Goal: Task Accomplishment & Management: Complete application form

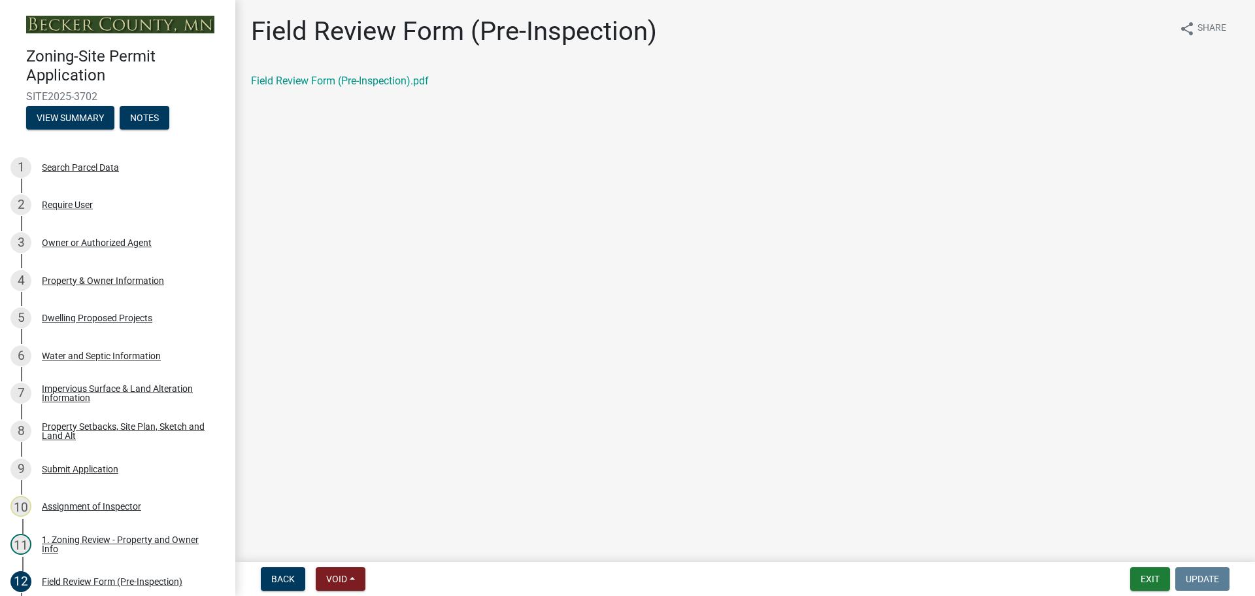
scroll to position [285, 0]
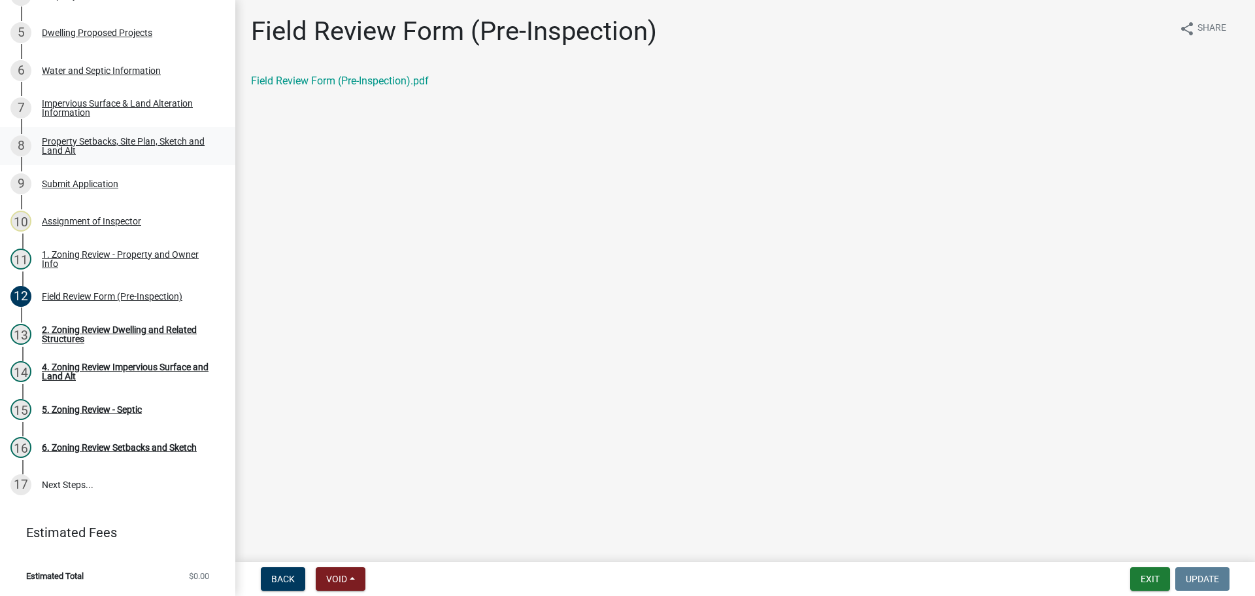
click at [138, 138] on div "Property Setbacks, Site Plan, Sketch and Land Alt" at bounding box center [128, 146] width 173 height 18
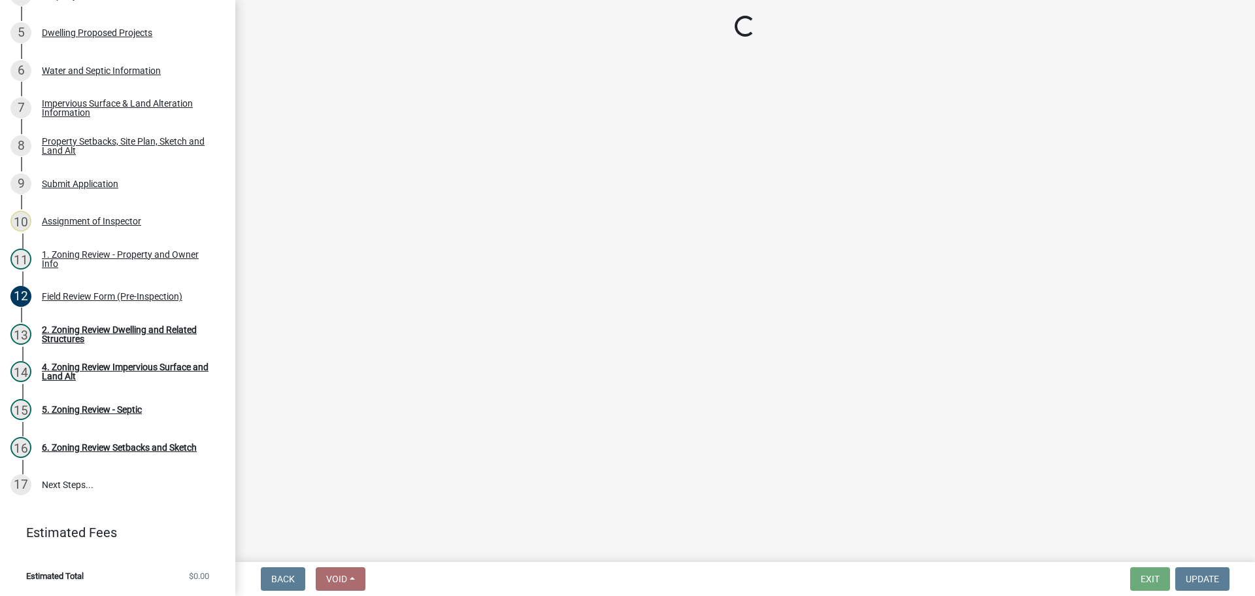
select select "7b13c63f-e699-4112-b373-98fbd28ec536"
select select "11f371a9-e35f-4759-9042-8d911340b665"
select select "b56a4575-9846-47cf-8067-c59a4853da22"
select select "12f785fb-c378-4b18-841c-21c73dc99083"
select select "e8ab2dc3-aa3f-46f3-9b4a-37eb25ad84af"
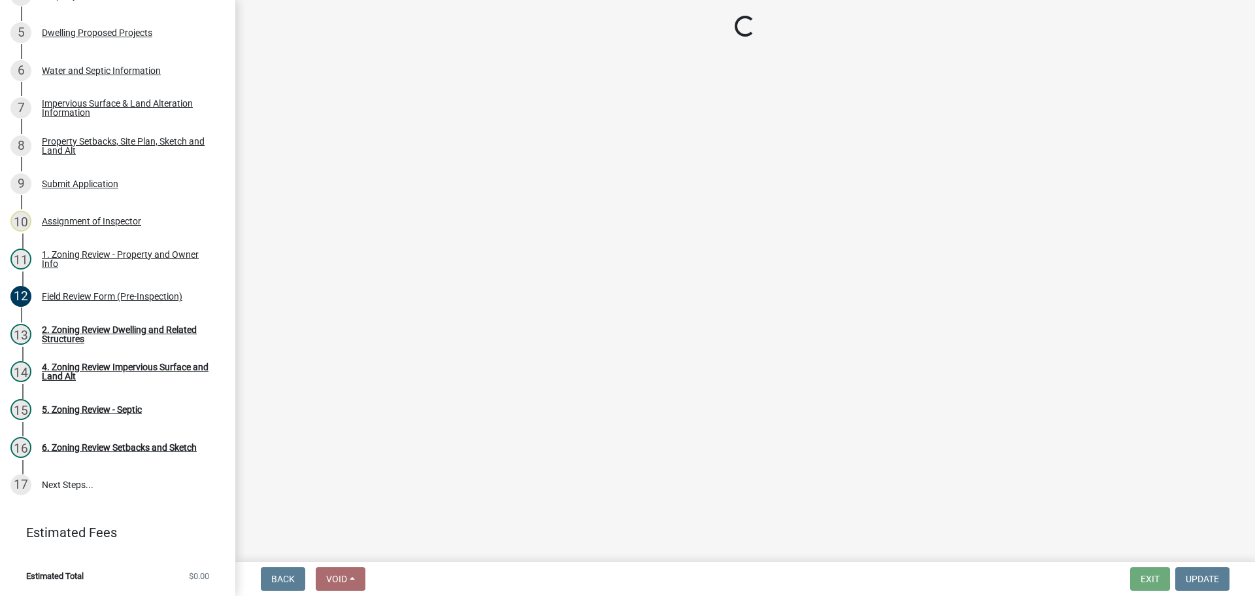
select select "27b2a8b4-abf6-463e-8c0c-7c5d2b4fe26f"
select select "5ad4ab64-b44e-481c-9000-9e5907aa74e1"
select select "a96800da-4e88-4c62-b1ff-2cd17f9e3346"
select select "c8b8ea71-7088-4e87-a493-7bc88cc2835b"
select select "133211ff-91ce-4a0a-9235-b48a7e2069a0"
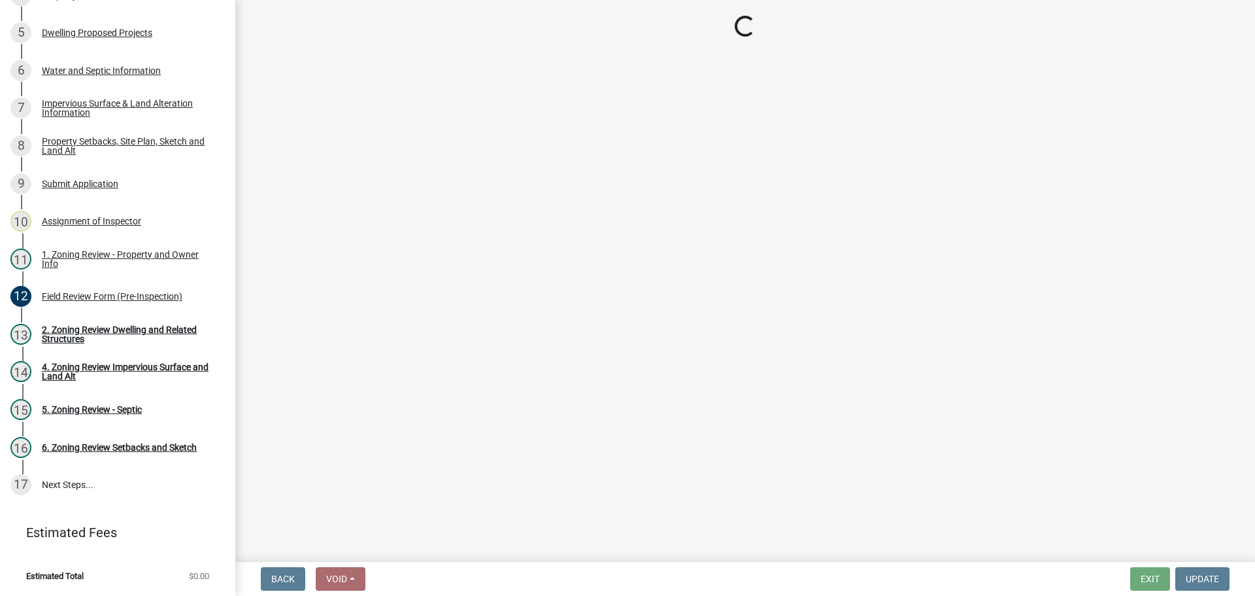
select select "19d13e65-c93d-443e-910a-7a17299544cc"
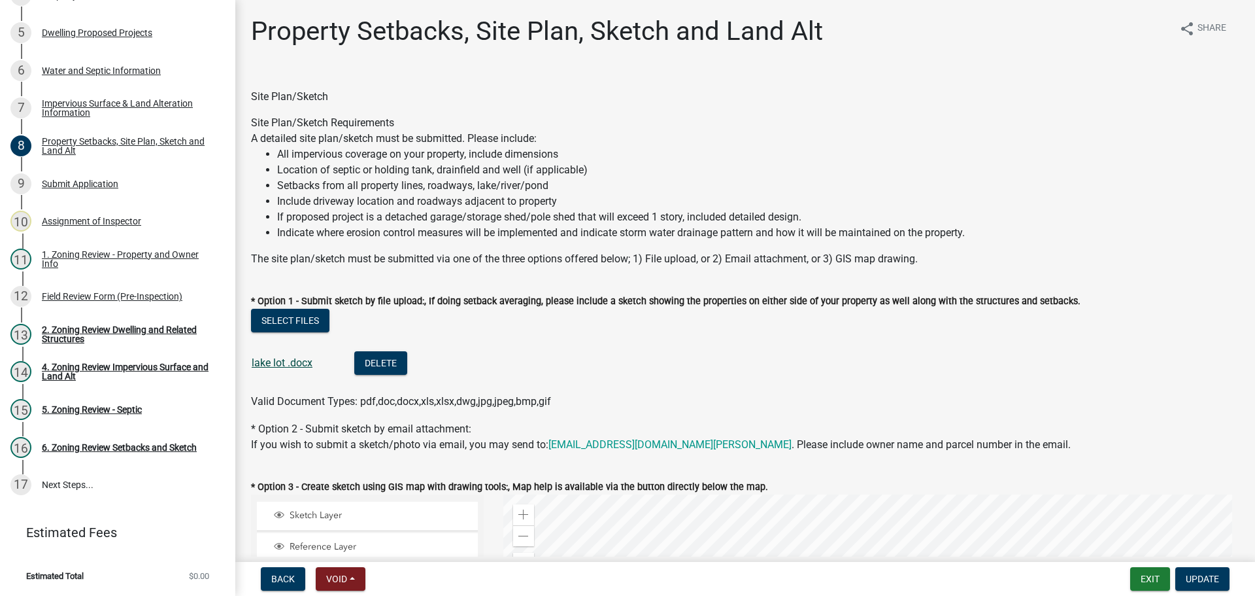
click at [292, 359] on link "lake lot .docx" at bounding box center [282, 362] width 61 height 12
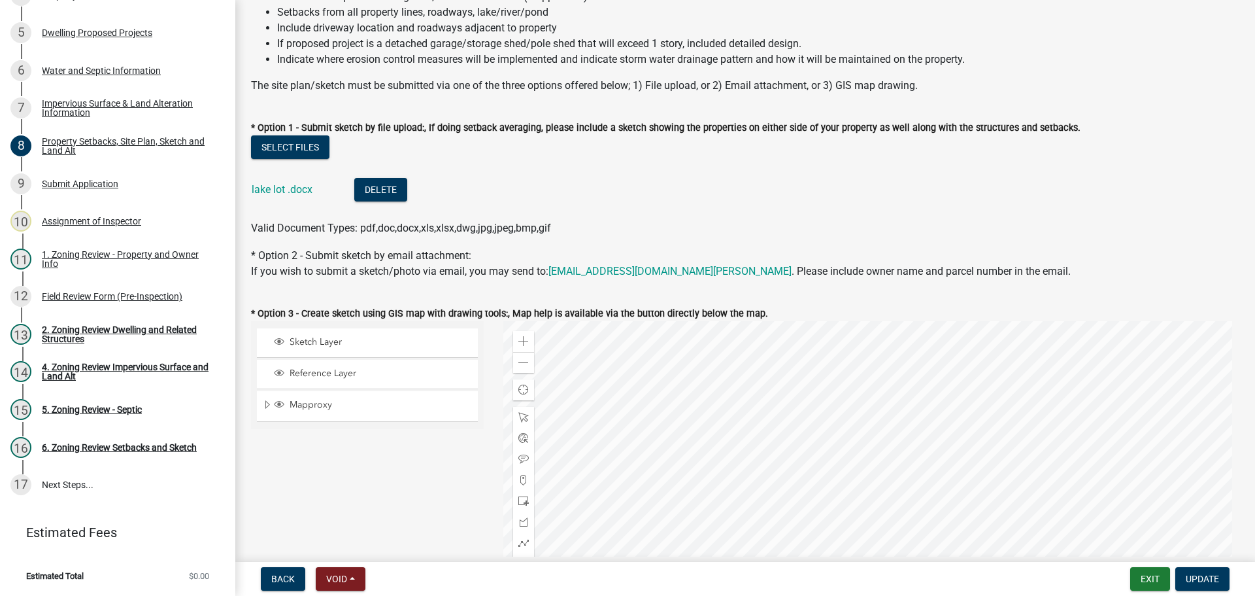
scroll to position [196, 0]
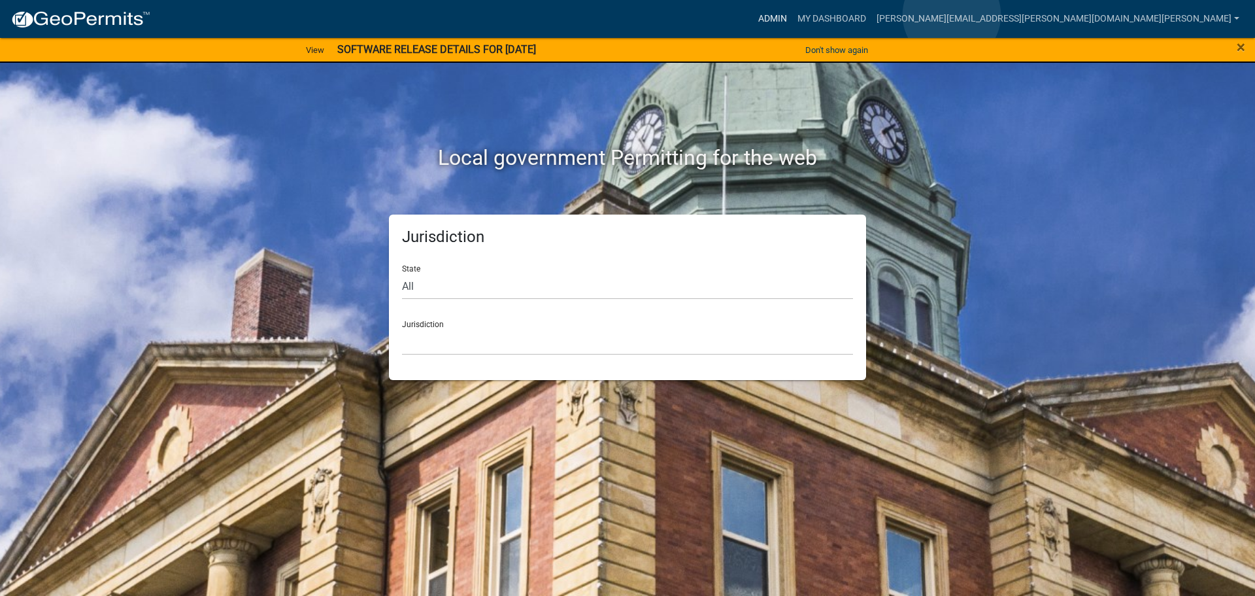
click at [792, 15] on link "Admin" at bounding box center [772, 19] width 39 height 25
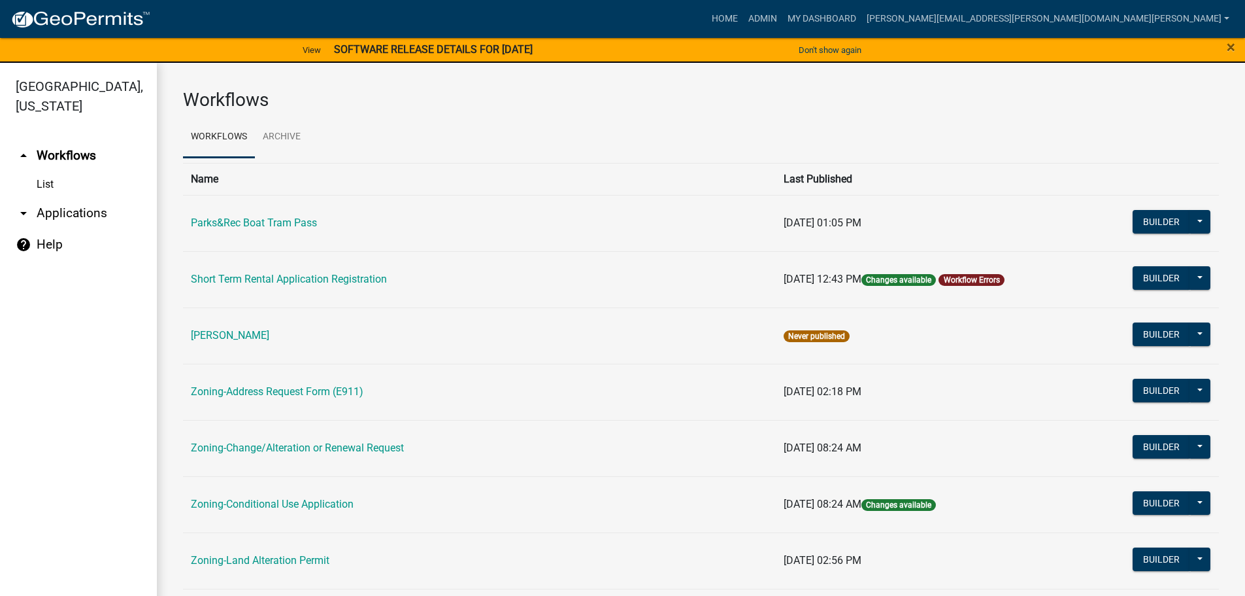
scroll to position [327, 0]
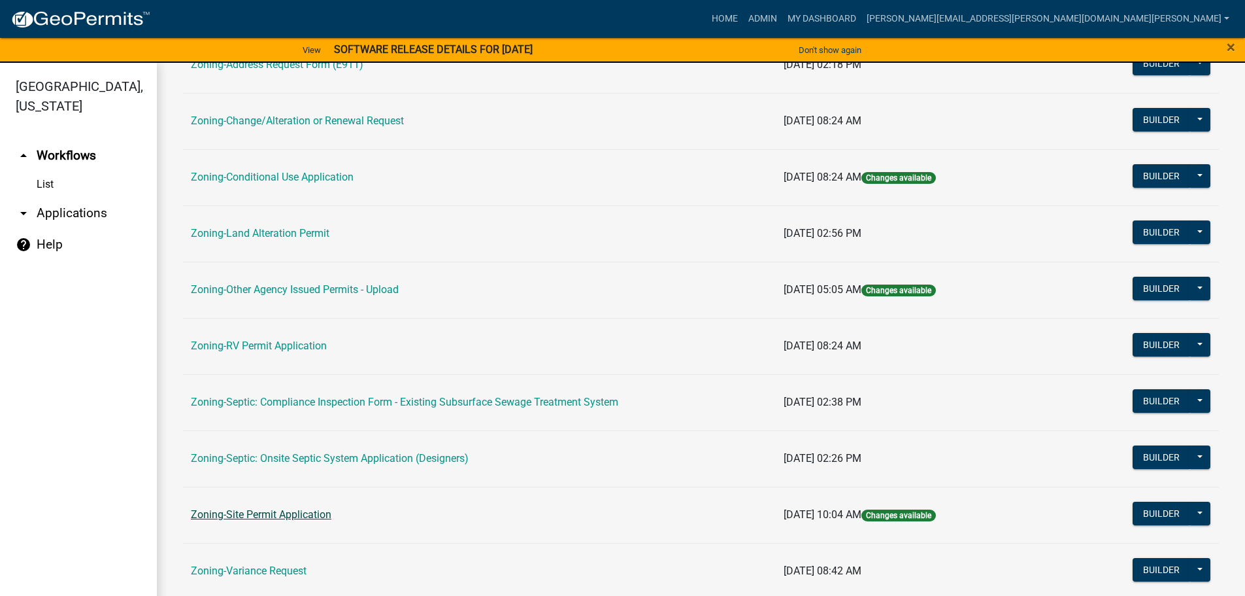
click at [279, 510] on link "Zoning-Site Permit Application" at bounding box center [261, 514] width 141 height 12
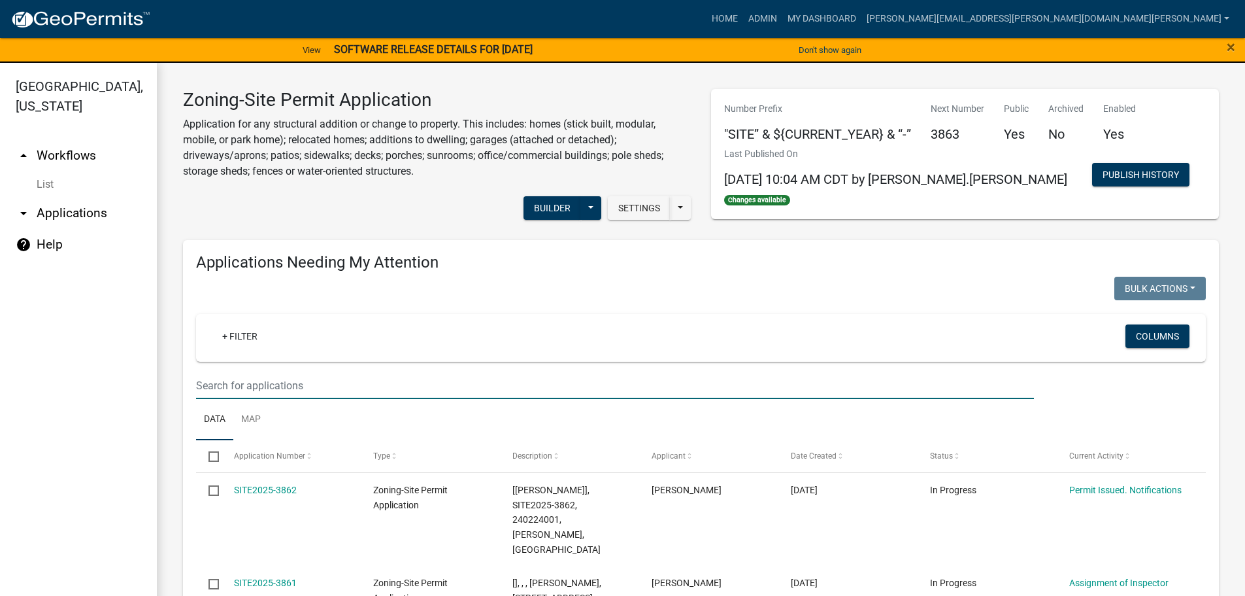
click at [314, 381] on input "text" at bounding box center [615, 385] width 838 height 27
type input "3853"
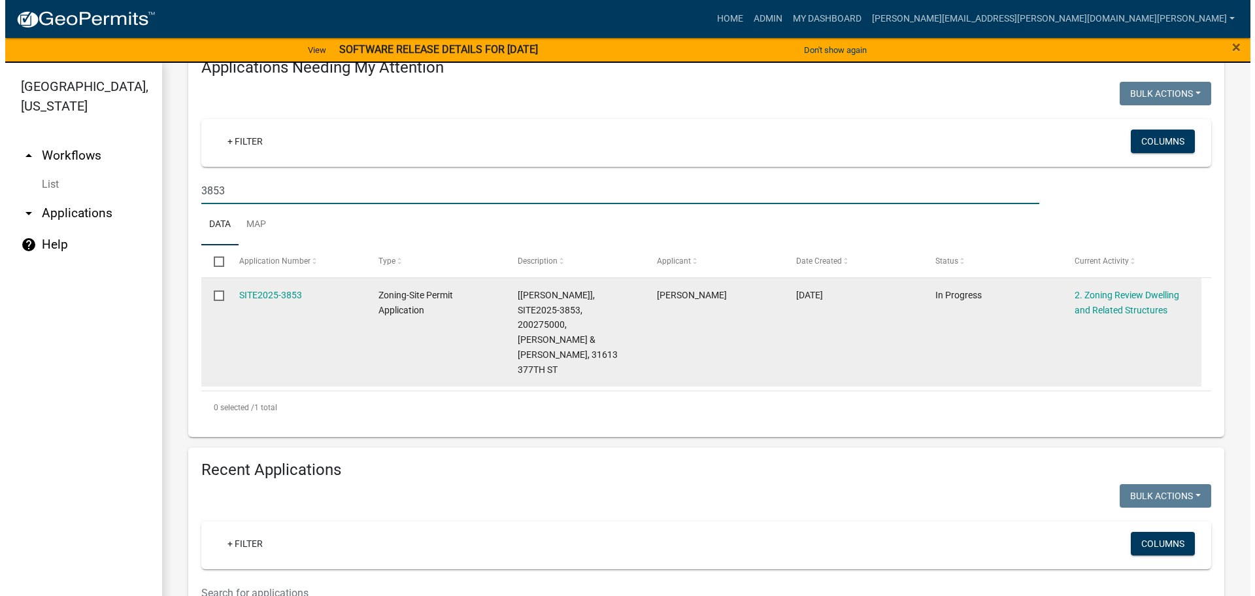
scroll to position [196, 0]
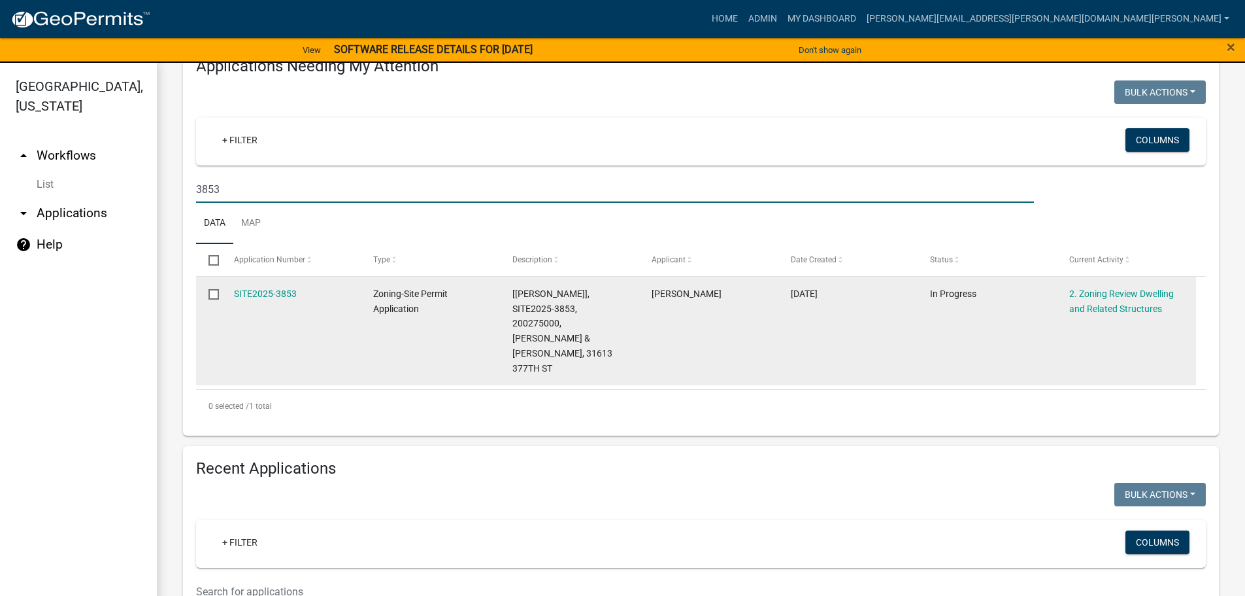
click at [272, 288] on link "SITE2025-3853" at bounding box center [265, 293] width 63 height 10
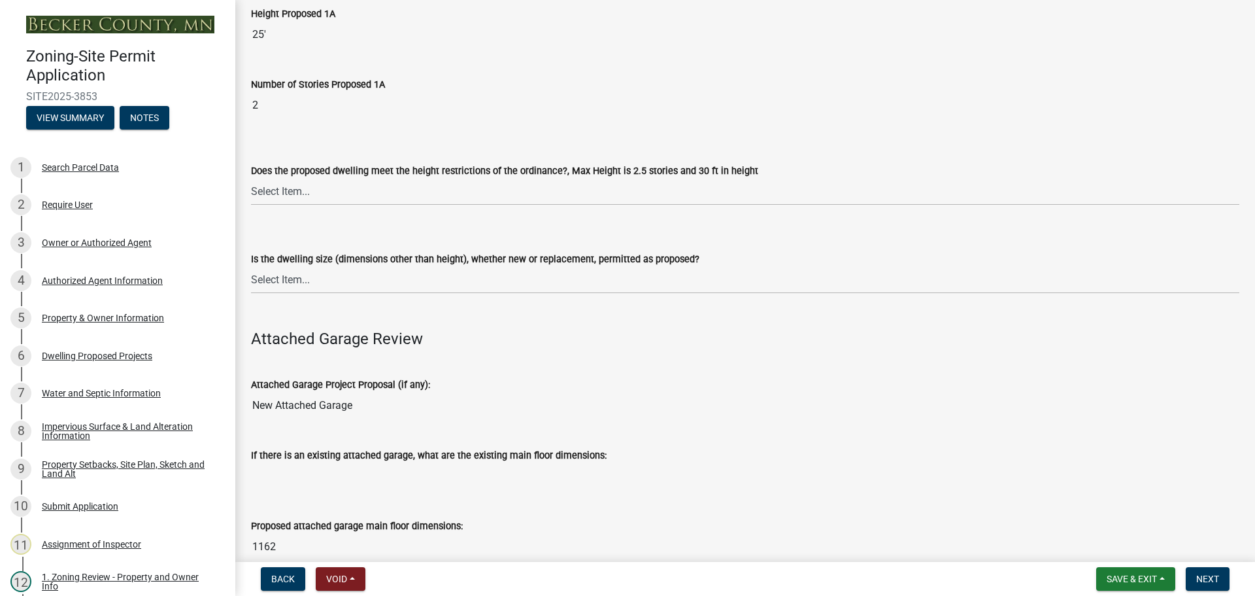
scroll to position [1177, 0]
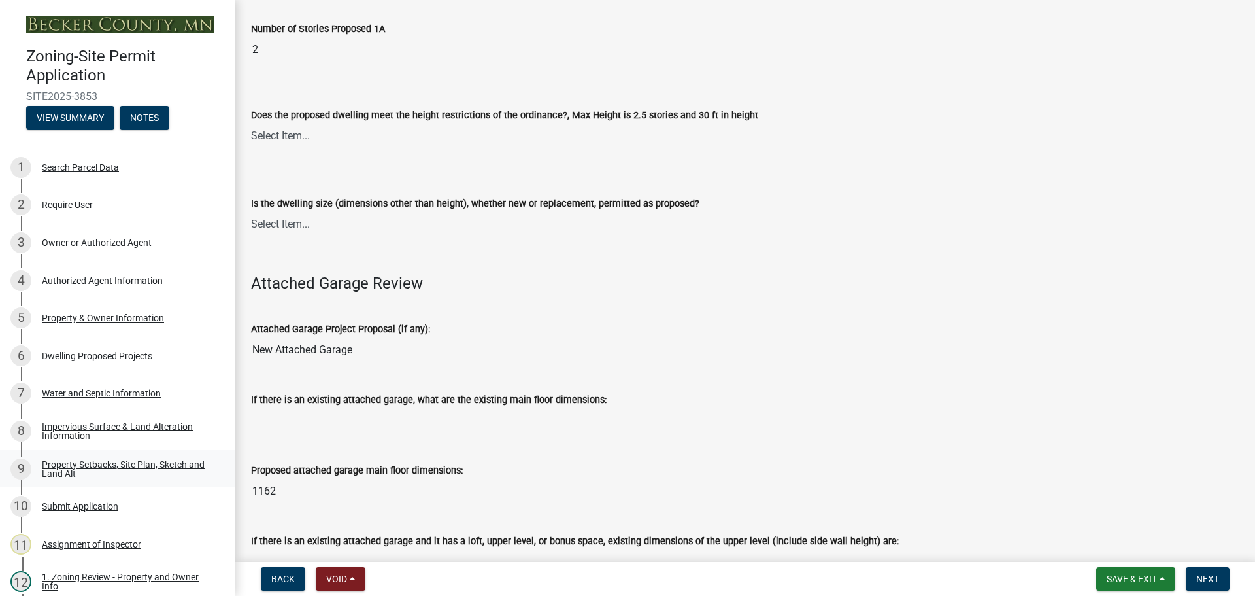
click at [100, 460] on div "Property Setbacks, Site Plan, Sketch and Land Alt" at bounding box center [128, 469] width 173 height 18
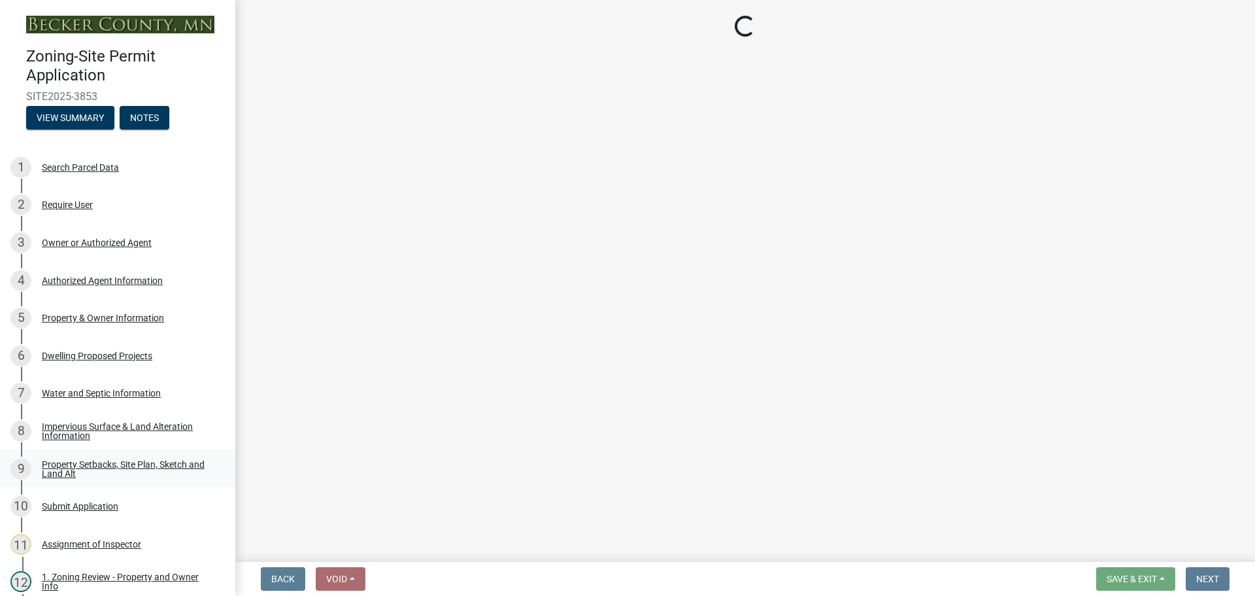
scroll to position [0, 0]
select select "7b13c63f-e699-4112-b373-98fbd28ec536"
select select "87640abb-5130-4065-bced-0c1b260ce984"
select select "b56a4575-9846-47cf-8067-c59a4853da22"
select select "b9185151-7fec-488a-a719-f11a93338dbd"
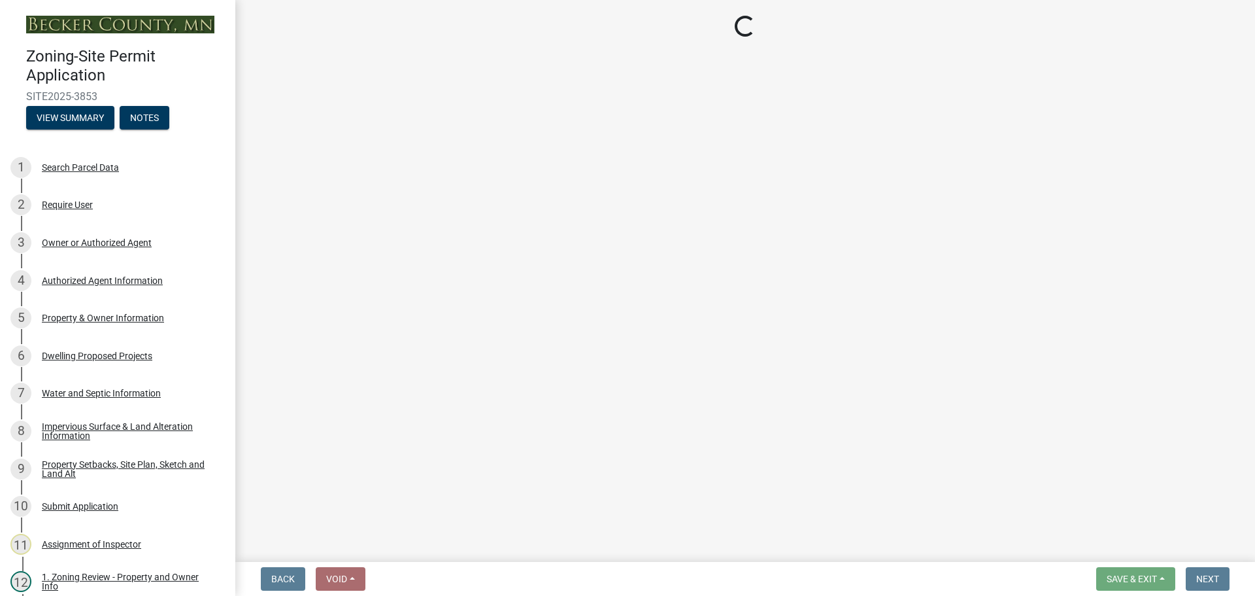
select select "e8ab2dc3-aa3f-46f3-9b4a-37eb25ad84af"
select select "5ad4ab64-b44e-481c-9000-9e5907aa74e1"
select select "e019de12-4845-45f2-ad10-5fb76eee0e55"
select select "c8b8ea71-7088-4e87-a493-7bc88cc2835b"
select select "133211ff-91ce-4a0a-9235-b48a7e2069a0"
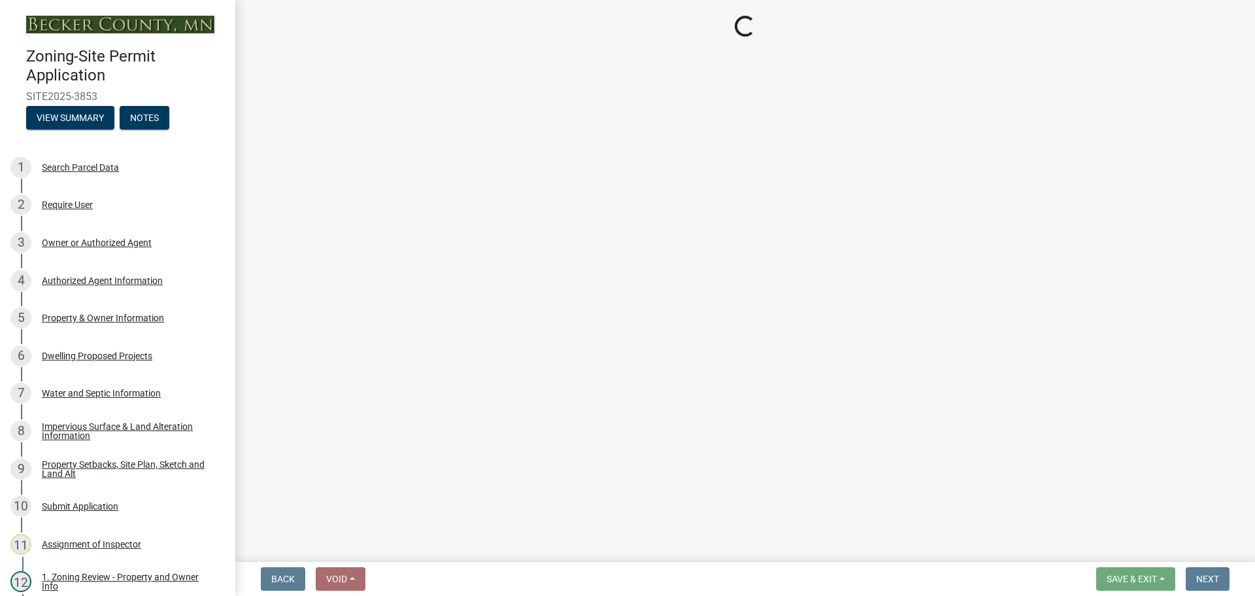
select select "19d13e65-c93d-443e-910a-7a17299544cc"
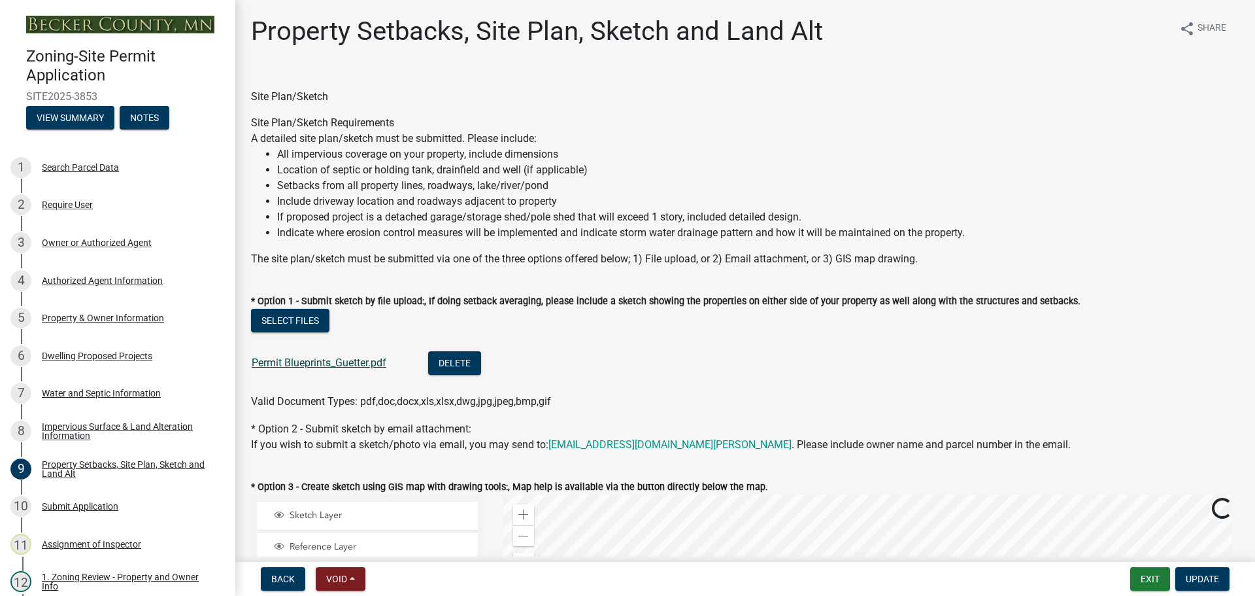
click at [312, 362] on link "Permit Blueprints_Guetter.pdf" at bounding box center [319, 362] width 135 height 12
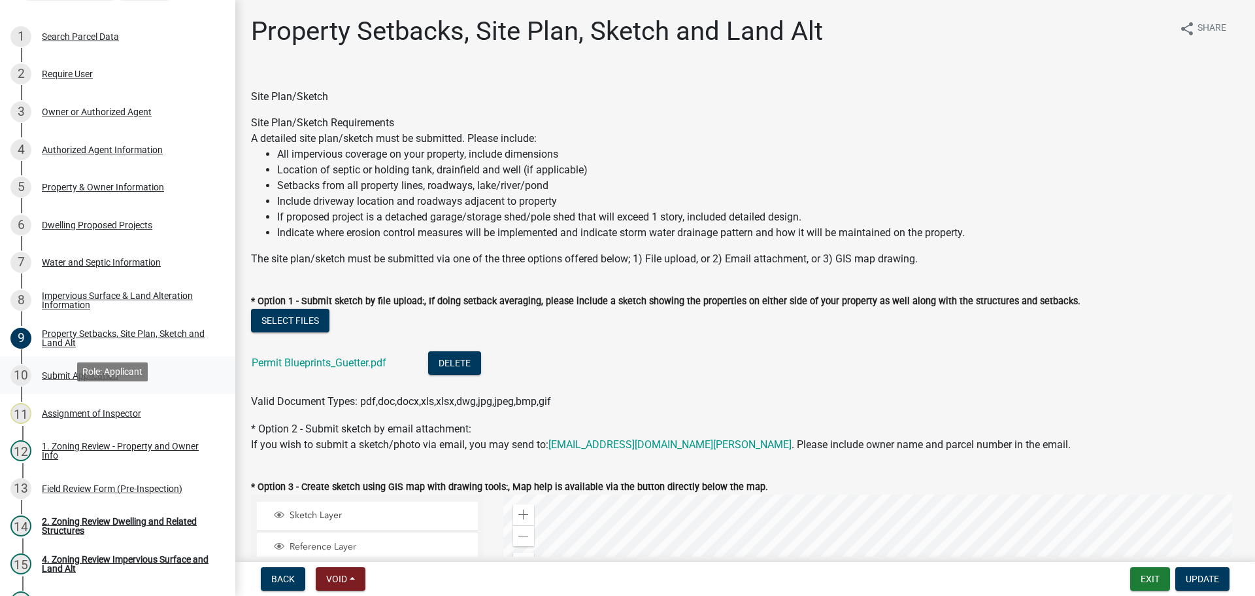
scroll to position [65, 0]
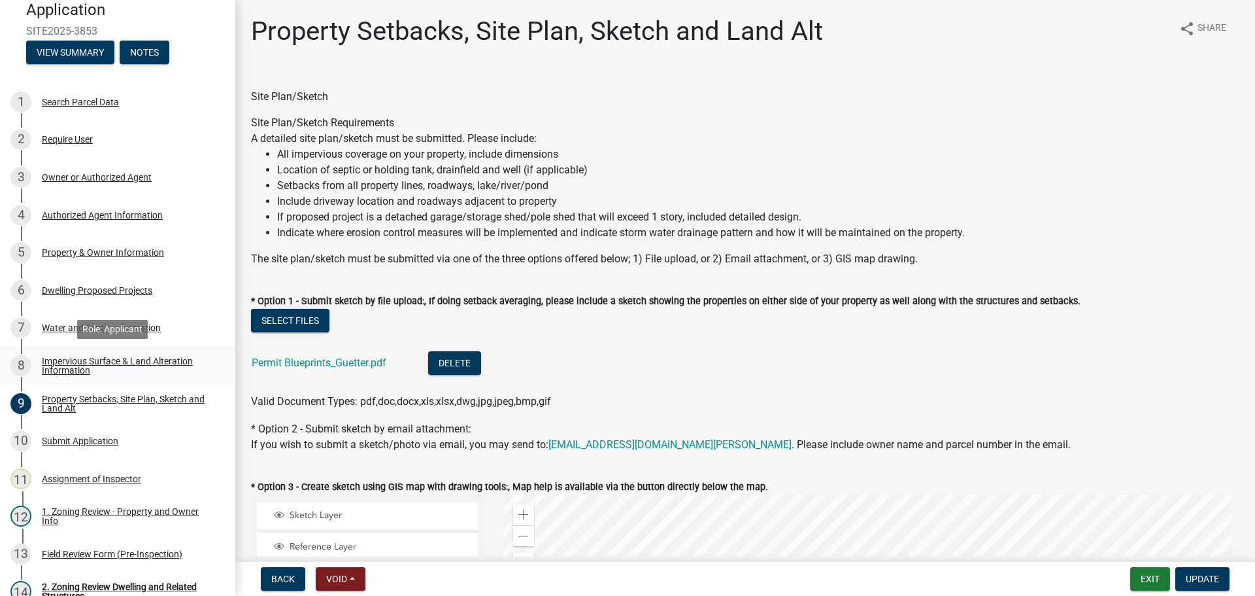
click at [115, 357] on div "Impervious Surface & Land Alteration Information" at bounding box center [128, 365] width 173 height 18
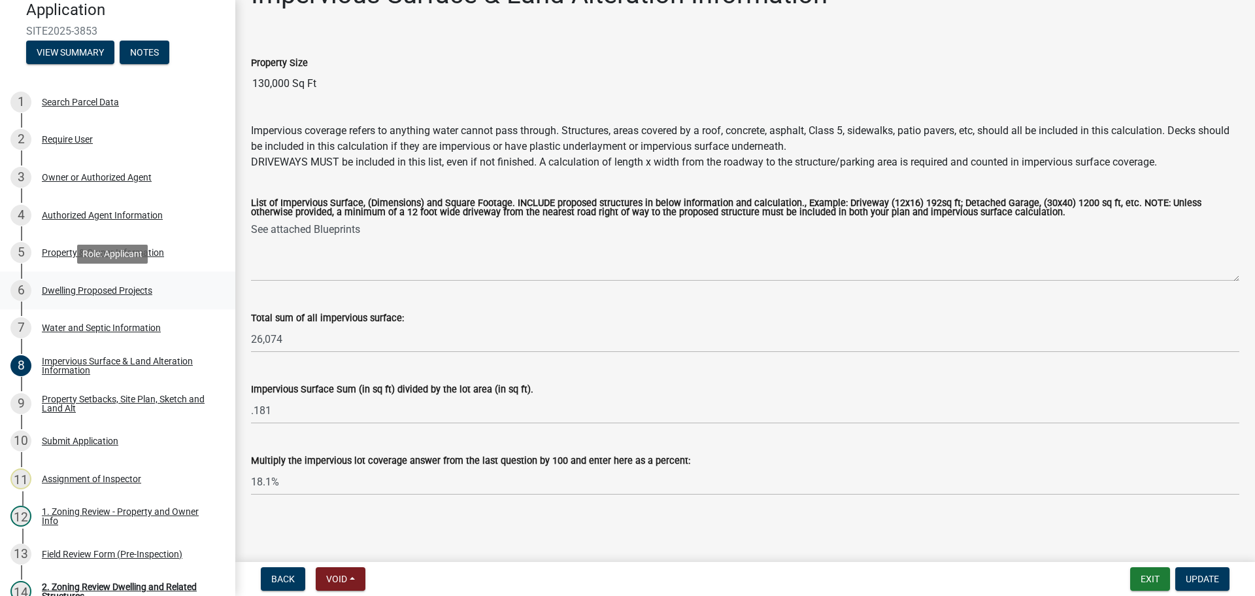
click at [92, 290] on div "Dwelling Proposed Projects" at bounding box center [97, 290] width 110 height 9
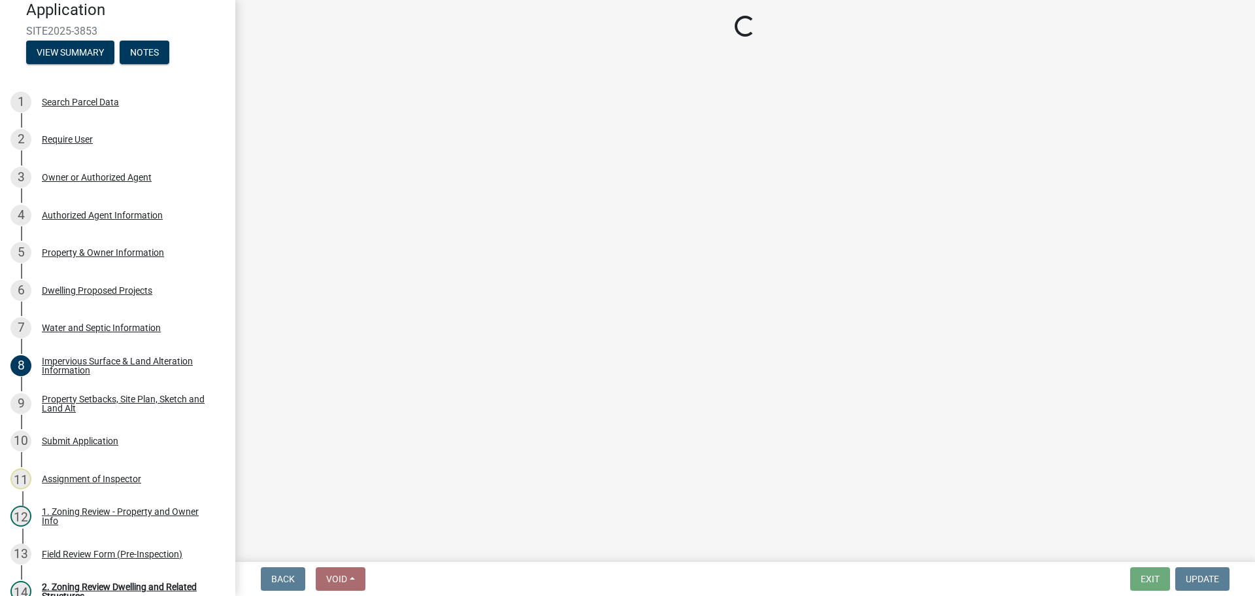
select select "5b8abcc6-67f7-49fb-8f25-c295ccc2b339"
select select "ba56d9f6-ced5-4c38-bdcc-33bfa85ac6de"
select select "03c1fec4-1fbe-4331-bc18-34e24145556f"
select select "e13aacd2-5b16-46a8-9c16-26b3d7b1c810"
select select "e5b6e178-1d4e-46f3-8fba-19f7851c487a"
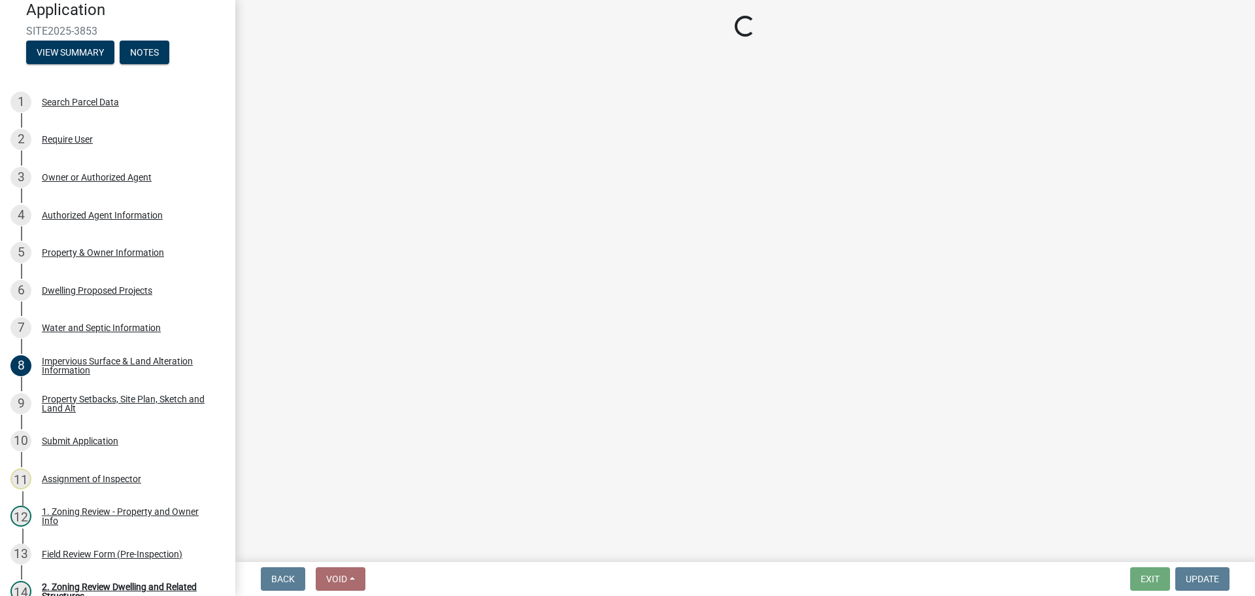
select select "247d334f-ddb5-435c-9042-0e10186c5422"
select select "c6a0a915-8859-4117-97a8-42e675f9bace"
select select "638dddef-31f4-4d73-b0b5-0ffc7b344434"
select select "77b5241b-0119-4fa2-9bfc-d73dc1f4ad97"
select select "75cb6c0c-1bab-4101-a7ce-eb87cbd598c1"
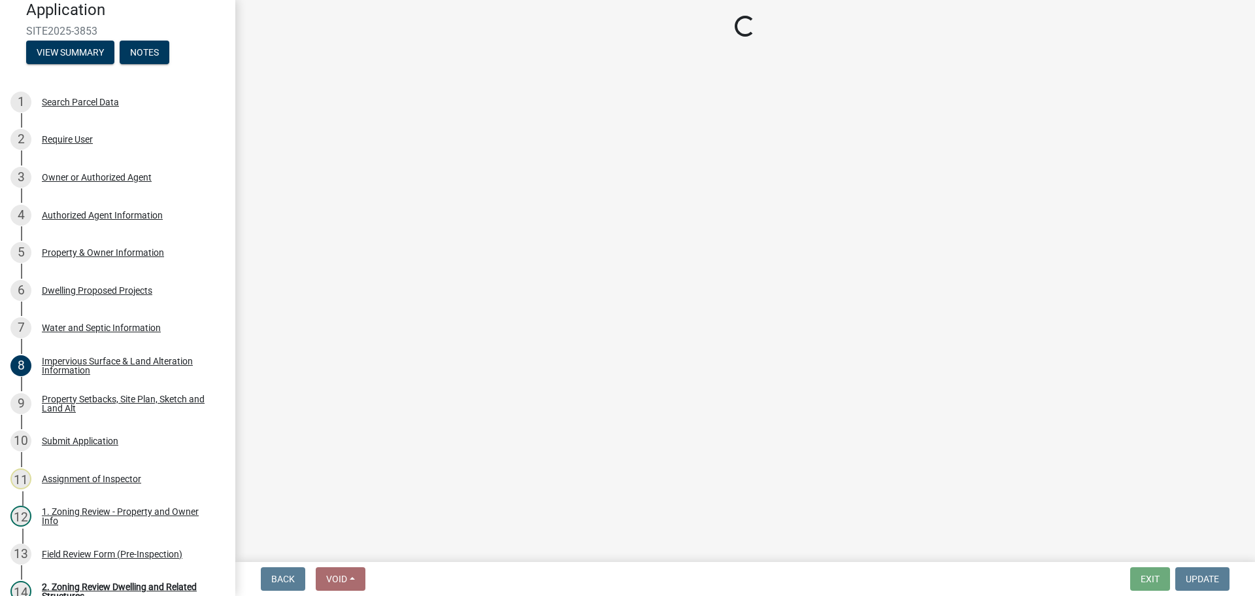
select select "5c3531b8-bc96-4b07-92f8-845cfe46d7fc"
select select "e530b3a0-4ebd-4642-8500-10089b8d2ad1"
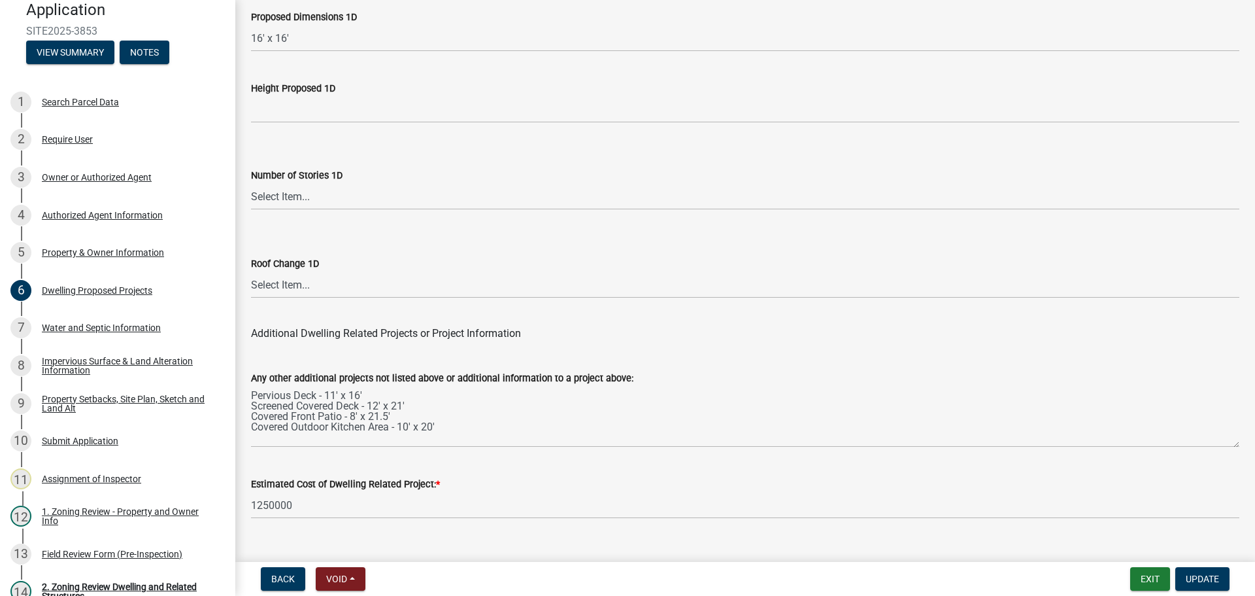
scroll to position [3135, 0]
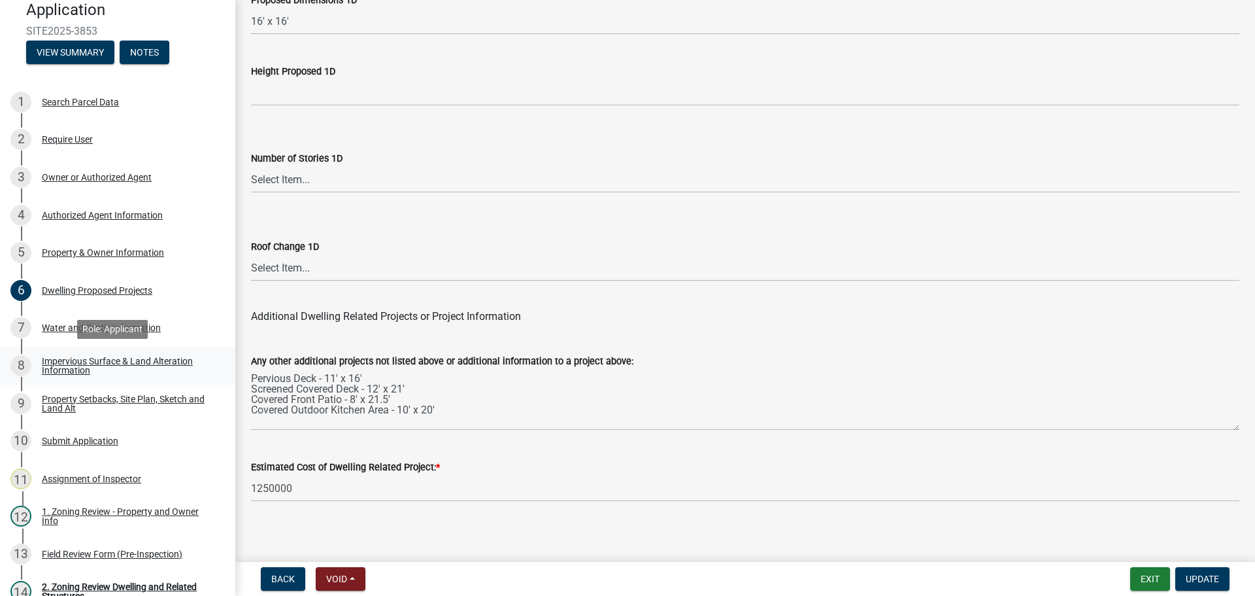
click at [85, 356] on div "Impervious Surface & Land Alteration Information" at bounding box center [128, 365] width 173 height 18
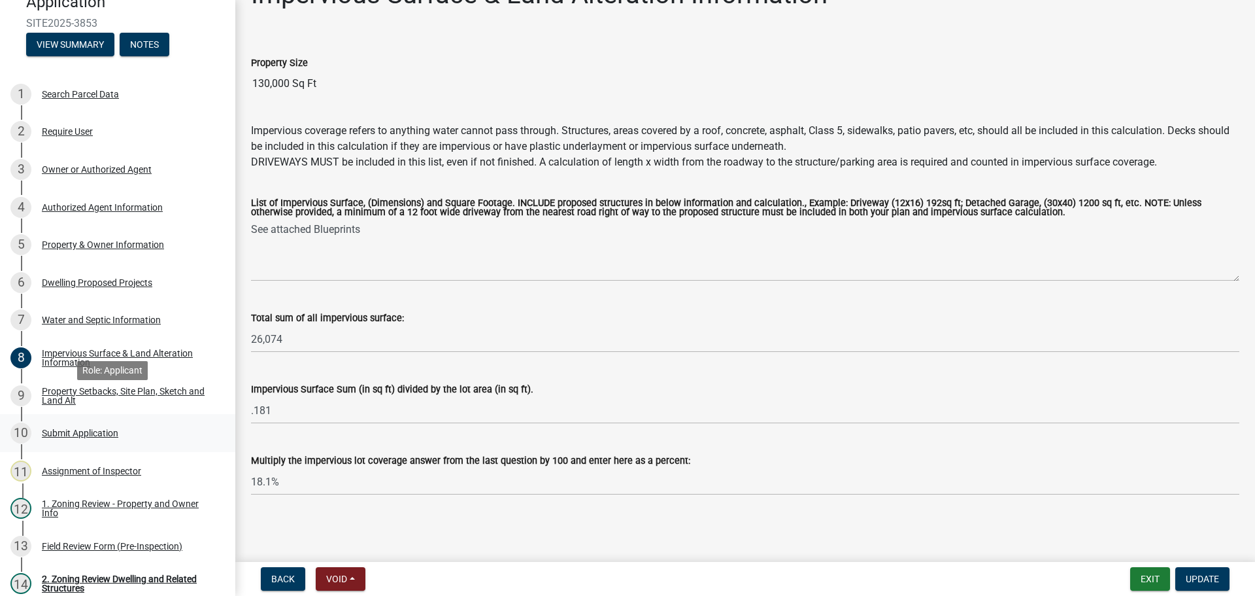
scroll to position [65, 0]
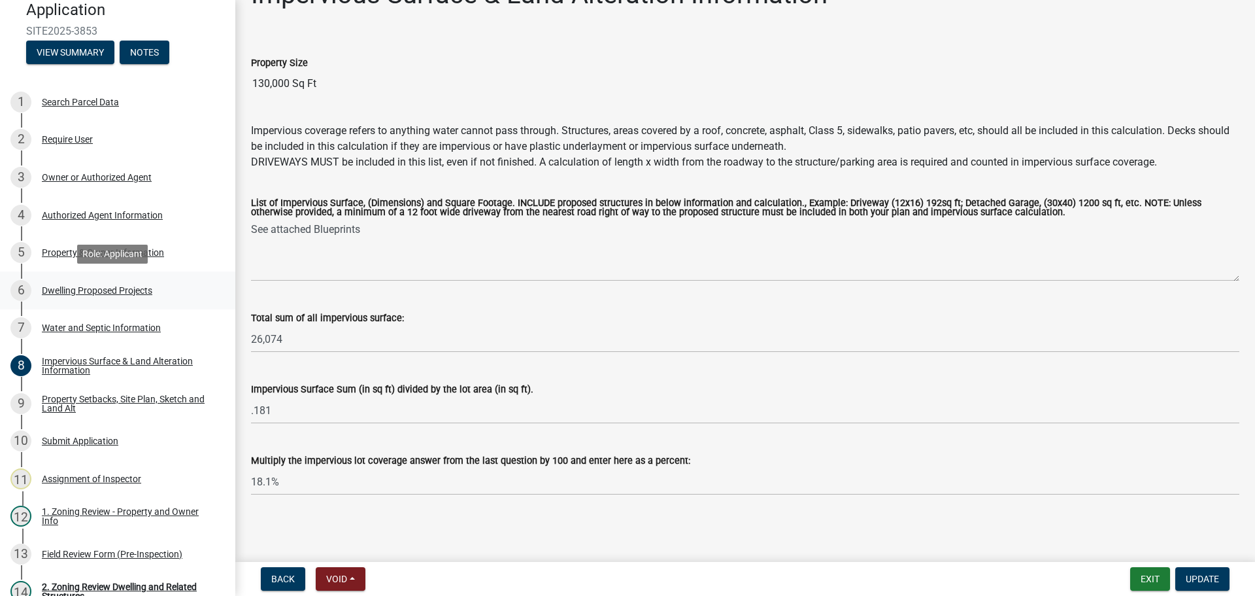
drag, startPoint x: 112, startPoint y: 288, endPoint x: 79, endPoint y: 272, distance: 37.1
click at [112, 288] on div "Dwelling Proposed Projects" at bounding box center [97, 290] width 110 height 9
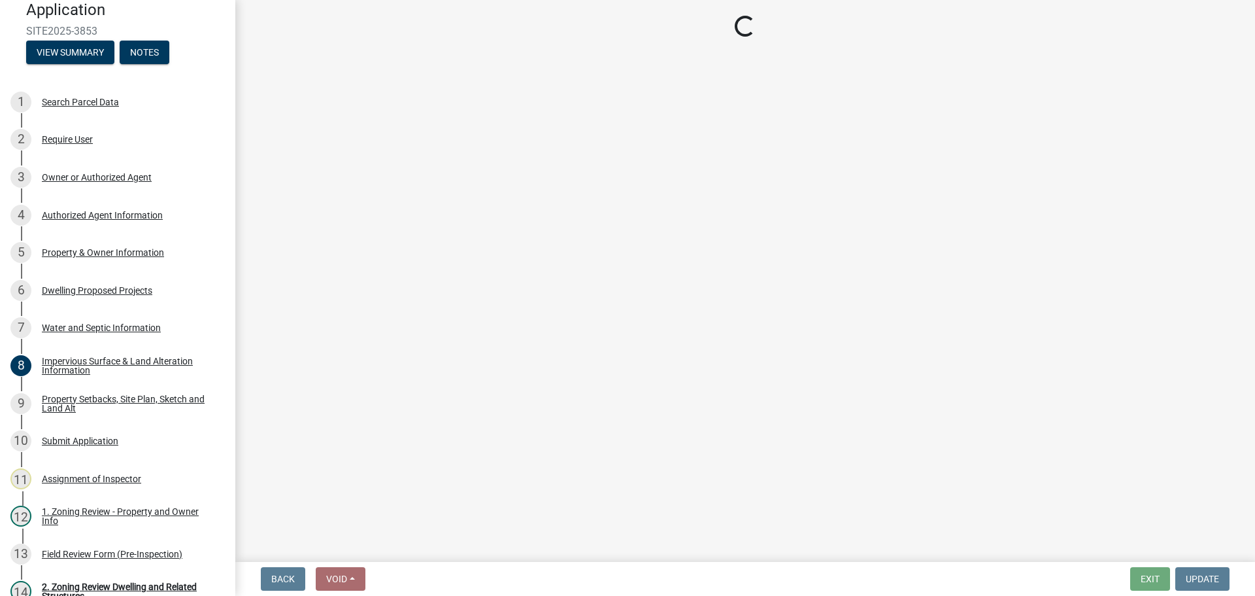
select select "5b8abcc6-67f7-49fb-8f25-c295ccc2b339"
select select "ba56d9f6-ced5-4c38-bdcc-33bfa85ac6de"
select select "03c1fec4-1fbe-4331-bc18-34e24145556f"
select select "e13aacd2-5b16-46a8-9c16-26b3d7b1c810"
select select "e5b6e178-1d4e-46f3-8fba-19f7851c487a"
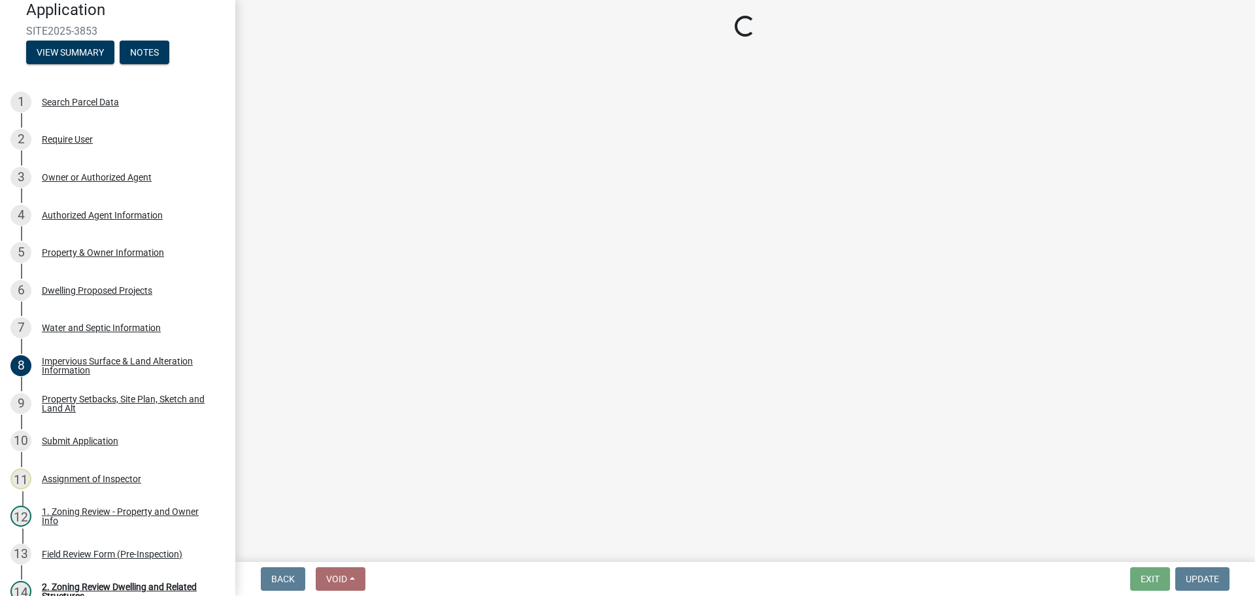
select select "247d334f-ddb5-435c-9042-0e10186c5422"
select select "c6a0a915-8859-4117-97a8-42e675f9bace"
select select "638dddef-31f4-4d73-b0b5-0ffc7b344434"
select select "77b5241b-0119-4fa2-9bfc-d73dc1f4ad97"
select select "75cb6c0c-1bab-4101-a7ce-eb87cbd598c1"
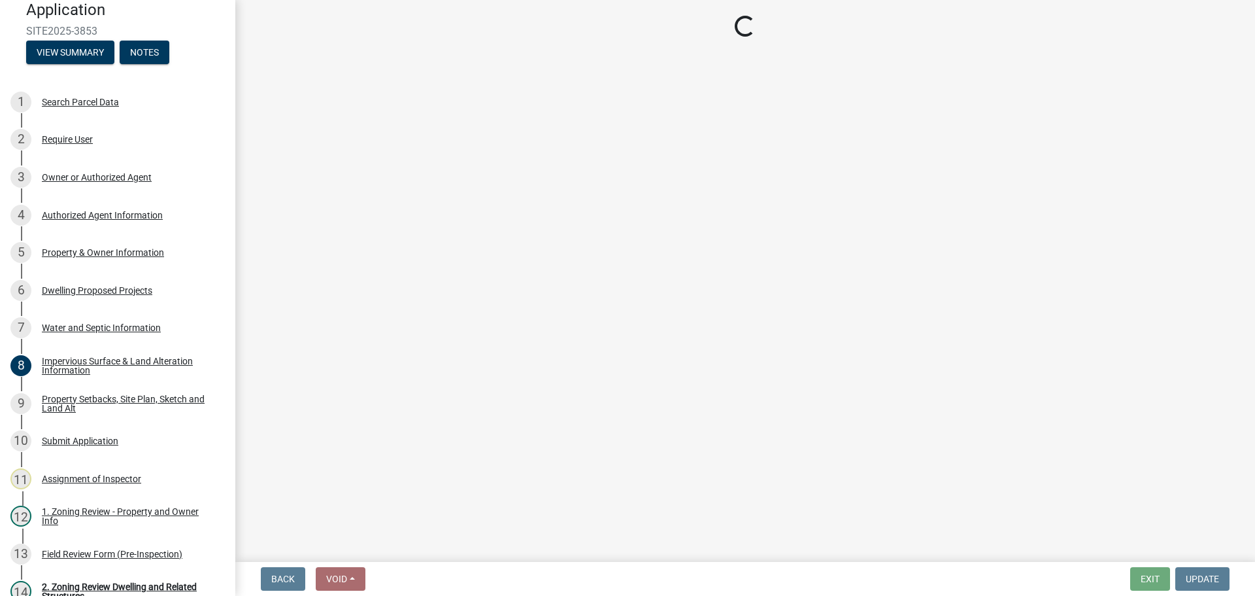
select select "5c3531b8-bc96-4b07-92f8-845cfe46d7fc"
select select "e530b3a0-4ebd-4642-8500-10089b8d2ad1"
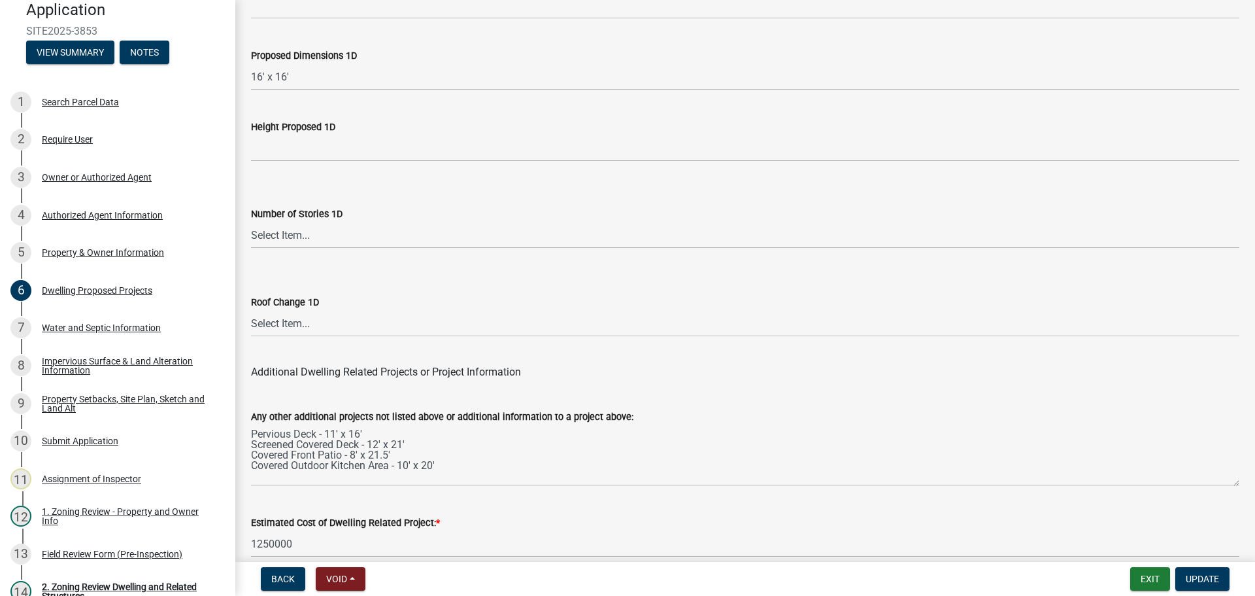
scroll to position [3135, 0]
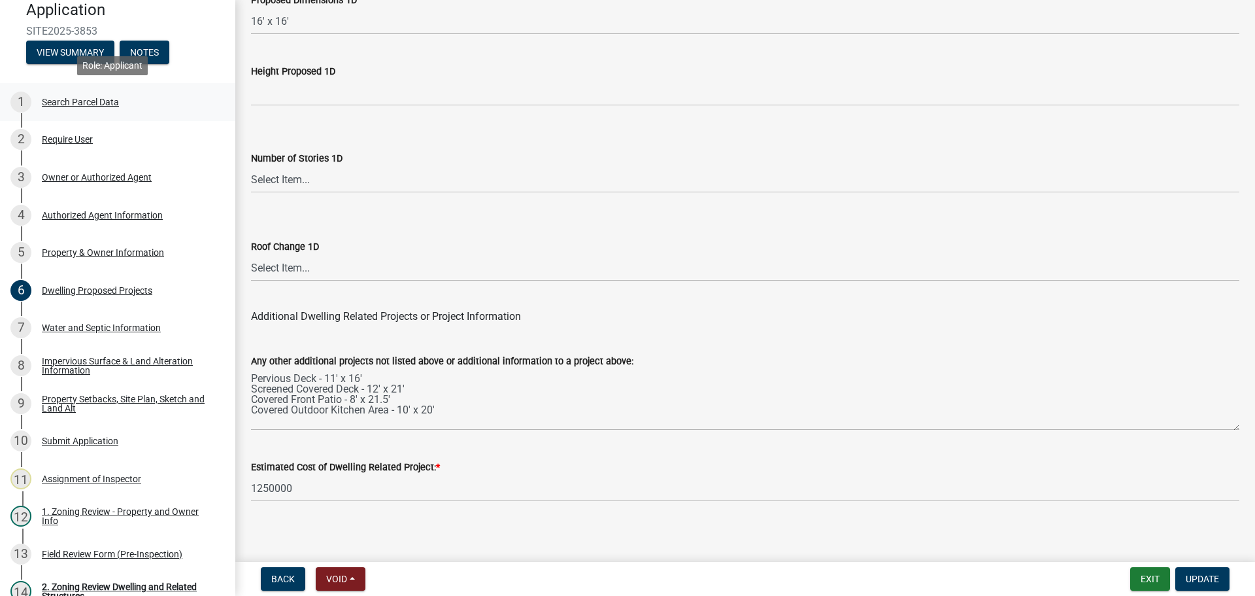
click at [93, 101] on div "Search Parcel Data" at bounding box center [80, 101] width 77 height 9
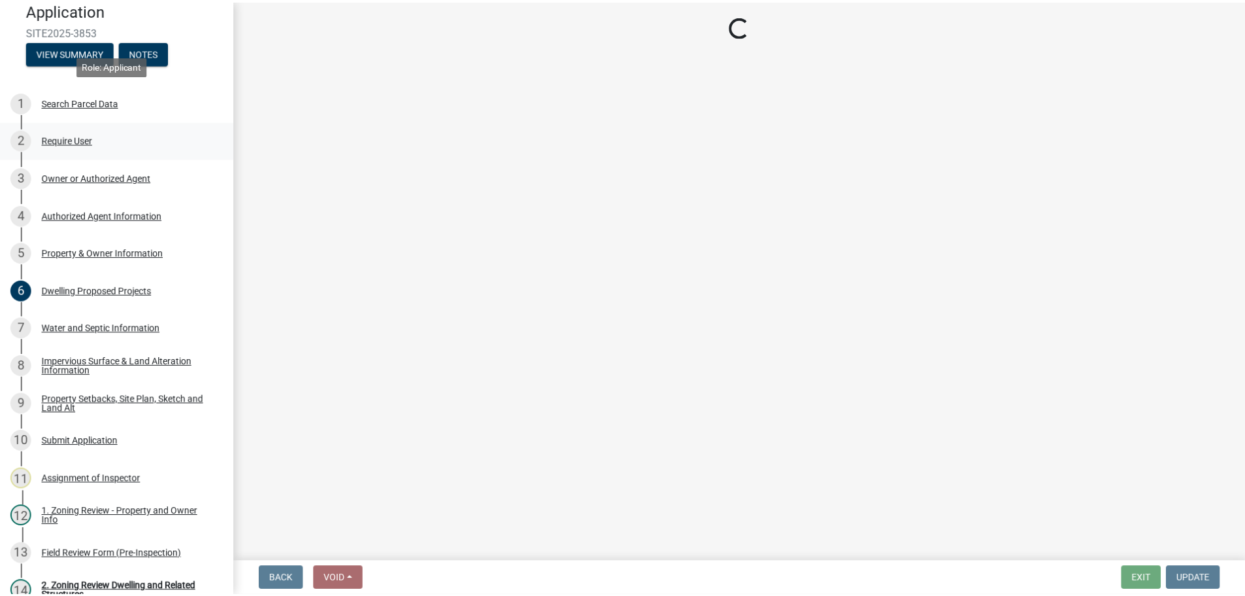
scroll to position [0, 0]
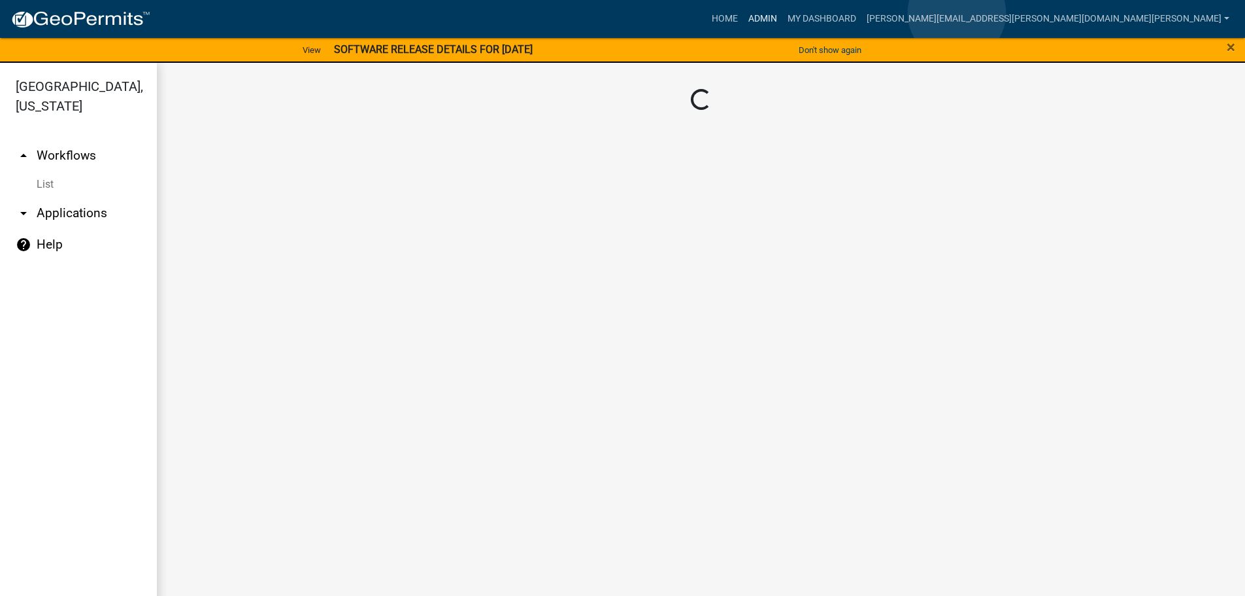
click at [783, 13] on link "Admin" at bounding box center [762, 19] width 39 height 25
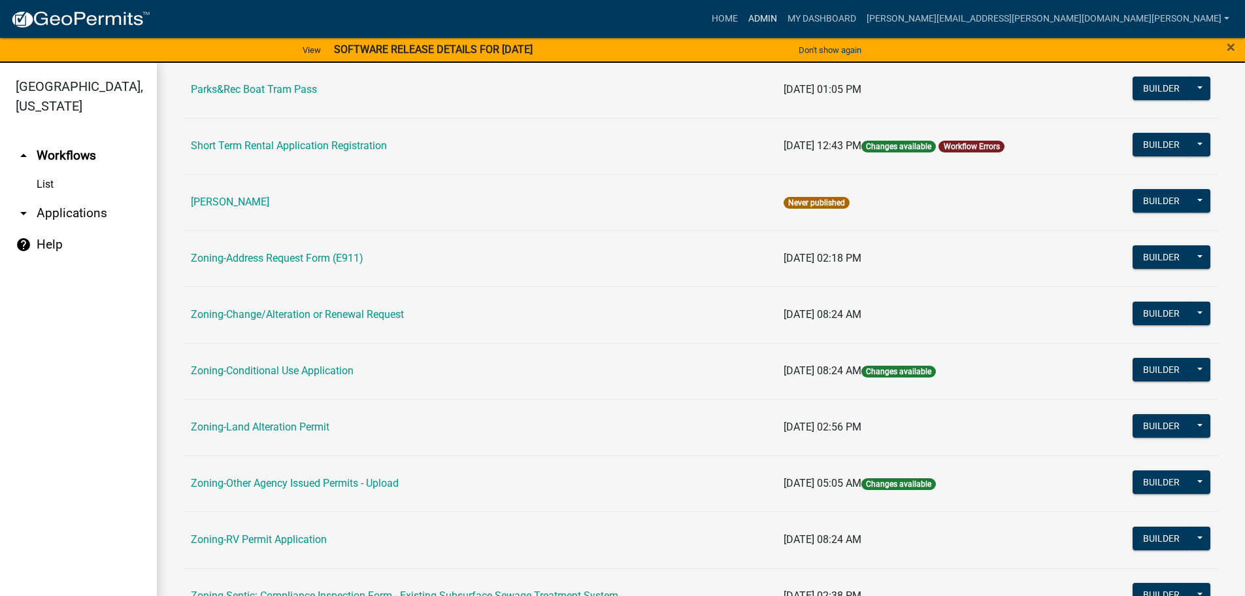
scroll to position [392, 0]
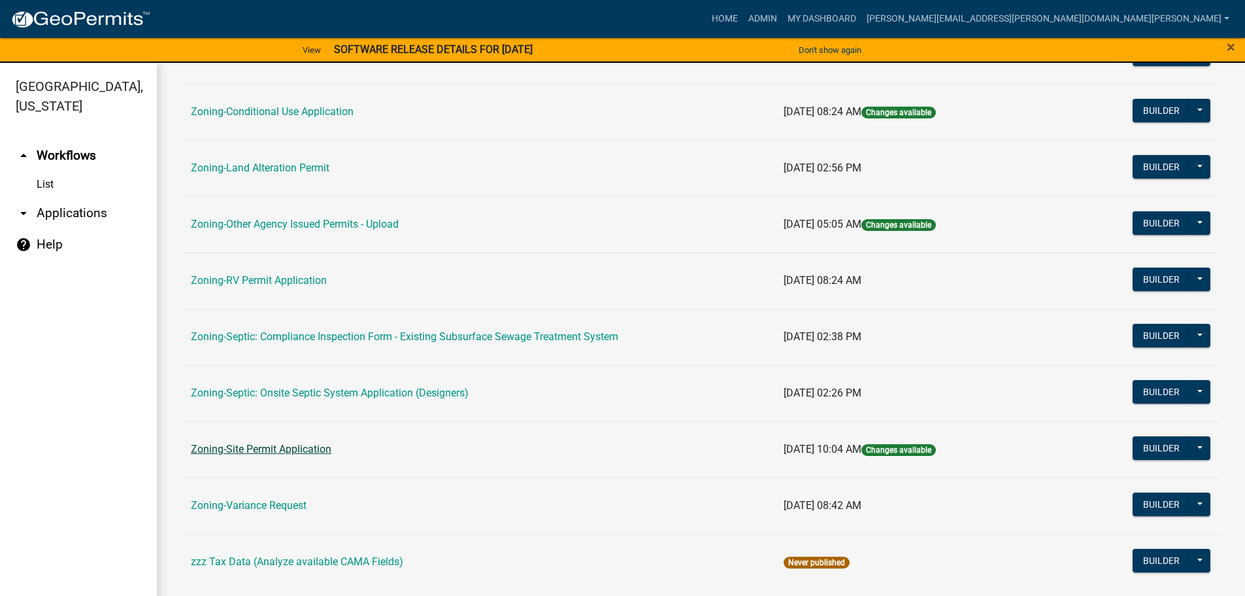
click at [271, 445] on link "Zoning-Site Permit Application" at bounding box center [261, 449] width 141 height 12
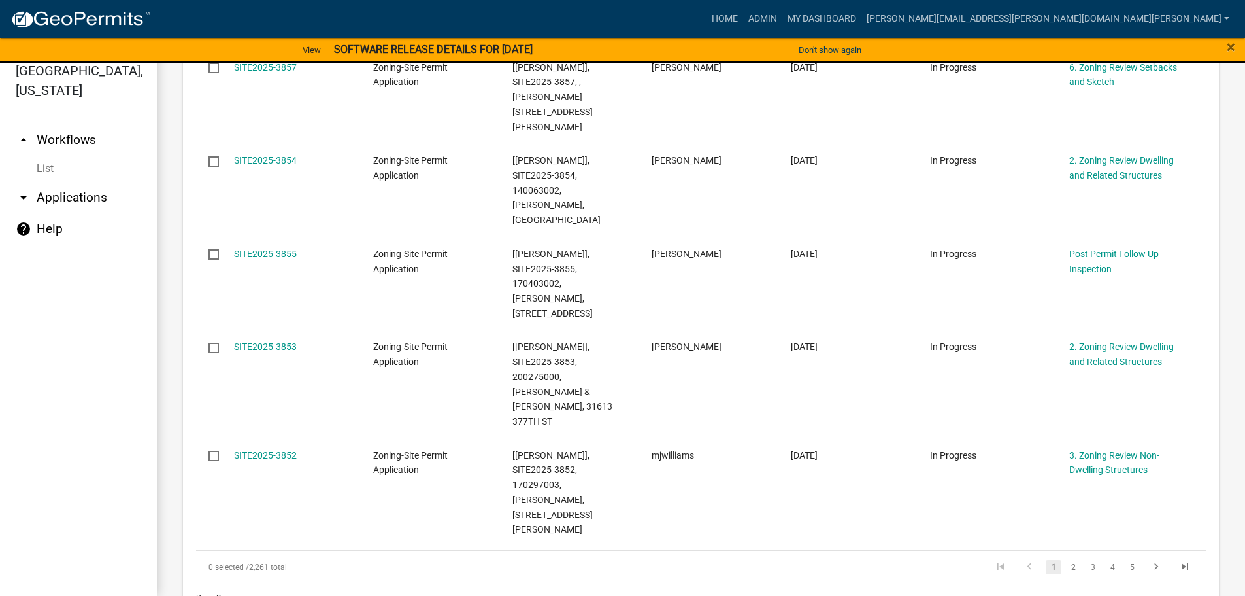
scroll to position [863, 0]
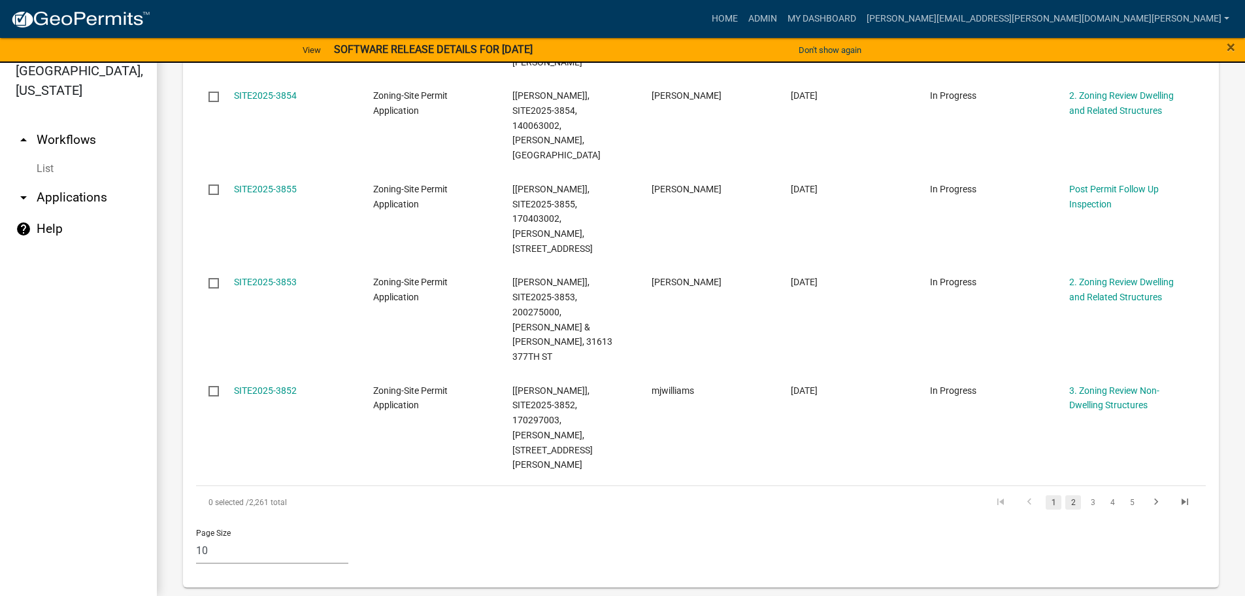
click at [1066, 495] on link "2" at bounding box center [1074, 502] width 16 height 14
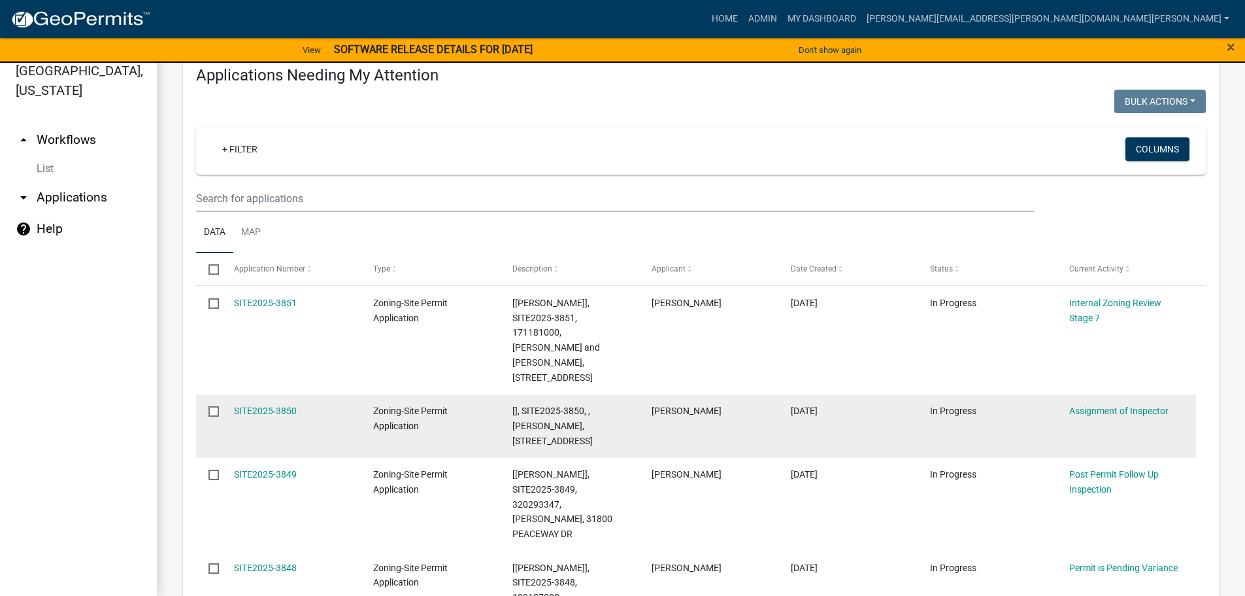
scroll to position [168, 0]
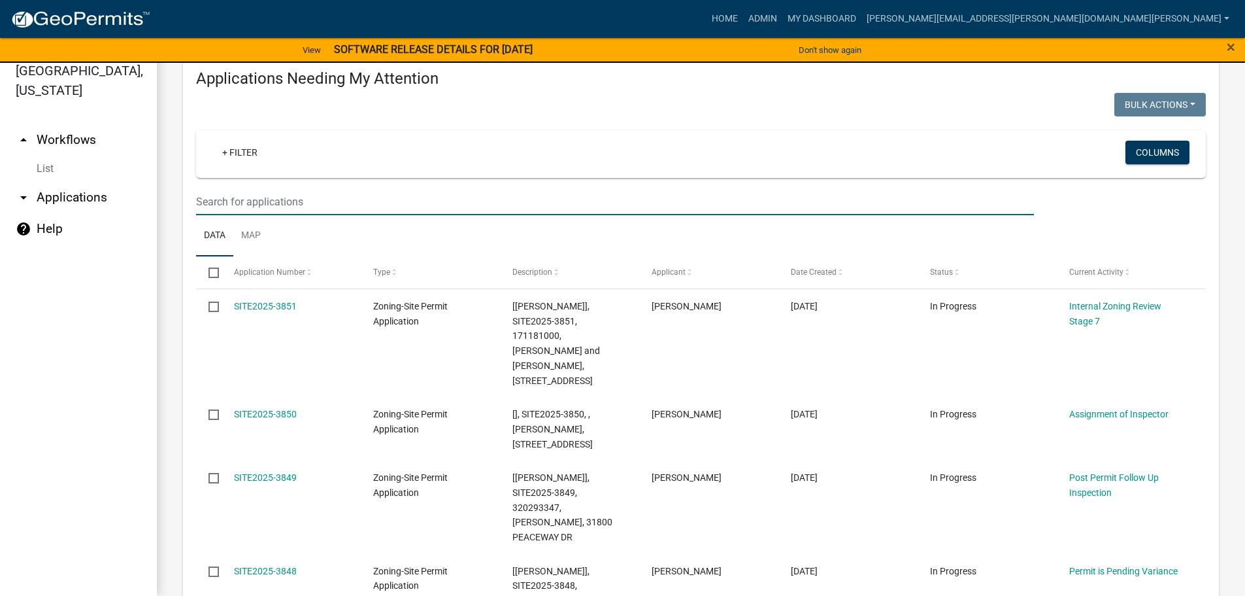
click at [236, 207] on input "text" at bounding box center [615, 201] width 838 height 27
type input "stangle"
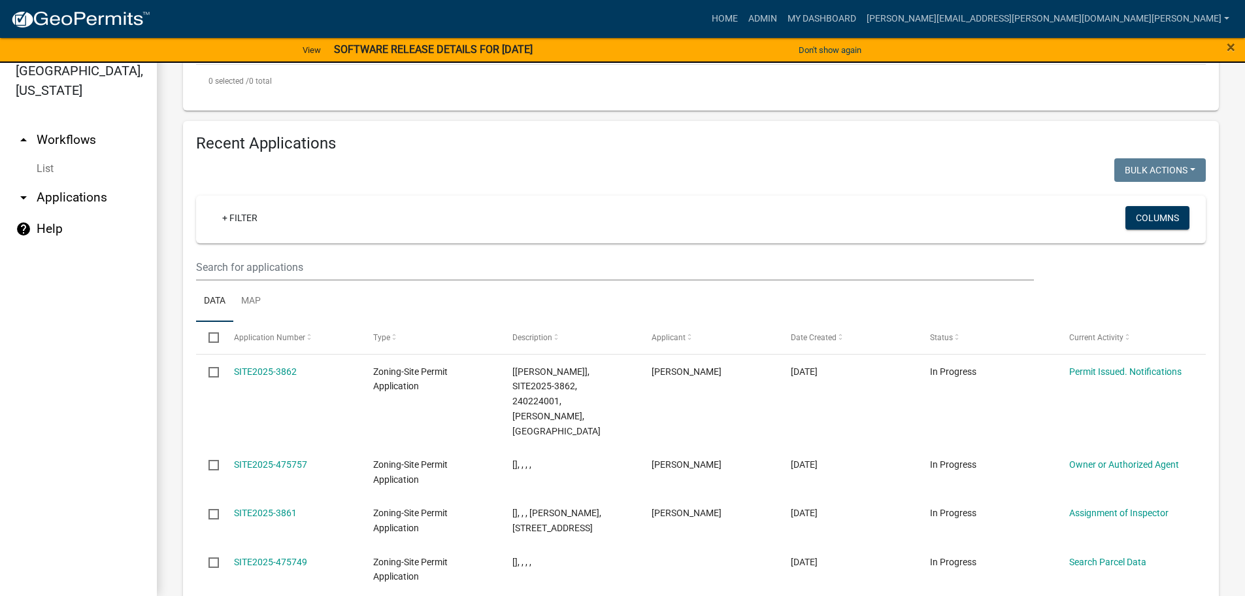
scroll to position [430, 0]
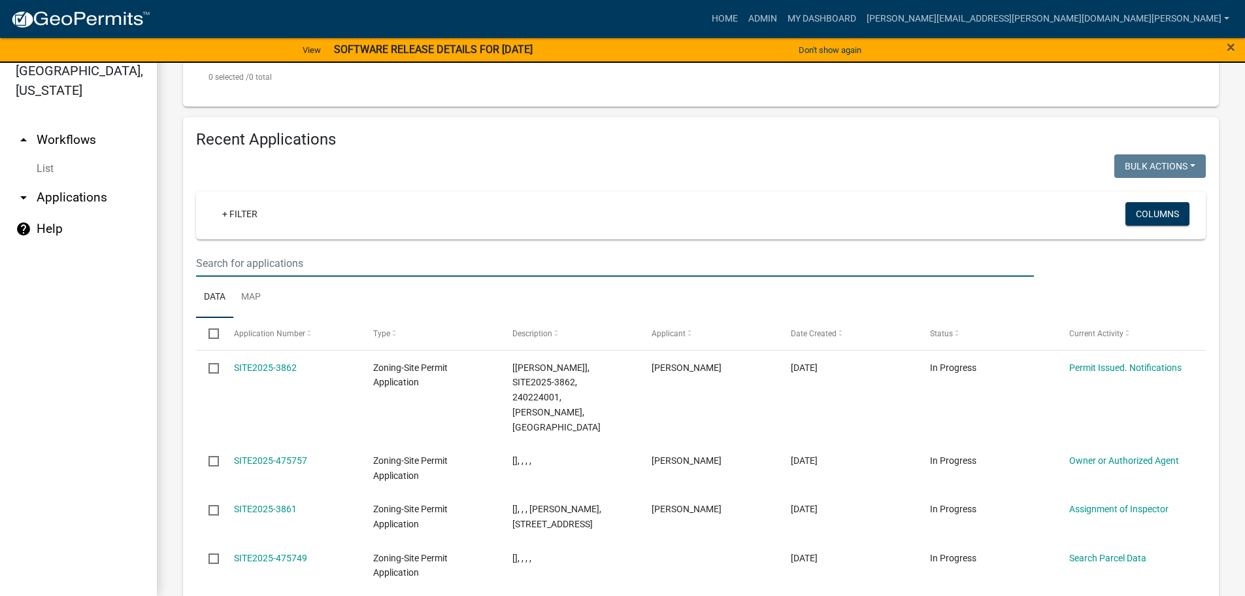
click at [260, 260] on input "text" at bounding box center [615, 263] width 838 height 27
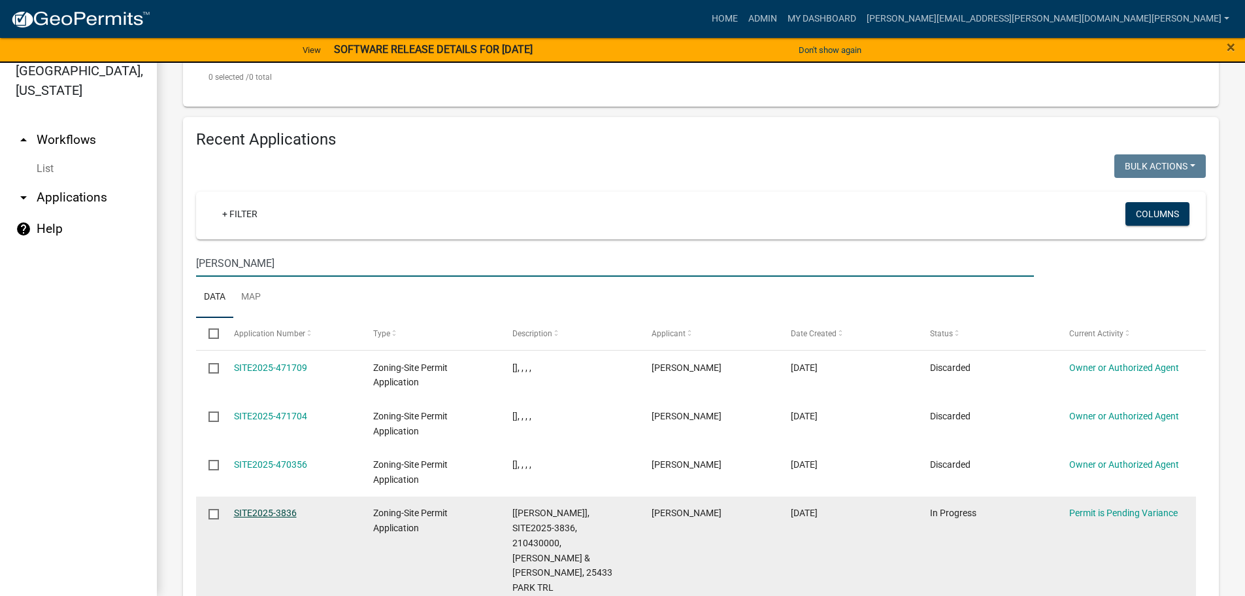
type input "stang"
click at [279, 509] on link "SITE2025-3836" at bounding box center [265, 512] width 63 height 10
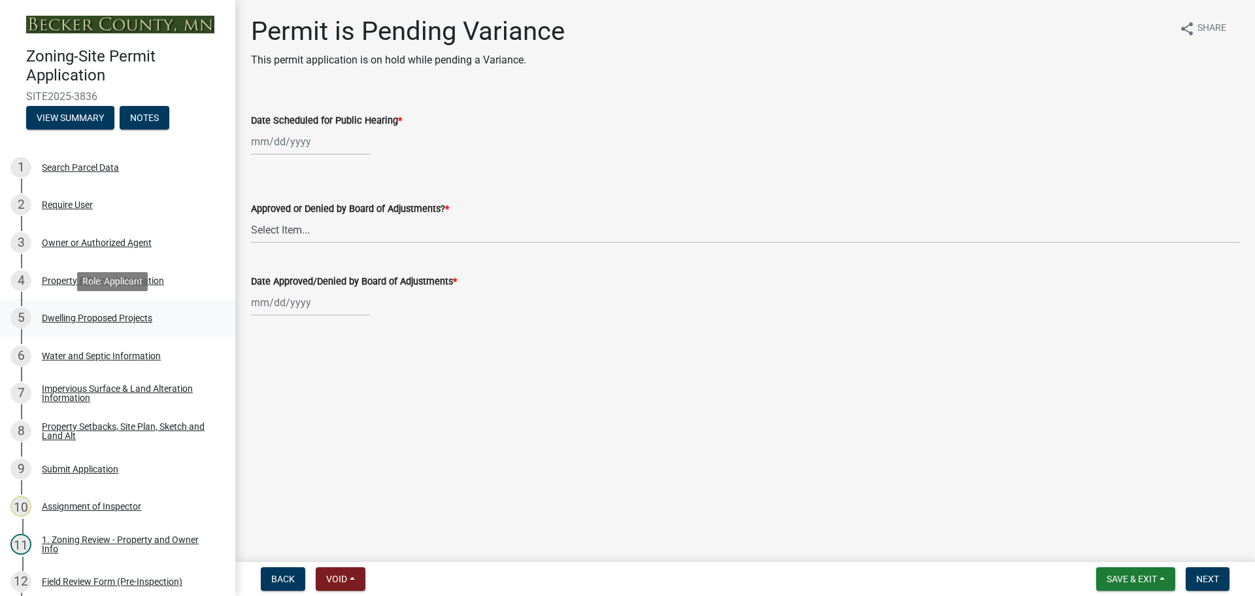
click at [100, 311] on div "5 Dwelling Proposed Projects" at bounding box center [112, 317] width 204 height 21
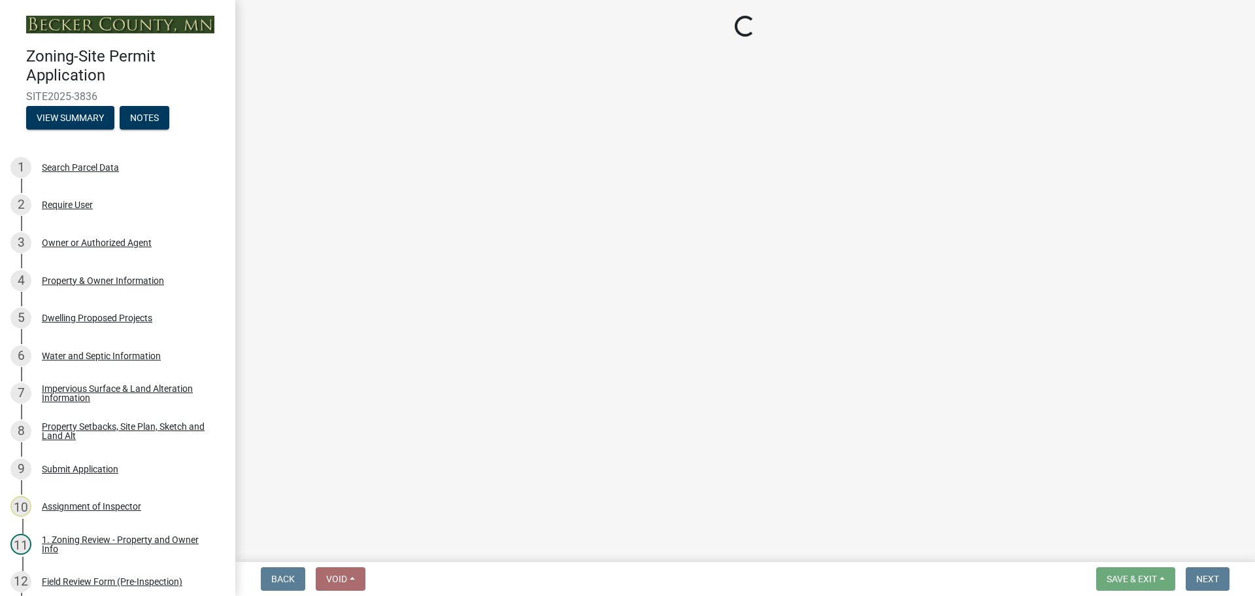
select select "b76c2e3f-c59d-4748-8205-29623accd873"
select select "2dc577ba-aef6-4196-bc52-35577603d189"
select select "59a6fdaa-56b6-4bcd-87b7-d867a7d784e6"
select select "4f5e2784-8c40-49a3-b0e9-8f1a3cbab4f4"
select select "a045e8de-0125-48b5-a52c-0705e3235ca5"
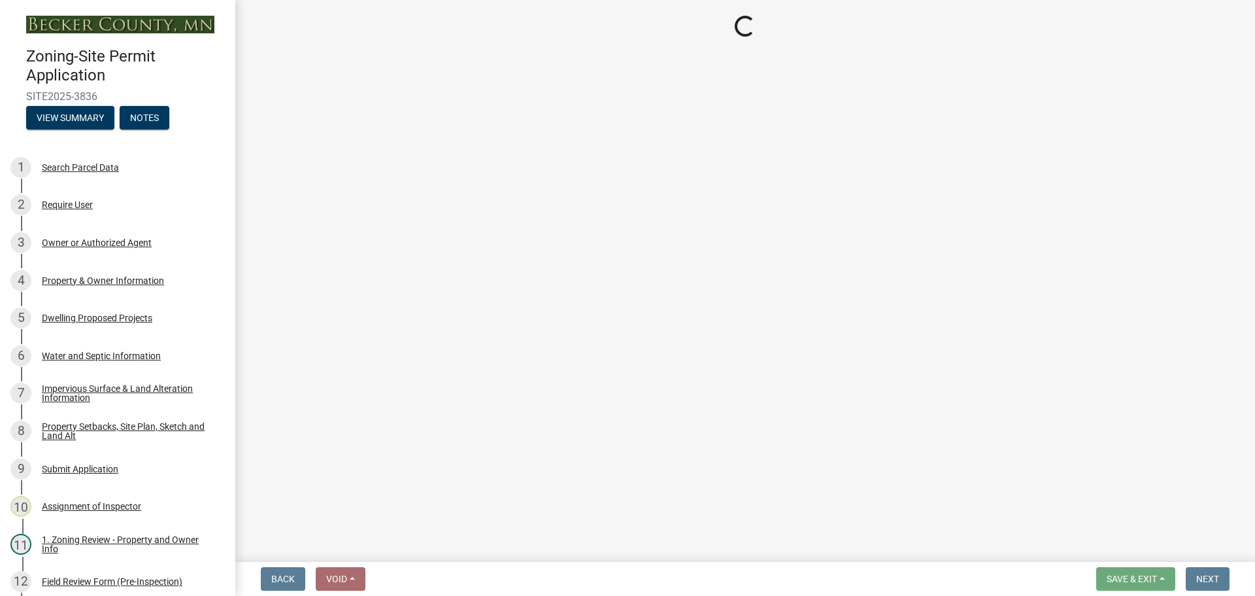
select select "01fc0f85-7de4-4400-8627-f7c2cf1c9bcf"
select select "5dd6cdd5-8b7d-4534-b791-478230f7b8b7"
select select "11c1c089-3b44-43c0-9549-3c9eeea2451f"
select select "d4691a2f-f058-48e2-b997-416102d14b5c"
select select "8786fdd2-7f96-462d-8069-e958fae6b9a0"
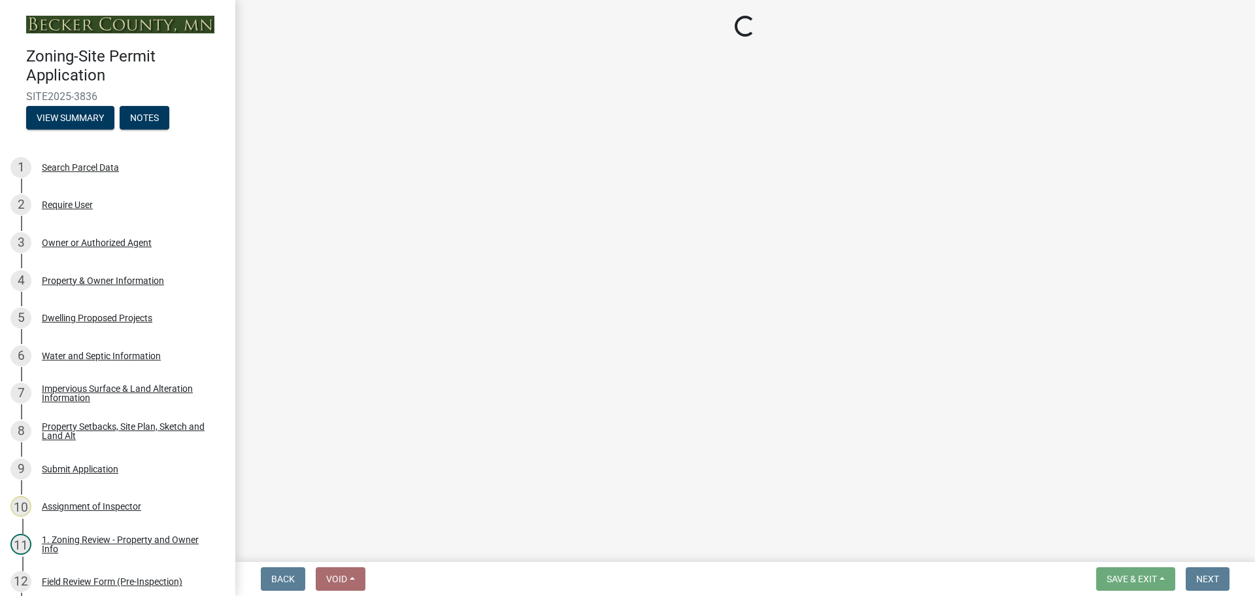
select select "256d326d-7a65-4b43-bb27-2952fbe4c534"
select select "95a588f5-1928-44cb-95cb-f3dde79564ff"
select select "0ceb8b90-6e92-4b1f-be25-acba4c819eff"
select select "8e4dc0e1-7dfa-4afc-85b9-5ad40795f204"
select select "107cbe59-677b-44f2-96fc-816b282ebb79"
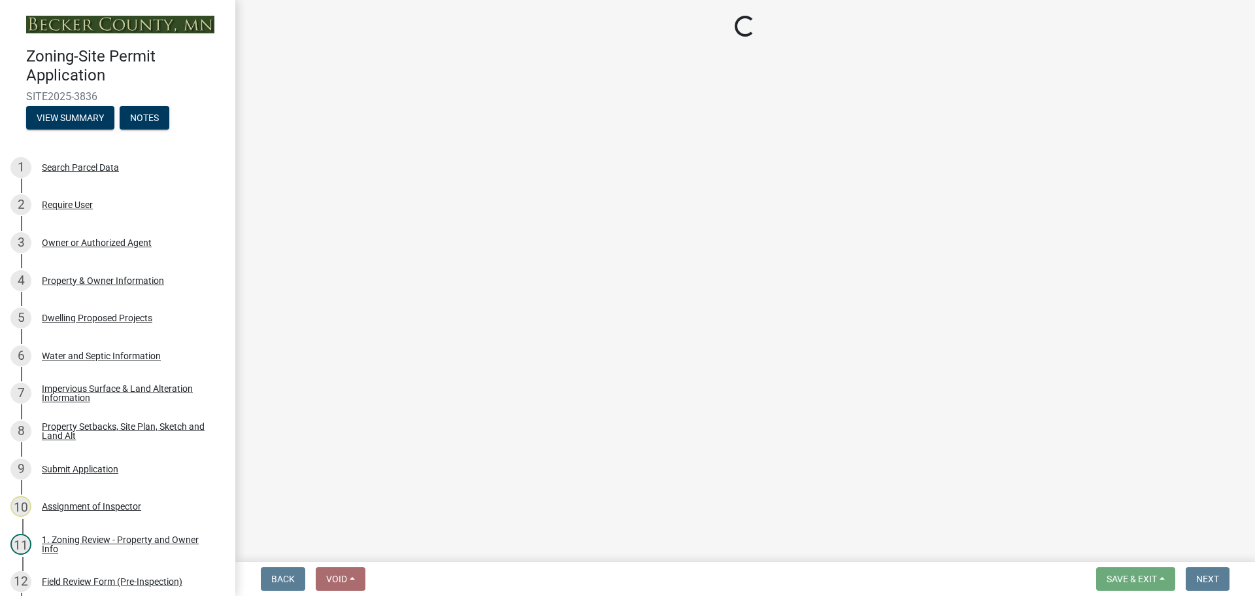
select select "ab9119d1-7da9-49c4-9fac-8c142204c89d"
select select "7f420323-49a9-4fd0-9441-05b3dc777552"
select select "ec305202-ae01-487b-b5e4-3a5aacc1e384"
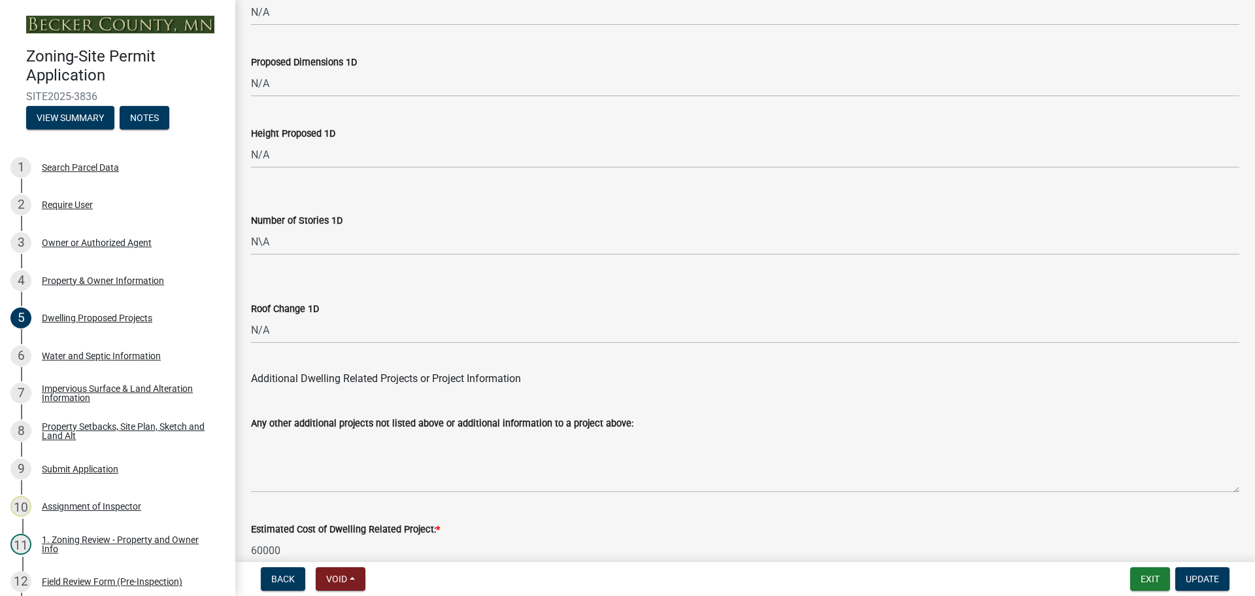
scroll to position [3135, 0]
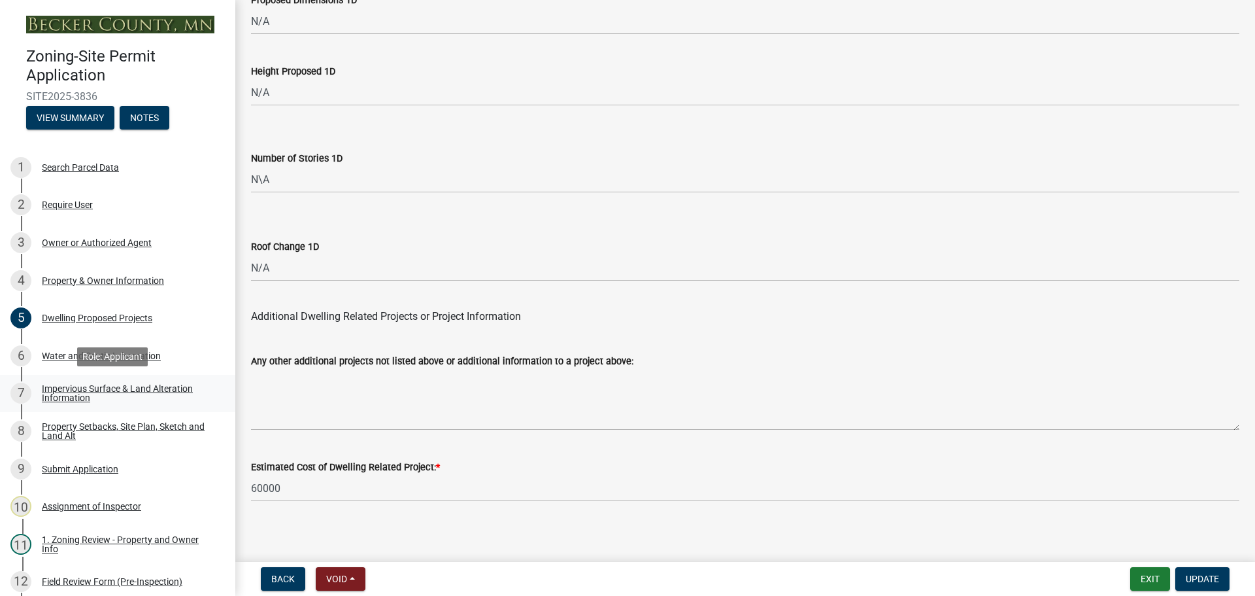
click at [114, 384] on div "Impervious Surface & Land Alteration Information" at bounding box center [128, 393] width 173 height 18
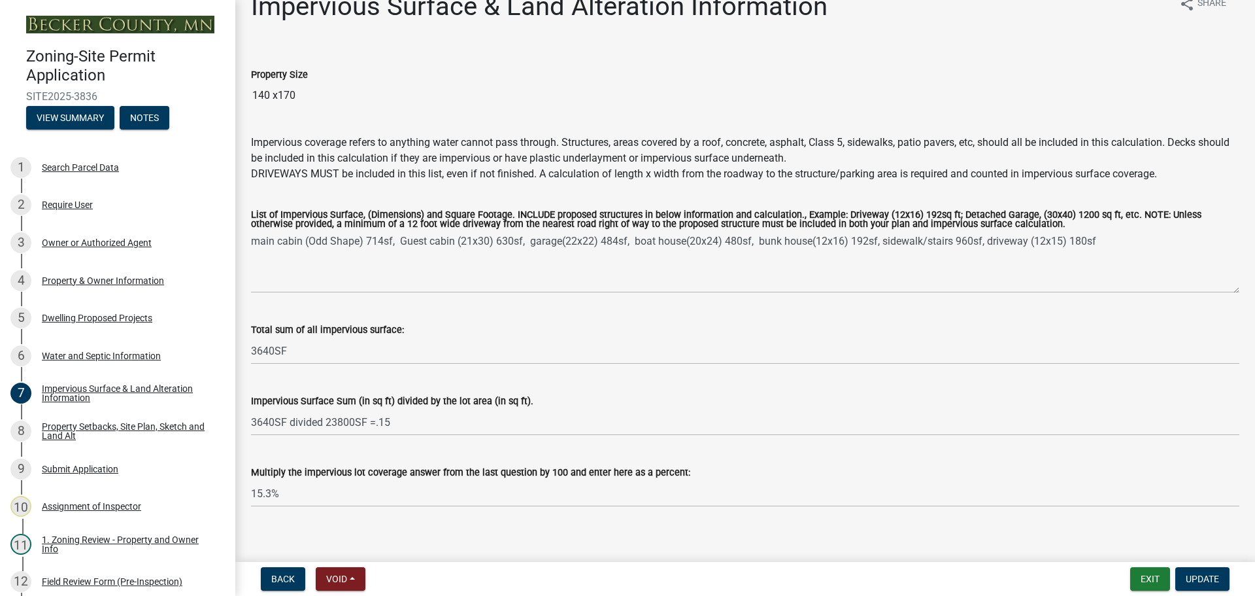
scroll to position [37, 0]
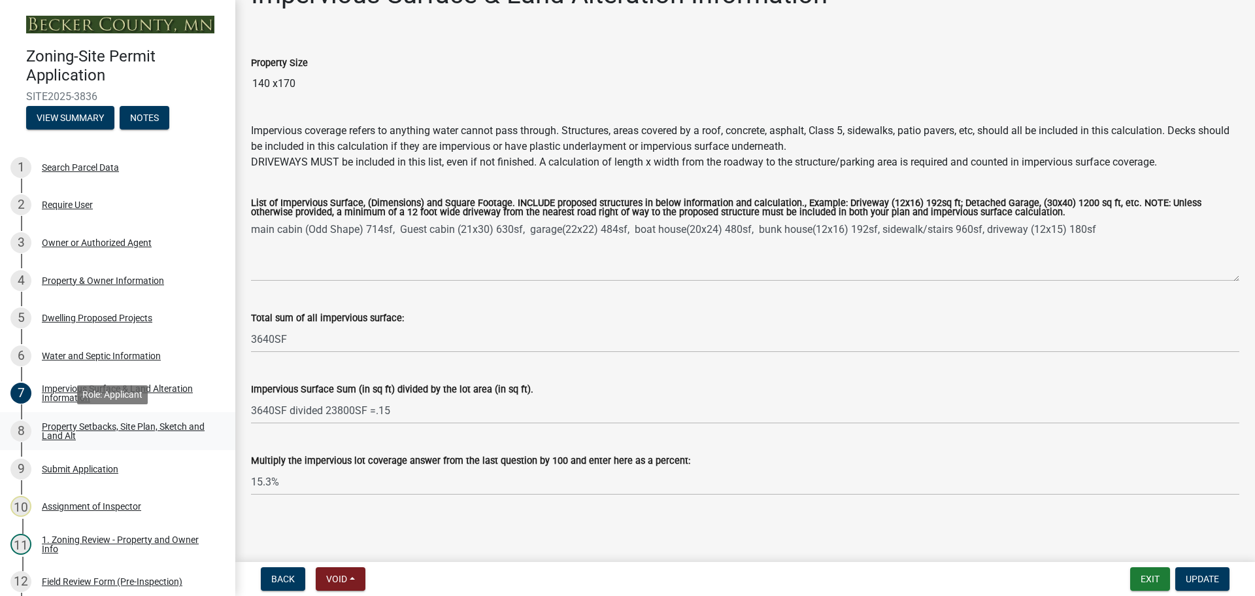
click at [61, 428] on div "Property Setbacks, Site Plan, Sketch and Land Alt" at bounding box center [128, 431] width 173 height 18
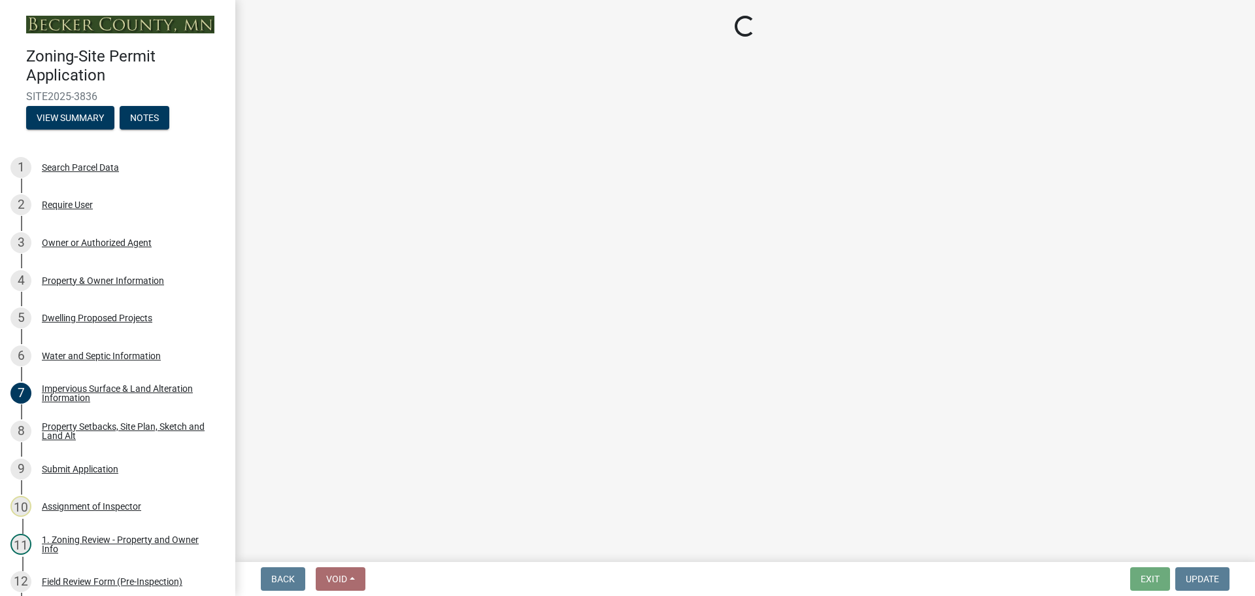
select select "7b13c63f-e699-4112-b373-98fbd28ec536"
select select "1afb5f45-3e33-44d7-aeec-2b47938d22ad"
select select "b56a4575-9846-47cf-8067-c59a4853da22"
select select "b9185151-7fec-488a-a719-f11a93338dbd"
select select "e8ab2dc3-aa3f-46f3-9b4a-37eb25ad84af"
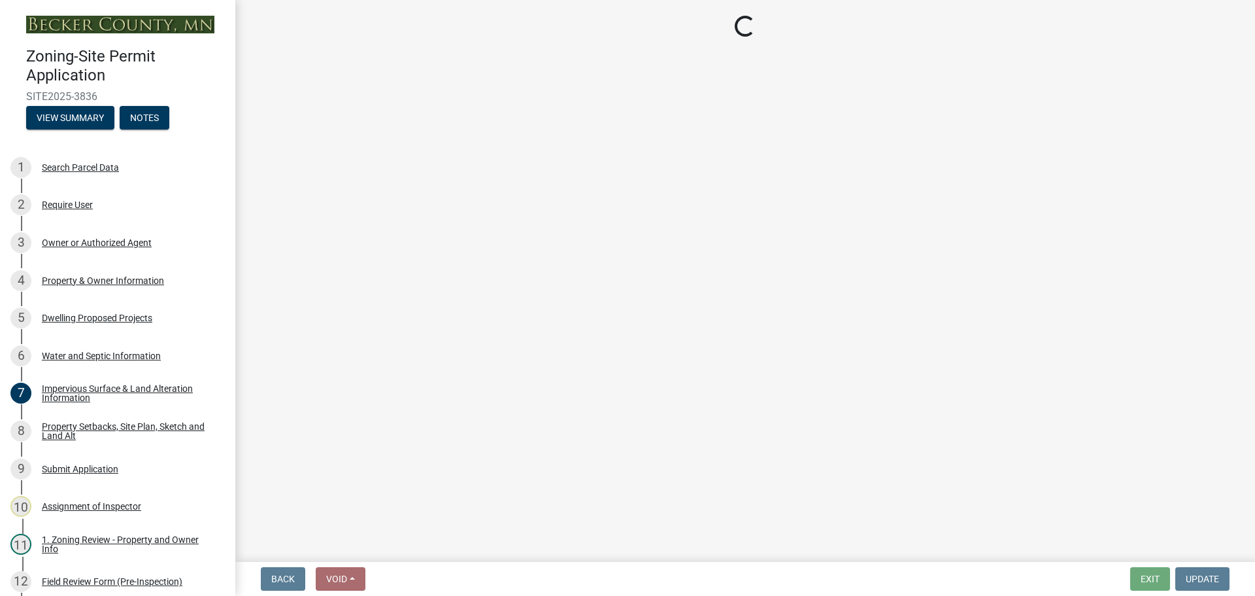
select select "27b2a8b4-abf6-463e-8c0c-7c5d2b4fe26f"
select select "b98836ba-4715-455d-97ab-be9a9df498a8"
select select "d61e3758-d187-40af-a435-5e09c3f3d509"
select select "c8b8ea71-7088-4e87-a493-7bc88cc2835b"
select select "1418c7e3-4054-4b00-84b5-d09b9560f30a"
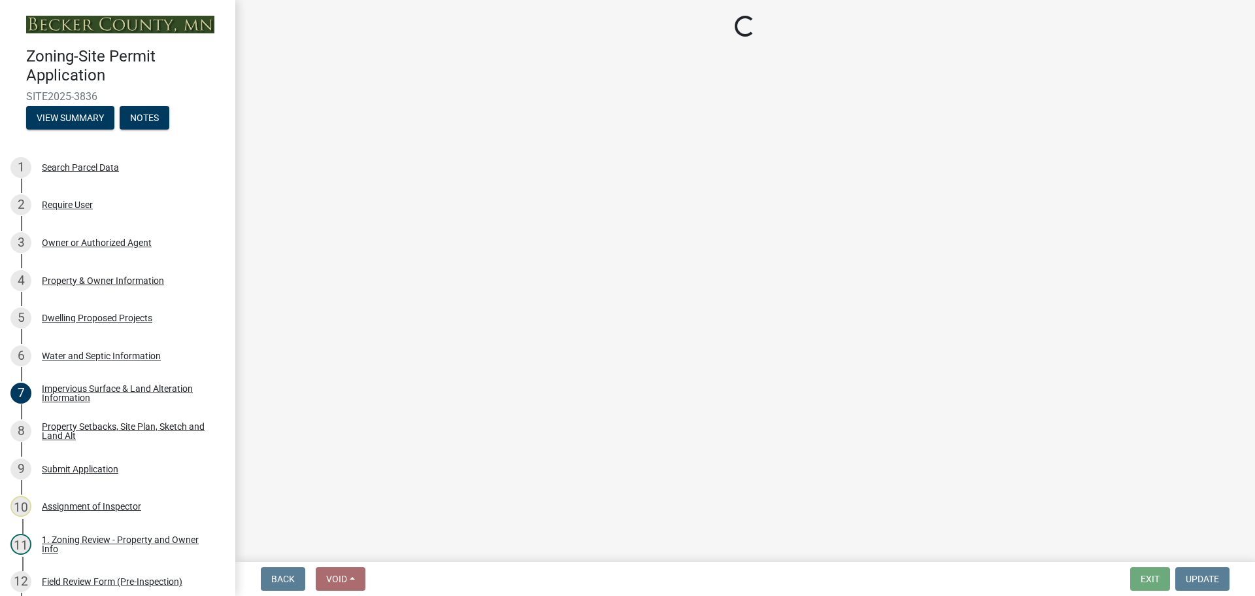
select select "19d13e65-c93d-443e-910a-7a17299544cc"
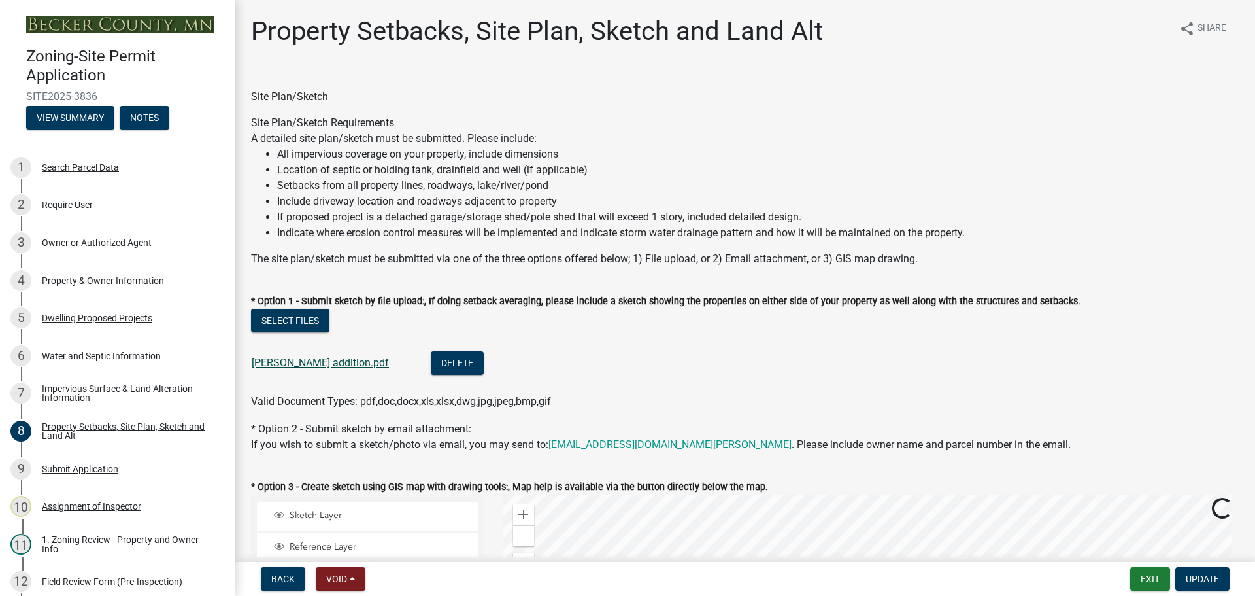
click at [302, 357] on link "stangl addition.pdf" at bounding box center [320, 362] width 137 height 12
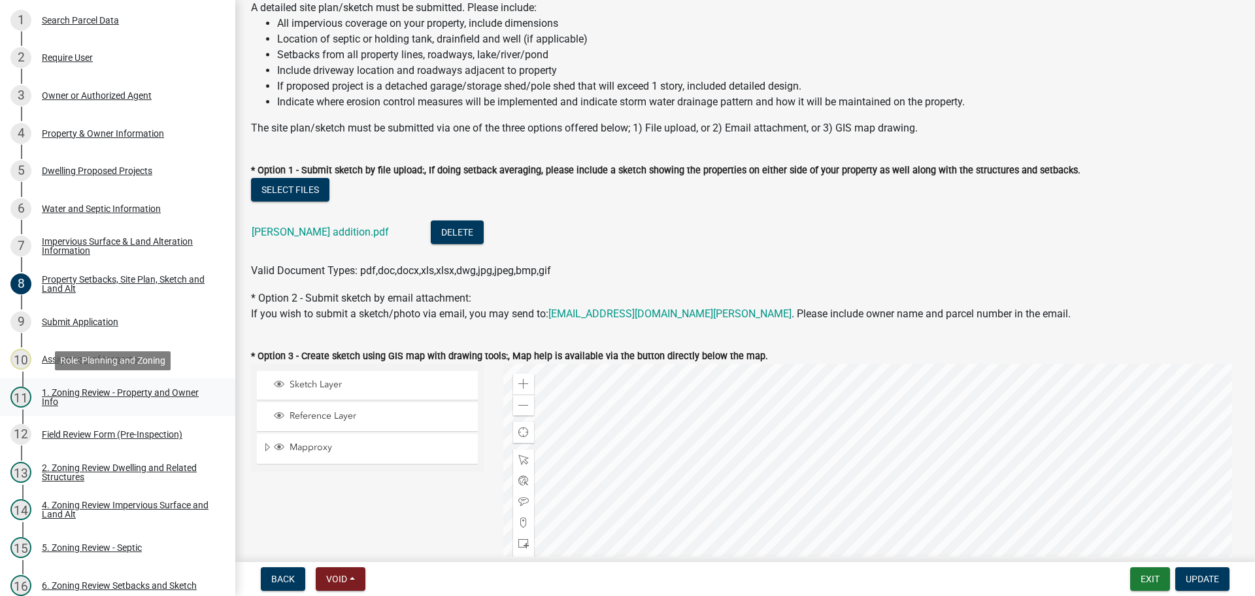
scroll to position [136, 0]
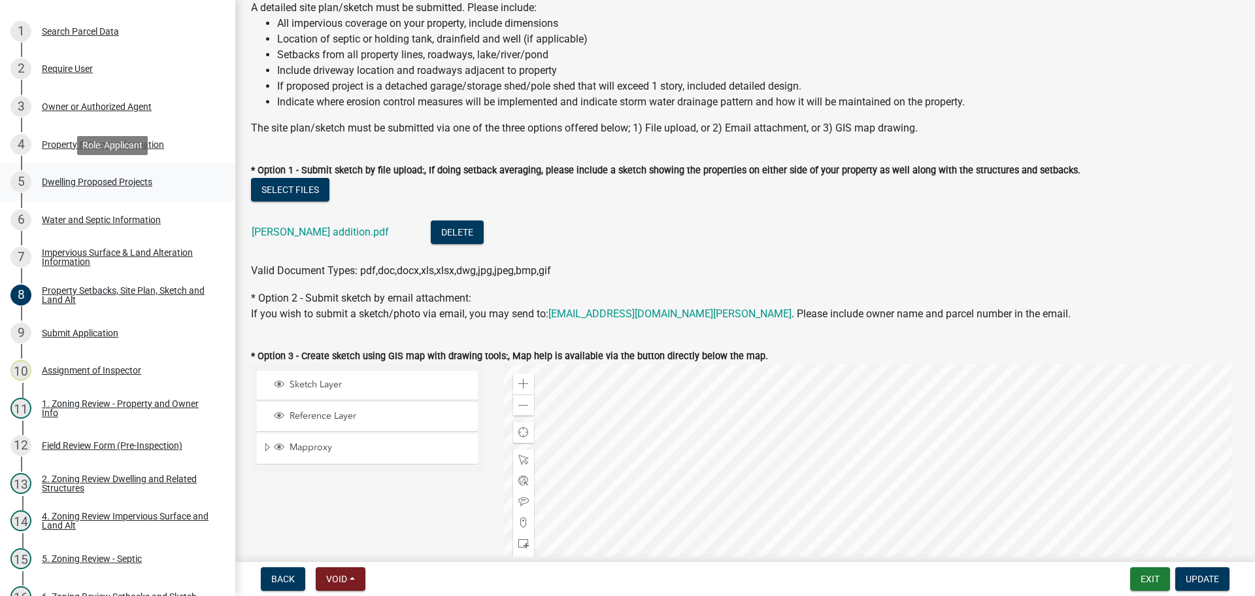
click at [97, 180] on div "Dwelling Proposed Projects" at bounding box center [97, 181] width 110 height 9
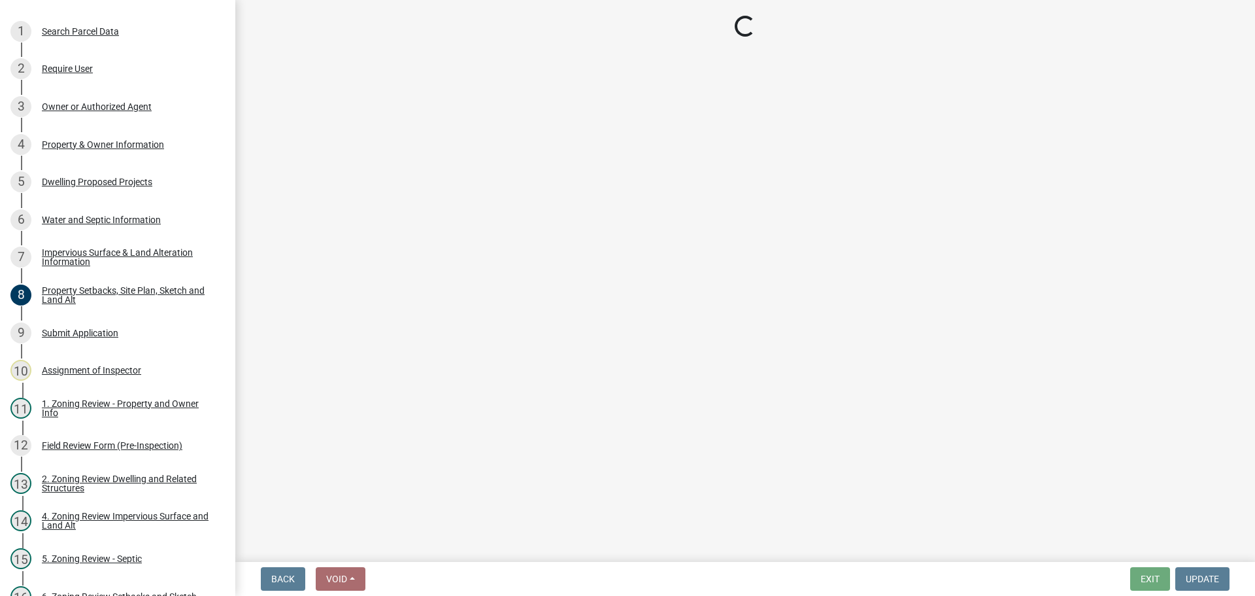
select select "b76c2e3f-c59d-4748-8205-29623accd873"
select select "2dc577ba-aef6-4196-bc52-35577603d189"
select select "59a6fdaa-56b6-4bcd-87b7-d867a7d784e6"
select select "4f5e2784-8c40-49a3-b0e9-8f1a3cbab4f4"
select select "a045e8de-0125-48b5-a52c-0705e3235ca5"
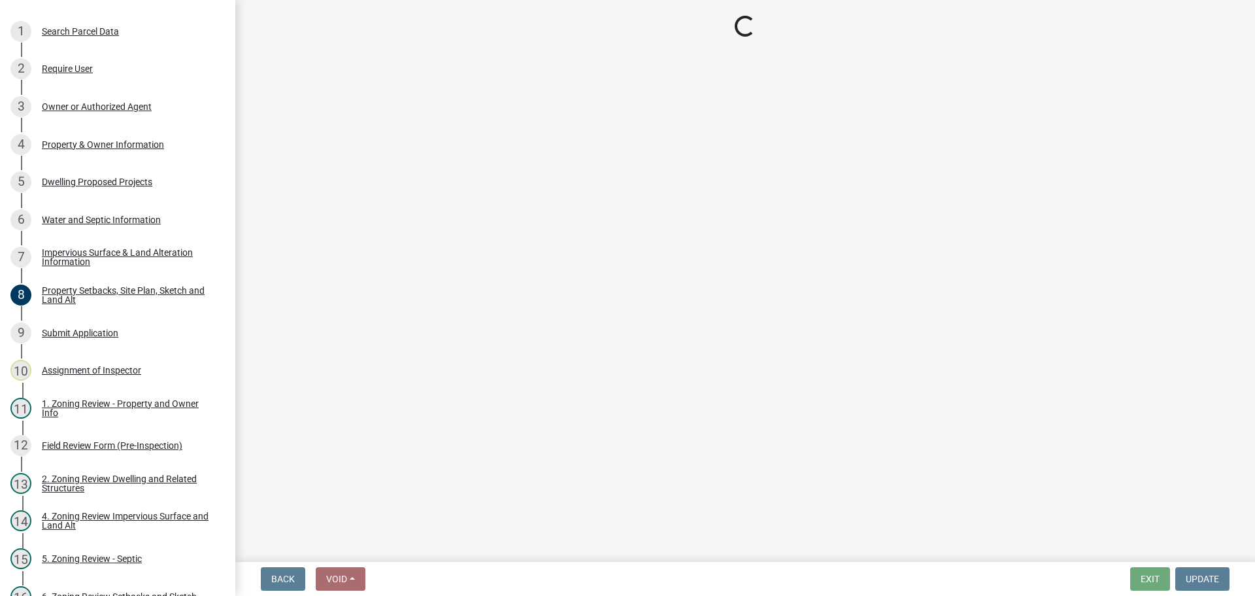
select select "01fc0f85-7de4-4400-8627-f7c2cf1c9bcf"
select select "5dd6cdd5-8b7d-4534-b791-478230f7b8b7"
select select "11c1c089-3b44-43c0-9549-3c9eeea2451f"
select select "d4691a2f-f058-48e2-b997-416102d14b5c"
select select "8786fdd2-7f96-462d-8069-e958fae6b9a0"
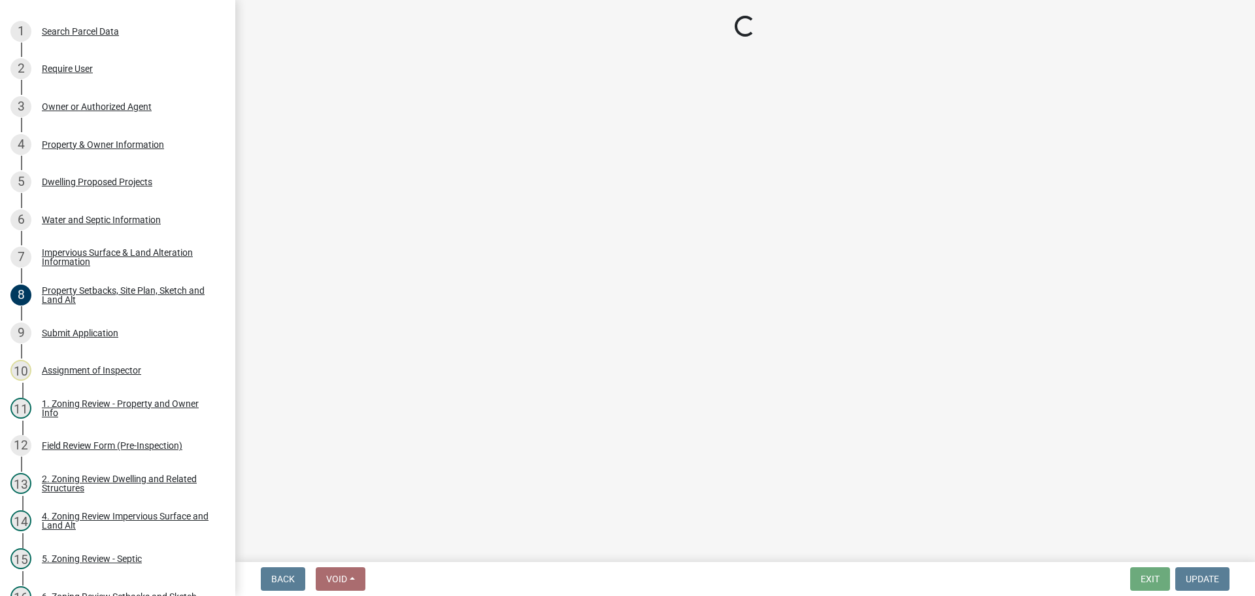
select select "256d326d-7a65-4b43-bb27-2952fbe4c534"
select select "95a588f5-1928-44cb-95cb-f3dde79564ff"
select select "0ceb8b90-6e92-4b1f-be25-acba4c819eff"
select select "8e4dc0e1-7dfa-4afc-85b9-5ad40795f204"
select select "107cbe59-677b-44f2-96fc-816b282ebb79"
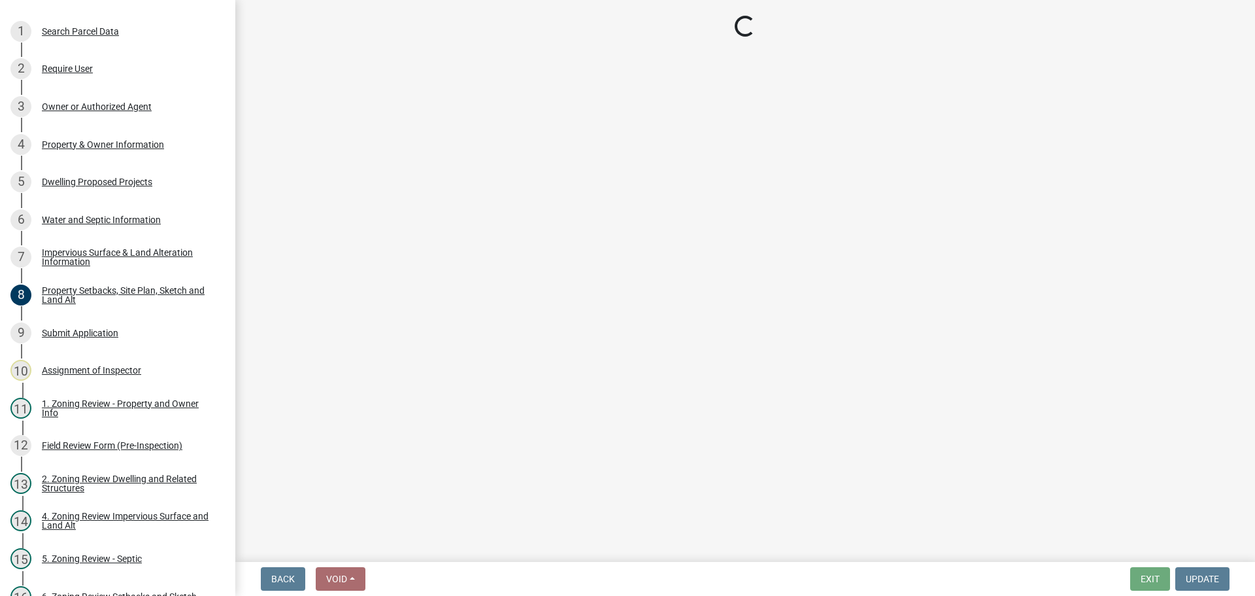
select select "ab9119d1-7da9-49c4-9fac-8c142204c89d"
select select "7f420323-49a9-4fd0-9441-05b3dc777552"
select select "ec305202-ae01-487b-b5e4-3a5aacc1e384"
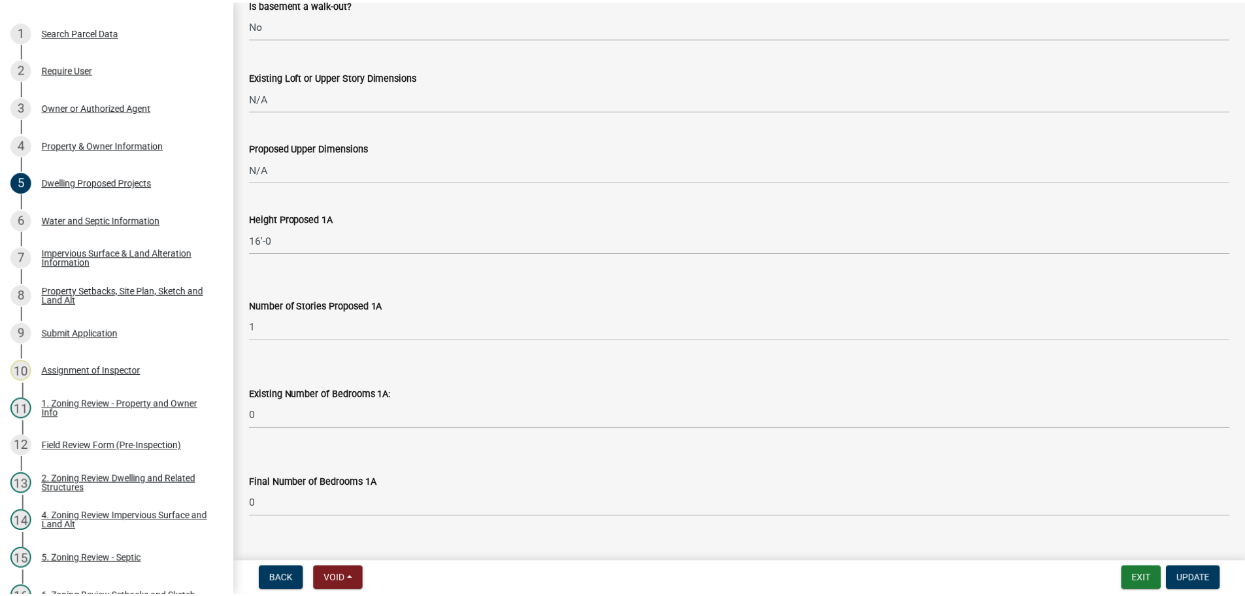
scroll to position [716, 0]
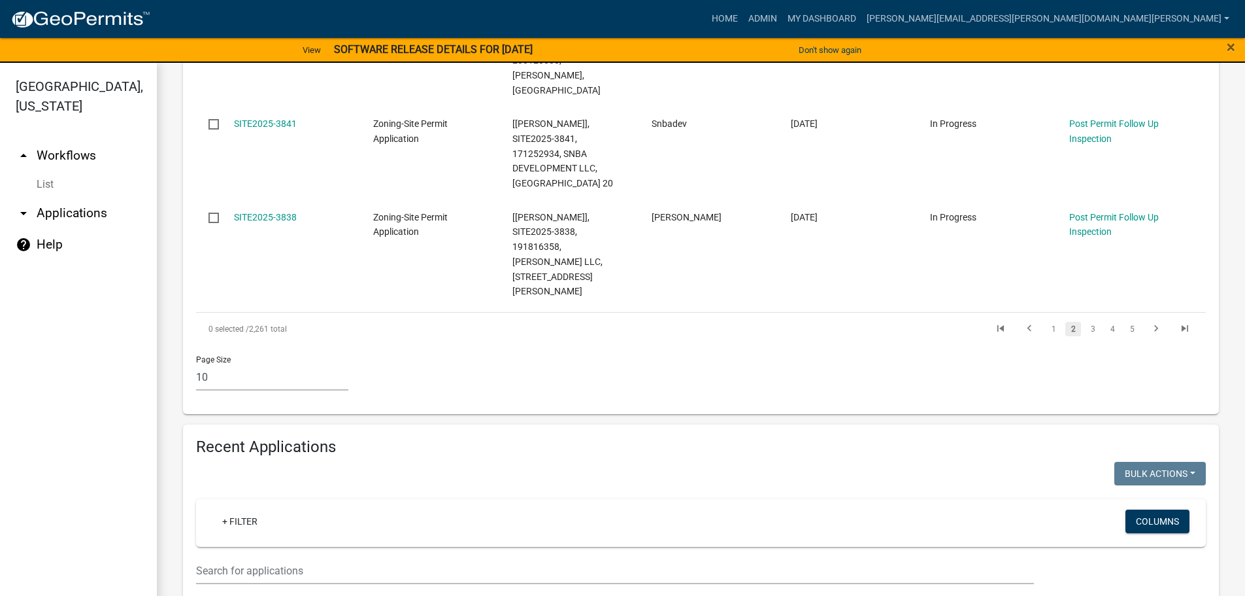
scroll to position [1438, 0]
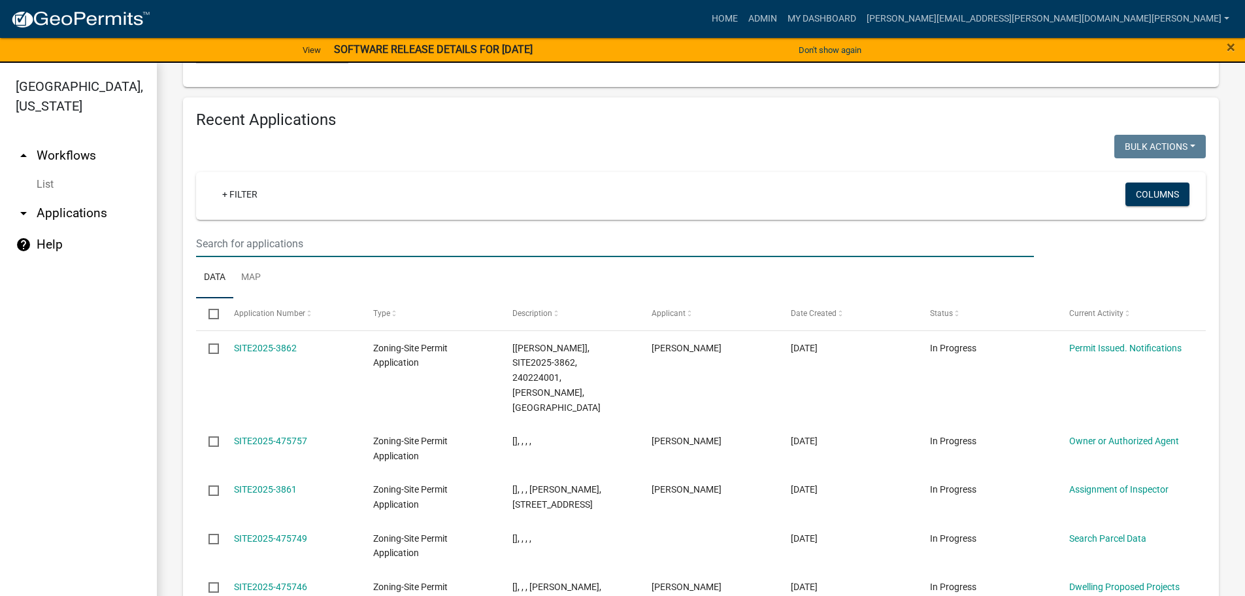
click at [324, 230] on input "text" at bounding box center [615, 243] width 838 height 27
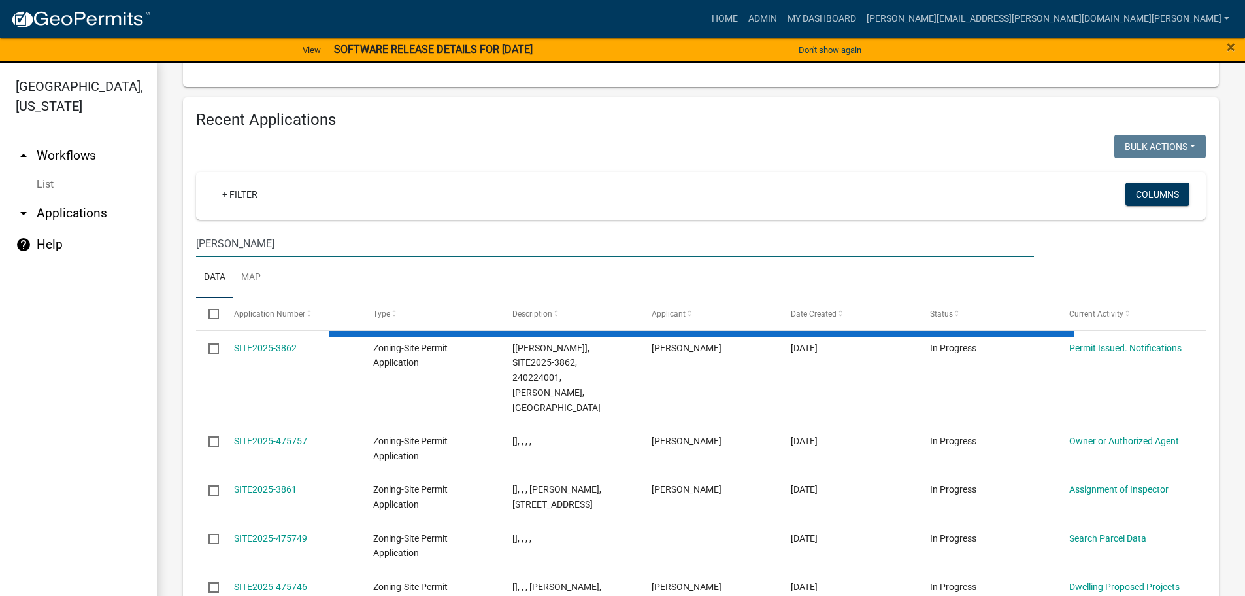
type input "fletcher"
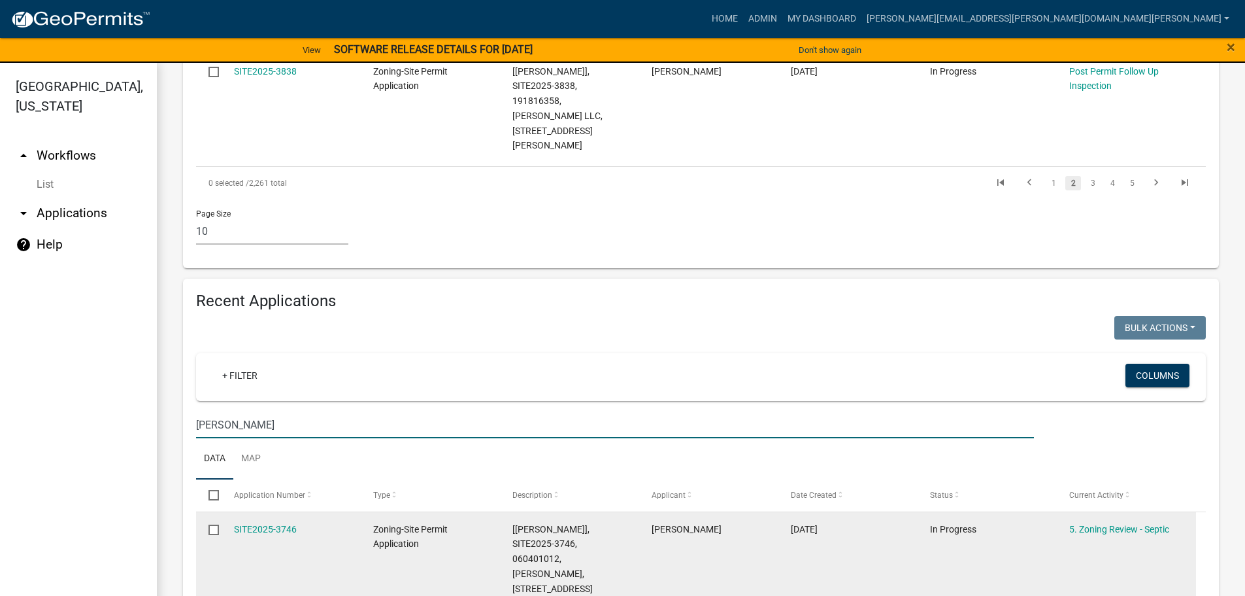
click at [282, 524] on link "SITE2025-3746" at bounding box center [265, 529] width 63 height 10
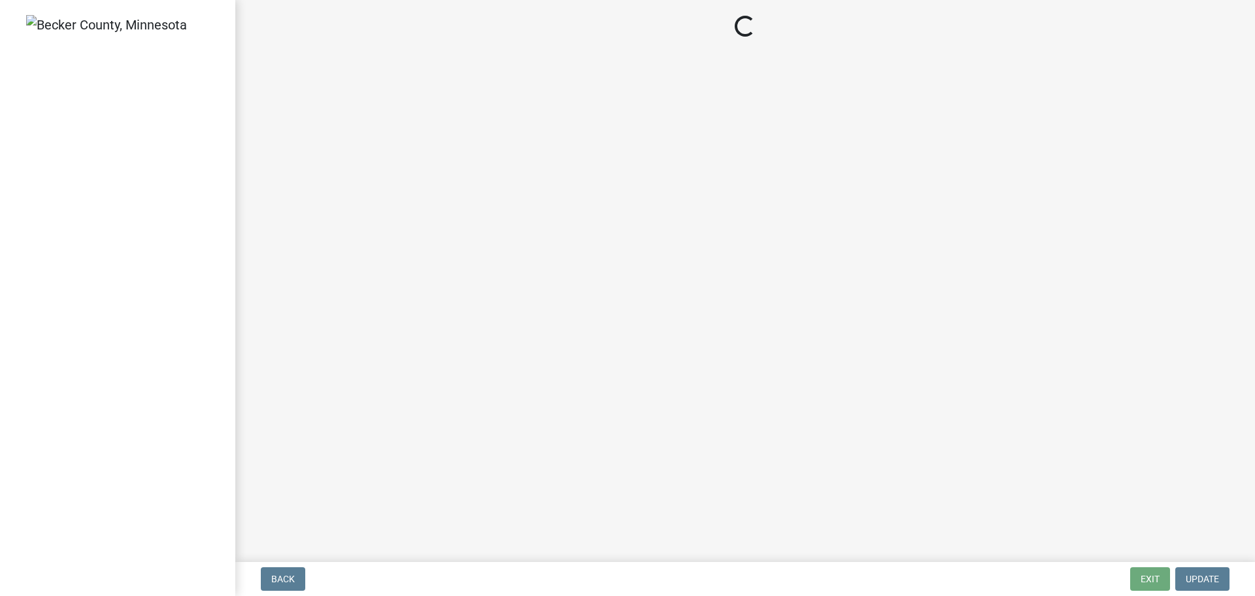
select select "88e1b38c-db99-4001-951c-6cc819154736"
select select "974f57ed-7299-4218-a83f-36e428664112"
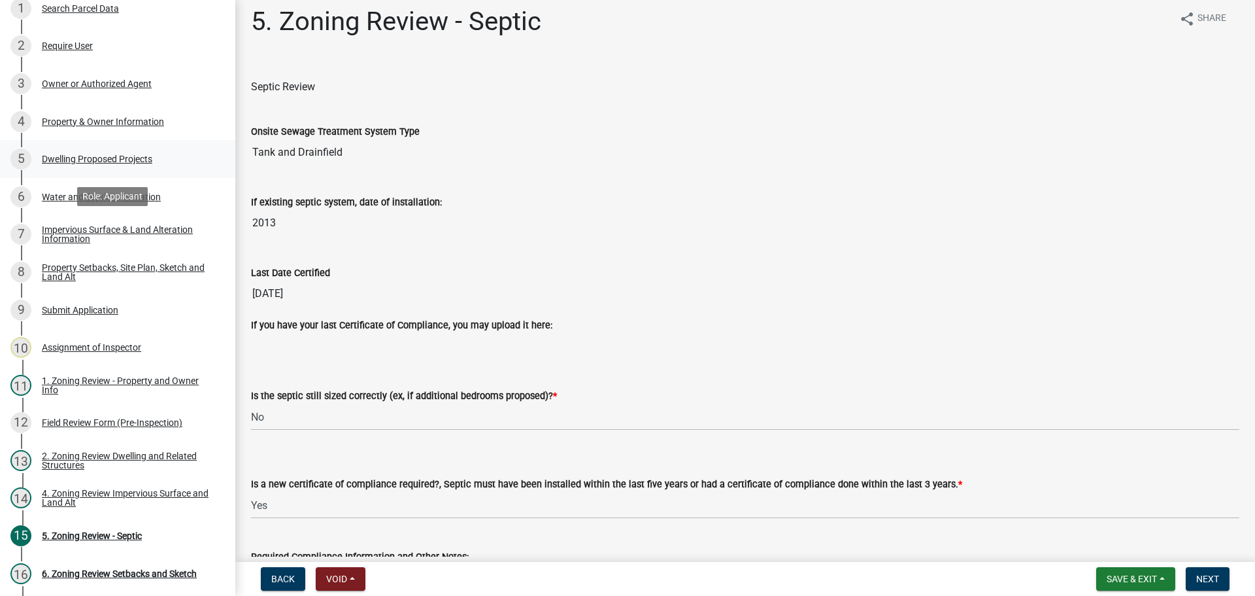
scroll to position [314, 0]
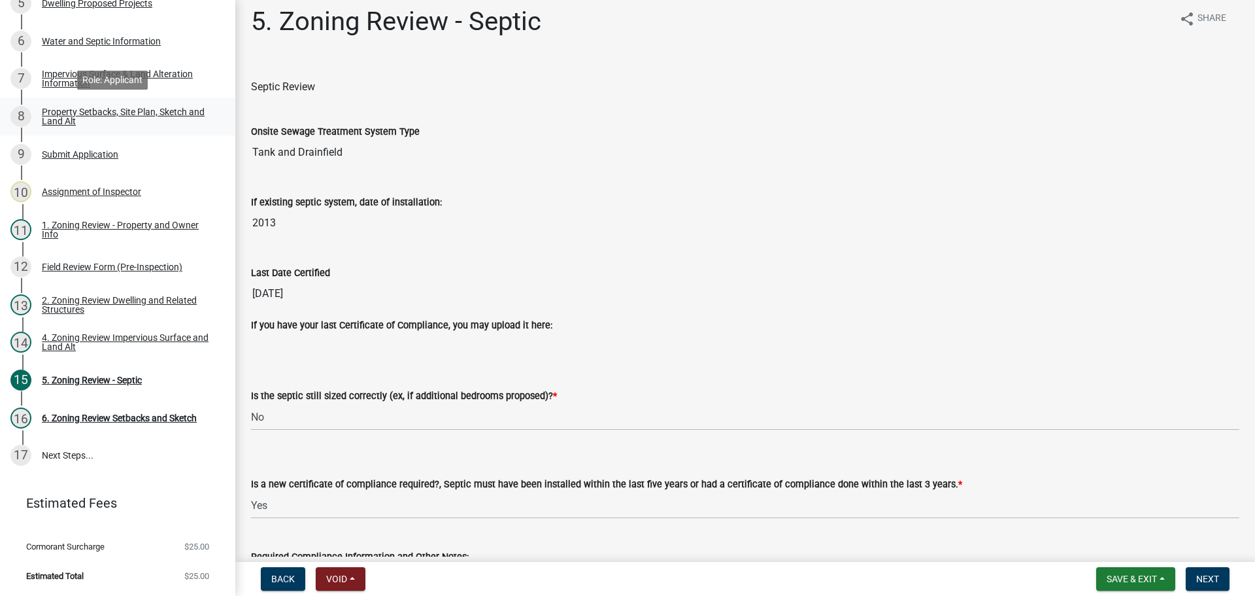
click at [146, 109] on div "Property Setbacks, Site Plan, Sketch and Land Alt" at bounding box center [128, 116] width 173 height 18
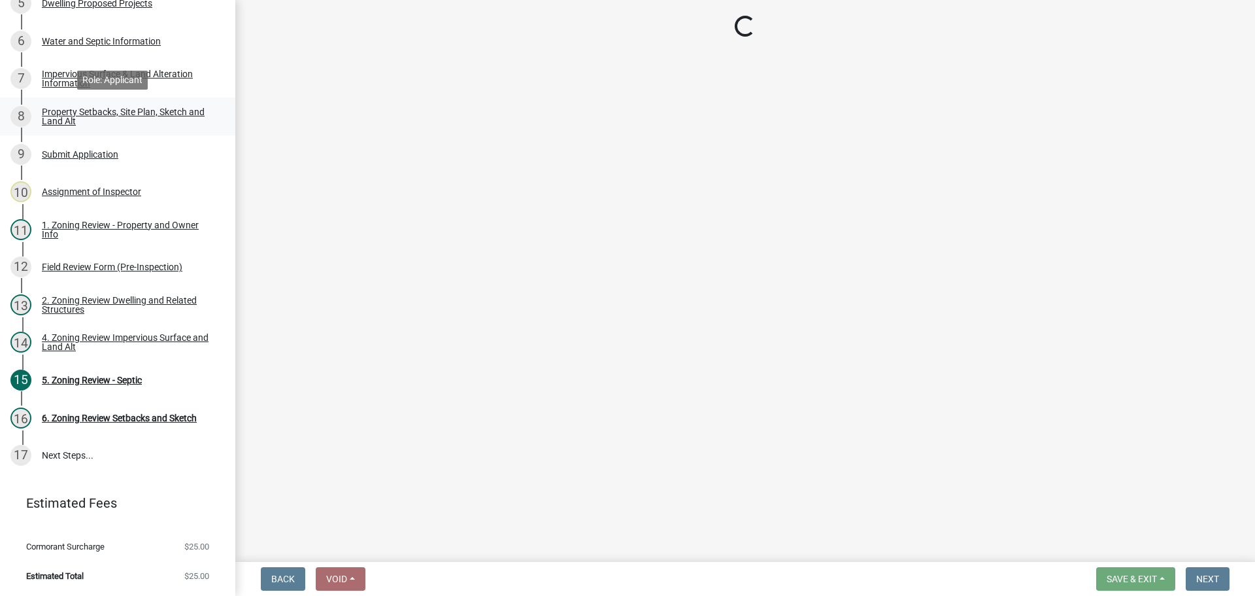
scroll to position [0, 0]
select select "7b13c63f-e699-4112-b373-98fbd28ec536"
select select "21ad6277-98b1-42a5-ae8b-b25d8bb198a3"
select select "b56a4575-9846-47cf-8067-c59a4853da22"
select select "12f785fb-c378-4b18-841c-21c73dc99083"
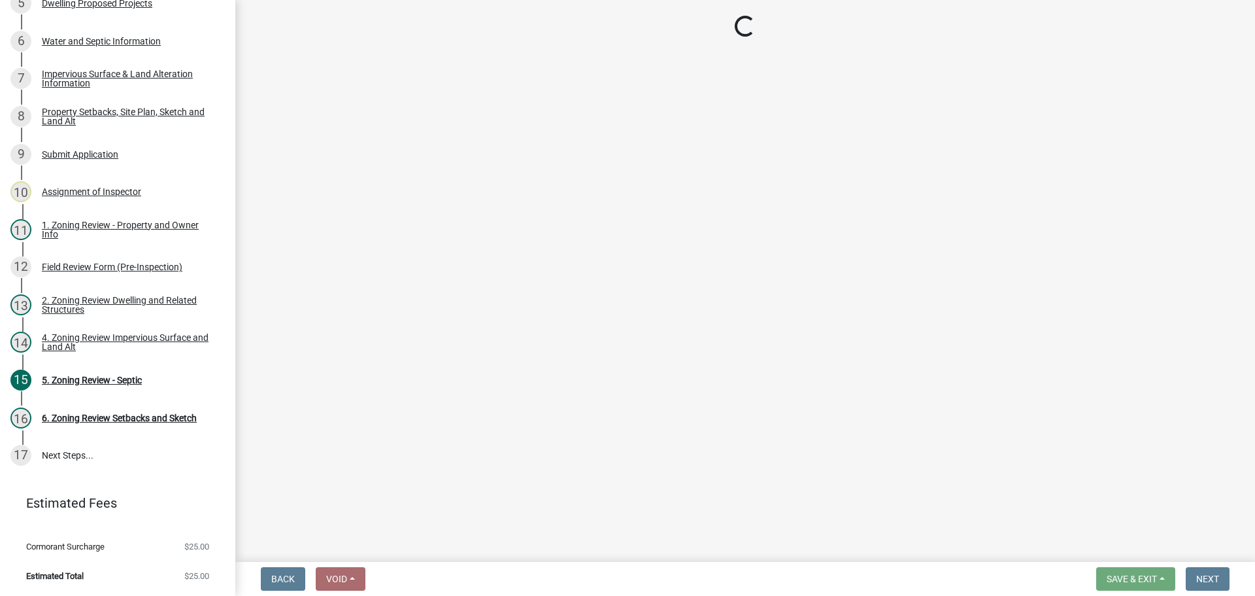
select select "e8ab2dc3-aa3f-46f3-9b4a-37eb25ad84af"
select select "27b2a8b4-abf6-463e-8c0c-7c5d2b4fe26f"
select select "5ad4ab64-b44e-481c-9000-9e5907aa74e1"
select select "a96800da-4e88-4c62-b1ff-2cd17f9e3346"
select select "c8b8ea71-7088-4e87-a493-7bc88cc2835b"
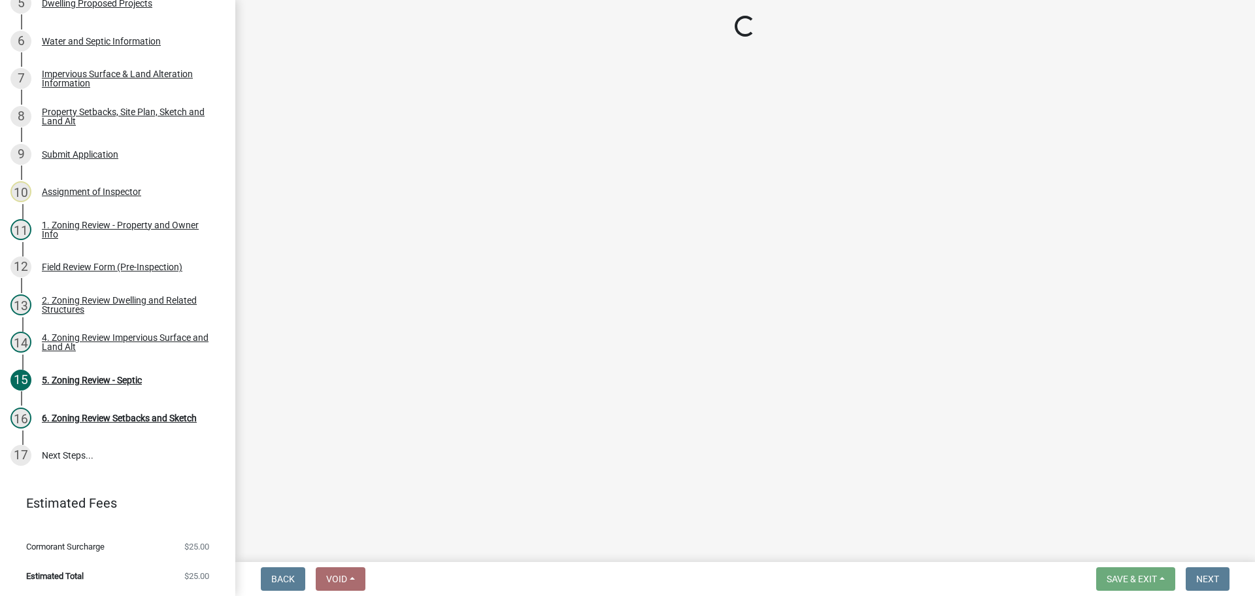
select select "ff457040-d2bf-49fa-a716-aef4a9c76f60"
select select "19d13e65-c93d-443e-910a-7a17299544cc"
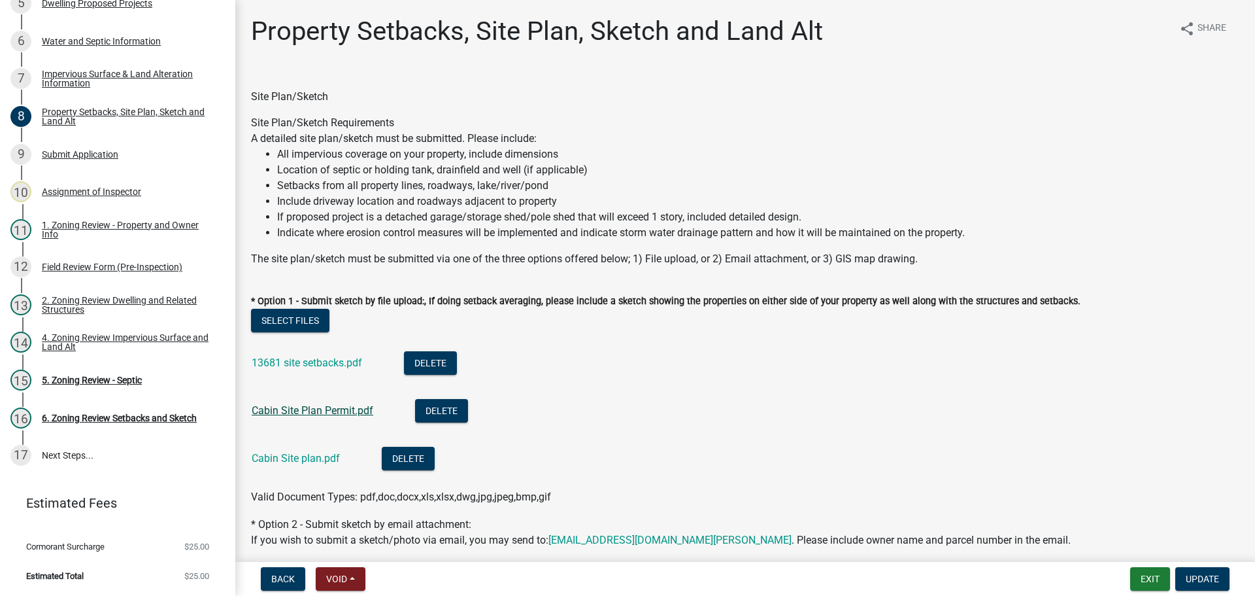
click at [303, 411] on link "Cabin Site Plan Permit.pdf" at bounding box center [313, 410] width 122 height 12
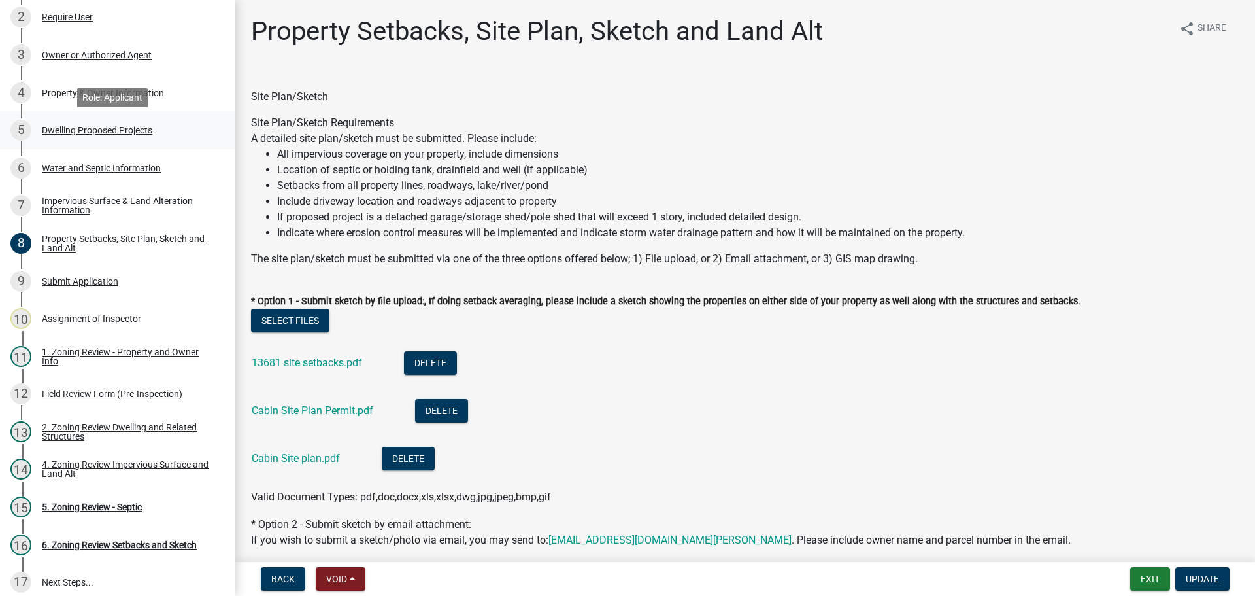
scroll to position [184, 0]
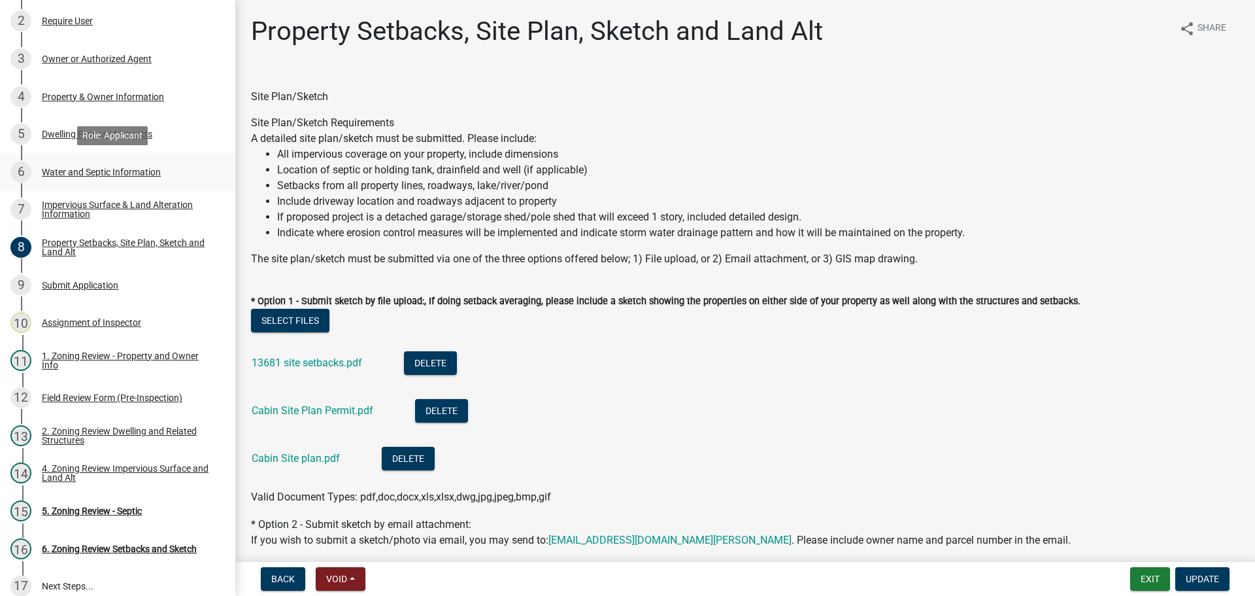
click at [94, 167] on div "Water and Septic Information" at bounding box center [101, 171] width 119 height 9
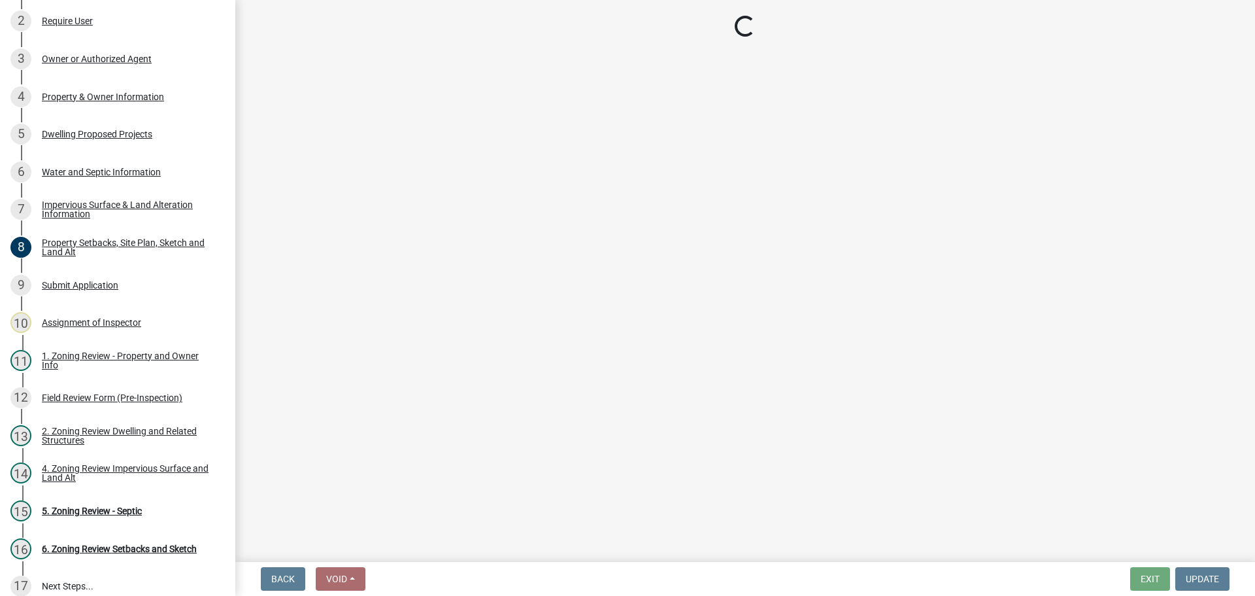
select select "9c51a48b-0bee-4836-8d5c-beab6e77ad2a"
select select "25b8aef2-9eed-4c0f-8836-08d4b8d082b1"
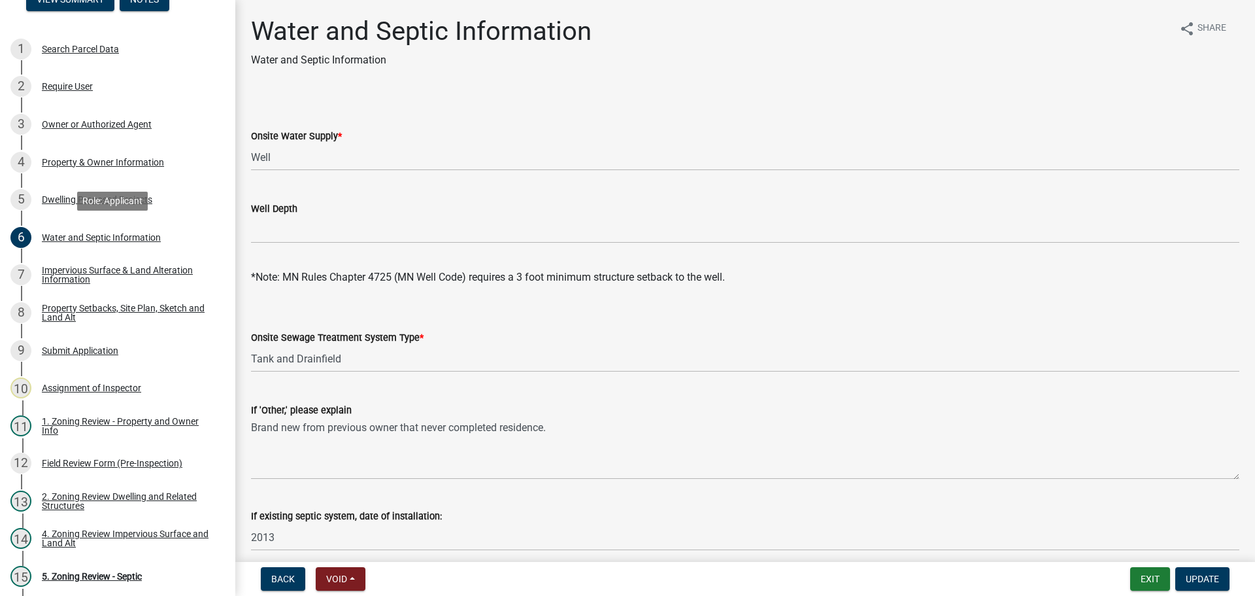
scroll to position [0, 0]
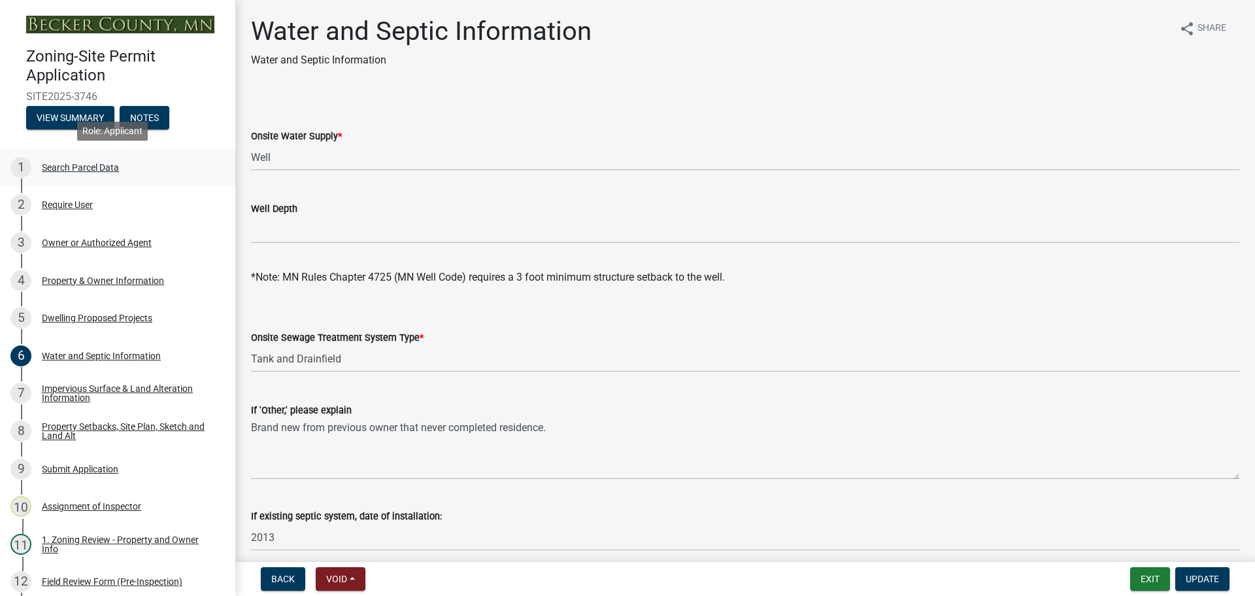
click at [103, 164] on div "Search Parcel Data" at bounding box center [80, 167] width 77 height 9
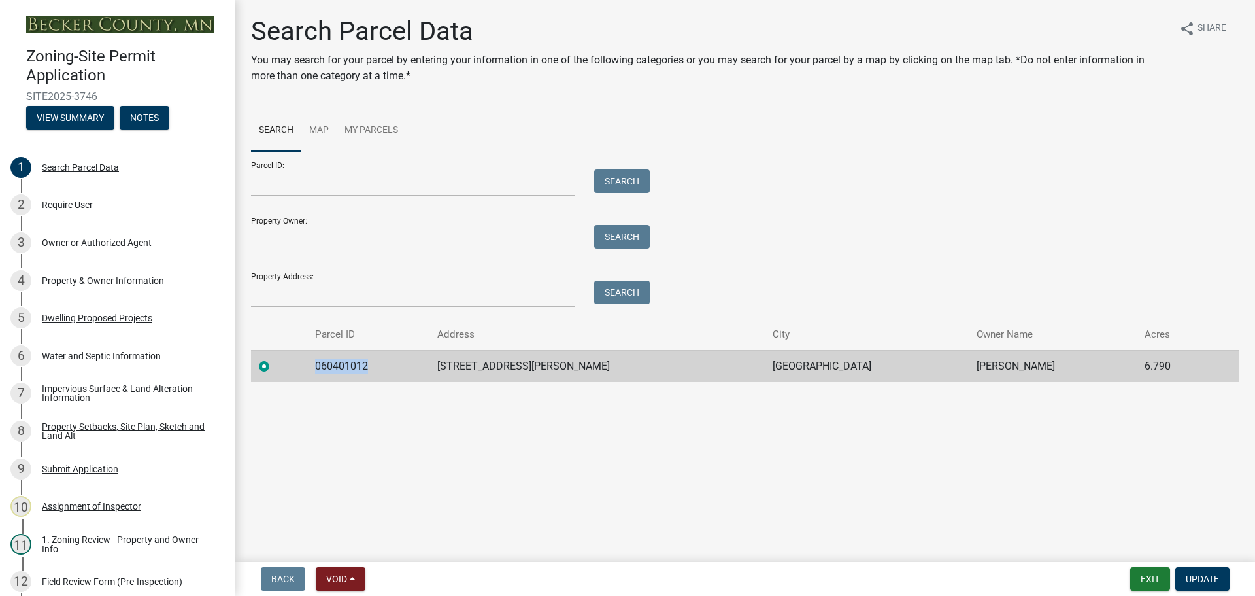
drag, startPoint x: 382, startPoint y: 362, endPoint x: 332, endPoint y: 362, distance: 50.3
click at [332, 362] on td "060401012" at bounding box center [368, 366] width 122 height 32
copy td "060401012"
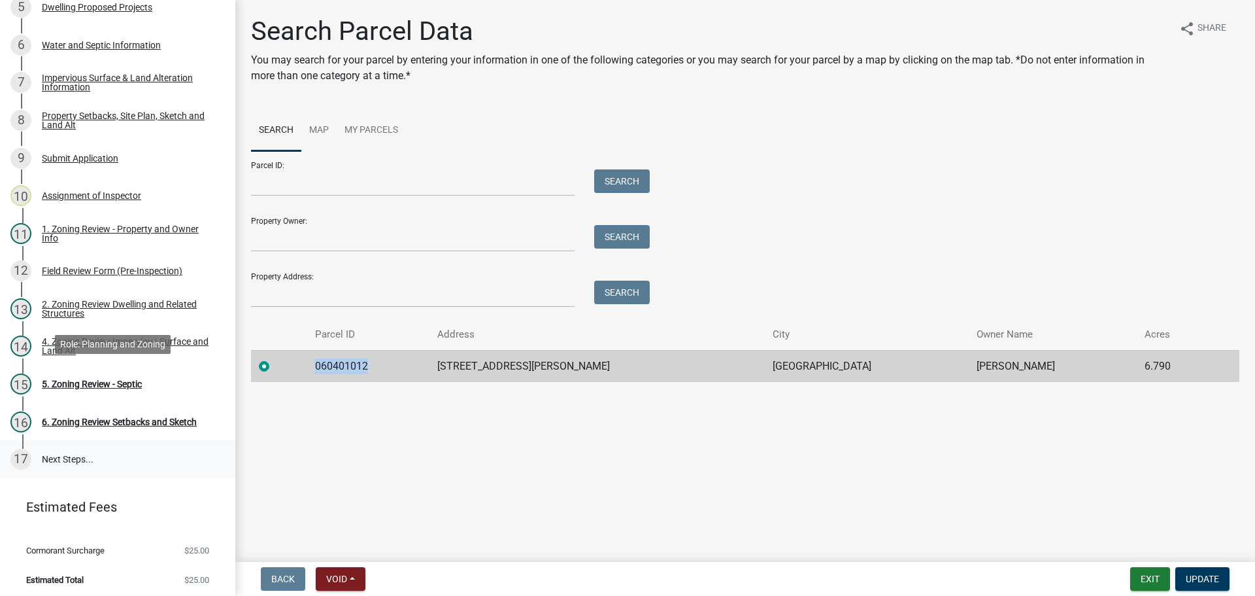
scroll to position [314, 0]
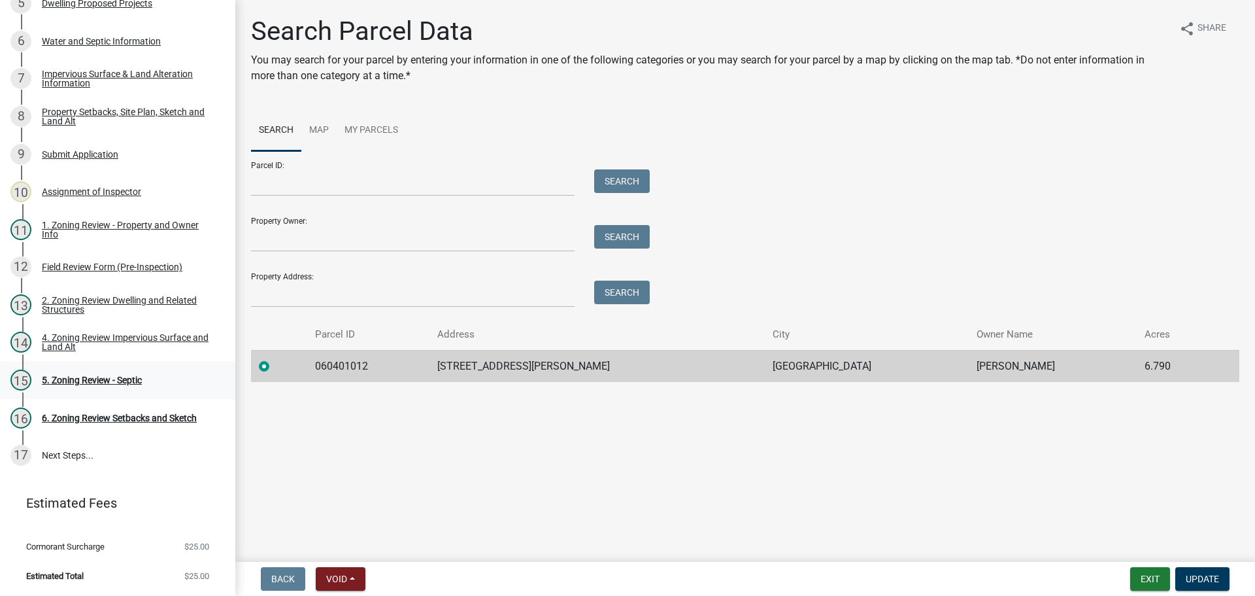
click at [96, 377] on div "5. Zoning Review - Septic" at bounding box center [92, 379] width 100 height 9
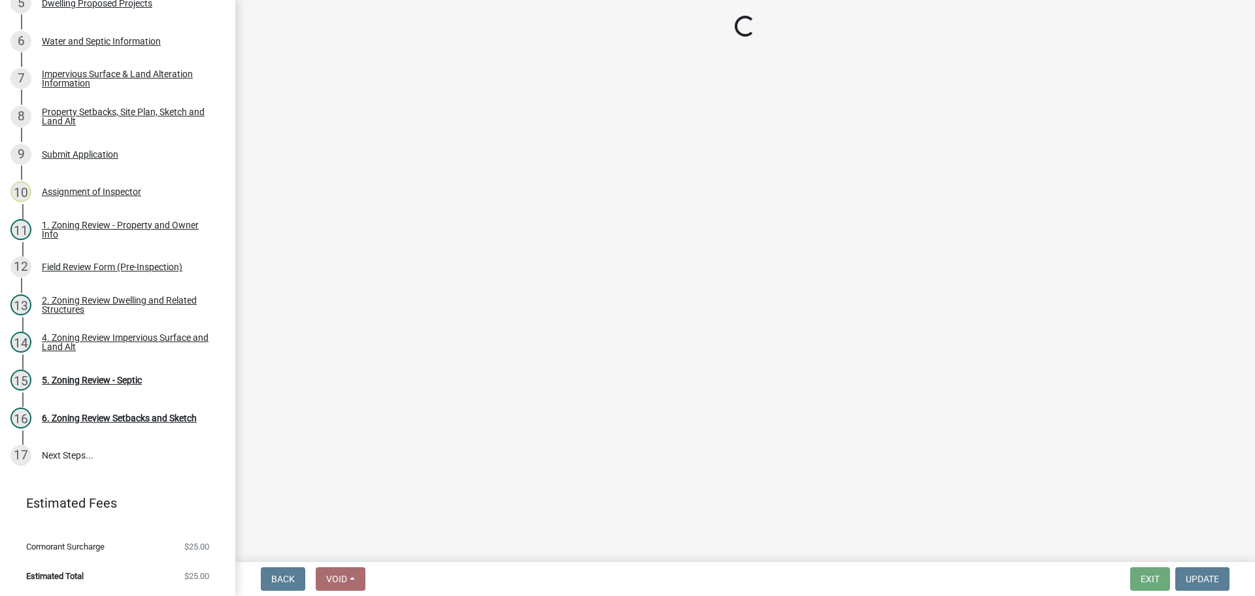
select select "88e1b38c-db99-4001-951c-6cc819154736"
select select "974f57ed-7299-4218-a83f-36e428664112"
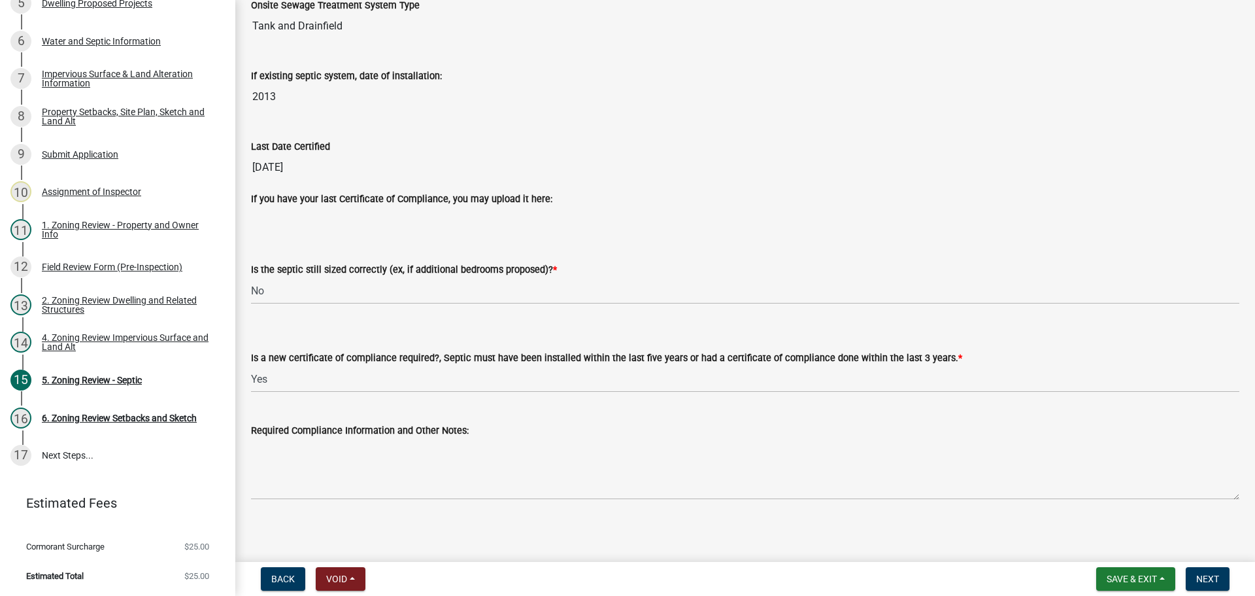
scroll to position [141, 0]
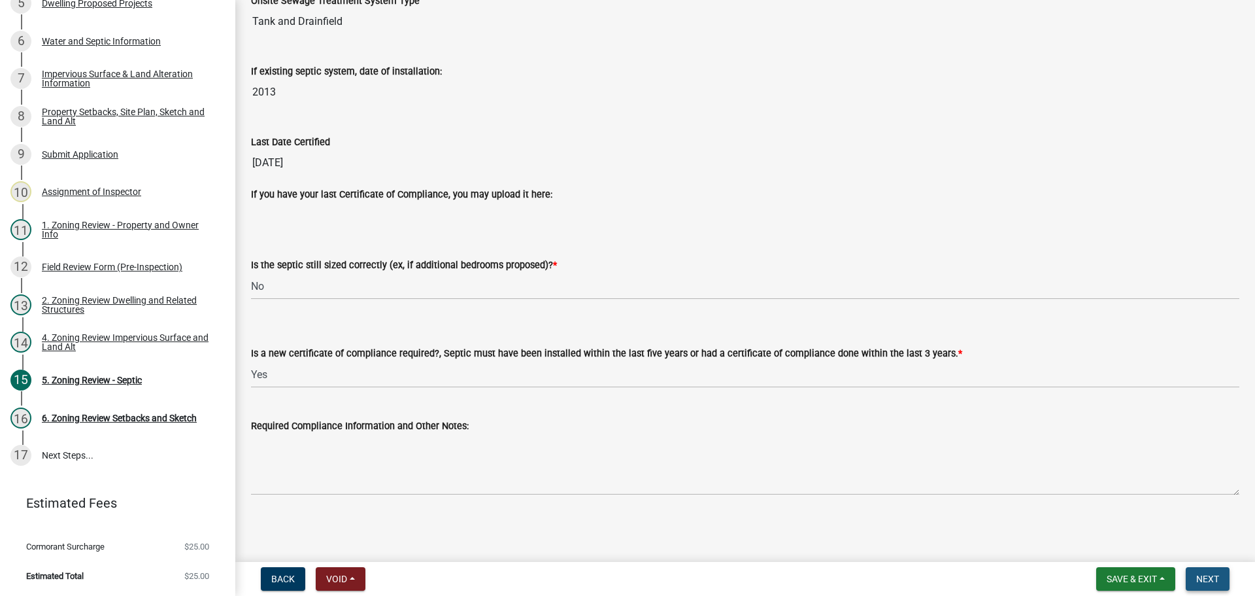
click at [1211, 573] on span "Next" at bounding box center [1207, 578] width 23 height 10
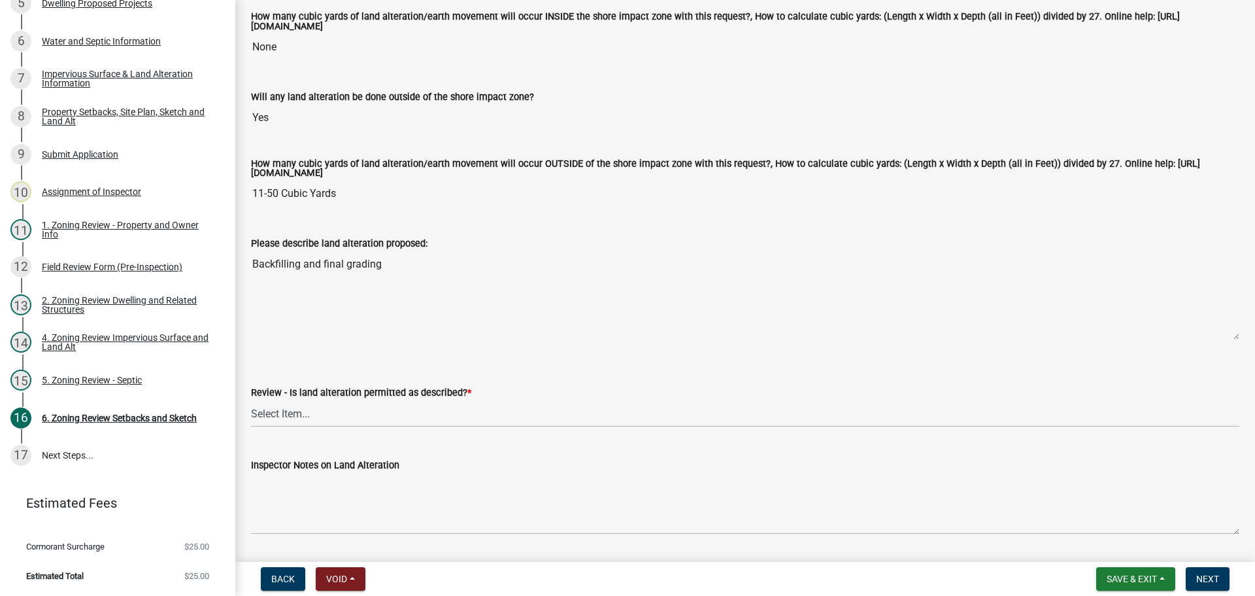
scroll to position [196, 0]
click at [284, 413] on select "Select Item... Yes No N/A" at bounding box center [745, 414] width 989 height 27
click at [251, 403] on select "Select Item... Yes No N/A" at bounding box center [745, 414] width 989 height 27
select select "cada6796-d529-4ebb-b6d4-faca8dd705c9"
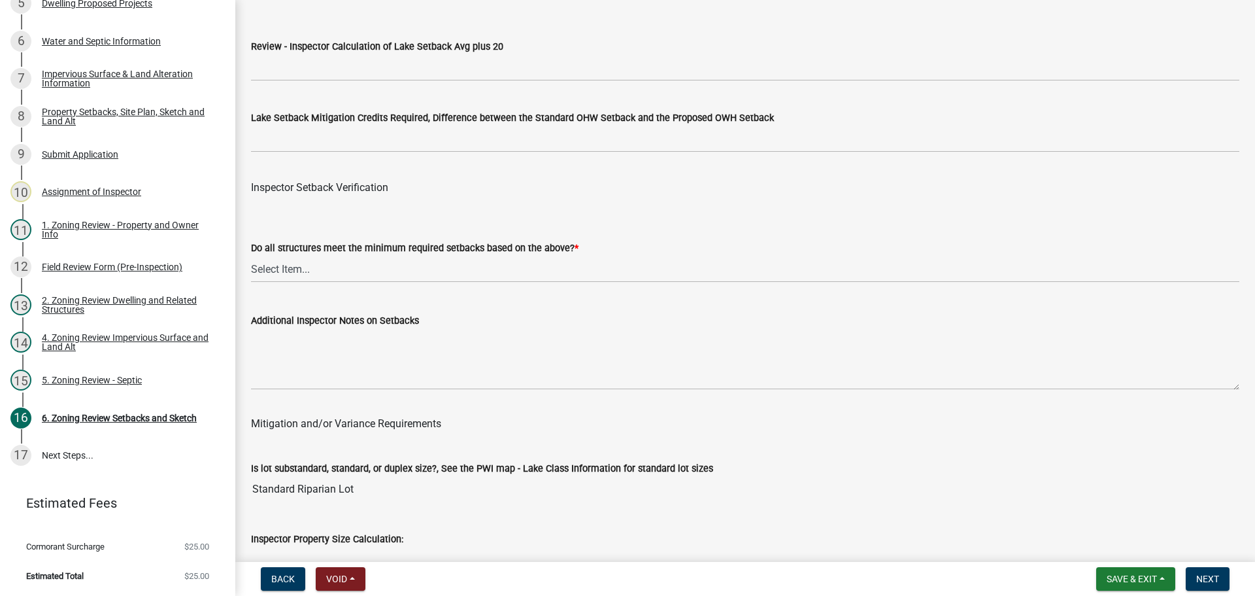
scroll to position [4184, 0]
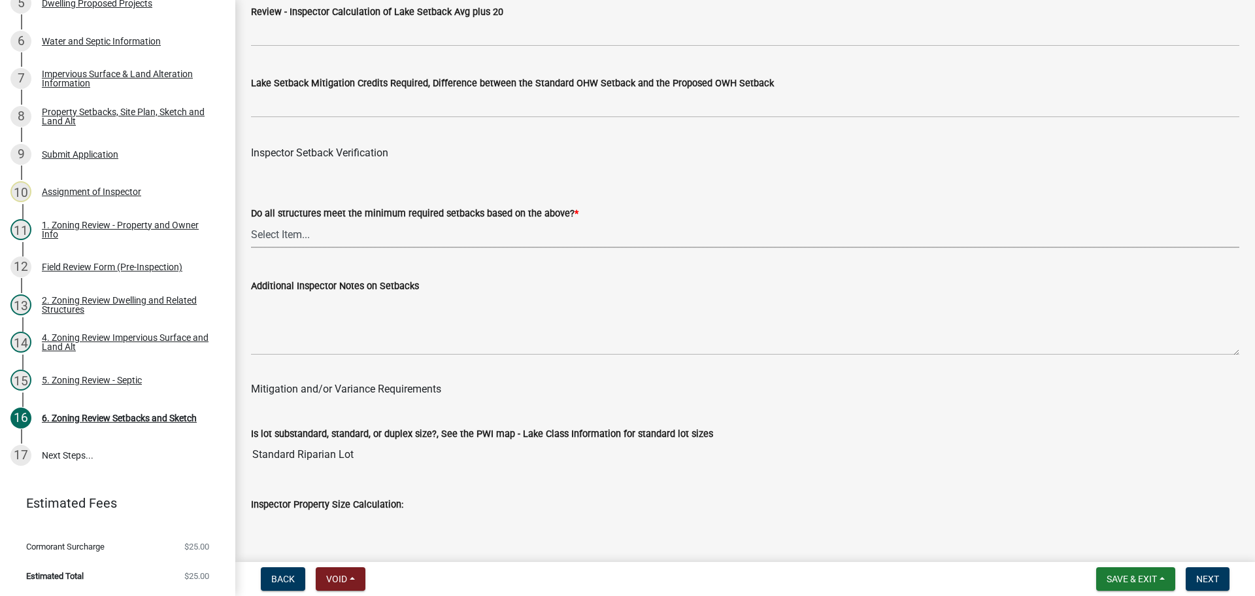
click at [274, 237] on select "Select Item... Yes No" at bounding box center [745, 234] width 989 height 27
click at [251, 224] on select "Select Item... Yes No" at bounding box center [745, 234] width 989 height 27
select select "1355ee8a-8cf1-4796-8594-a9df27e9dfb0"
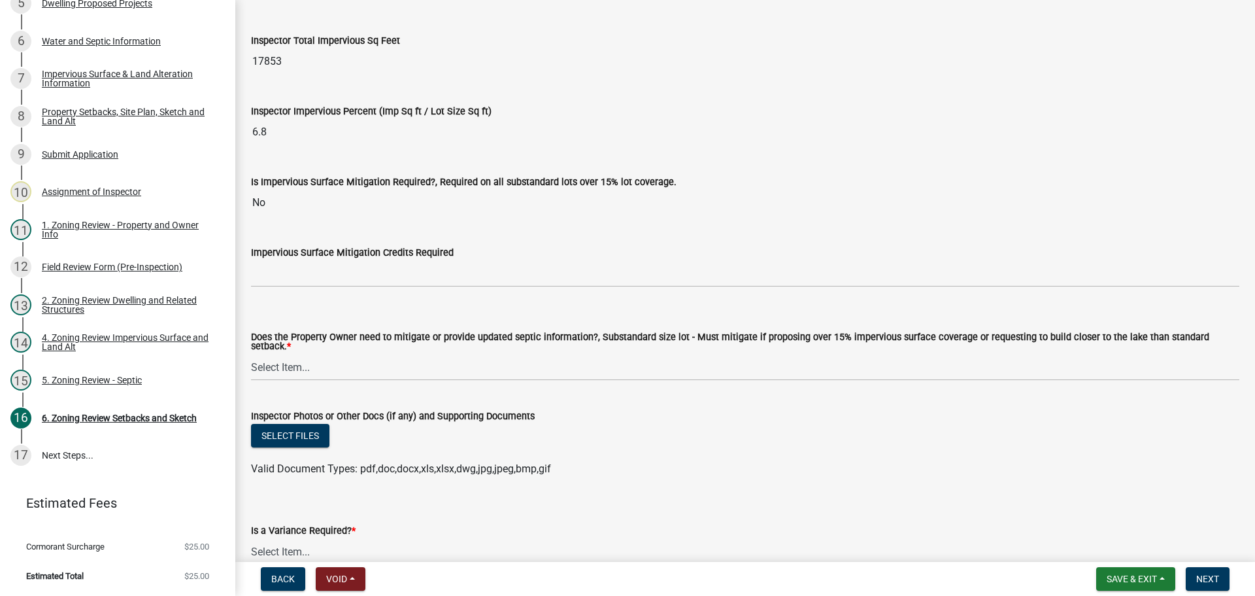
scroll to position [4773, 0]
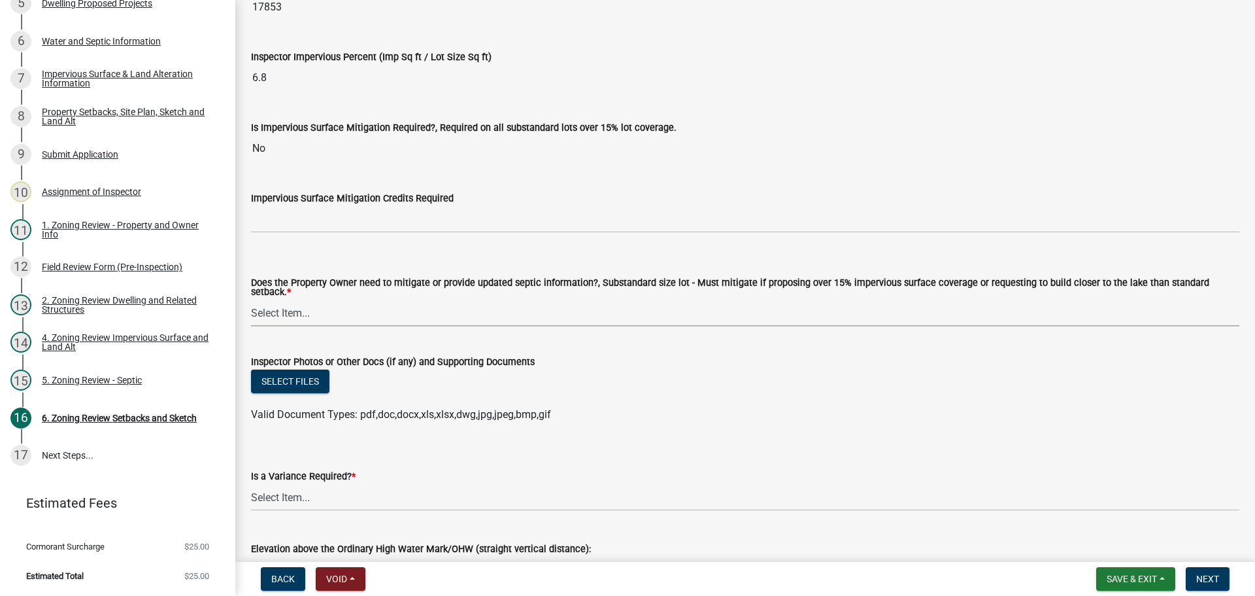
click at [282, 309] on select "Select Item... No Mitigation or additional Septic Information is required Septi…" at bounding box center [745, 312] width 989 height 27
click at [251, 299] on select "Select Item... No Mitigation or additional Septic Information is required Septi…" at bounding box center [745, 312] width 989 height 27
select select "90ee664a-1dc2-440e-be2c-90a87c157e77"
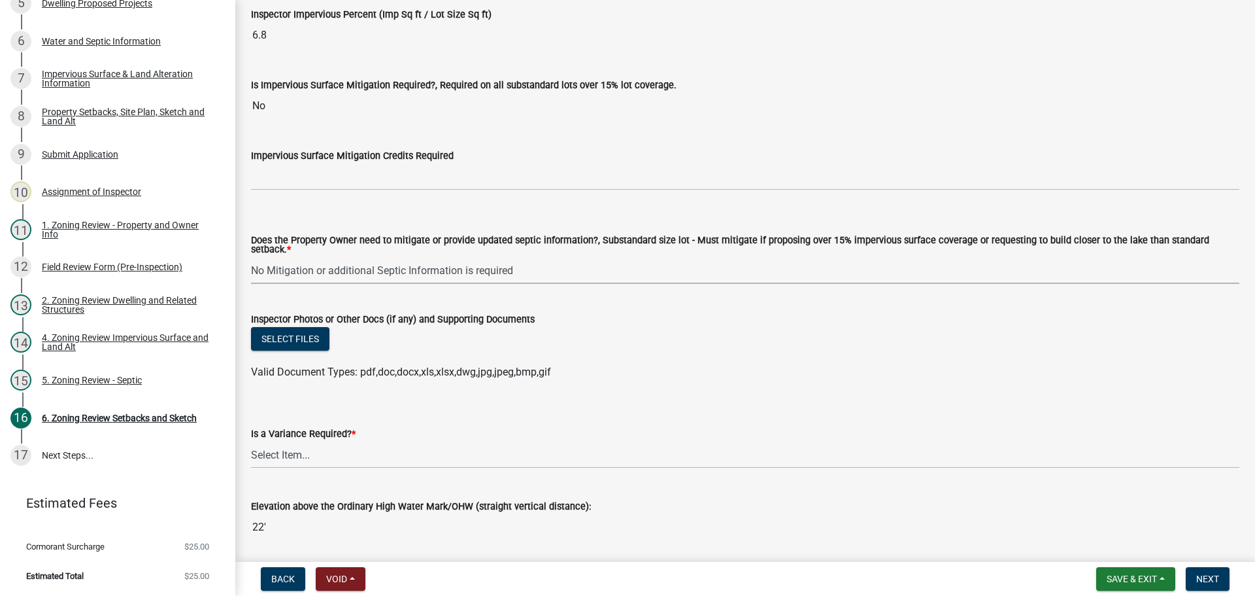
scroll to position [4858, 0]
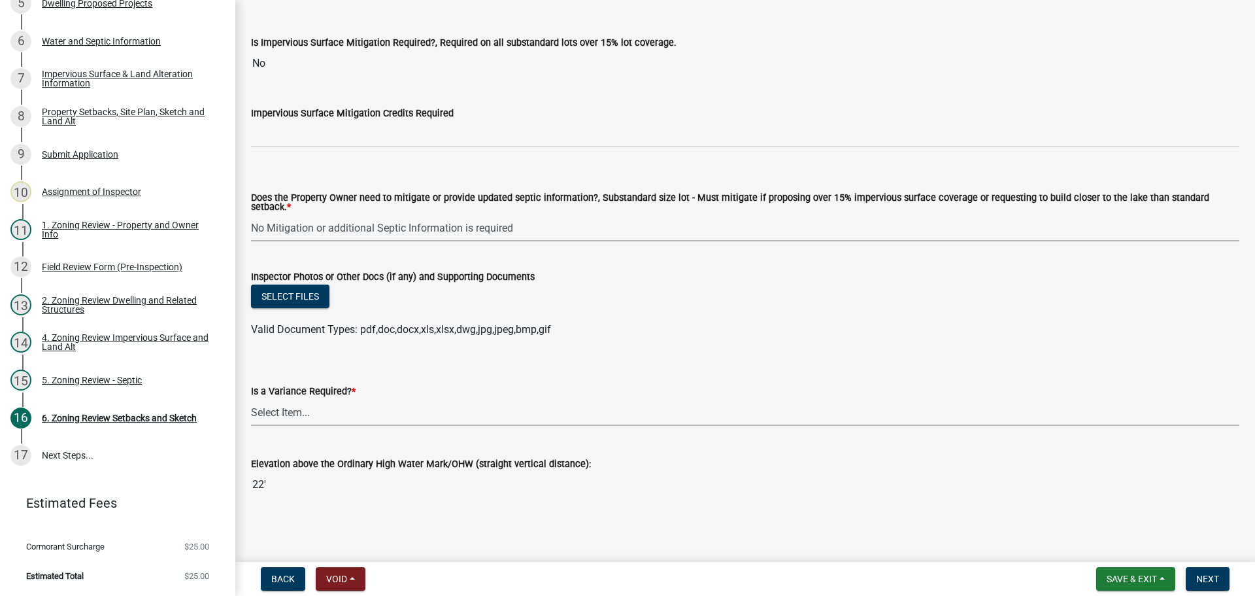
click at [269, 406] on select "Select Item... Yes No" at bounding box center [745, 412] width 989 height 27
click at [251, 399] on select "Select Item... Yes No" at bounding box center [745, 412] width 989 height 27
select select "f2187563-aefa-492e-adce-9c256a51e9d2"
click at [1218, 575] on span "Next" at bounding box center [1207, 578] width 23 height 10
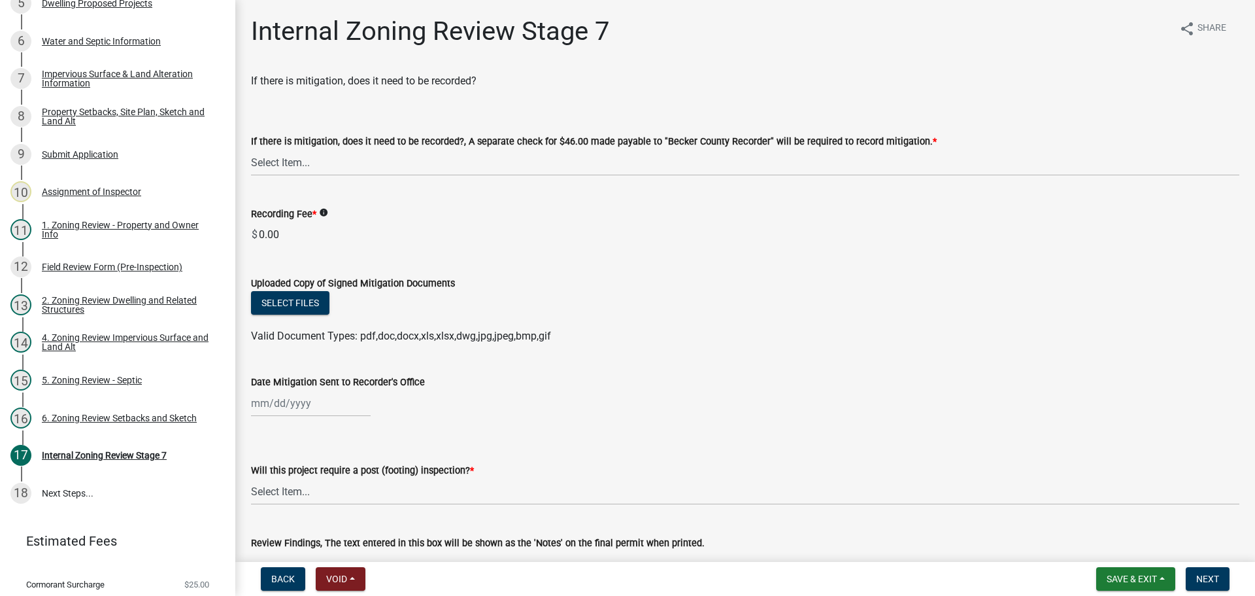
scroll to position [352, 0]
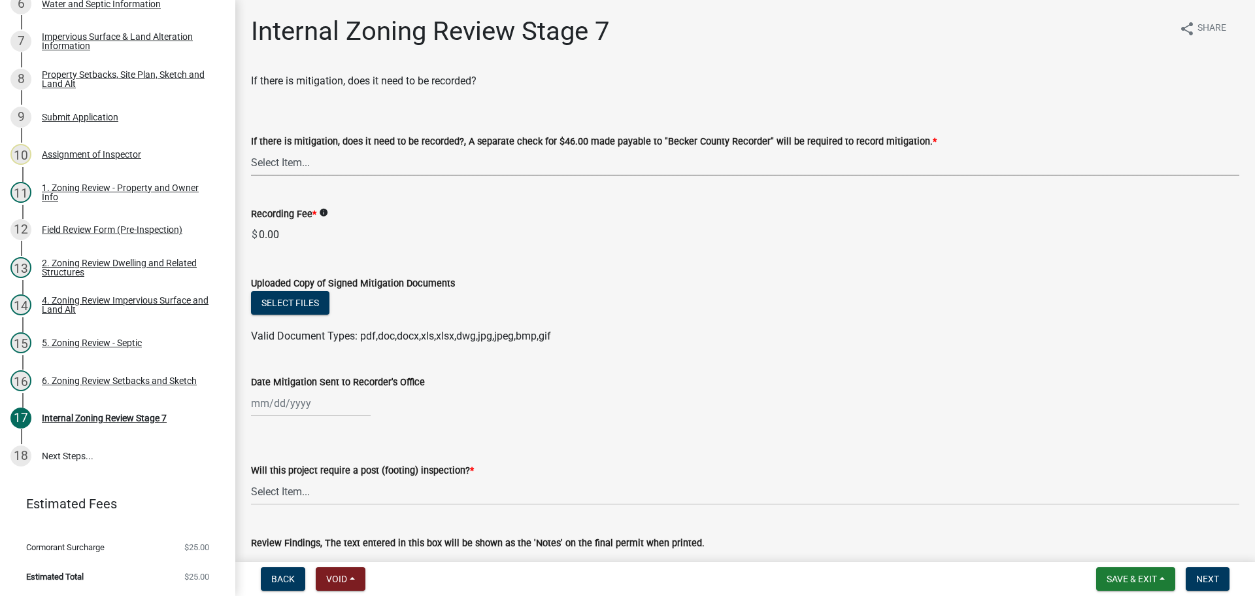
click at [276, 162] on select "Select Item... Yes No N/A" at bounding box center [745, 162] width 989 height 27
click at [251, 149] on select "Select Item... Yes No N/A" at bounding box center [745, 162] width 989 height 27
select select "a3547d78-d162-4c03-a5e6-44db720e788b"
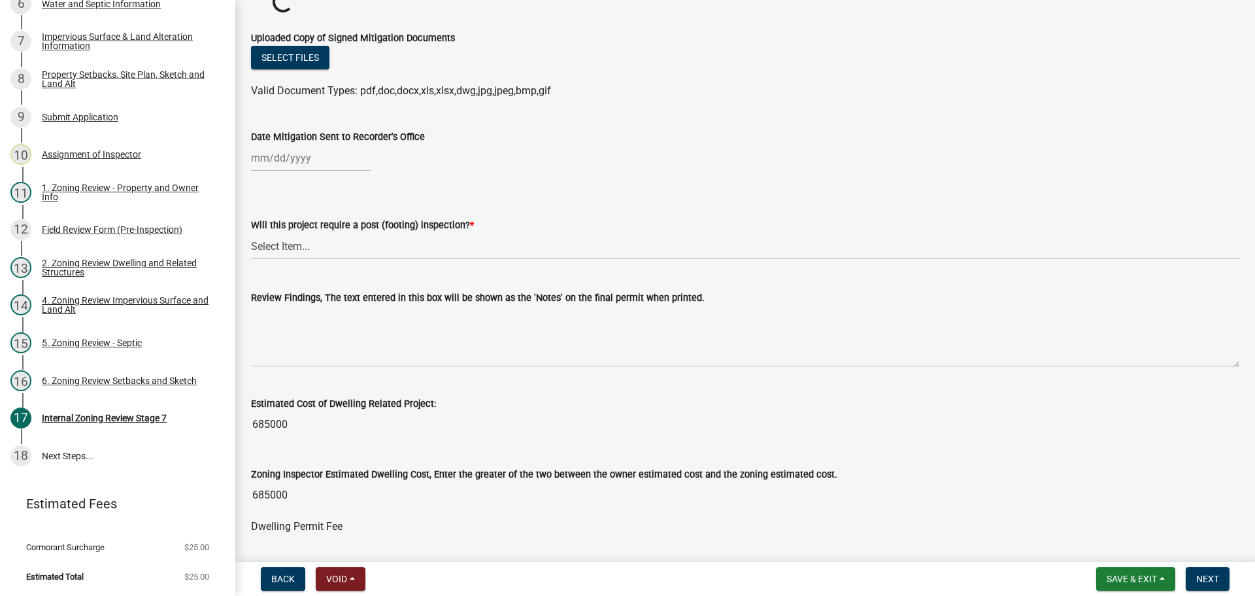
scroll to position [268, 0]
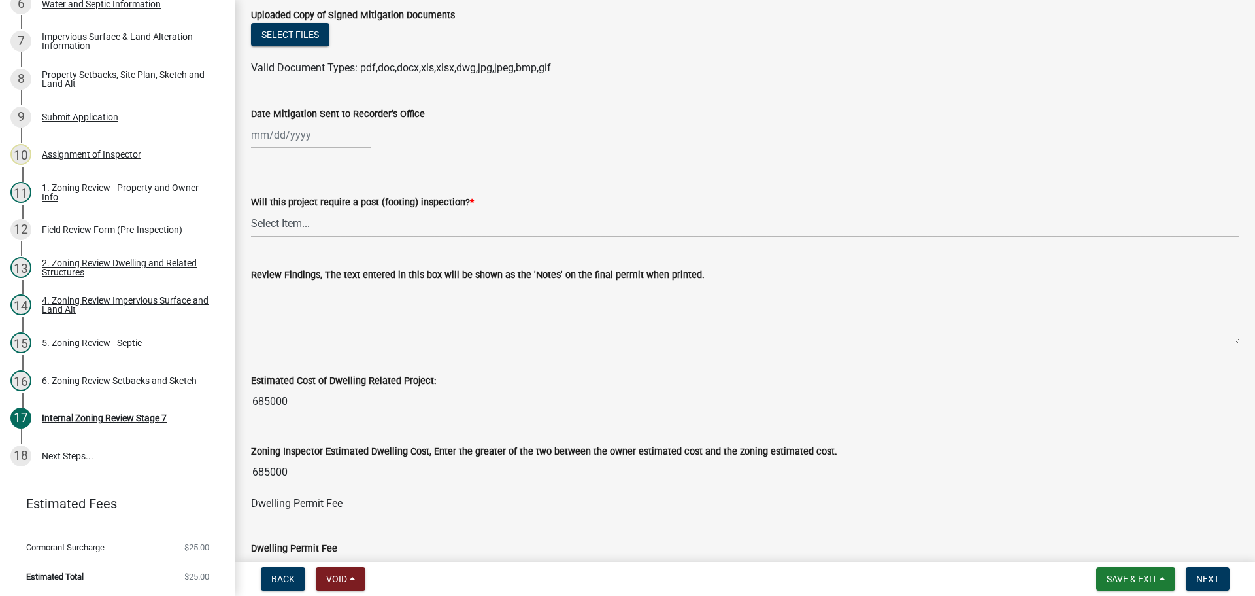
click at [292, 219] on select "Select Item... No Yes" at bounding box center [745, 223] width 989 height 27
click at [251, 210] on select "Select Item... No Yes" at bounding box center [745, 223] width 989 height 27
select select "74b00539-a6f1-4ef6-a890-a22a5fa5fedf"
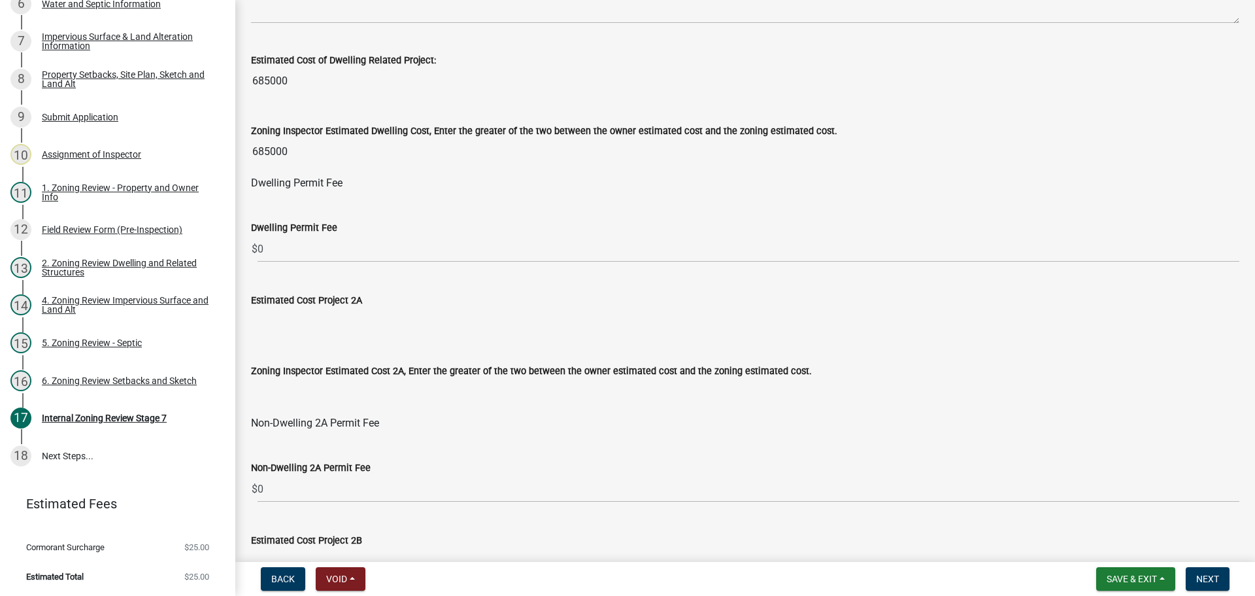
scroll to position [595, 0]
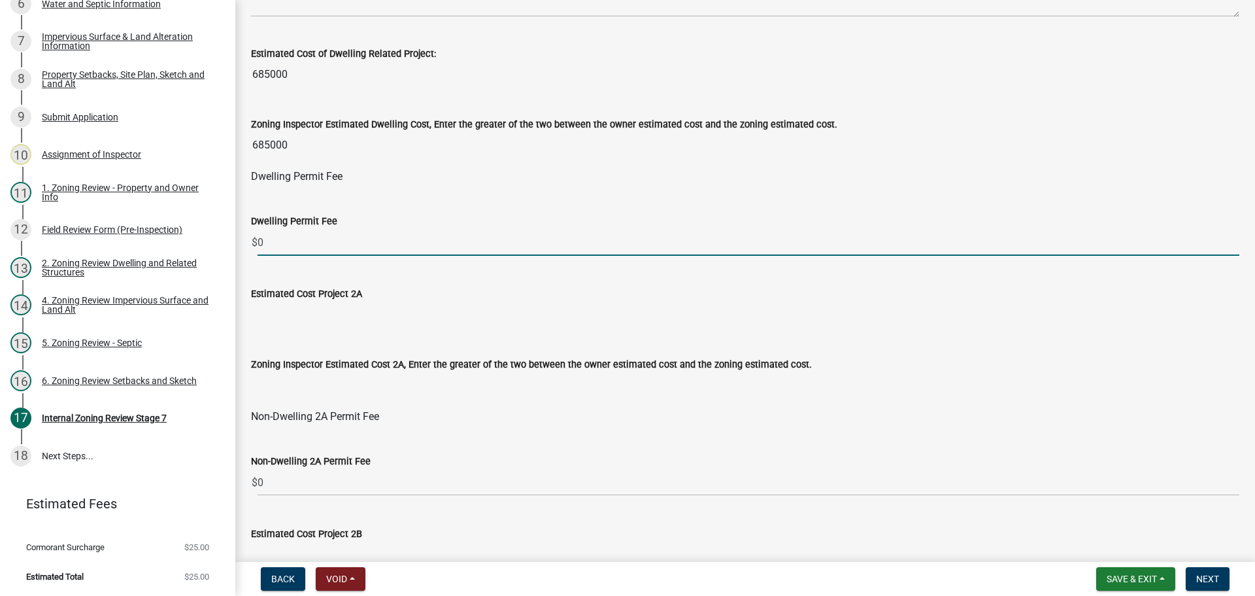
drag, startPoint x: 286, startPoint y: 239, endPoint x: 247, endPoint y: 241, distance: 39.3
click at [247, 241] on div "Dwelling Permit Fee $ 0" at bounding box center [745, 225] width 1008 height 61
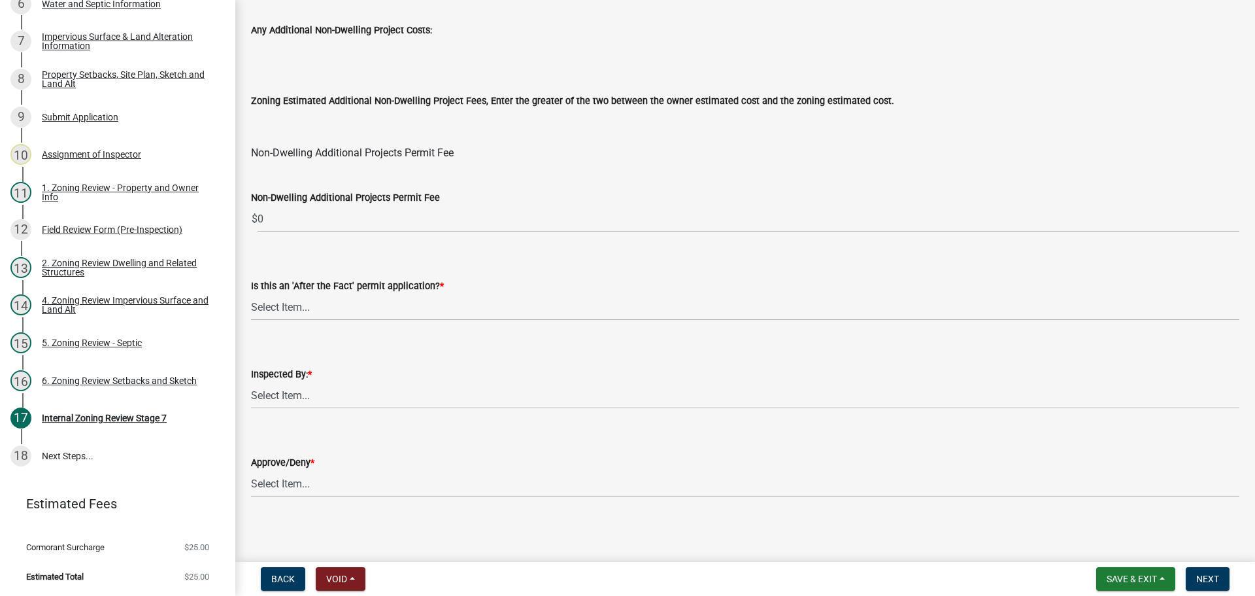
scroll to position [1582, 0]
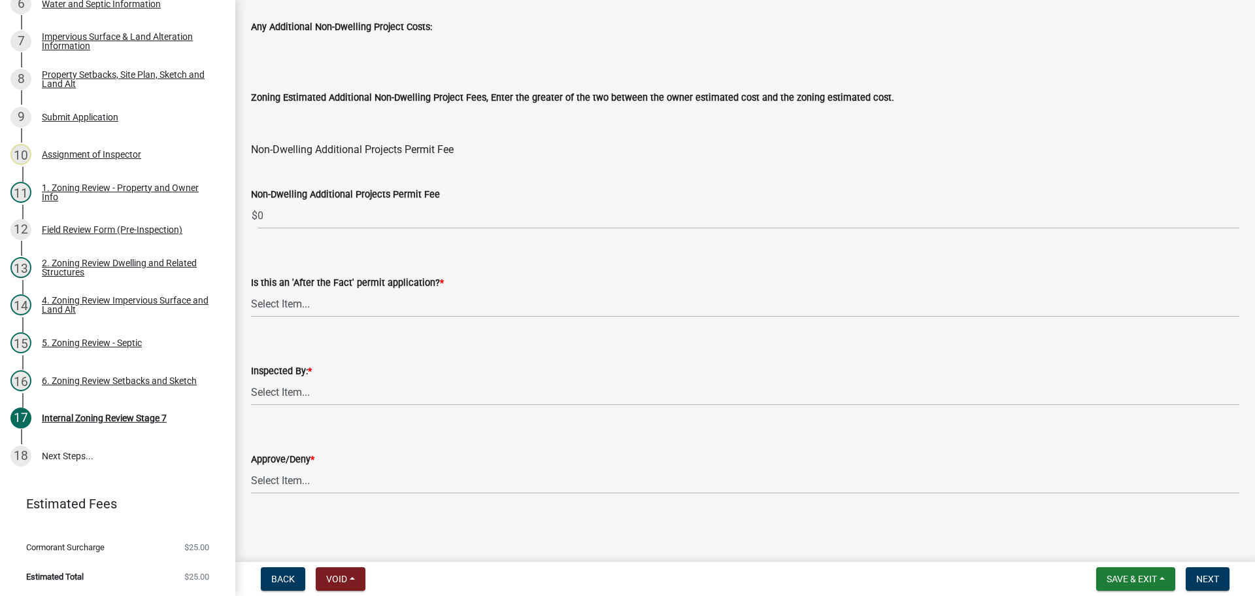
type input "2115"
click at [291, 391] on select "Select Item... Jeff Rusness Kyle Vareberg Nicole Bradbury Susan Rockwell Tyler …" at bounding box center [745, 392] width 989 height 27
click at [251, 379] on select "Select Item... Jeff Rusness Kyle Vareberg Nicole Bradbury Susan Rockwell Tyler …" at bounding box center [745, 392] width 989 height 27
select select "ebd8400e-d8d5-49f8-911f-e671eb76408a"
click at [281, 476] on select "Select Item... Approve Deny" at bounding box center [745, 480] width 989 height 27
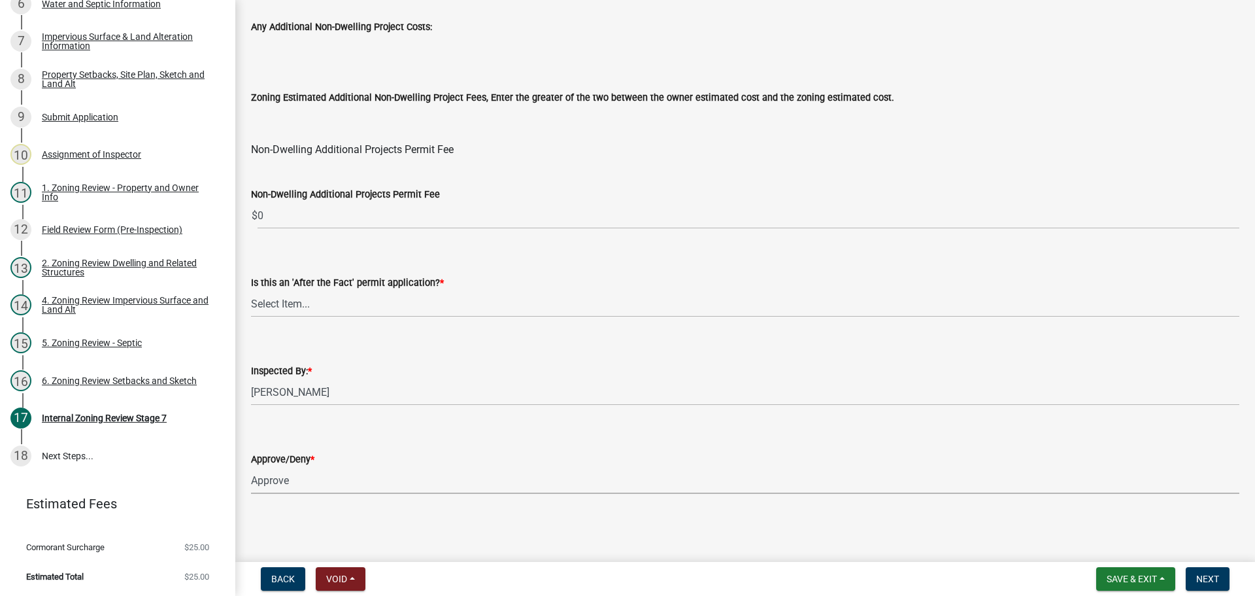
click at [251, 467] on select "Select Item... Approve Deny" at bounding box center [745, 480] width 989 height 27
select select "97c9e5a4-d35f-4903-ad68-b764687ac9e9"
click at [1204, 572] on button "Next" at bounding box center [1208, 579] width 44 height 24
click at [289, 306] on select "Select Item... No Yes" at bounding box center [745, 303] width 989 height 27
click at [251, 290] on select "Select Item... No Yes" at bounding box center [745, 303] width 989 height 27
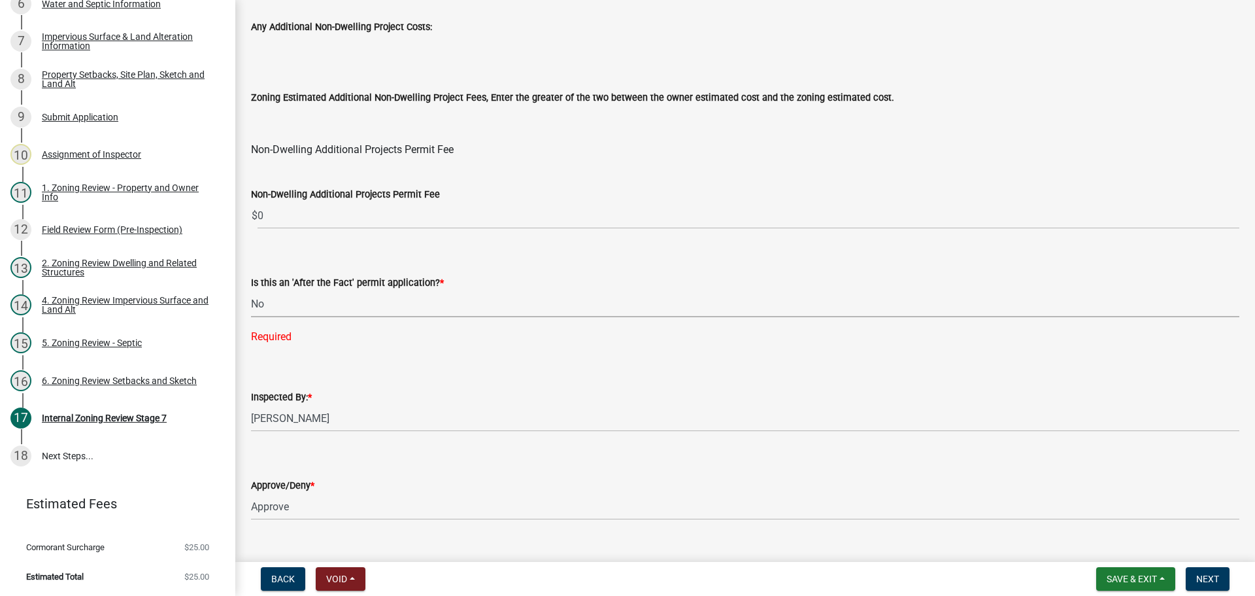
select select "bbe3a6c5-1893-4527-8578-ada07a3b8ea5"
click at [1213, 575] on span "Next" at bounding box center [1207, 578] width 23 height 10
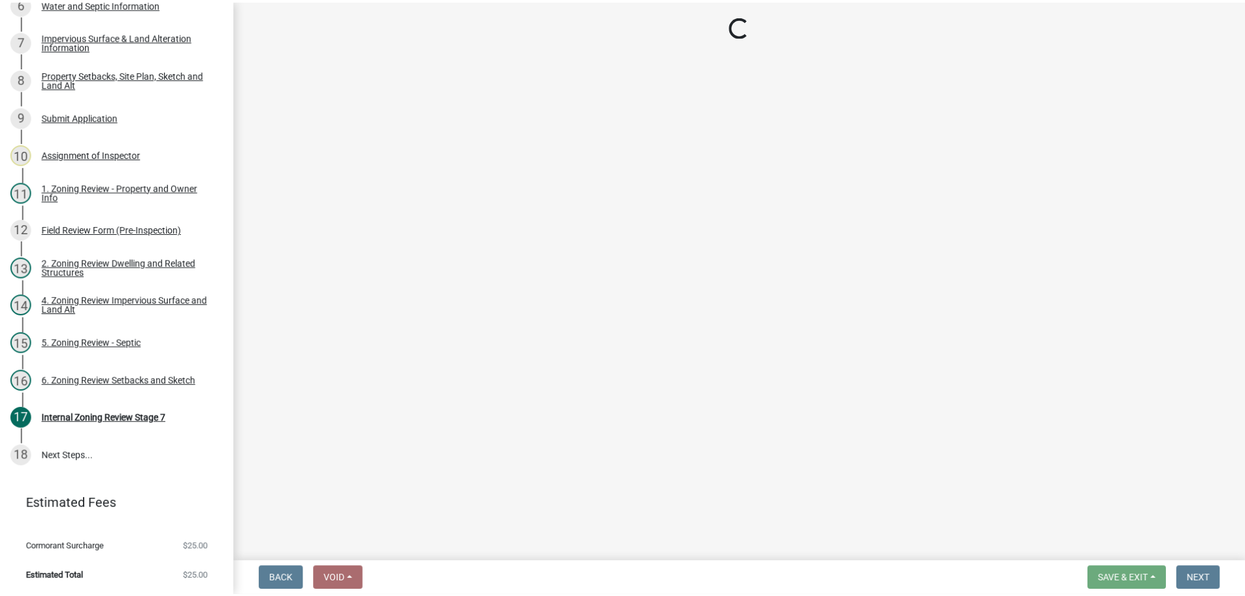
scroll to position [503, 0]
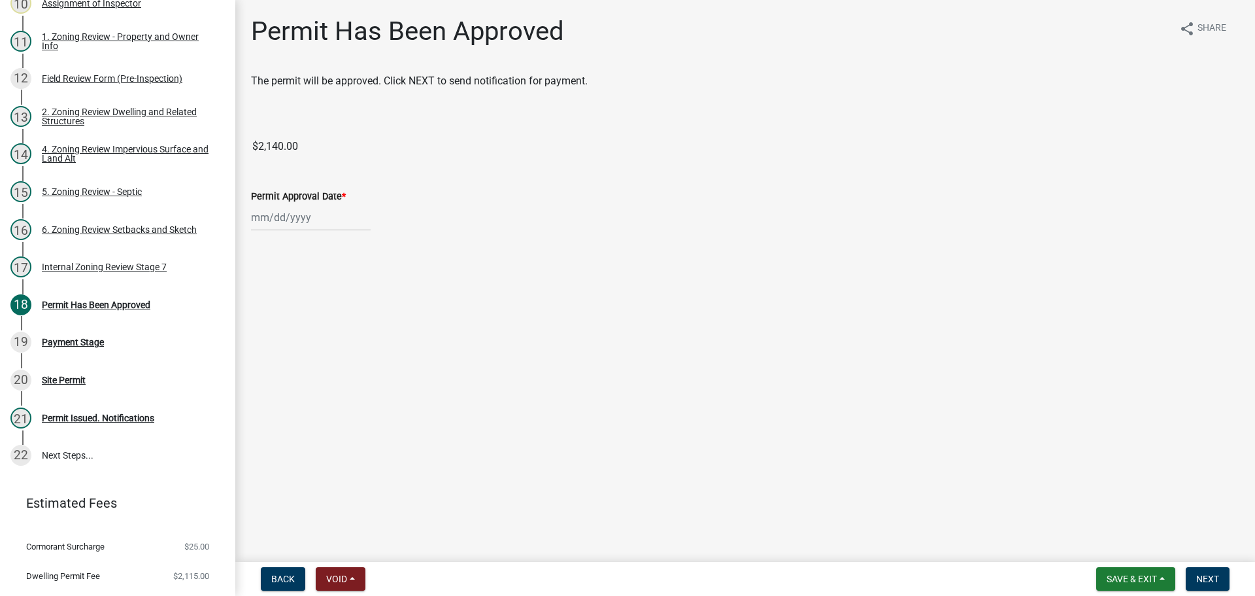
select select "9"
select select "2025"
click at [285, 218] on div "Jan Feb Mar Apr May Jun Jul Aug Sep Oct Nov Dec 1525 1526 1527 1528 1529 1530 1…" at bounding box center [311, 217] width 120 height 27
click at [282, 305] on div "9" at bounding box center [285, 307] width 21 height 21
type input "[DATE]"
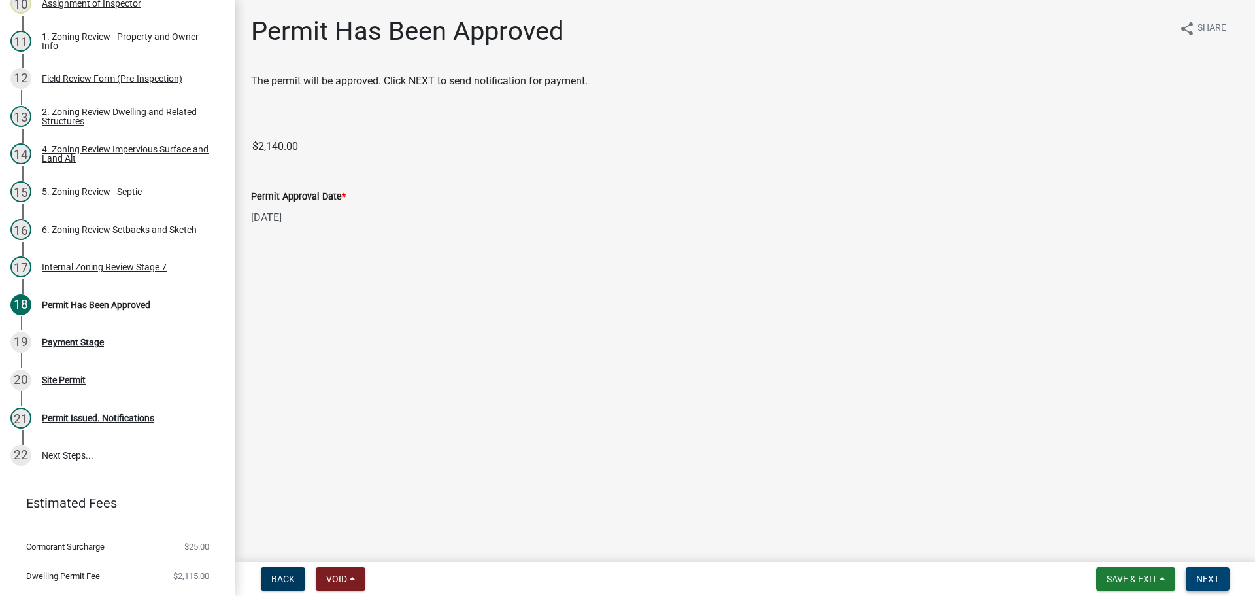
click at [1208, 575] on span "Next" at bounding box center [1207, 578] width 23 height 10
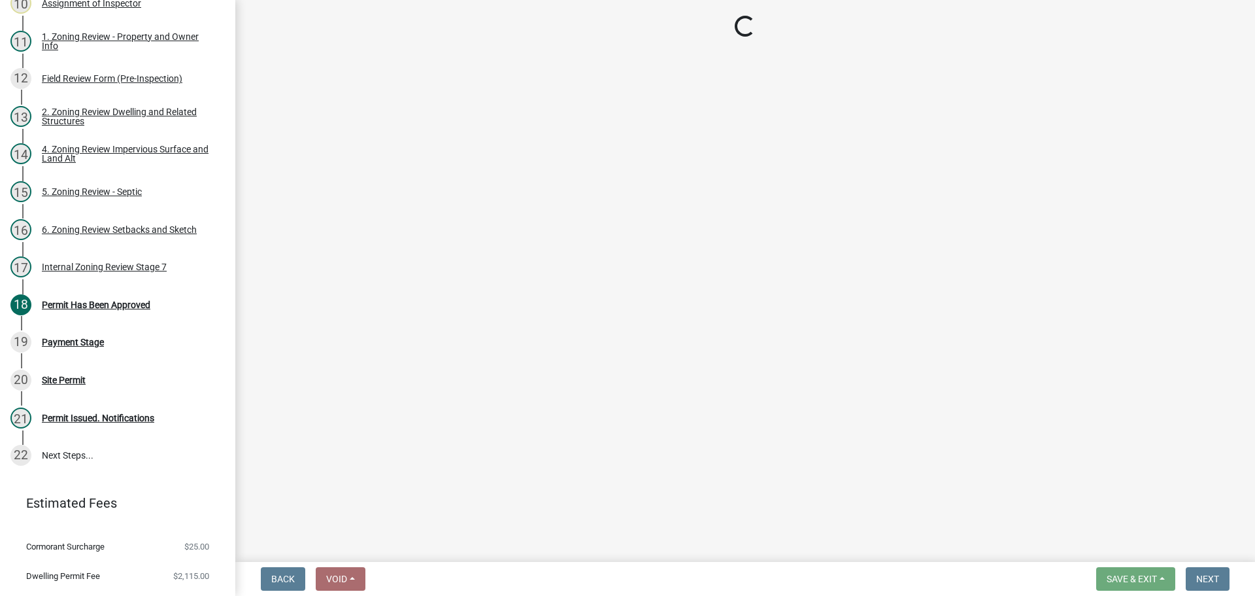
select select "3: 3"
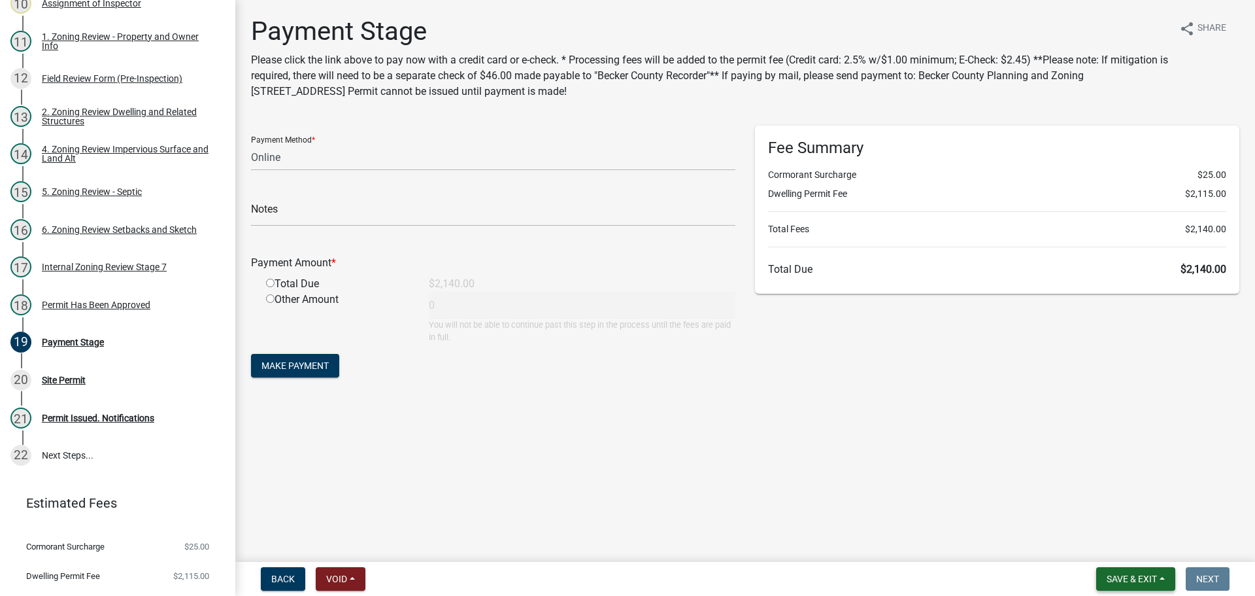
click at [1145, 579] on span "Save & Exit" at bounding box center [1132, 578] width 50 height 10
click at [1130, 547] on button "Save & Exit" at bounding box center [1123, 544] width 105 height 31
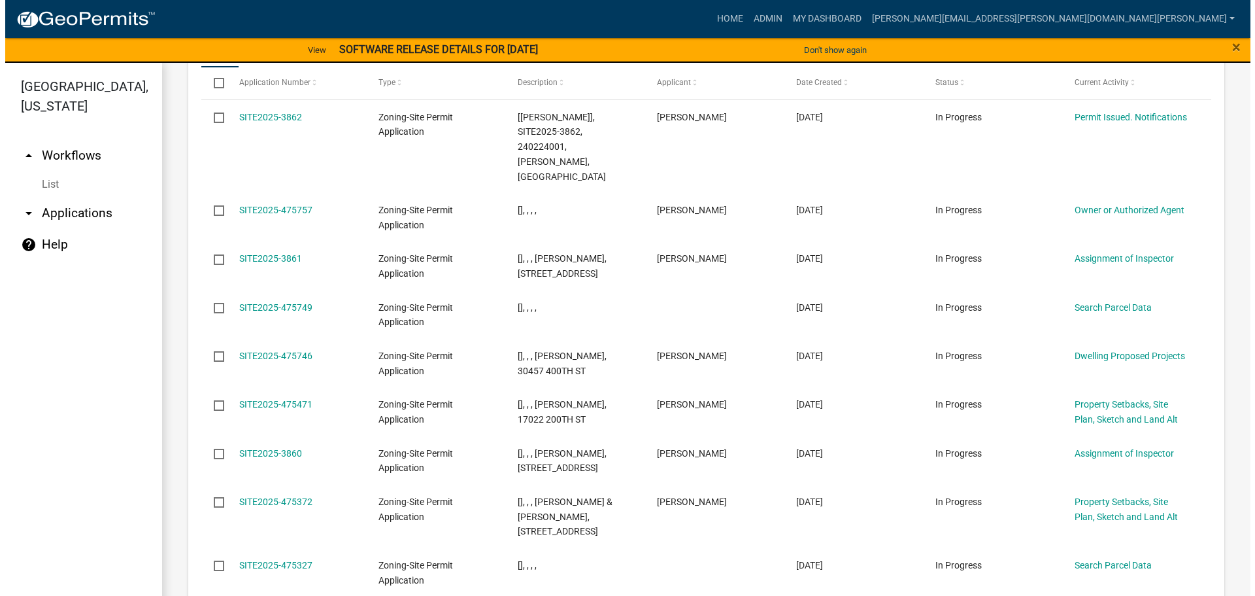
scroll to position [1672, 0]
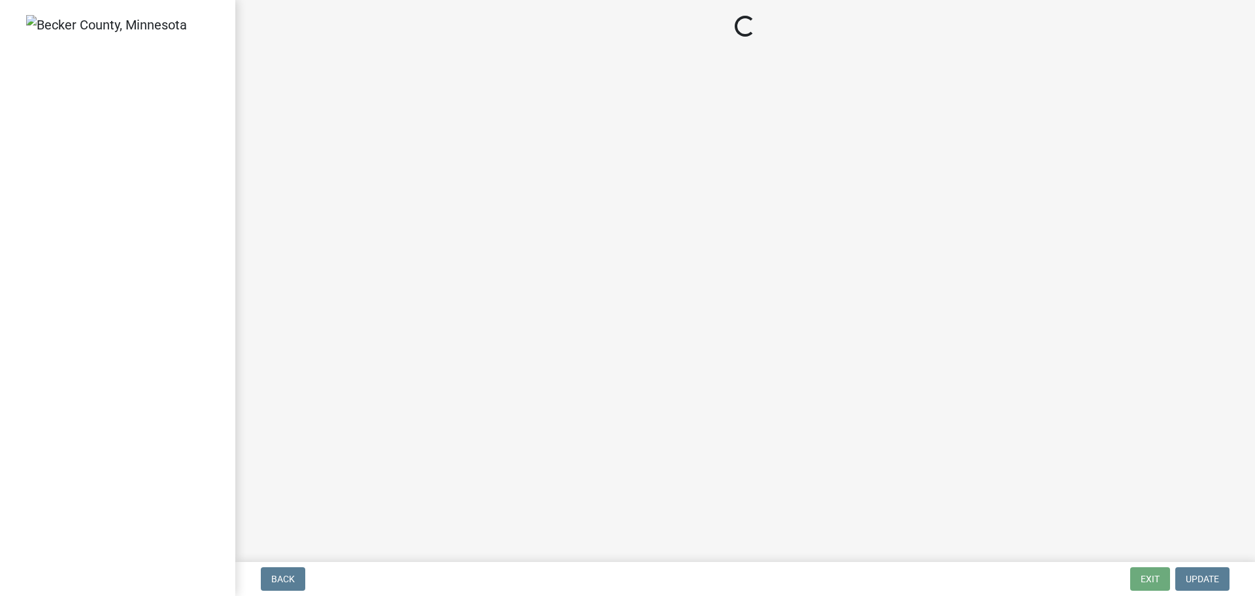
select select "3: 3"
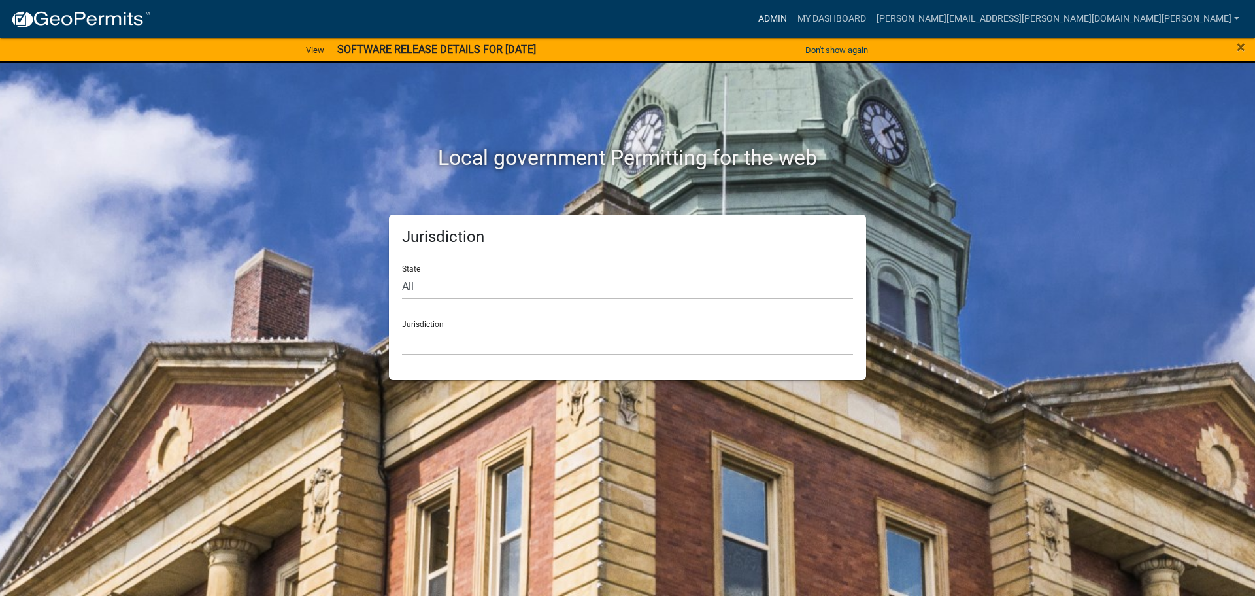
click at [792, 11] on link "Admin" at bounding box center [772, 19] width 39 height 25
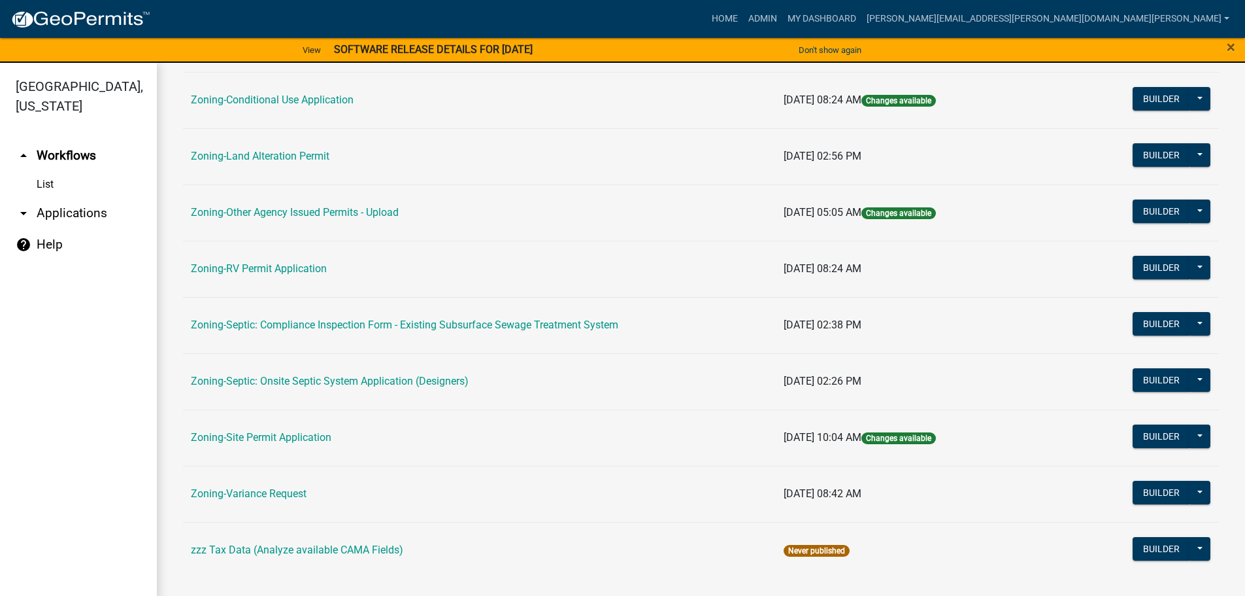
scroll to position [407, 0]
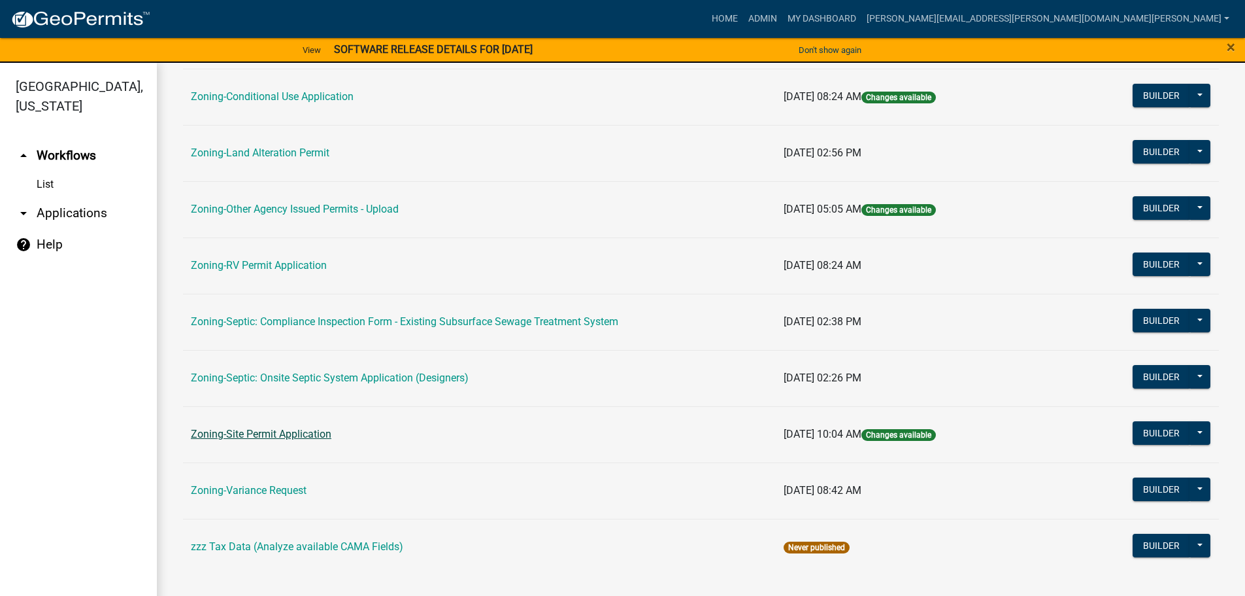
click at [269, 430] on link "Zoning-Site Permit Application" at bounding box center [261, 434] width 141 height 12
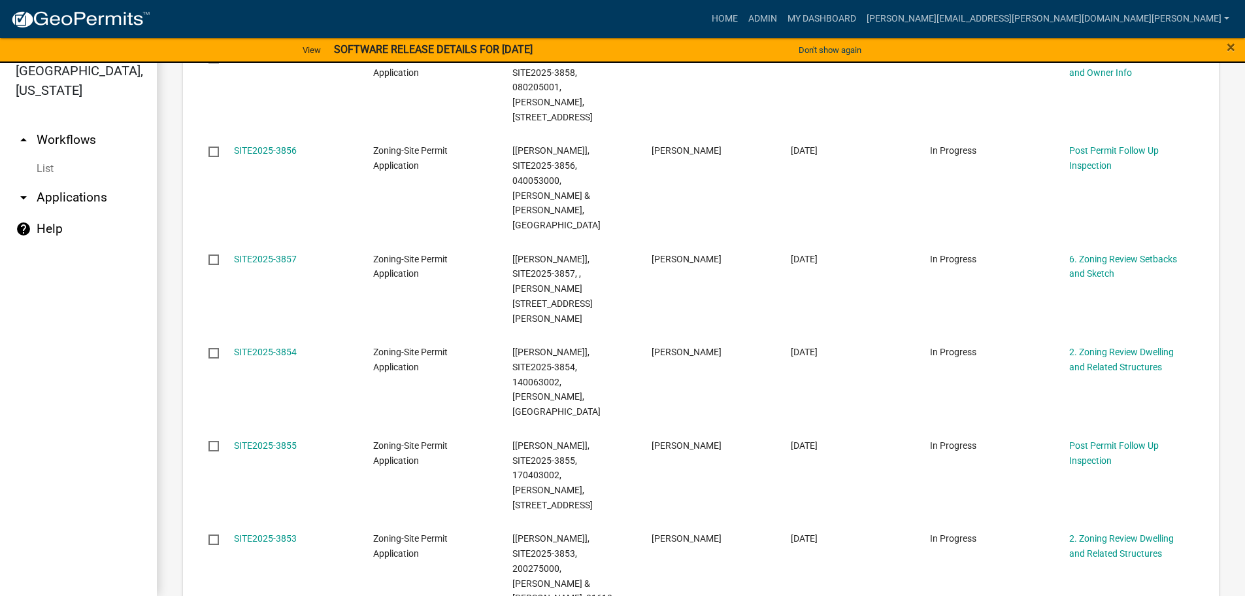
scroll to position [601, 0]
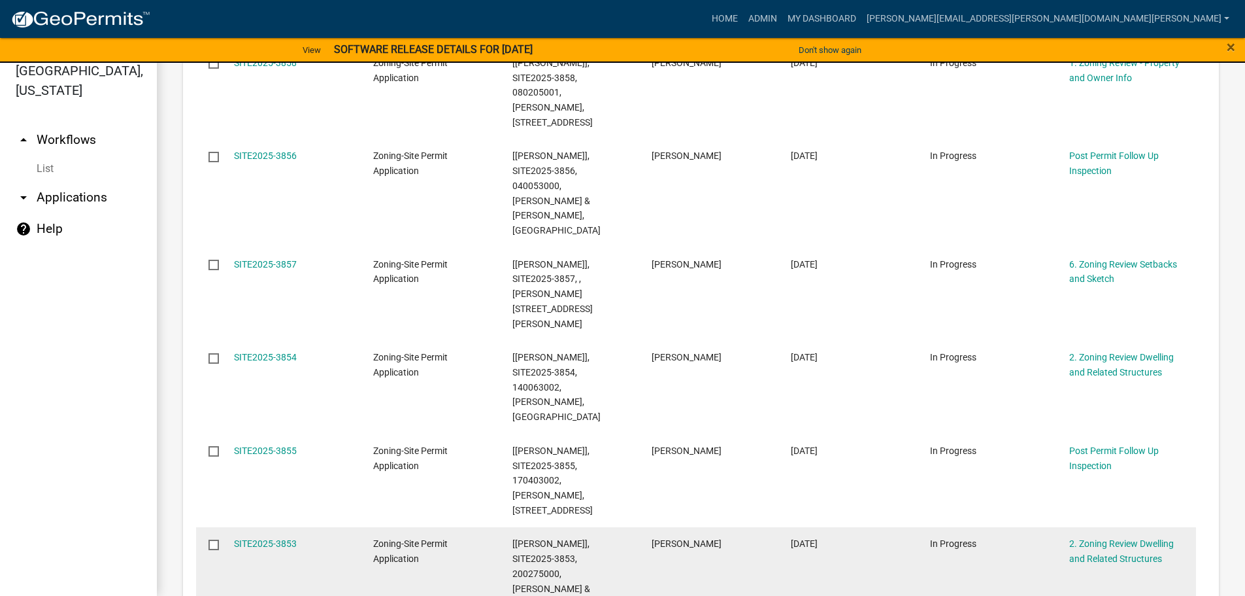
click at [247, 536] on div "SITE2025-3853" at bounding box center [291, 543] width 114 height 15
click at [257, 538] on link "SITE2025-3853" at bounding box center [265, 543] width 63 height 10
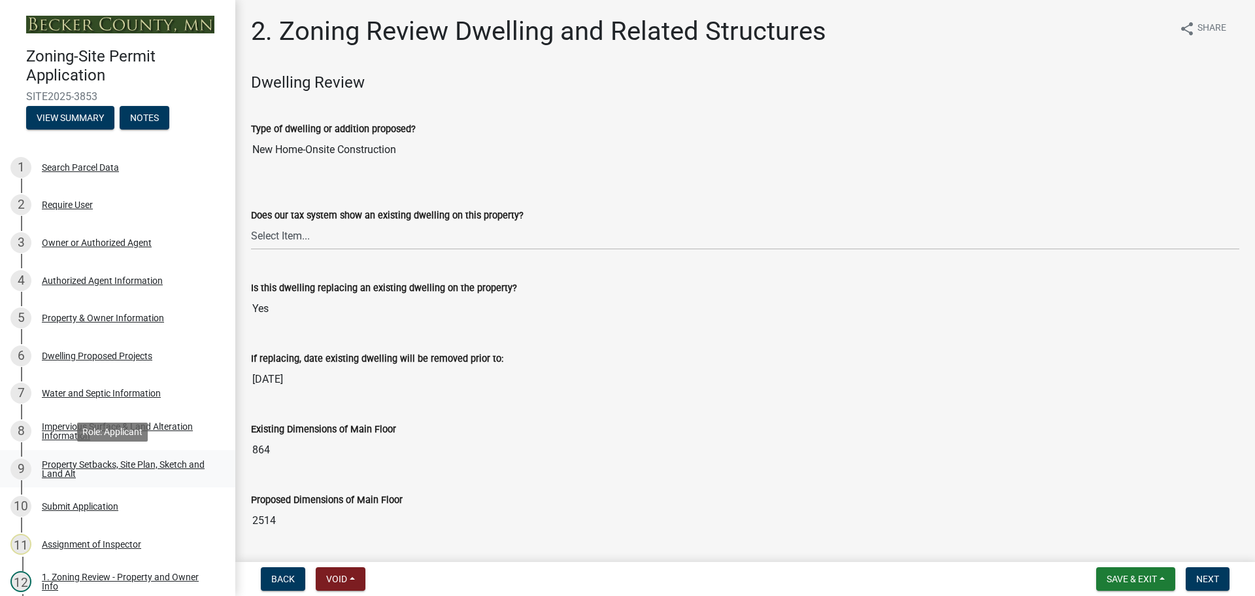
click at [97, 464] on div "Property Setbacks, Site Plan, Sketch and Land Alt" at bounding box center [128, 469] width 173 height 18
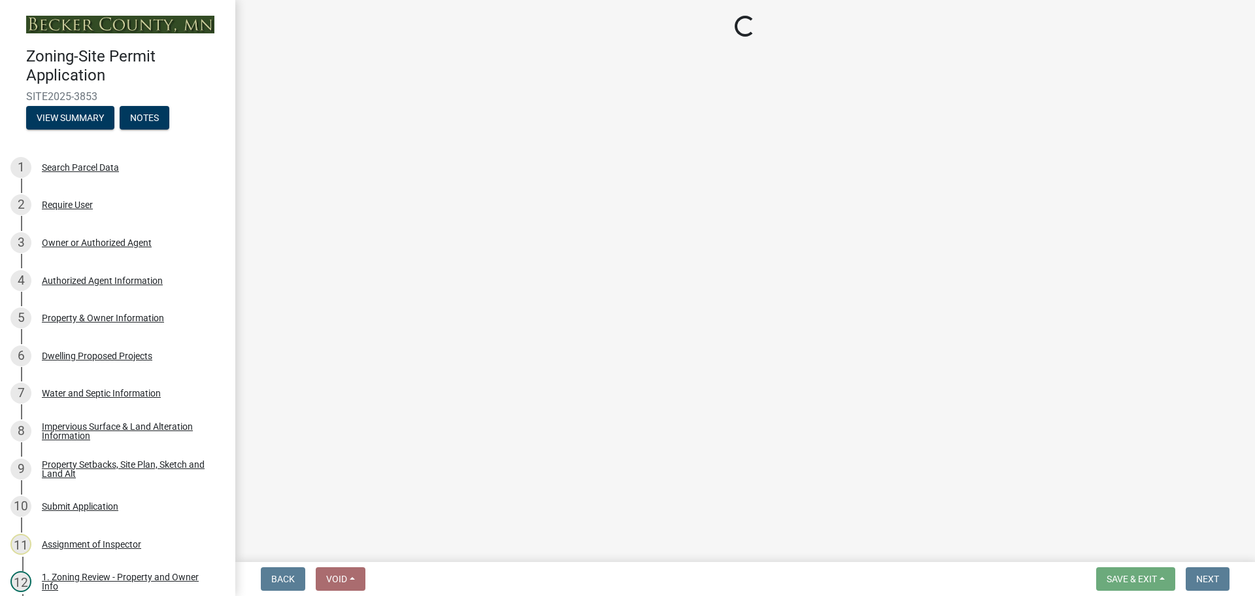
select select "7b13c63f-e699-4112-b373-98fbd28ec536"
select select "87640abb-5130-4065-bced-0c1b260ce984"
select select "b56a4575-9846-47cf-8067-c59a4853da22"
select select "b9185151-7fec-488a-a719-f11a93338dbd"
select select "e8ab2dc3-aa3f-46f3-9b4a-37eb25ad84af"
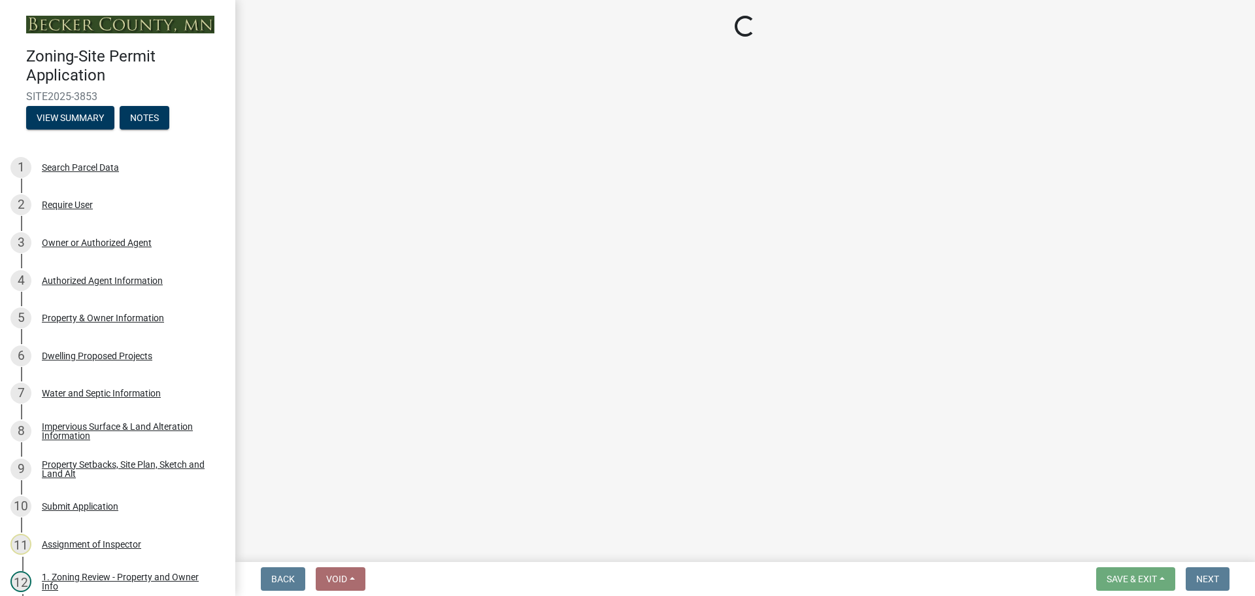
select select "5ad4ab64-b44e-481c-9000-9e5907aa74e1"
select select "e019de12-4845-45f2-ad10-5fb76eee0e55"
select select "c8b8ea71-7088-4e87-a493-7bc88cc2835b"
select select "133211ff-91ce-4a0a-9235-b48a7e2069a0"
select select "19d13e65-c93d-443e-910a-7a17299544cc"
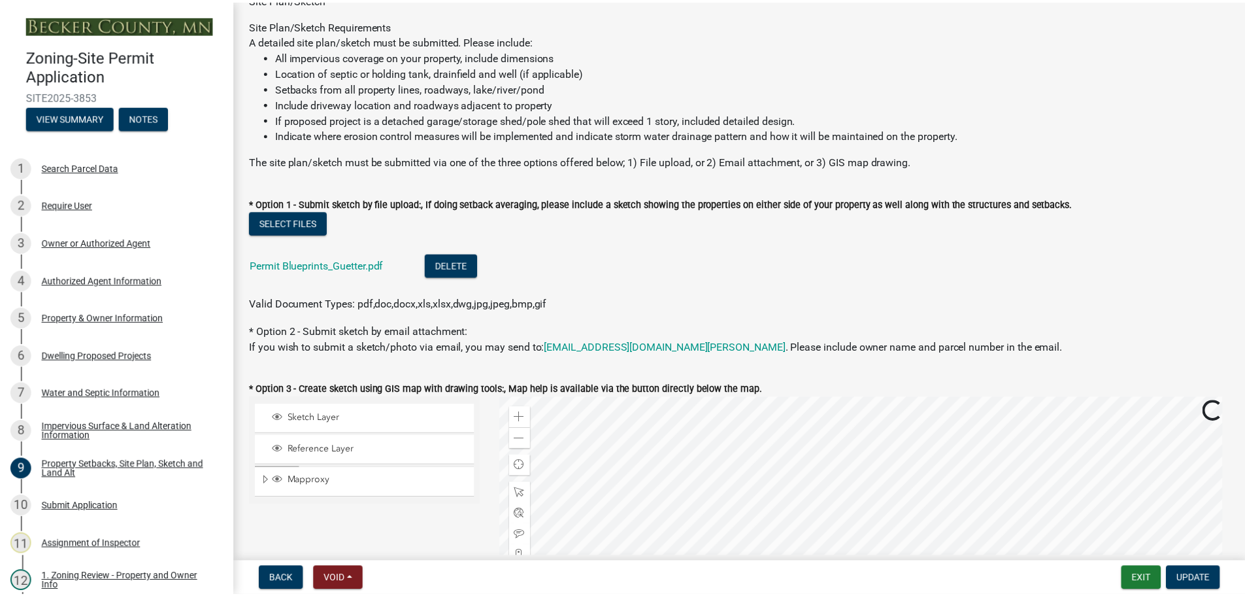
scroll to position [131, 0]
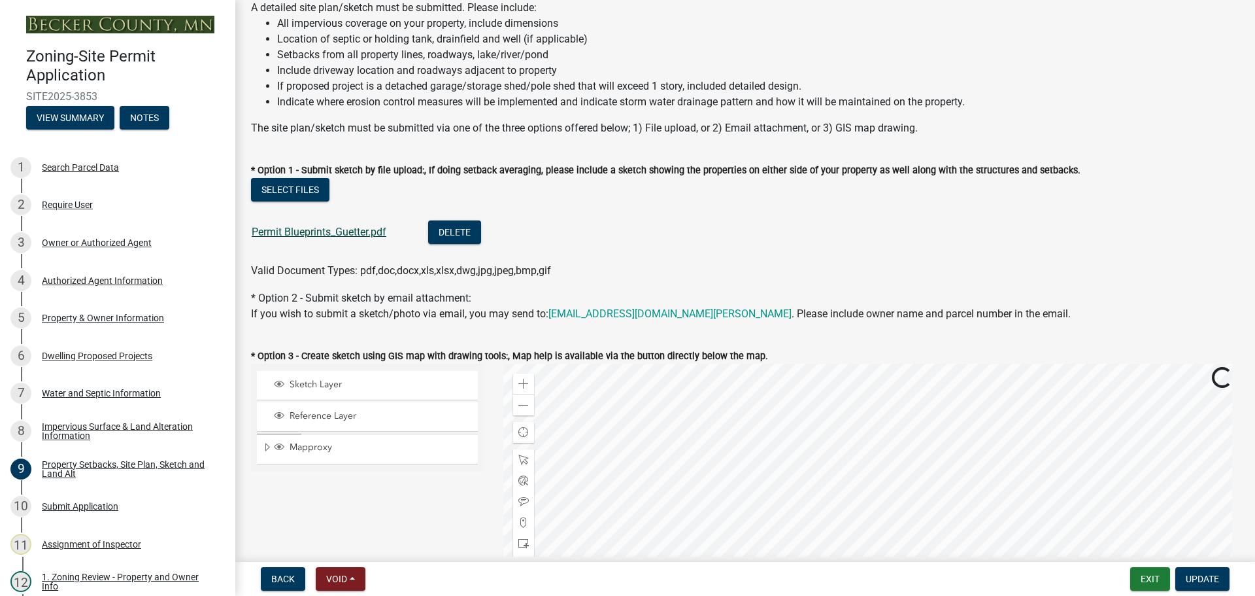
click at [313, 230] on link "Permit Blueprints_Guetter.pdf" at bounding box center [319, 232] width 135 height 12
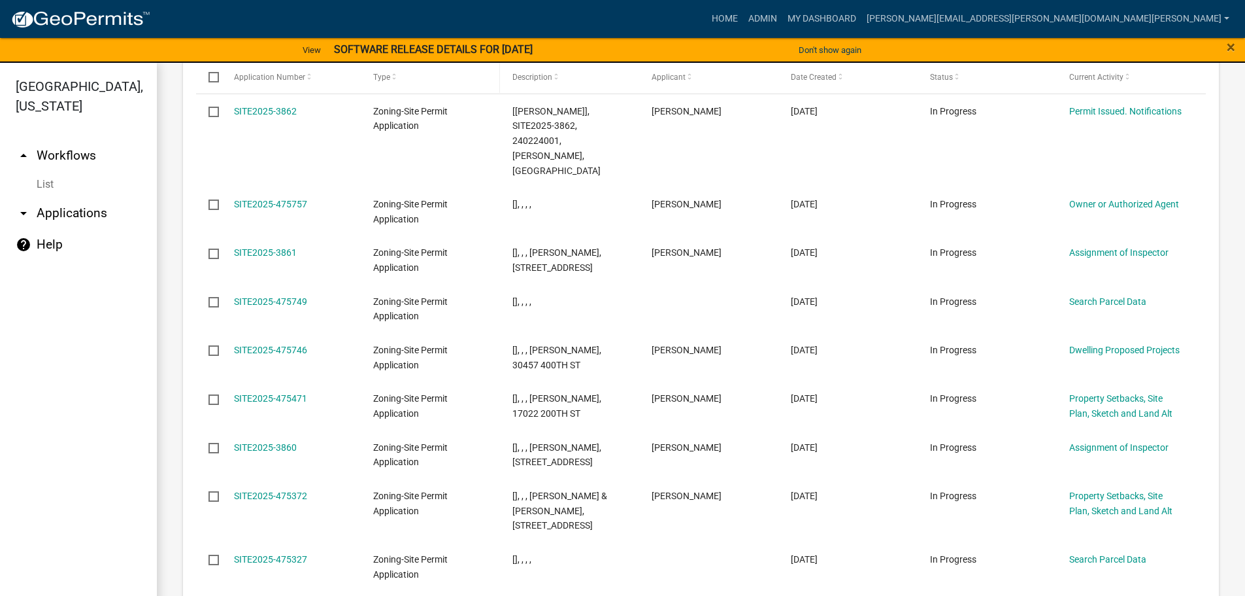
scroll to position [392, 0]
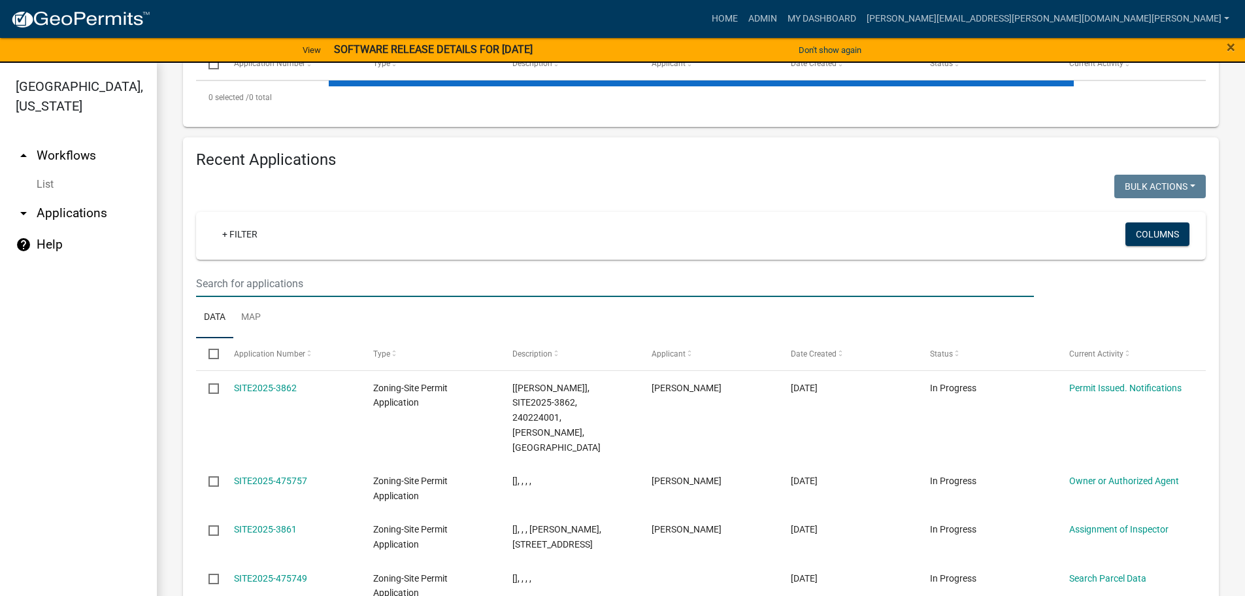
click at [362, 279] on input "text" at bounding box center [615, 283] width 838 height 27
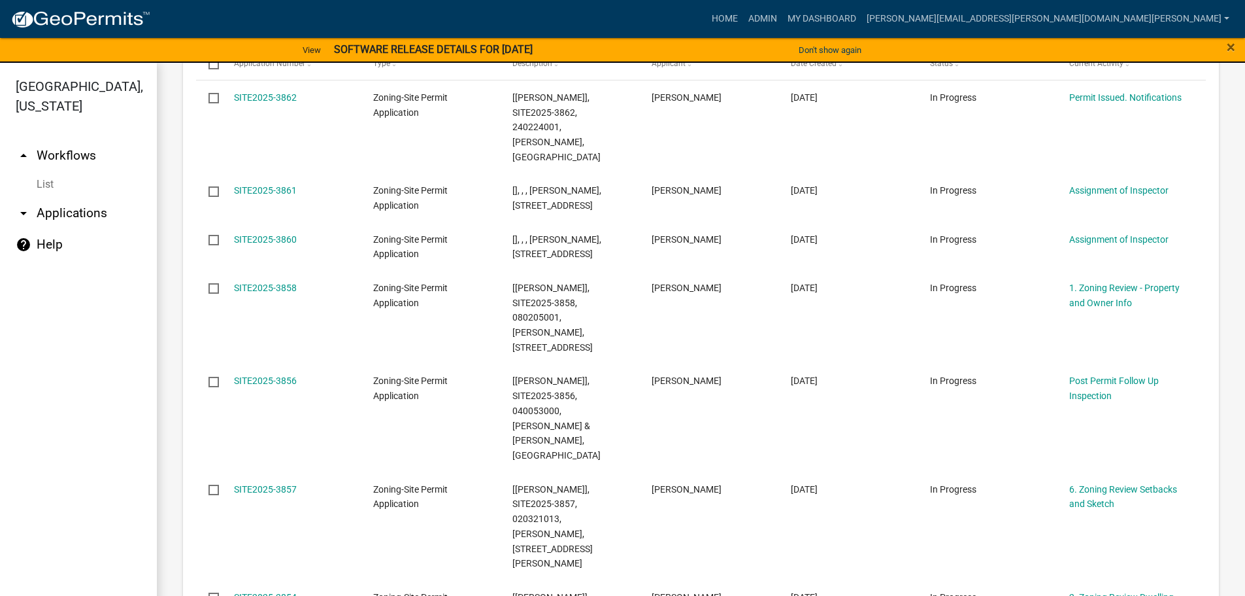
scroll to position [16, 0]
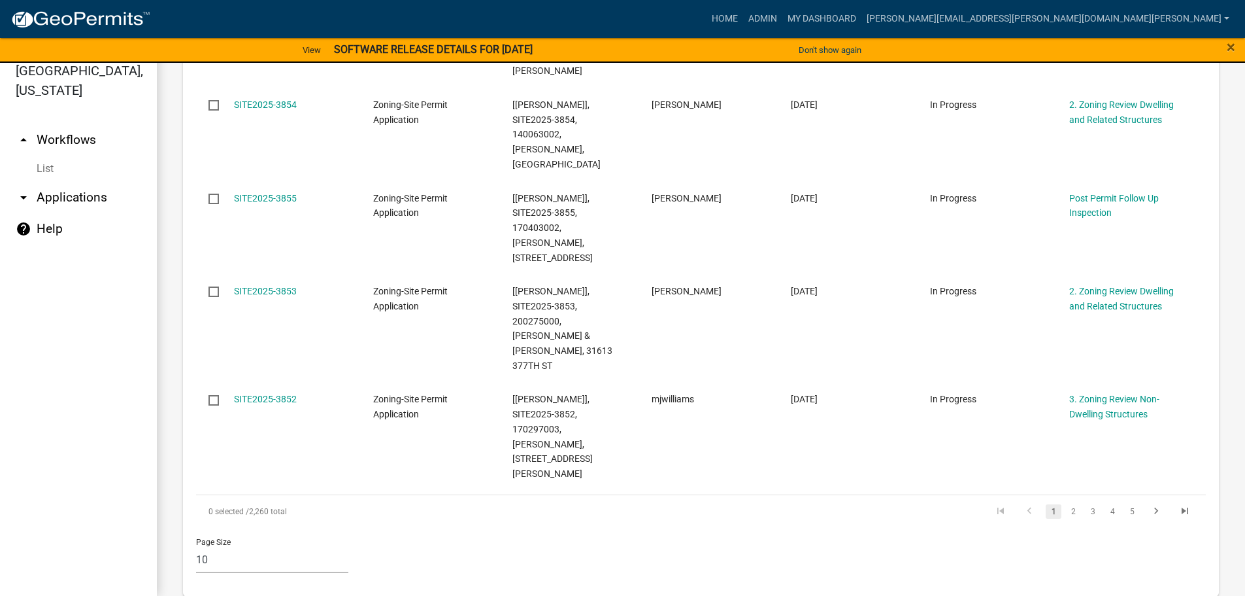
type input "[PERSON_NAME]"
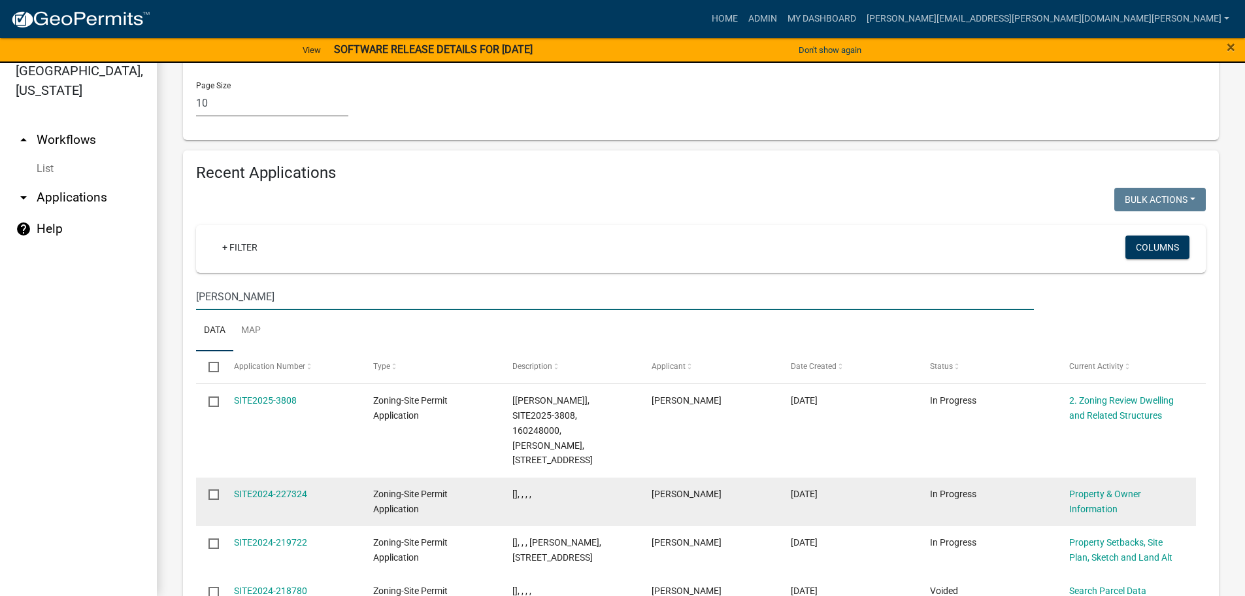
scroll to position [1327, 0]
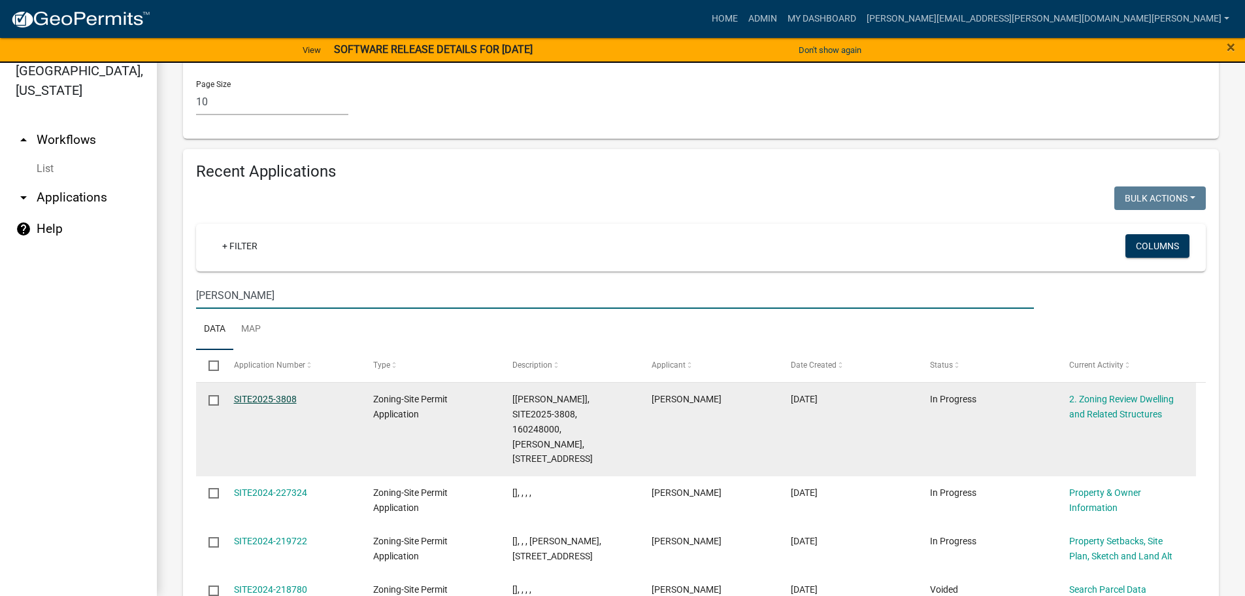
click at [274, 394] on link "SITE2025-3808" at bounding box center [265, 399] width 63 height 10
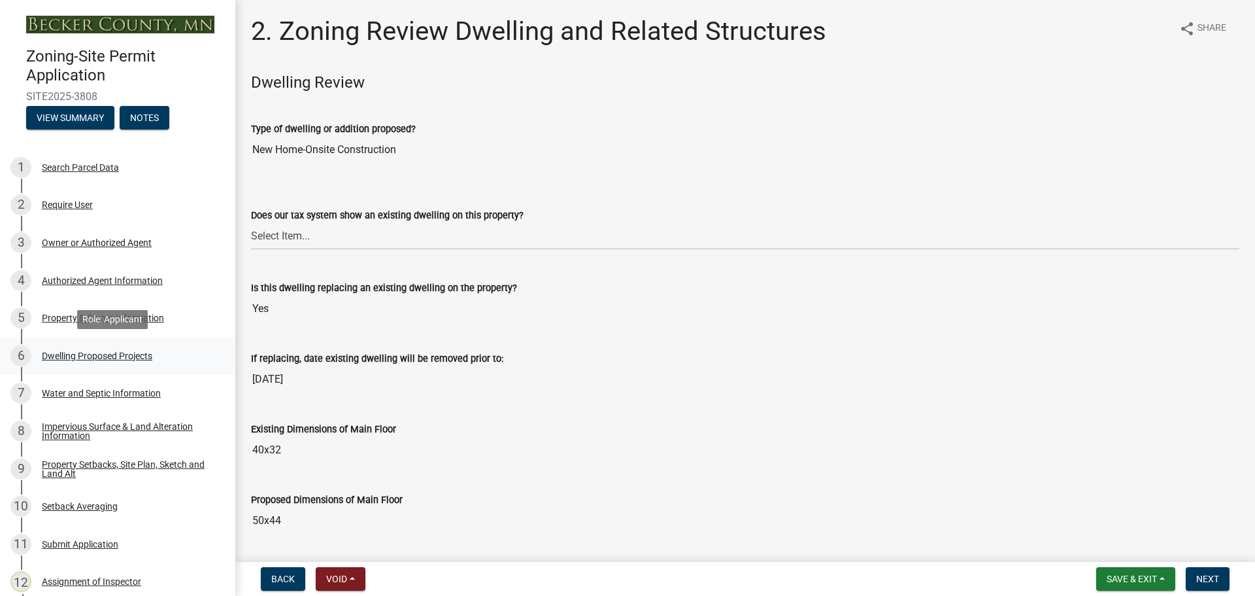
click at [96, 351] on div "Dwelling Proposed Projects" at bounding box center [97, 355] width 110 height 9
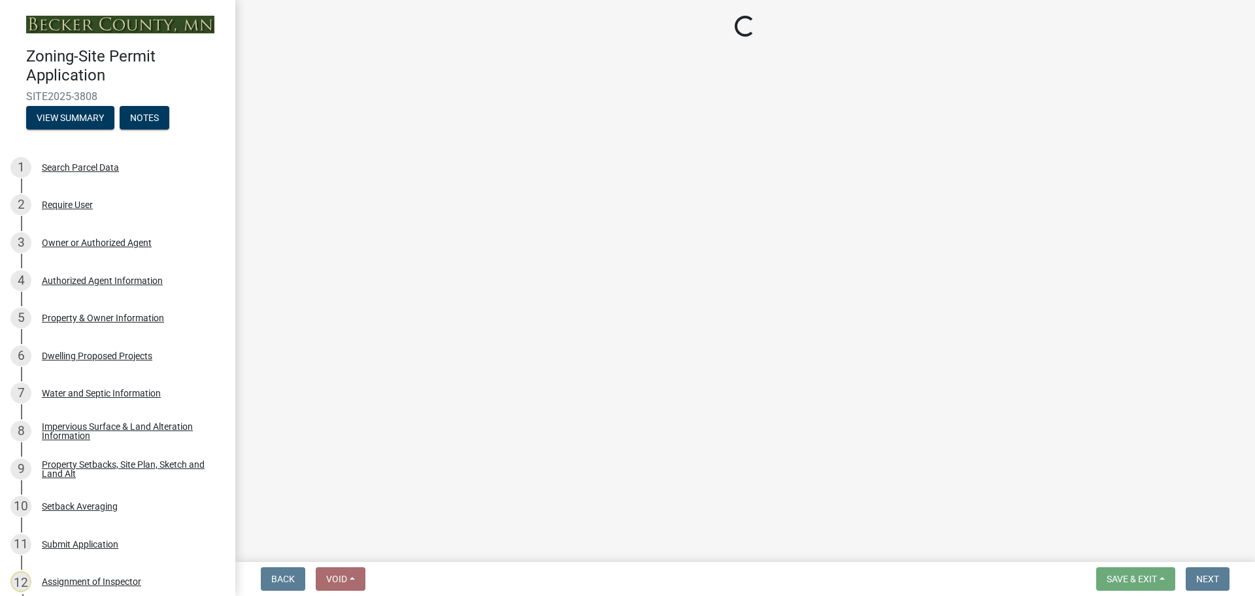
select select "5b8abcc6-67f7-49fb-8f25-c295ccc2b339"
select select "ba56d9f6-ced5-4c38-bdcc-33bfa85ac6de"
select select "59a6fdaa-56b6-4bcd-87b7-d867a7d784e6"
select select "4f5e2784-8c40-49a3-b0e9-8f1a3cbab4f4"
select select "e5b6e178-1d4e-46f3-8fba-19f7851c487a"
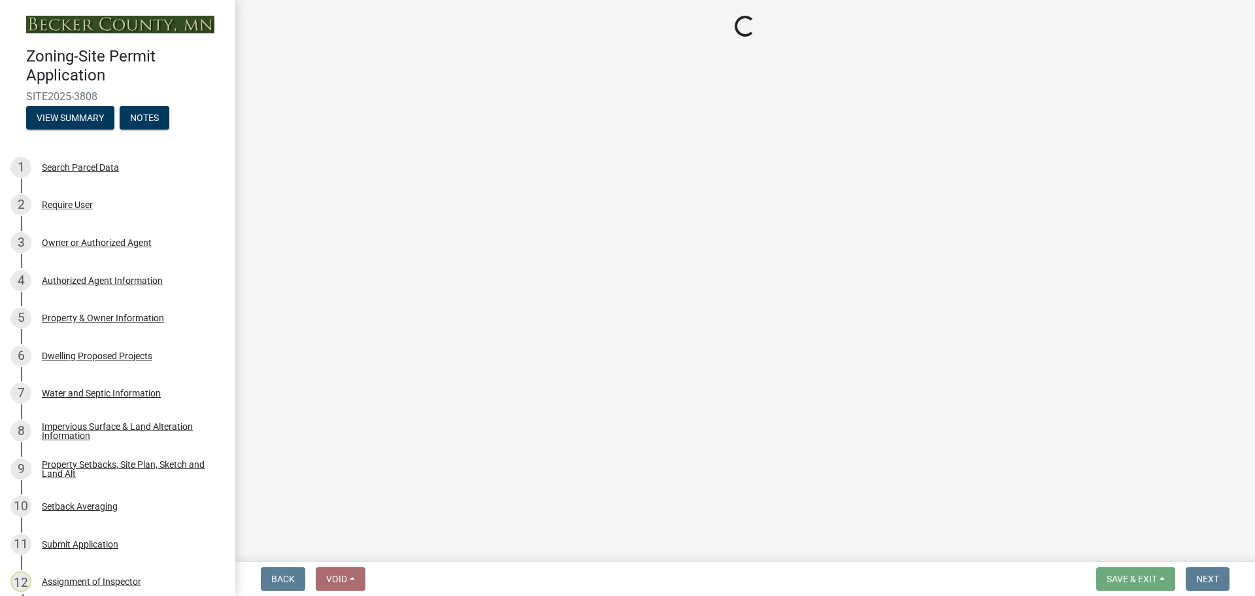
select select "ebb33175-329d-4f8e-9ee0-a71ca57f3362"
select select "5dd6cdd5-8b7d-4534-b791-478230f7b8b7"
select select "638dddef-31f4-4d73-b0b5-0ffc7b344434"
select select "0c863e3c-258e-4b1d-9985-47500660ce44"
select select "8786fdd2-7f96-462d-8069-e958fae6b9a0"
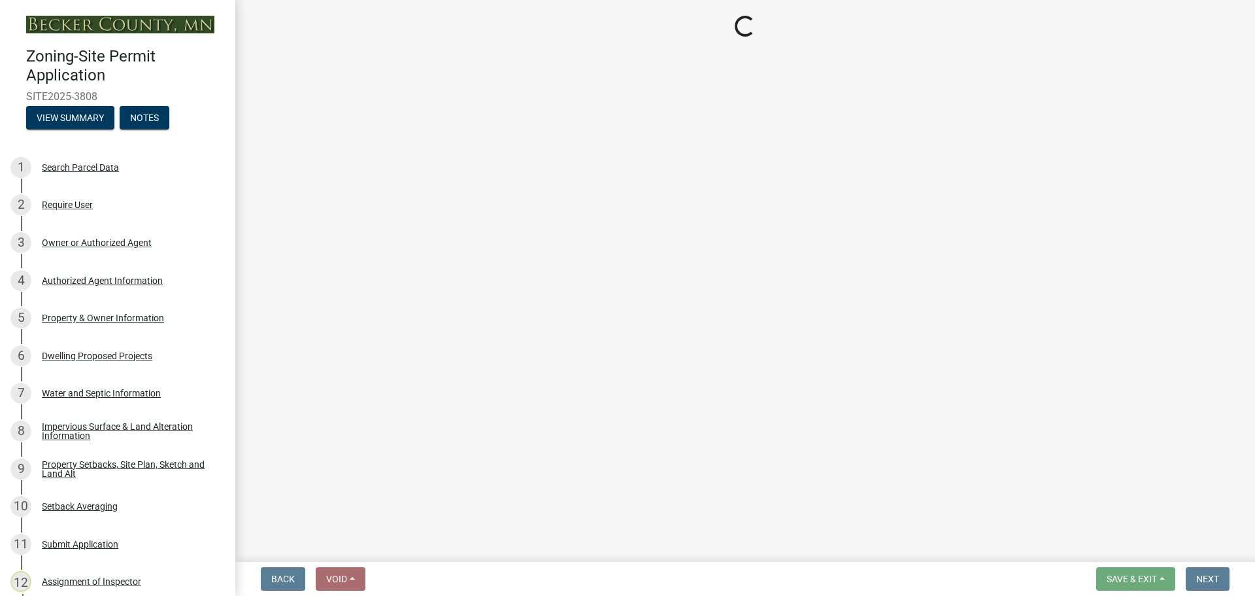
select select "a887a9bc-9b58-4ef9-9f6c-26d275076554"
select select "95a588f5-1928-44cb-95cb-f3dde79564ff"
select select "5c3531b8-bc96-4b07-92f8-845cfe46d7fc"
select select "8e4dc0e1-7dfa-4afc-85b9-5ad40795f204"
select select "ffb5c059-616d-4e71-8b5a-0d232edbecbf"
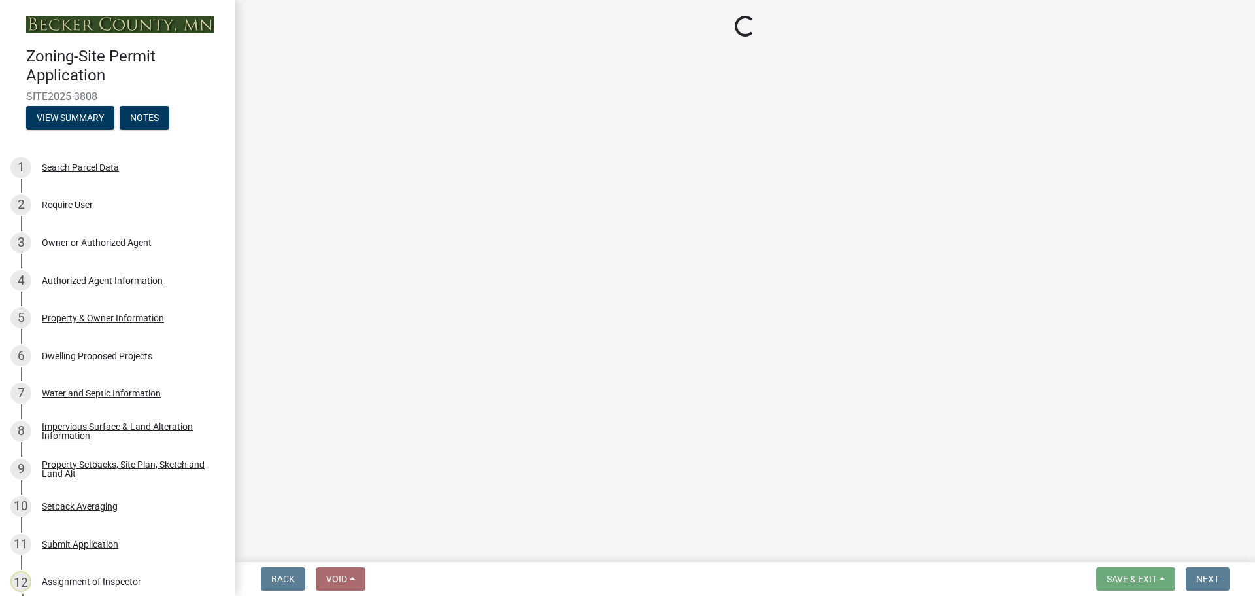
select select "dc6230dd-bdad-407f-bef0-b6909629af6d"
select select "7f420323-49a9-4fd0-9441-05b3dc777552"
select select "5c09849d-e6b9-47b1-a1e4-7038f384c9b1"
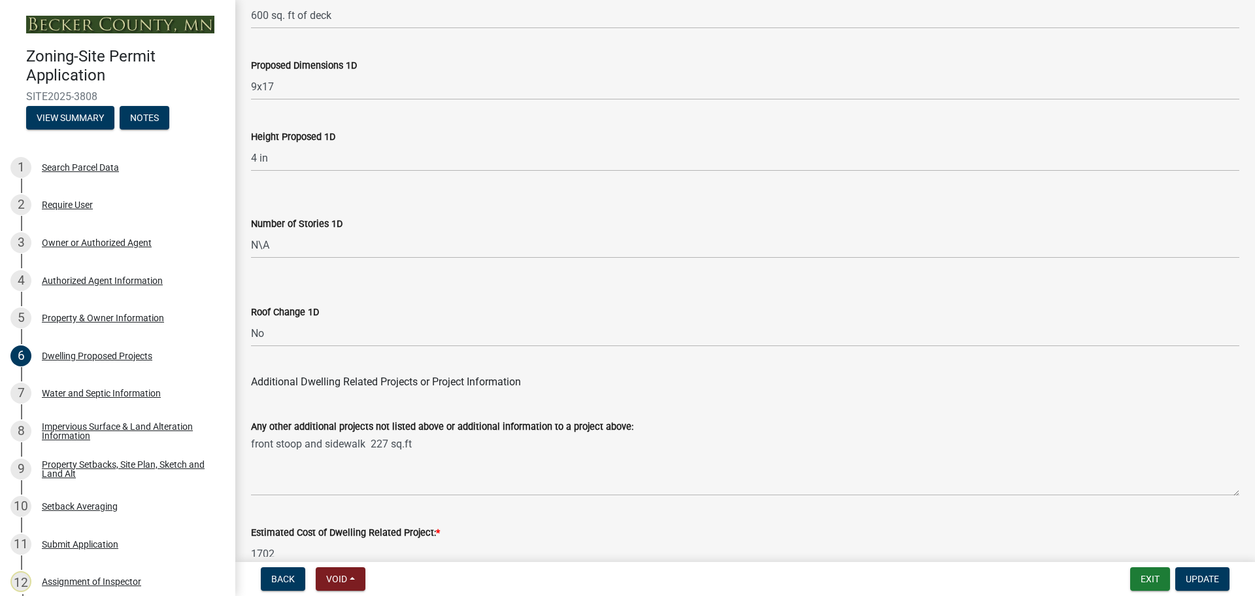
scroll to position [3135, 0]
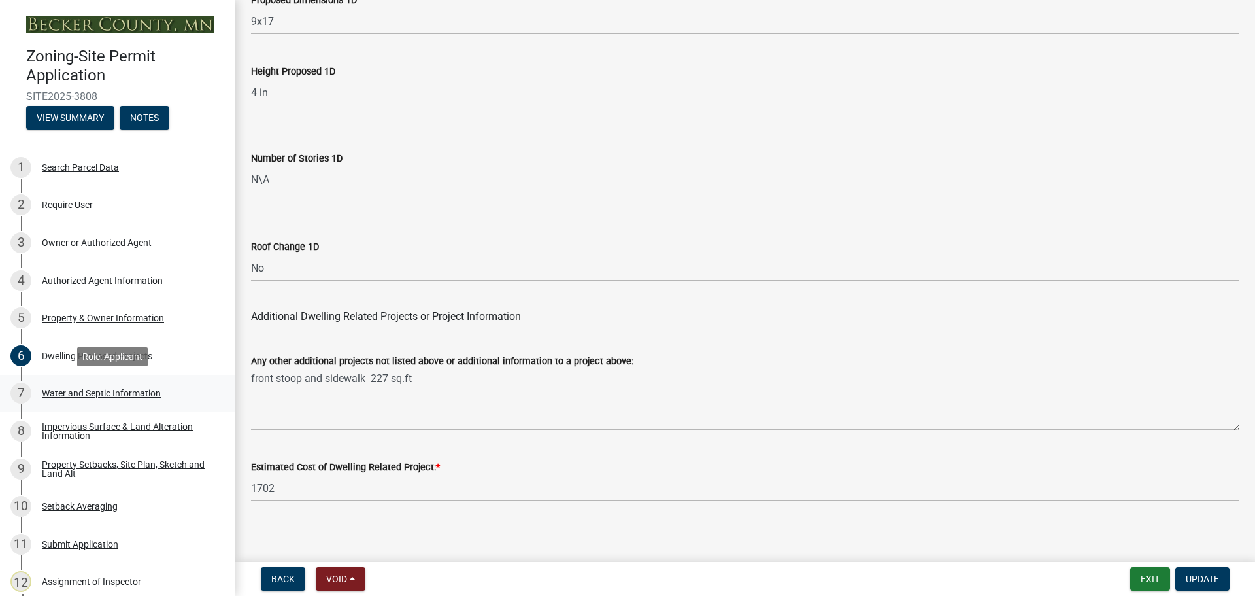
click at [112, 390] on div "Water and Septic Information" at bounding box center [101, 392] width 119 height 9
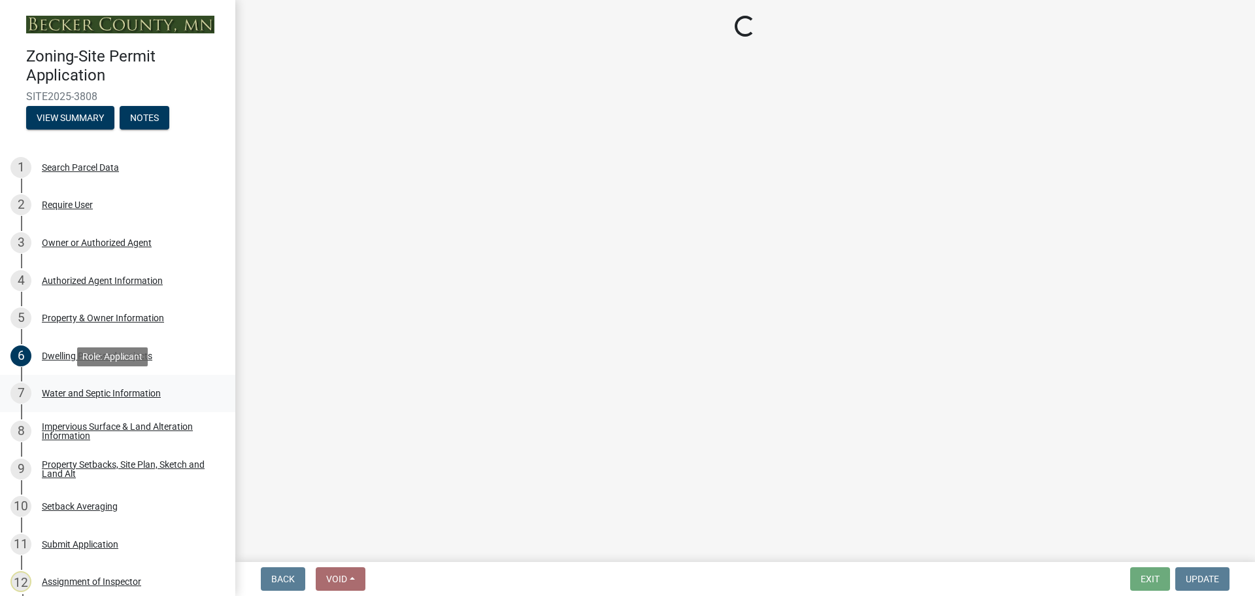
scroll to position [0, 0]
select select "9c51a48b-0bee-4836-8d5c-beab6e77ad2a"
select select "25b8aef2-9eed-4c0f-8836-08d4b8d082b1"
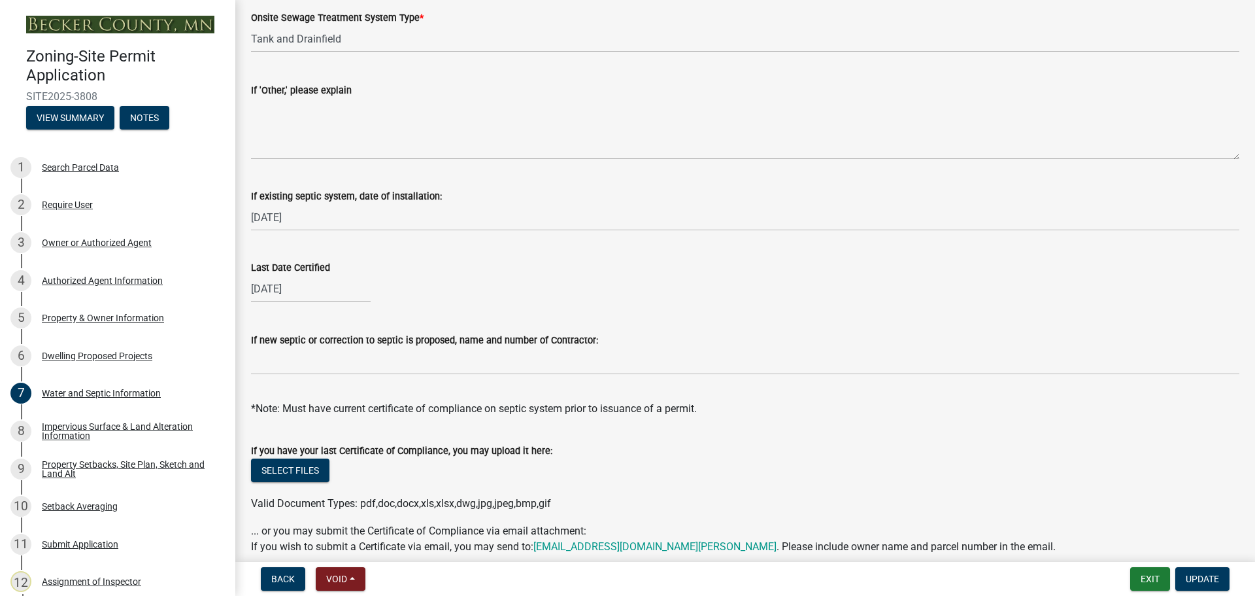
scroll to position [379, 0]
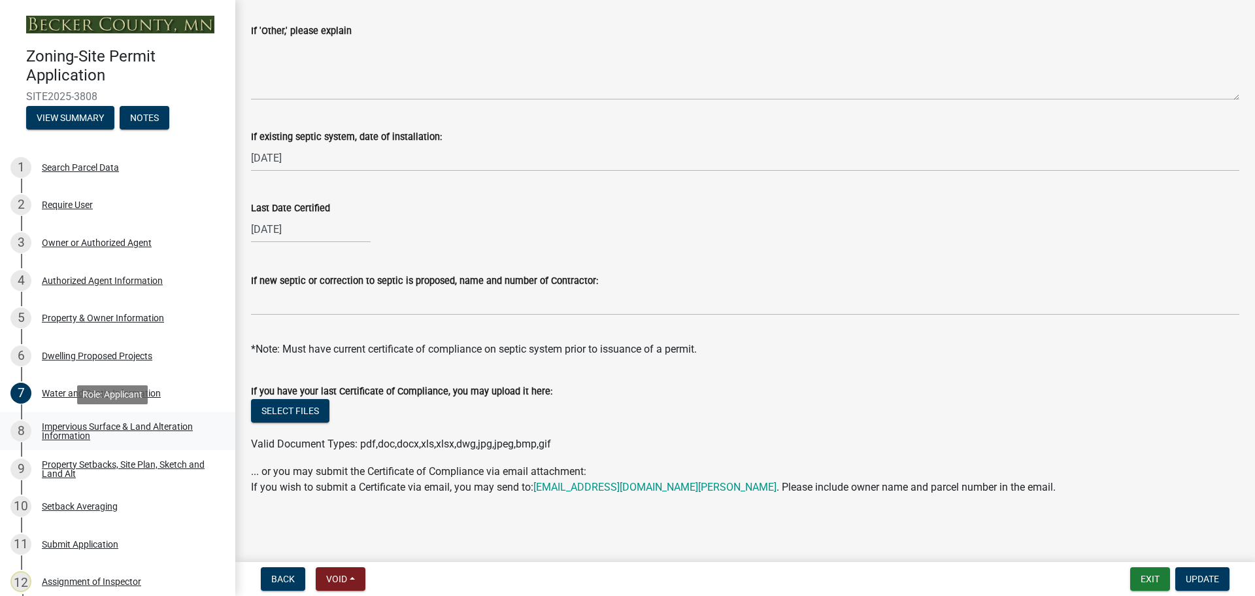
click at [82, 424] on div "Impervious Surface & Land Alteration Information" at bounding box center [128, 431] width 173 height 18
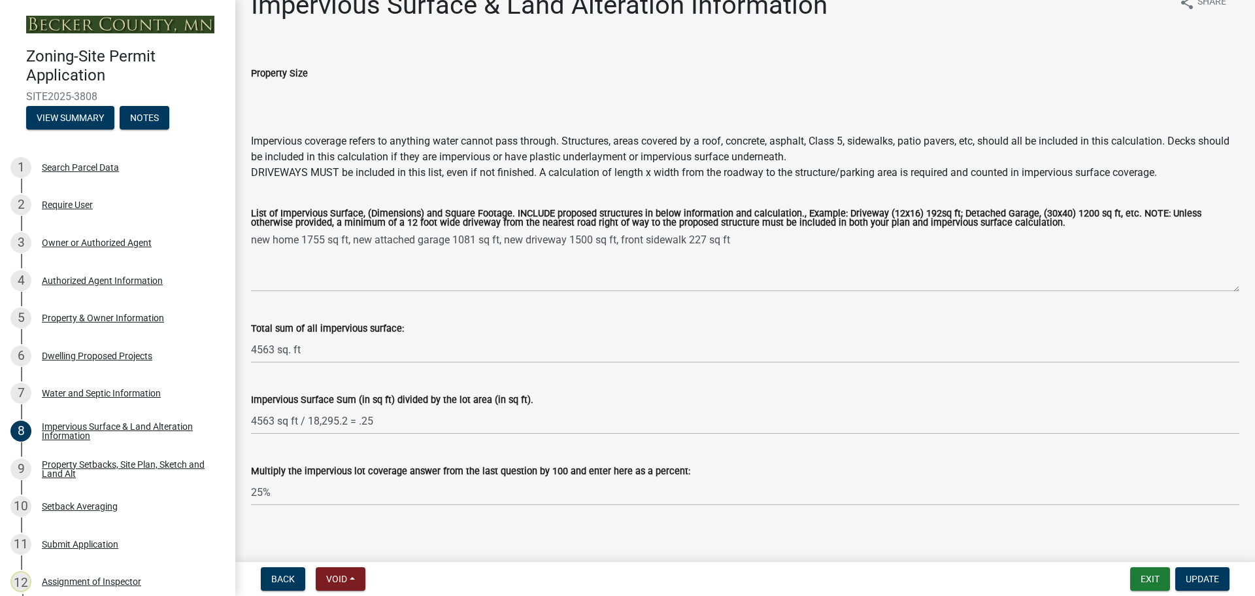
scroll to position [37, 0]
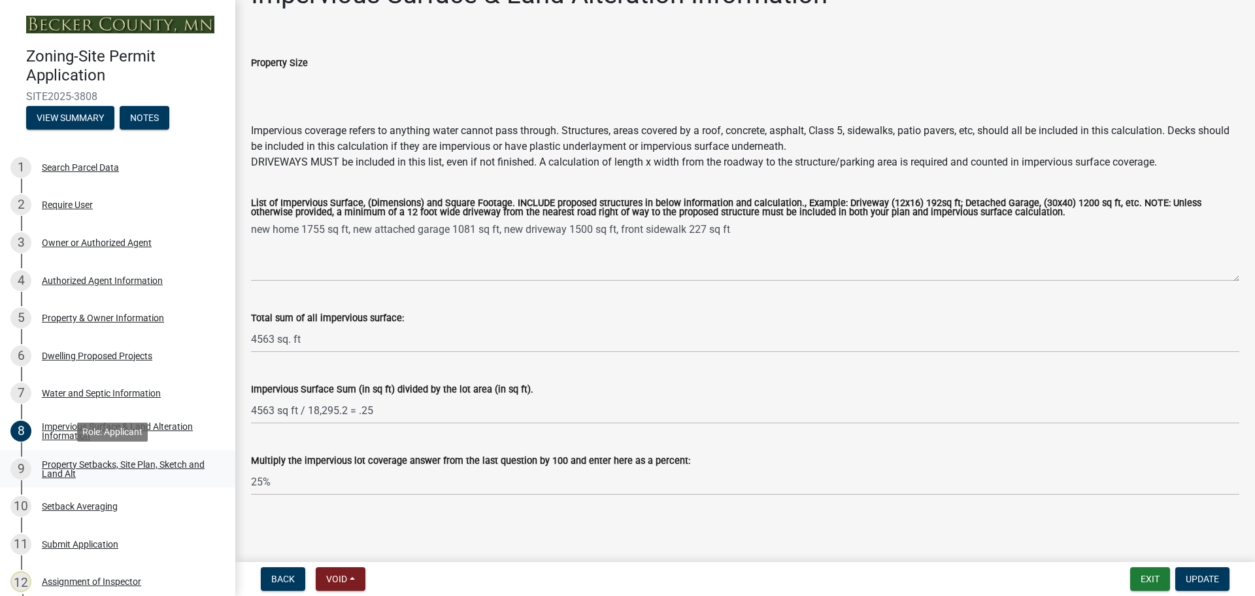
click at [101, 466] on div "Property Setbacks, Site Plan, Sketch and Land Alt" at bounding box center [128, 469] width 173 height 18
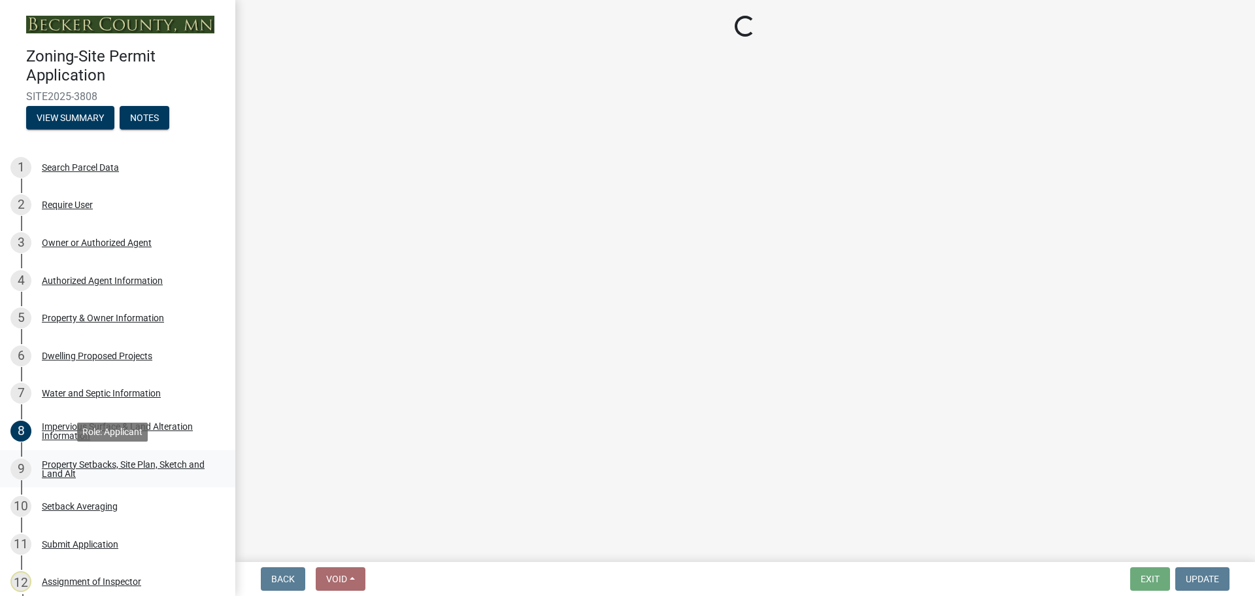
scroll to position [0, 0]
select select "7b13c63f-e699-4112-b373-98fbd28ec536"
select select "b827d36a-50e8-40dd-aeaa-a80d5c176b31"
select select "b56a4575-9846-47cf-8067-c59a4853da22"
select select "12f785fb-c378-4b18-841c-21c73dc99083"
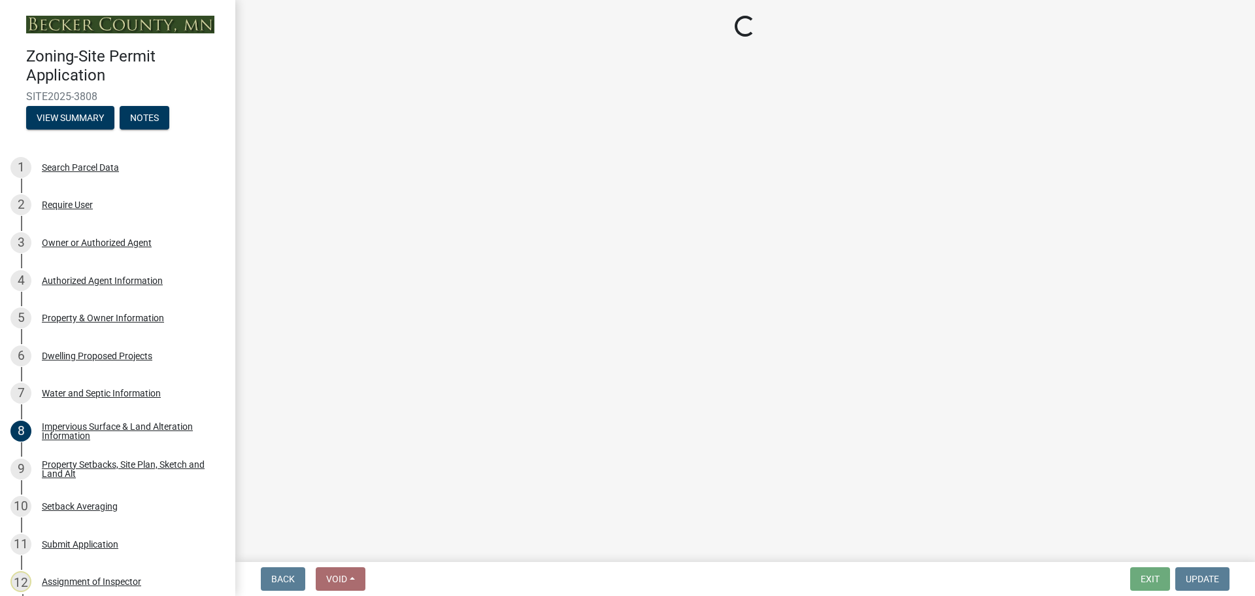
select select "e8ab2dc3-aa3f-46f3-9b4a-37eb25ad84af"
select select "27b2a8b4-abf6-463e-8c0c-7c5d2b4fe26f"
select select "5ad4ab64-b44e-481c-9000-9e5907aa74e1"
select select "e019de12-4845-45f2-ad10-5fb76eee0e55"
select select "c8b8ea71-7088-4e87-a493-7bc88cc2835b"
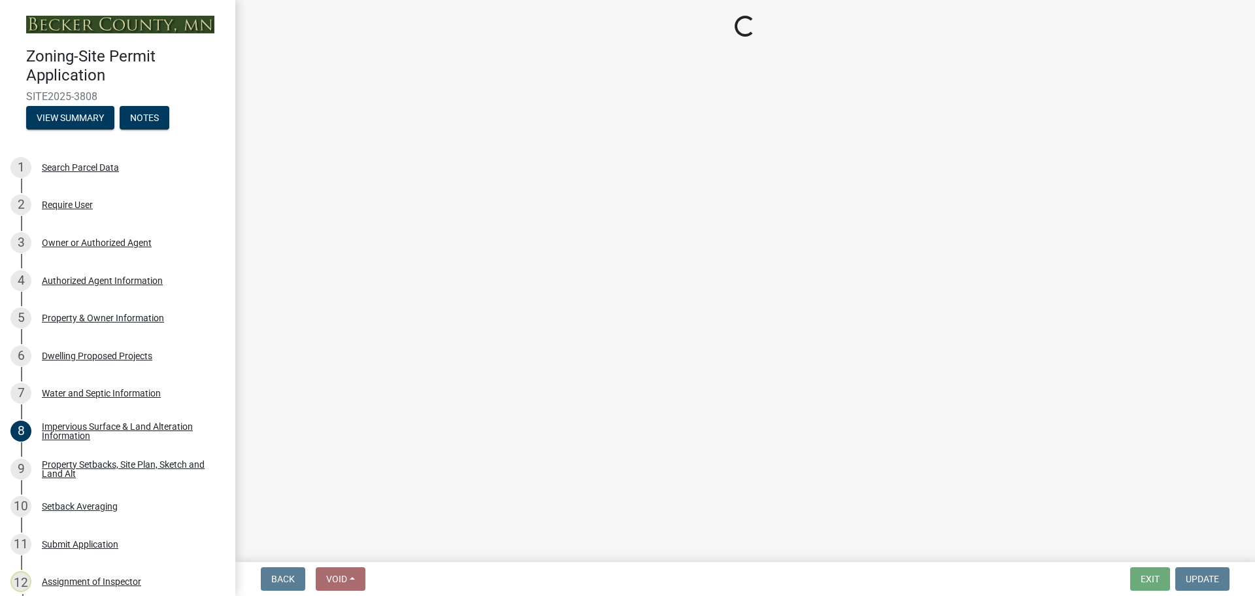
select select "d6c1d38b-8561-4345-845e-72dfbb0578a1"
select select "f51aecae-0421-4f67-bd2d-0cff8a85c7cd"
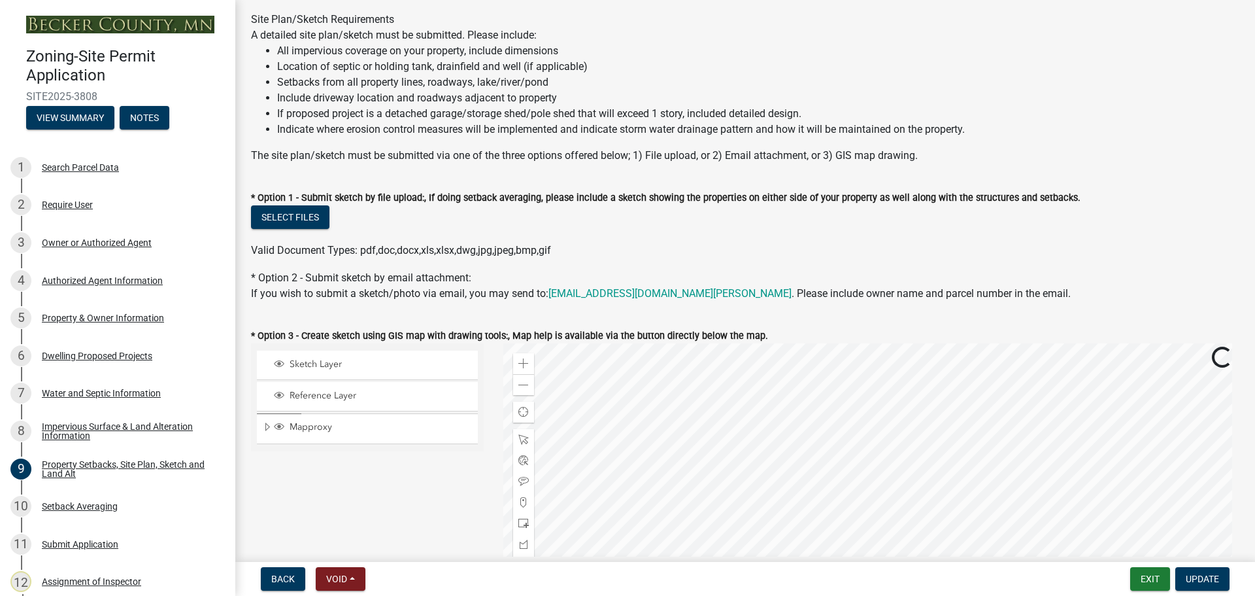
scroll to position [327, 0]
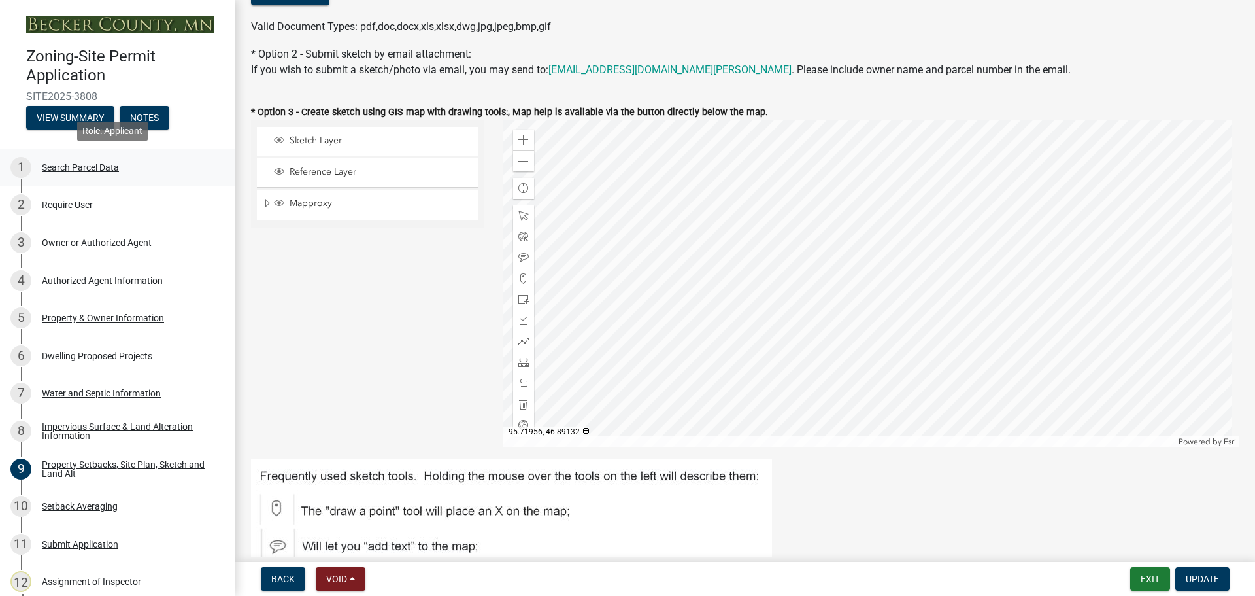
click at [72, 163] on div "Search Parcel Data" at bounding box center [80, 167] width 77 height 9
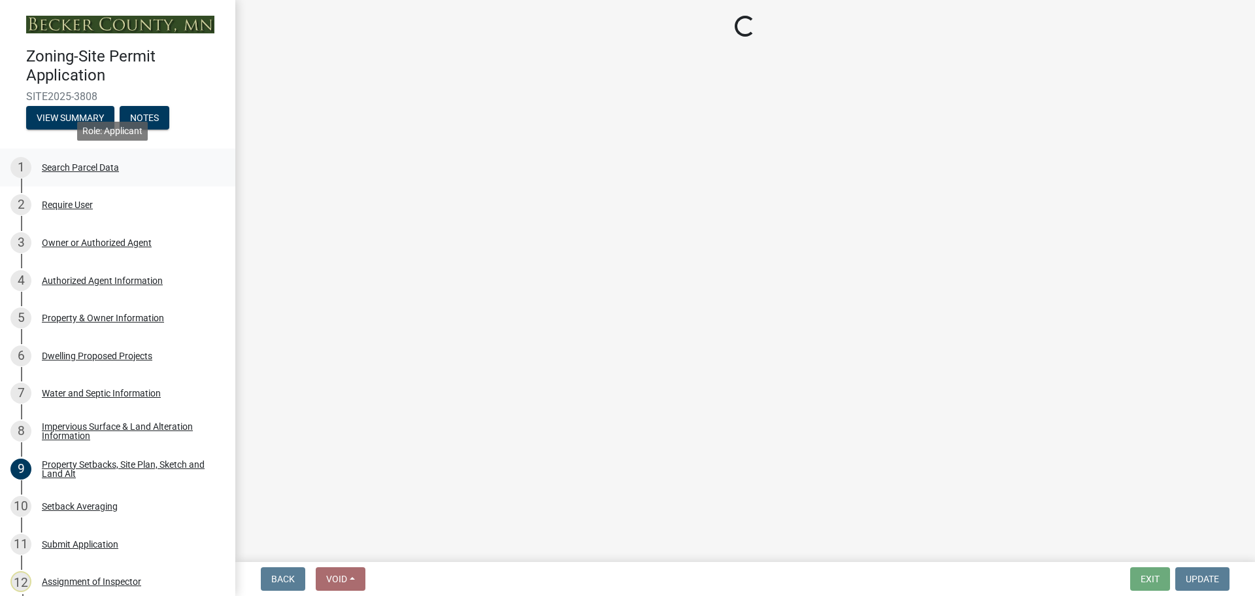
scroll to position [0, 0]
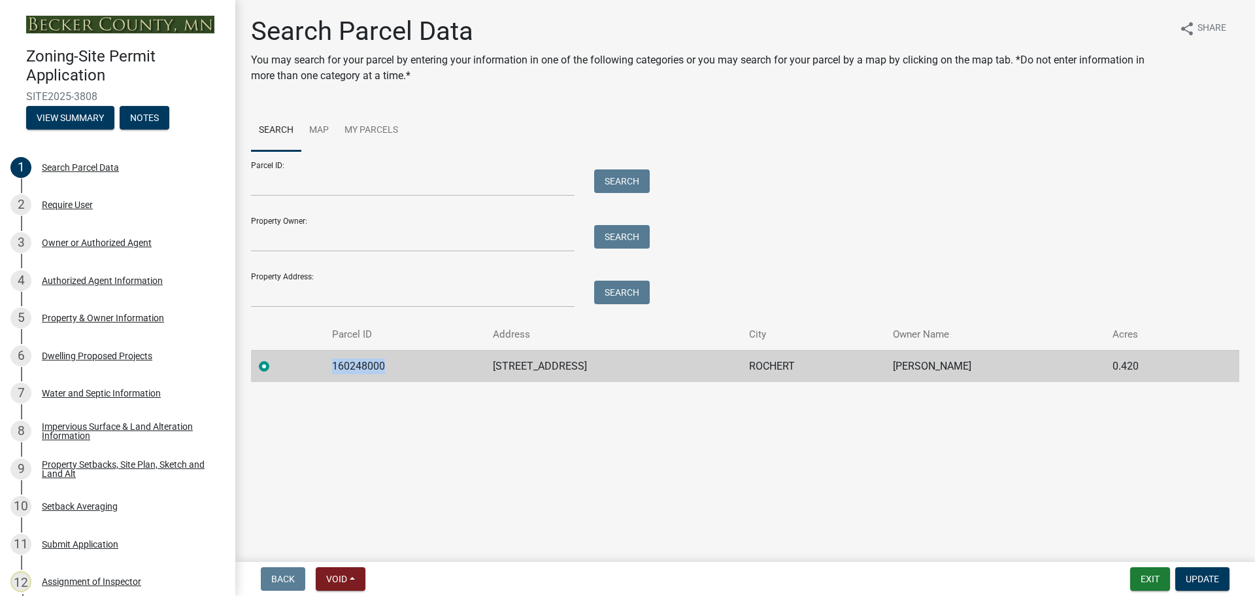
drag, startPoint x: 389, startPoint y: 370, endPoint x: 335, endPoint y: 366, distance: 53.8
click at [335, 366] on td "160248000" at bounding box center [404, 366] width 160 height 32
copy td "160248000"
click at [102, 351] on div "Dwelling Proposed Projects" at bounding box center [97, 355] width 110 height 9
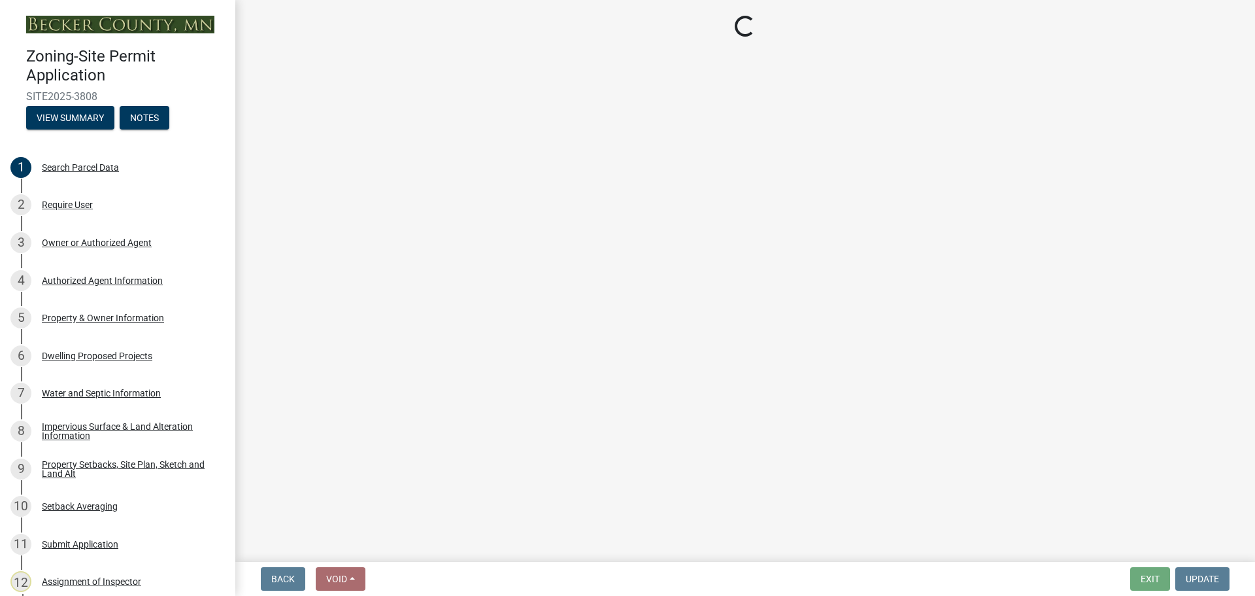
select select "5b8abcc6-67f7-49fb-8f25-c295ccc2b339"
select select "ba56d9f6-ced5-4c38-bdcc-33bfa85ac6de"
select select "59a6fdaa-56b6-4bcd-87b7-d867a7d784e6"
select select "4f5e2784-8c40-49a3-b0e9-8f1a3cbab4f4"
select select "e5b6e178-1d4e-46f3-8fba-19f7851c487a"
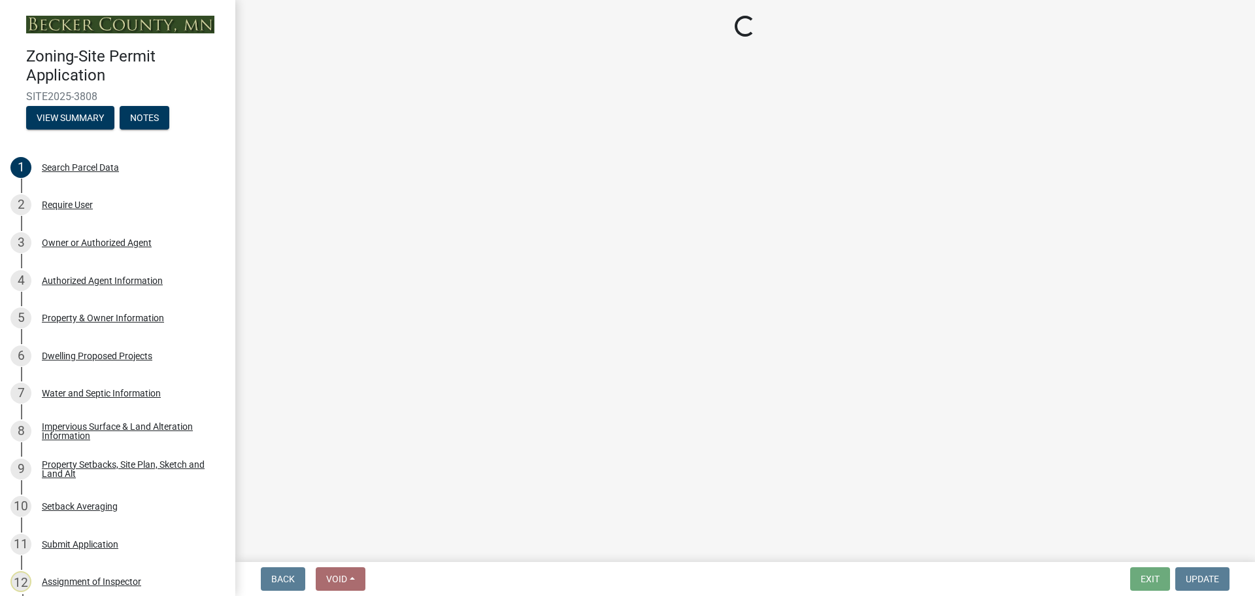
select select "ebb33175-329d-4f8e-9ee0-a71ca57f3362"
select select "5dd6cdd5-8b7d-4534-b791-478230f7b8b7"
select select "638dddef-31f4-4d73-b0b5-0ffc7b344434"
select select "0c863e3c-258e-4b1d-9985-47500660ce44"
select select "8786fdd2-7f96-462d-8069-e958fae6b9a0"
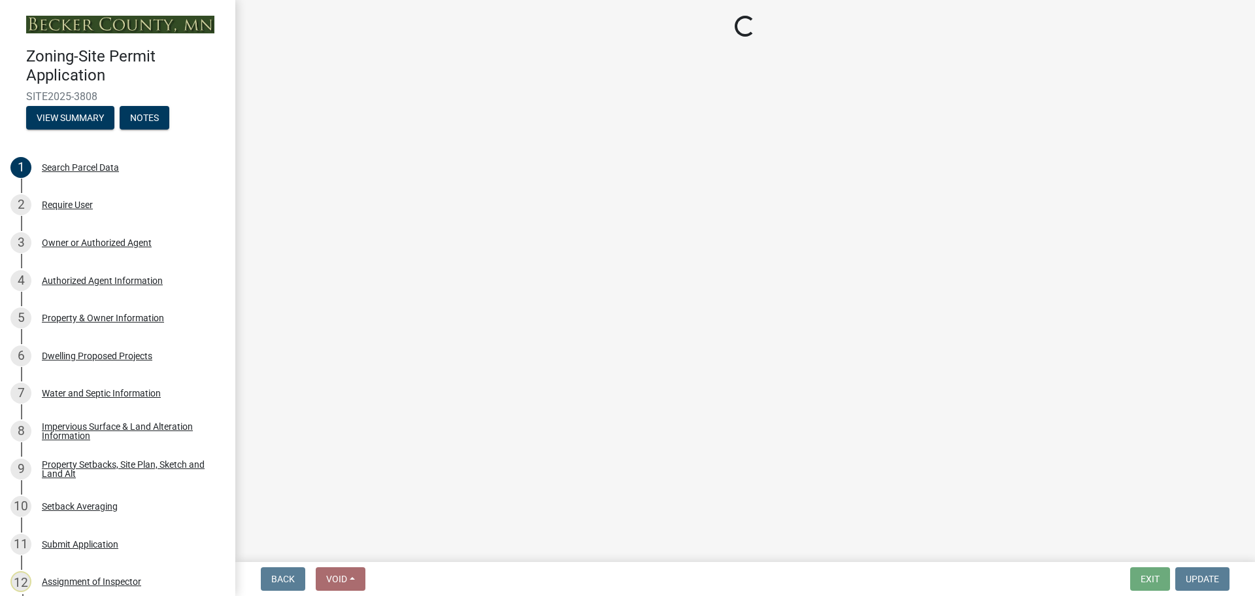
select select "a887a9bc-9b58-4ef9-9f6c-26d275076554"
select select "95a588f5-1928-44cb-95cb-f3dde79564ff"
select select "5c3531b8-bc96-4b07-92f8-845cfe46d7fc"
select select "8e4dc0e1-7dfa-4afc-85b9-5ad40795f204"
select select "ffb5c059-616d-4e71-8b5a-0d232edbecbf"
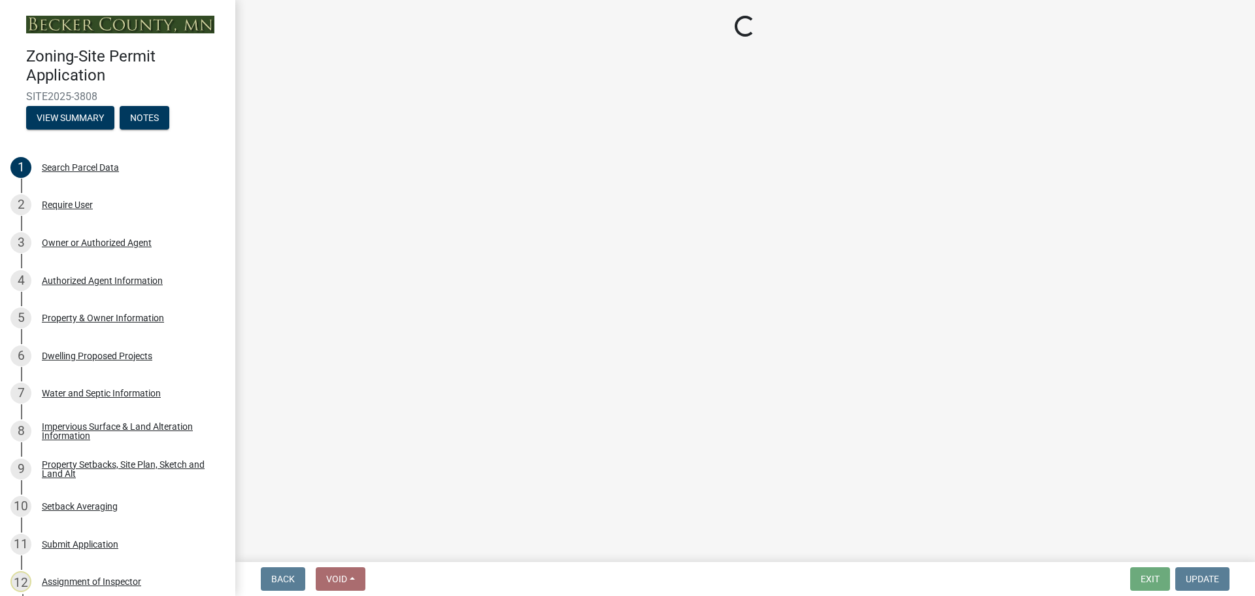
select select "dc6230dd-bdad-407f-bef0-b6909629af6d"
select select "7f420323-49a9-4fd0-9441-05b3dc777552"
select select "5c09849d-e6b9-47b1-a1e4-7038f384c9b1"
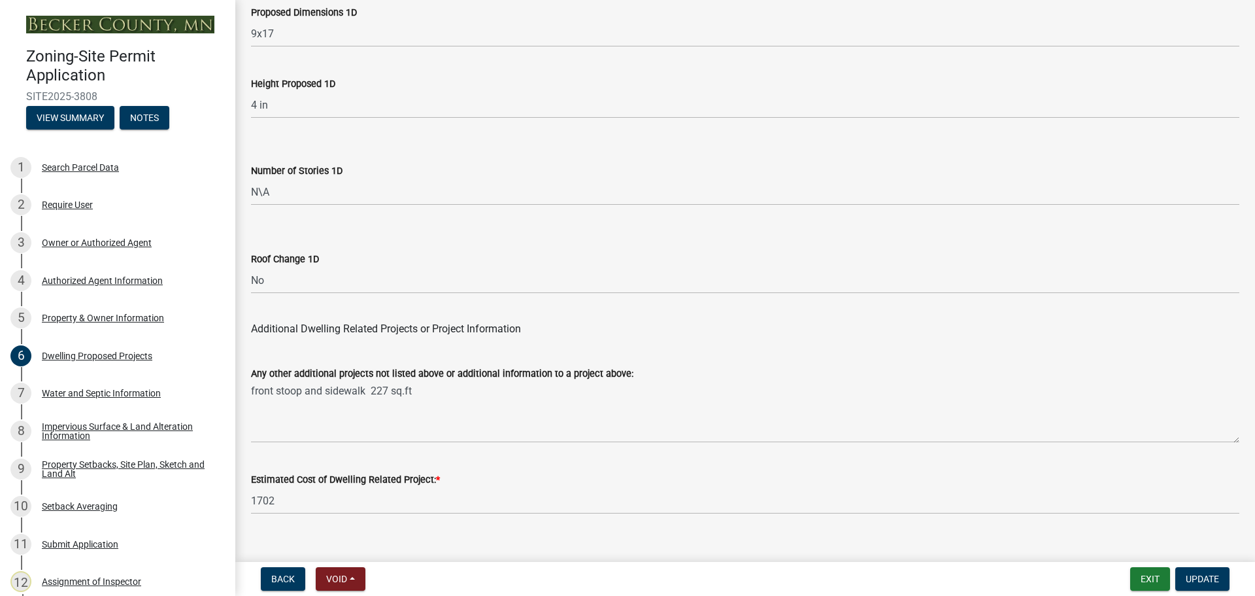
scroll to position [3135, 0]
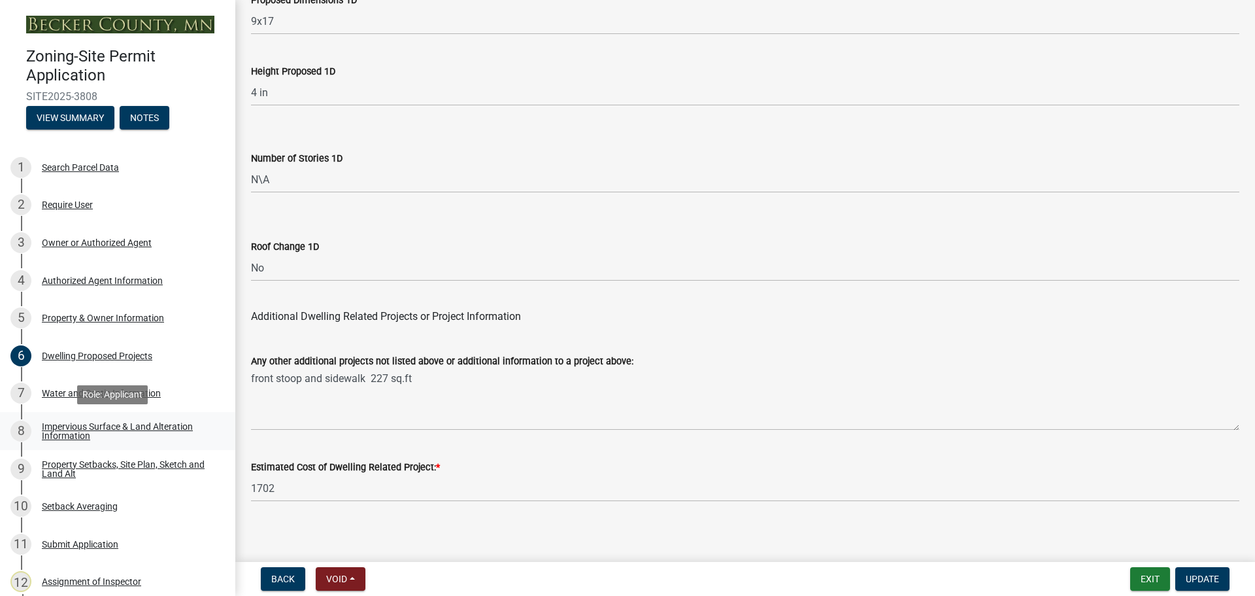
click at [159, 422] on div "Impervious Surface & Land Alteration Information" at bounding box center [128, 431] width 173 height 18
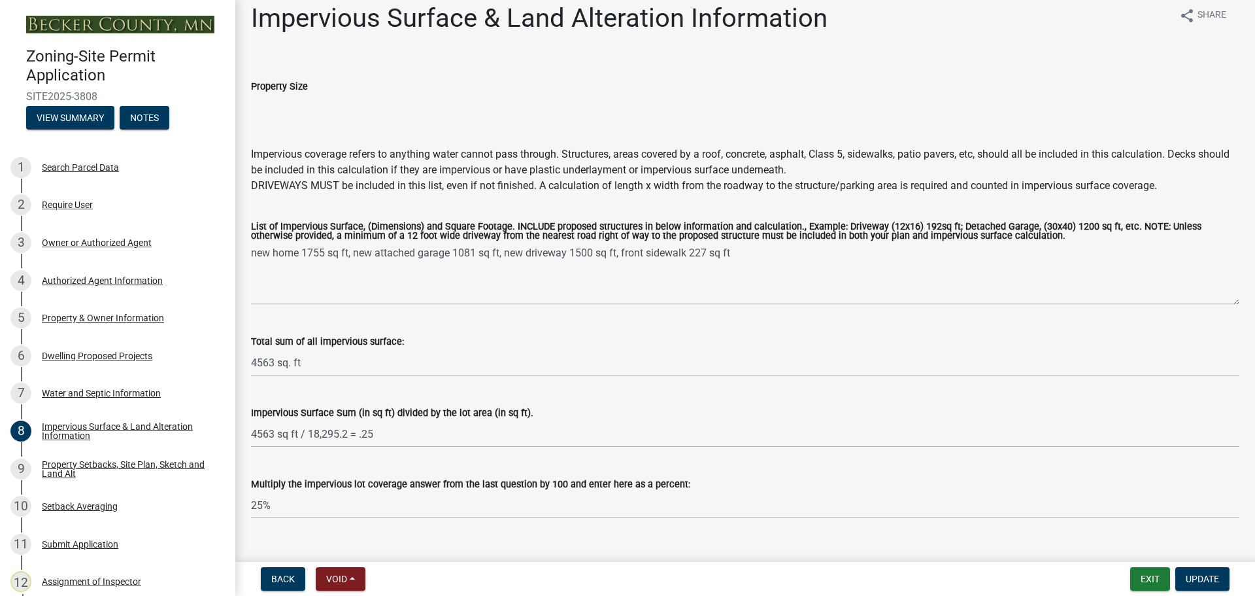
scroll to position [0, 0]
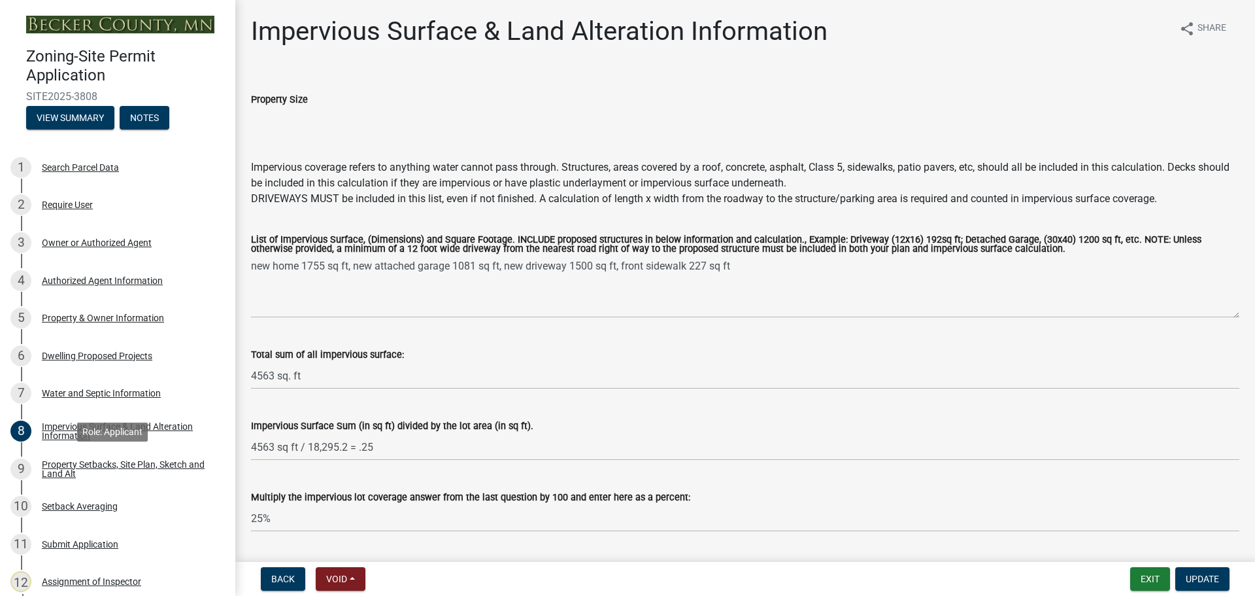
click at [107, 464] on div "Property Setbacks, Site Plan, Sketch and Land Alt" at bounding box center [128, 469] width 173 height 18
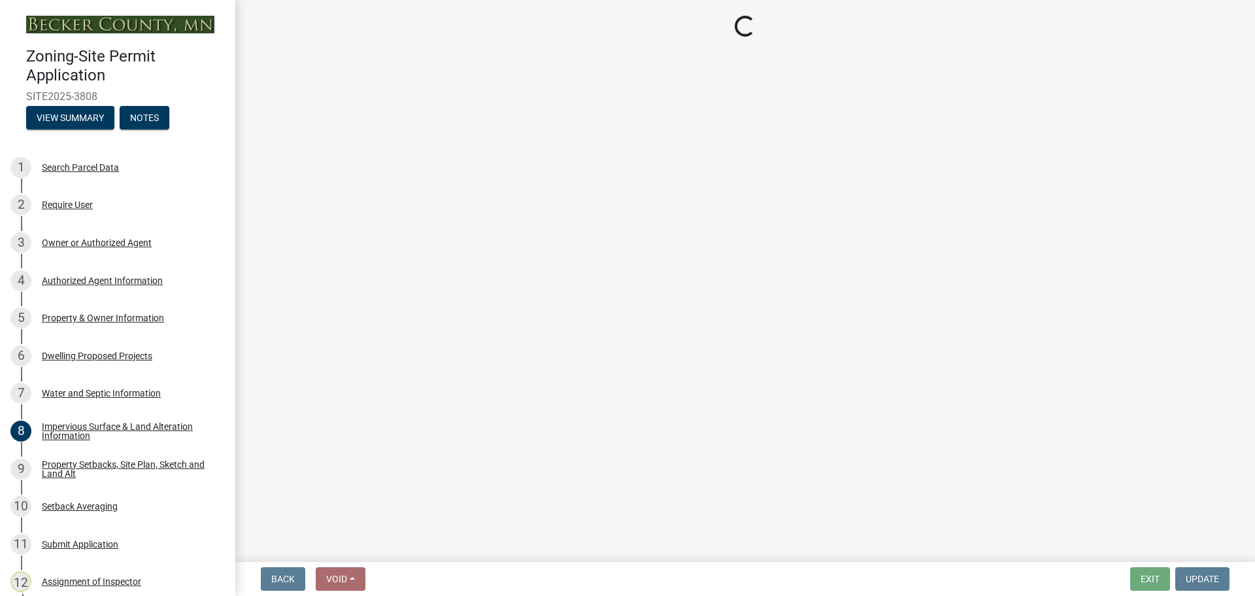
select select "7b13c63f-e699-4112-b373-98fbd28ec536"
select select "b827d36a-50e8-40dd-aeaa-a80d5c176b31"
select select "b56a4575-9846-47cf-8067-c59a4853da22"
select select "12f785fb-c378-4b18-841c-21c73dc99083"
select select "e8ab2dc3-aa3f-46f3-9b4a-37eb25ad84af"
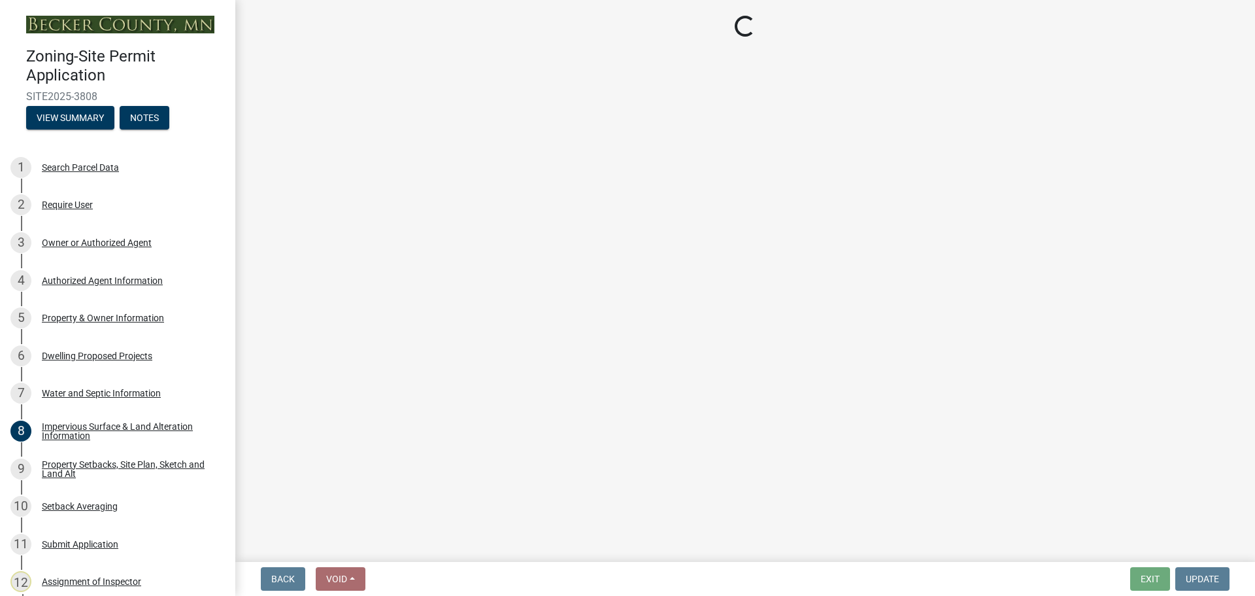
select select "27b2a8b4-abf6-463e-8c0c-7c5d2b4fe26f"
select select "5ad4ab64-b44e-481c-9000-9e5907aa74e1"
select select "e019de12-4845-45f2-ad10-5fb76eee0e55"
select select "c8b8ea71-7088-4e87-a493-7bc88cc2835b"
select select "d6c1d38b-8561-4345-845e-72dfbb0578a1"
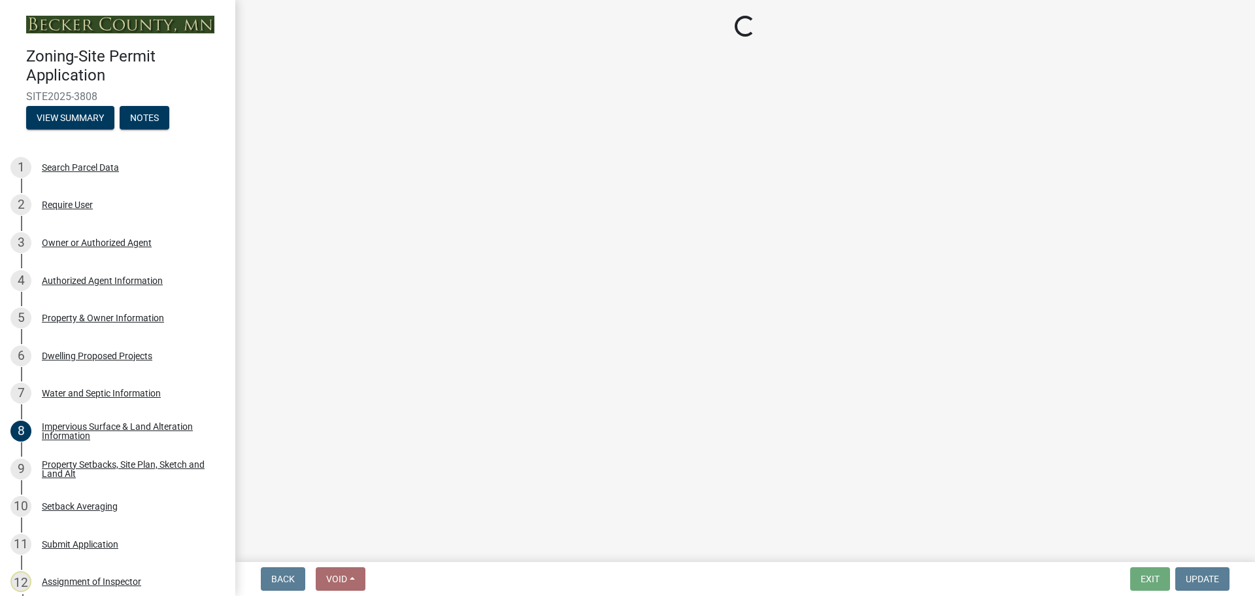
select select "f51aecae-0421-4f67-bd2d-0cff8a85c7cd"
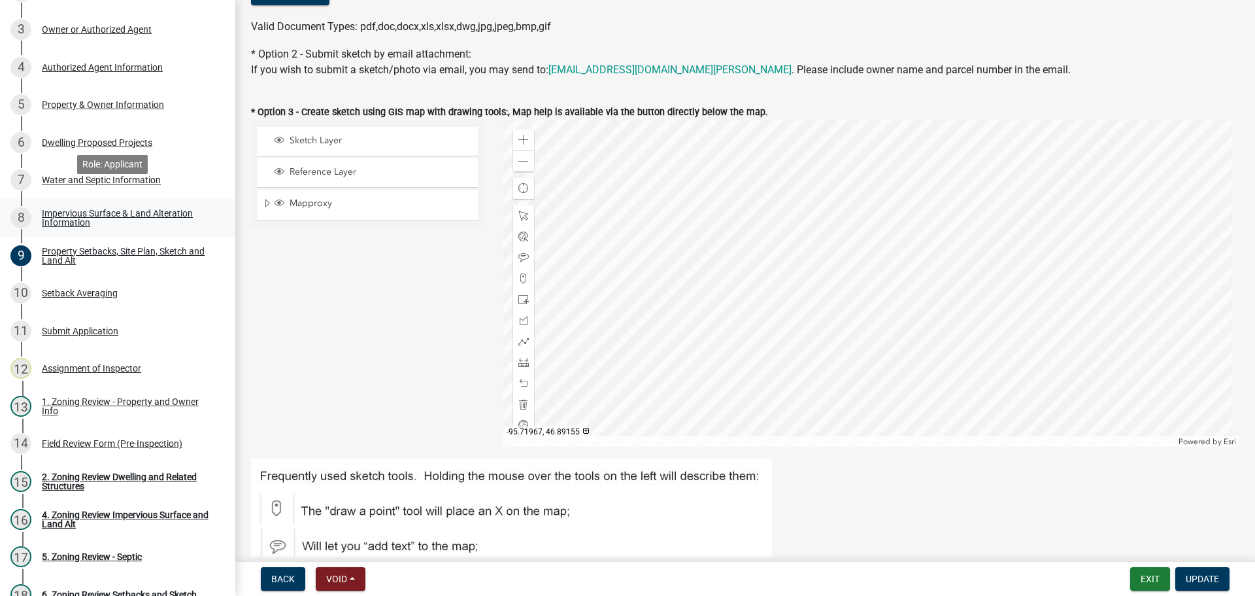
scroll to position [262, 0]
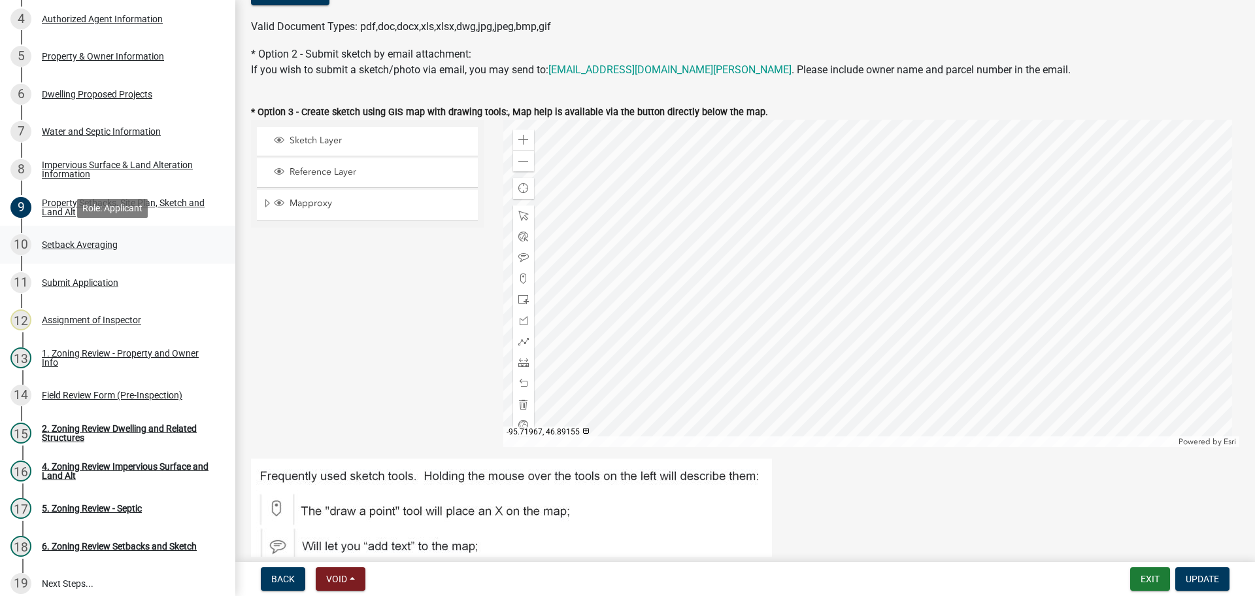
click at [100, 241] on div "Setback Averaging" at bounding box center [80, 244] width 76 height 9
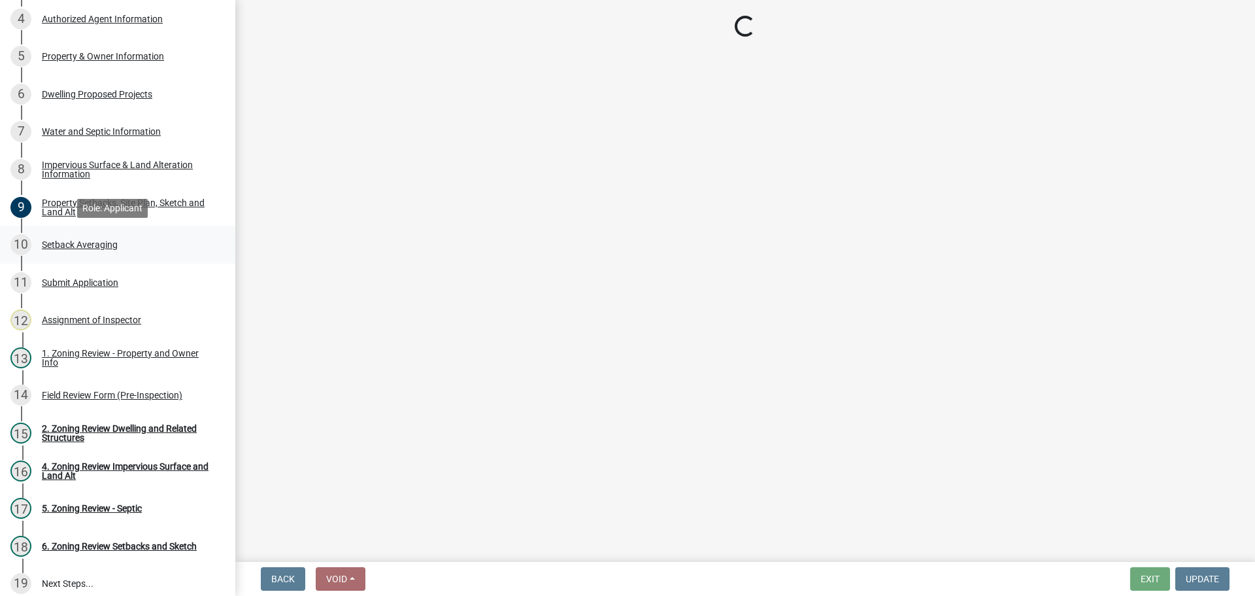
scroll to position [0, 0]
select select "329572f6-75bd-4676-be69-7dda04ea5a2b"
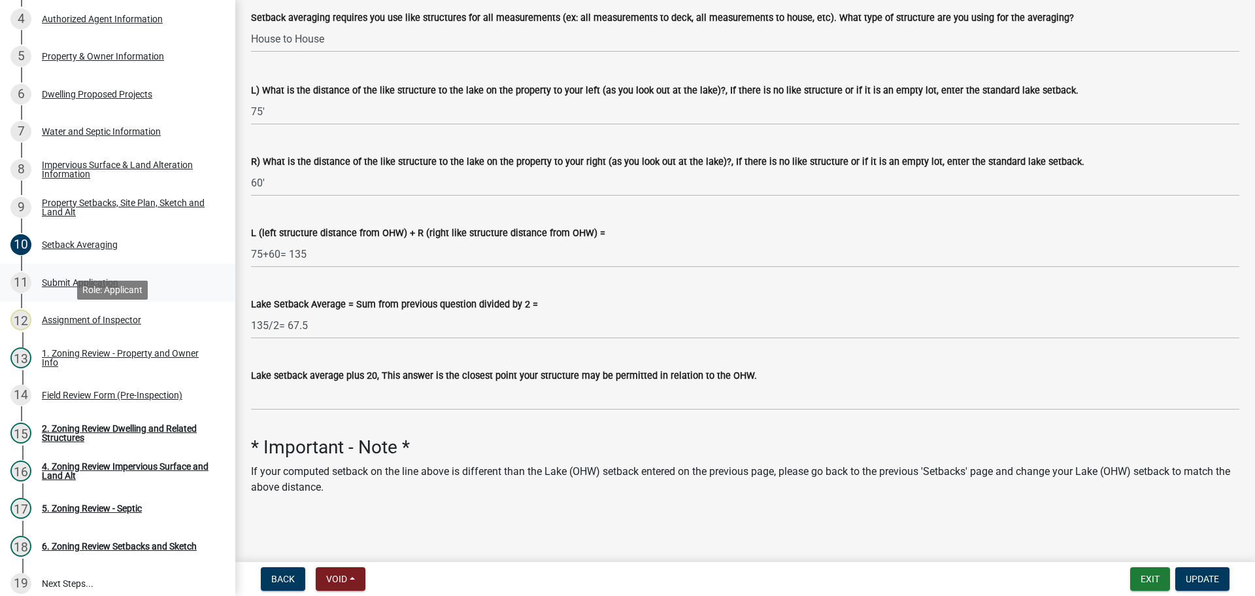
scroll to position [131, 0]
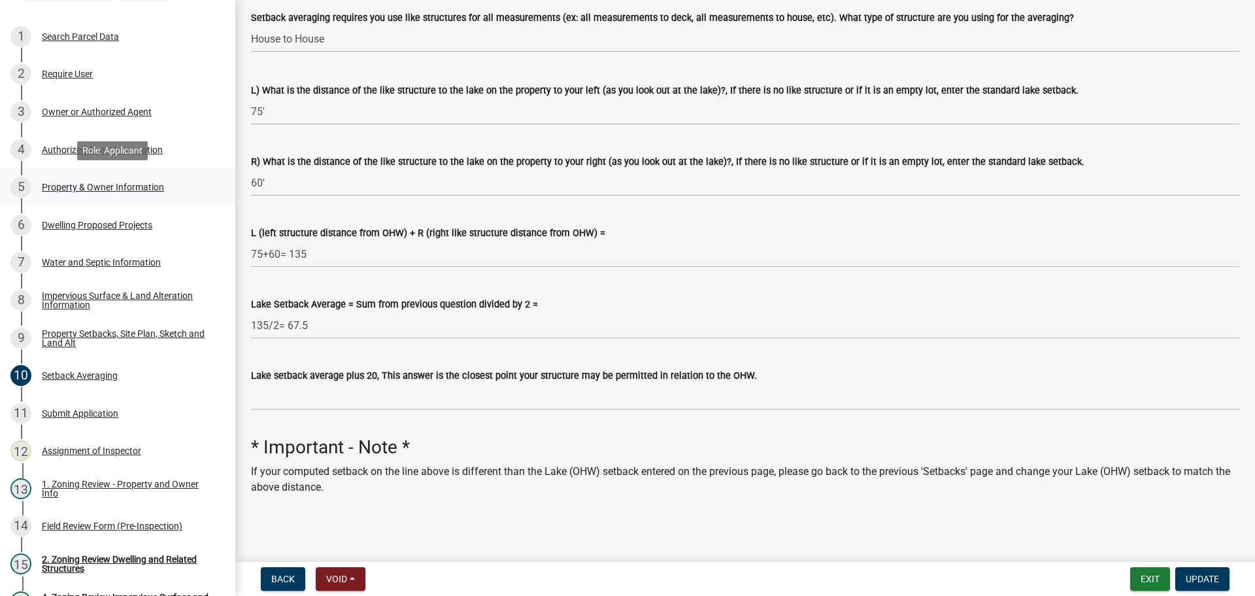
click at [141, 183] on div "Property & Owner Information" at bounding box center [103, 186] width 122 height 9
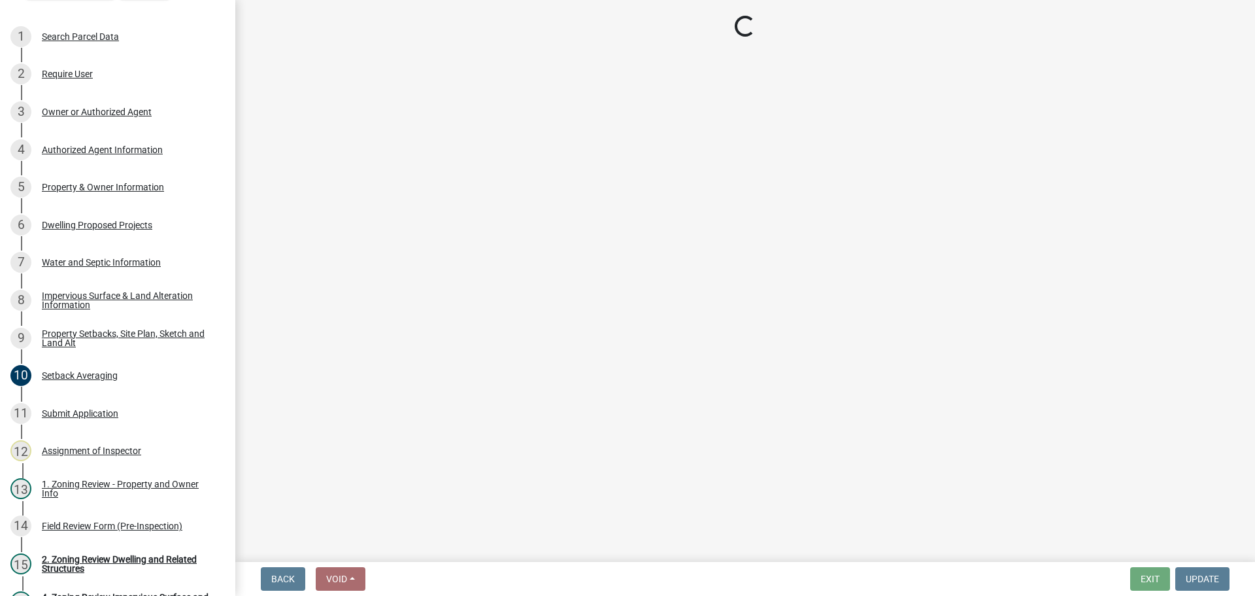
select select "15d55337-0fb0-485e-a759-dab20e978987"
select select "4a820845-fffa-4974-8517-90ccb7f1cf25"
select select "f87eba17-8ed9-4ad8-aefc-fe36a3f3544b"
select select "393a978c-6bd5-4cb2-a6a0-db6feb8732b8"
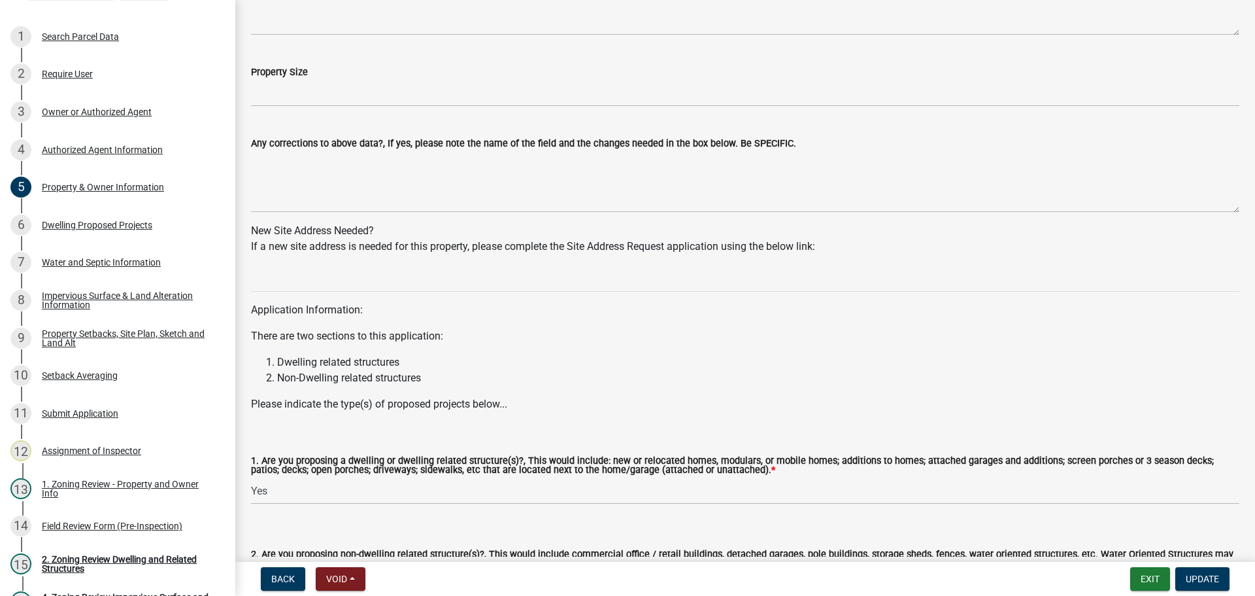
scroll to position [1171, 0]
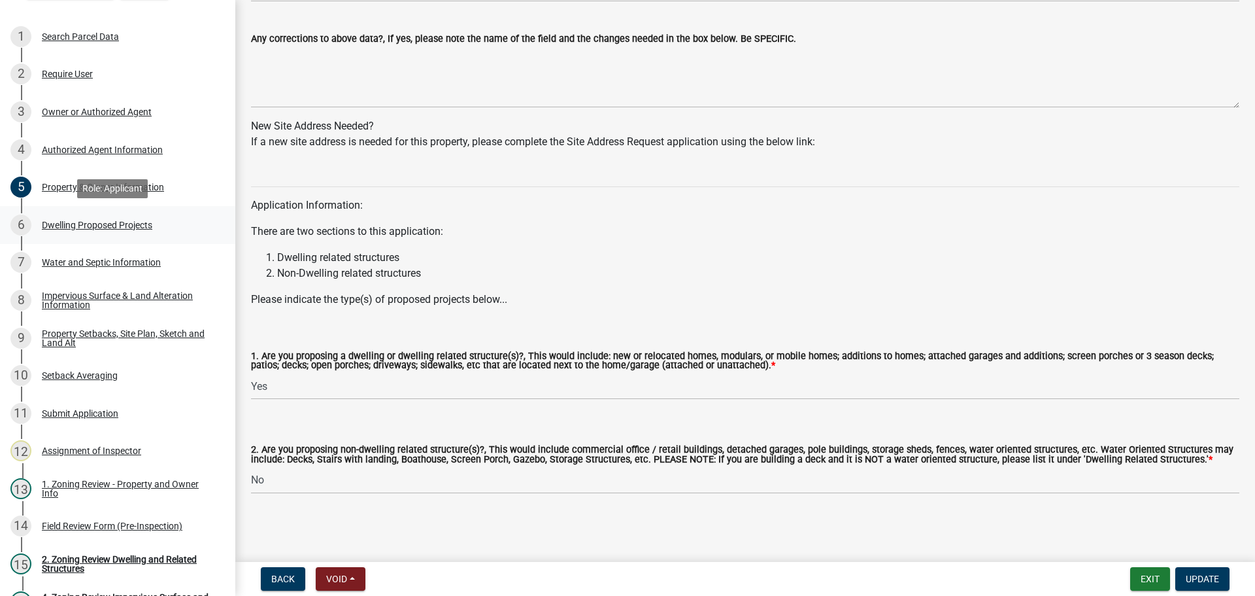
click at [71, 218] on div "6 Dwelling Proposed Projects" at bounding box center [112, 224] width 204 height 21
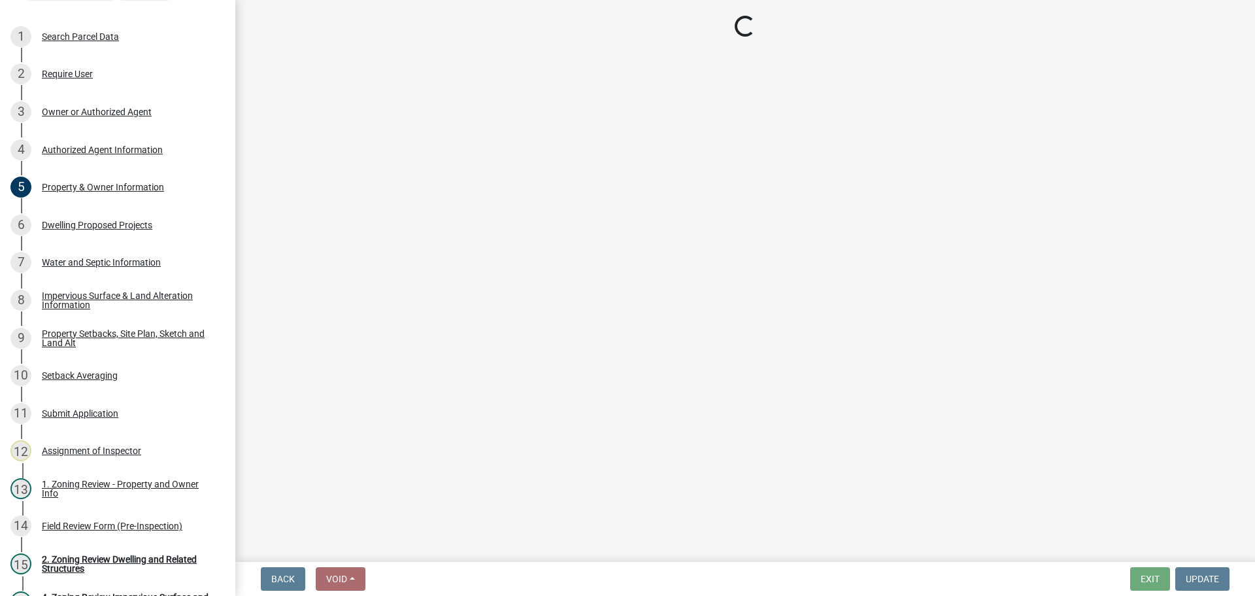
select select "5b8abcc6-67f7-49fb-8f25-c295ccc2b339"
select select "ba56d9f6-ced5-4c38-bdcc-33bfa85ac6de"
select select "59a6fdaa-56b6-4bcd-87b7-d867a7d784e6"
select select "4f5e2784-8c40-49a3-b0e9-8f1a3cbab4f4"
select select "e5b6e178-1d4e-46f3-8fba-19f7851c487a"
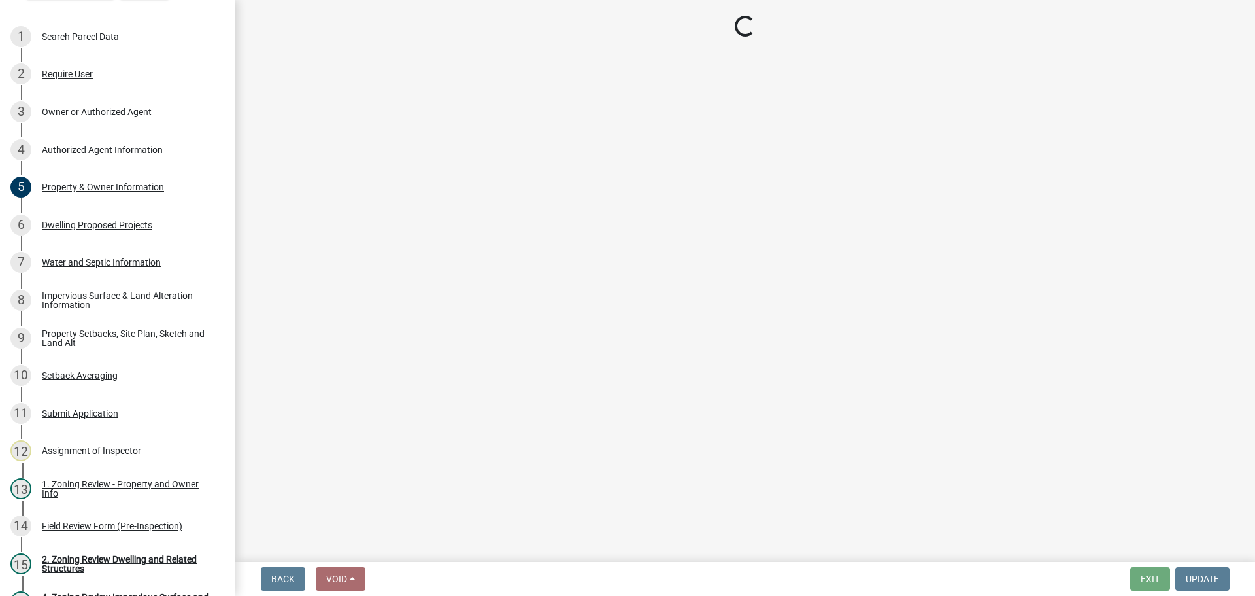
select select "ebb33175-329d-4f8e-9ee0-a71ca57f3362"
select select "5dd6cdd5-8b7d-4534-b791-478230f7b8b7"
select select "638dddef-31f4-4d73-b0b5-0ffc7b344434"
select select "0c863e3c-258e-4b1d-9985-47500660ce44"
select select "8786fdd2-7f96-462d-8069-e958fae6b9a0"
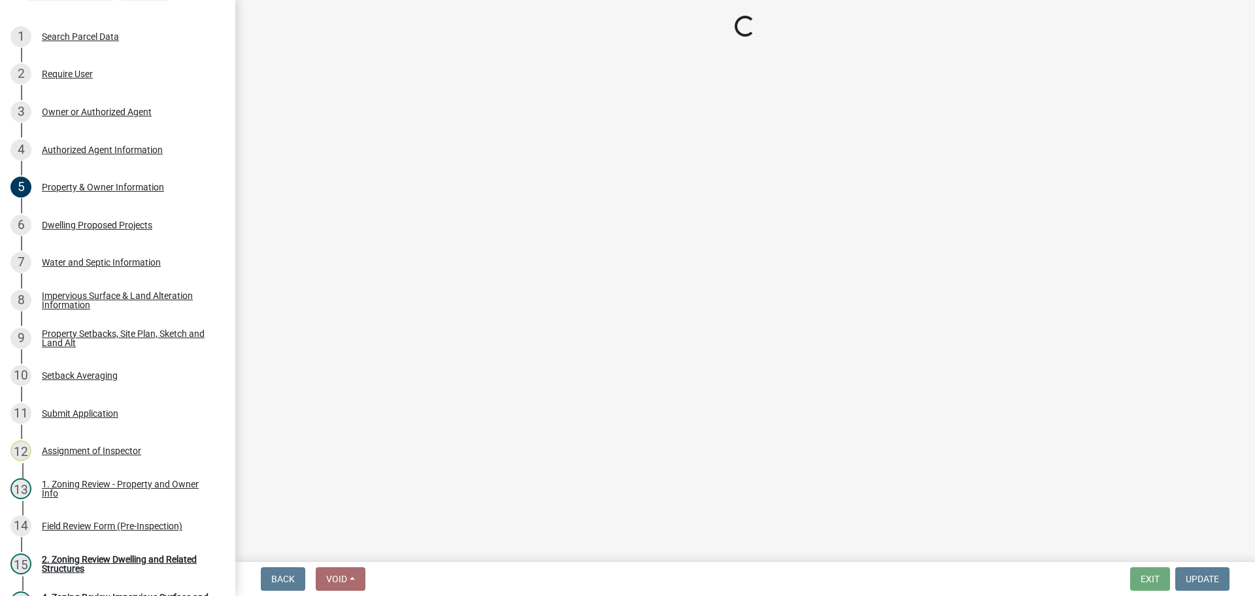
select select "a887a9bc-9b58-4ef9-9f6c-26d275076554"
select select "95a588f5-1928-44cb-95cb-f3dde79564ff"
select select "5c3531b8-bc96-4b07-92f8-845cfe46d7fc"
select select "8e4dc0e1-7dfa-4afc-85b9-5ad40795f204"
select select "ffb5c059-616d-4e71-8b5a-0d232edbecbf"
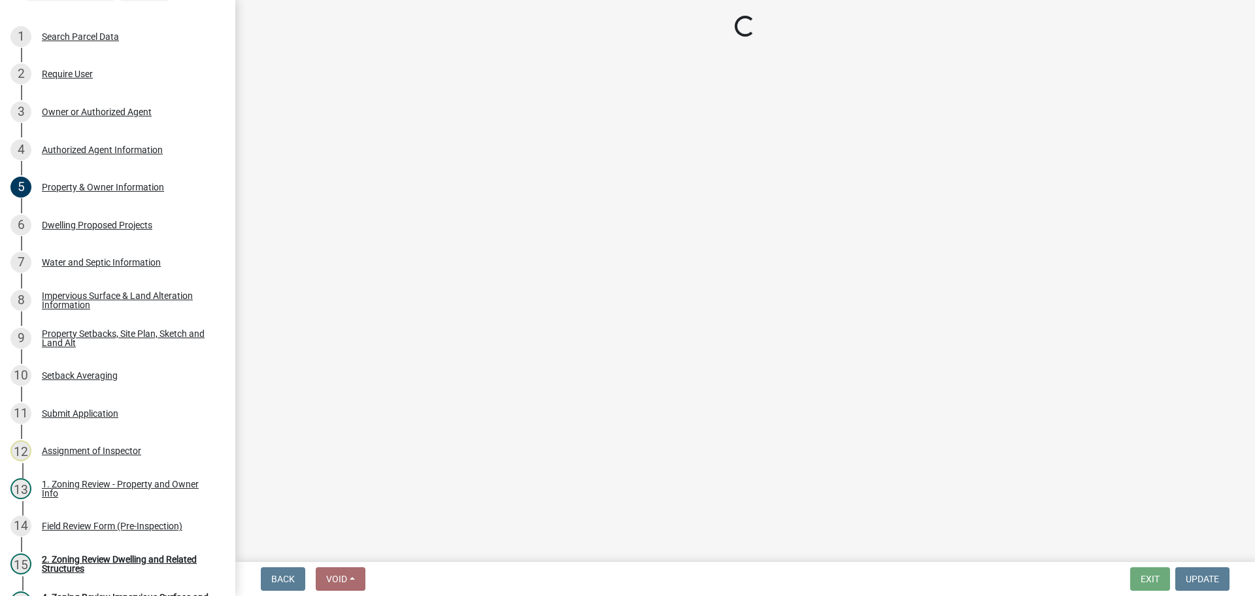
select select "dc6230dd-bdad-407f-bef0-b6909629af6d"
select select "7f420323-49a9-4fd0-9441-05b3dc777552"
select select "5c09849d-e6b9-47b1-a1e4-7038f384c9b1"
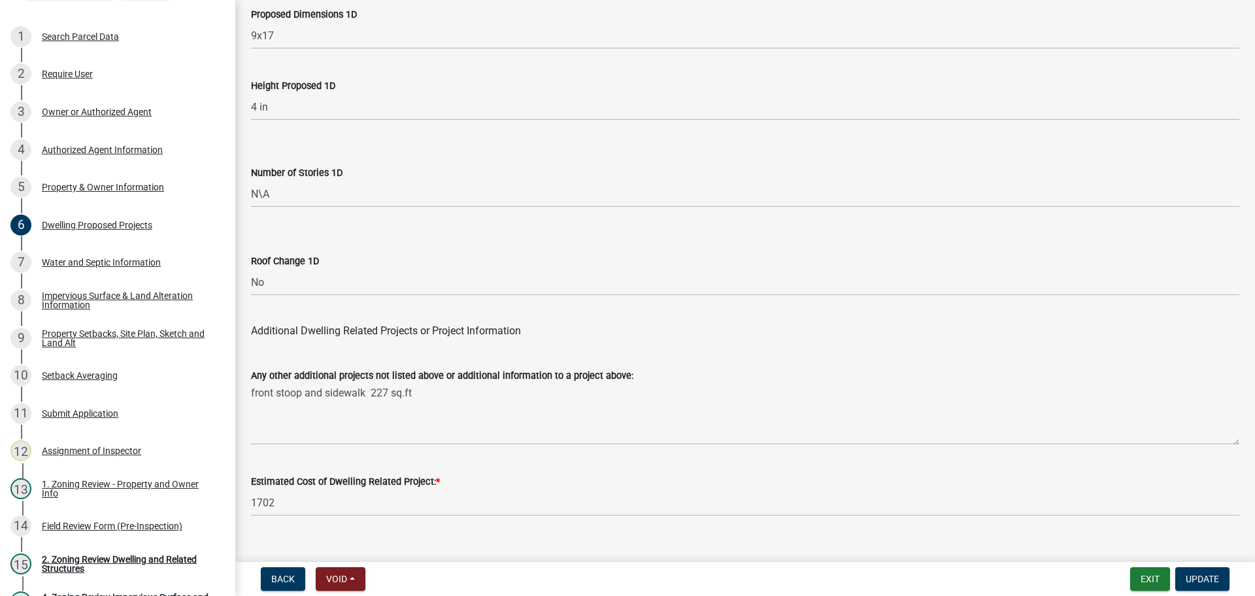
scroll to position [3135, 0]
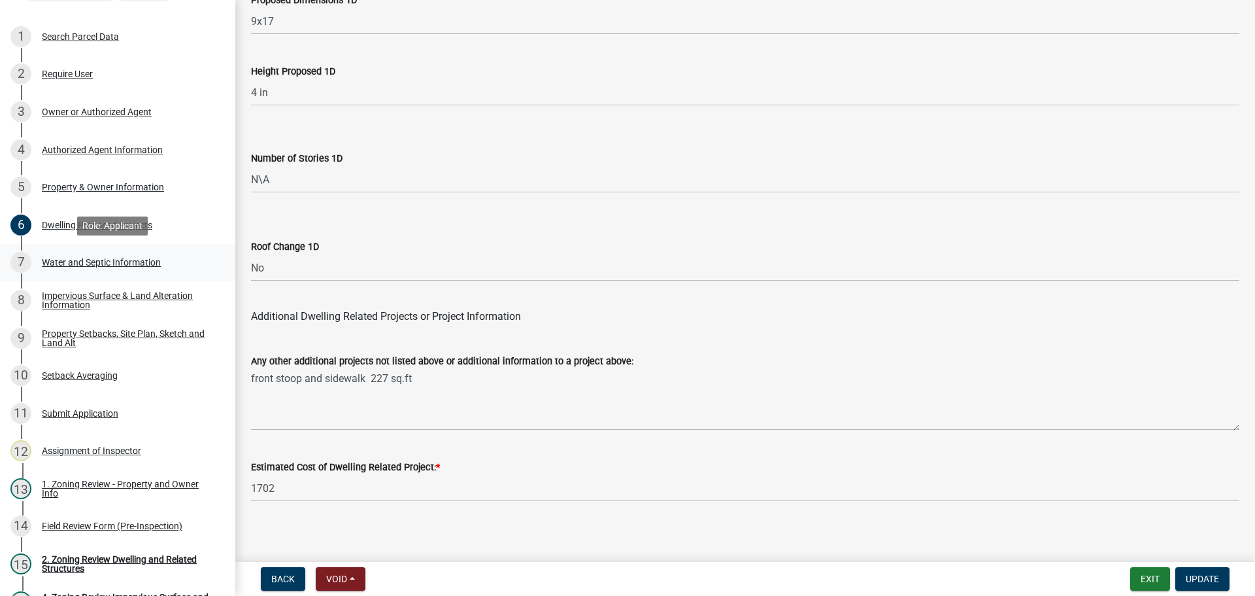
click at [100, 260] on div "Water and Septic Information" at bounding box center [101, 262] width 119 height 9
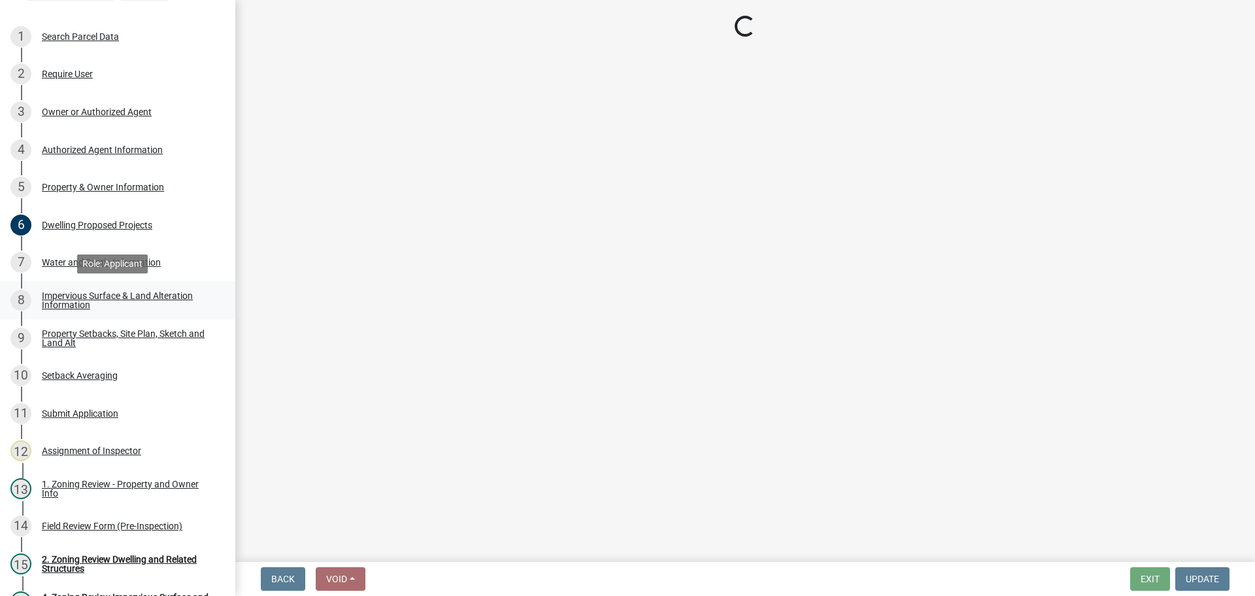
select select "9c51a48b-0bee-4836-8d5c-beab6e77ad2a"
select select "25b8aef2-9eed-4c0f-8836-08d4b8d082b1"
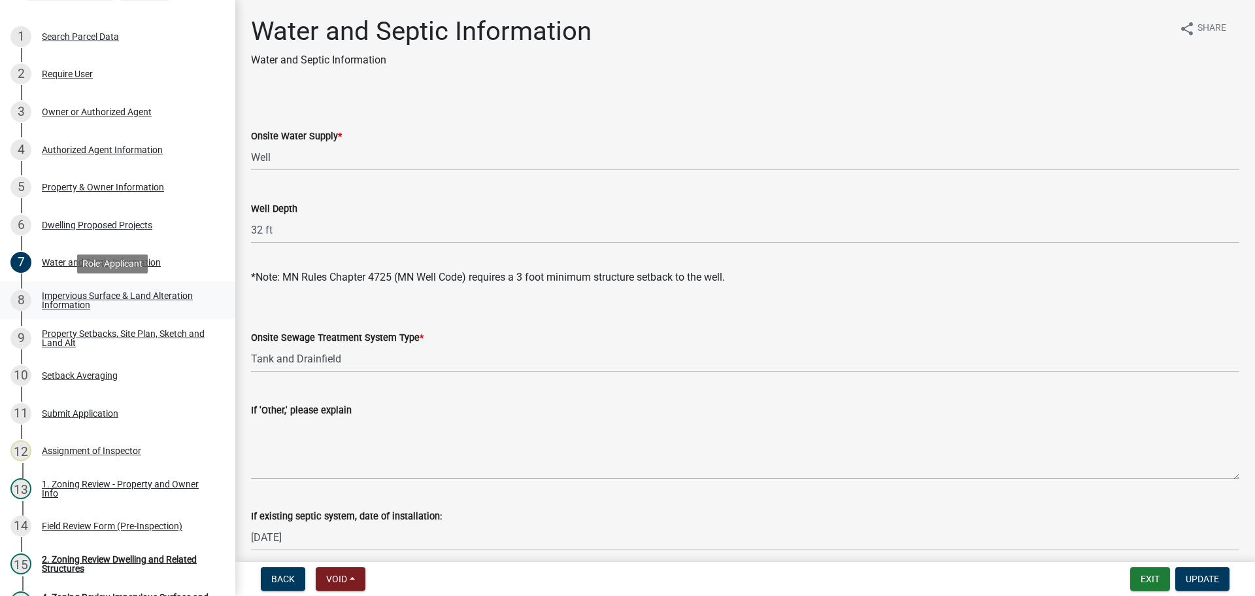
click at [110, 291] on div "Impervious Surface & Land Alteration Information" at bounding box center [128, 300] width 173 height 18
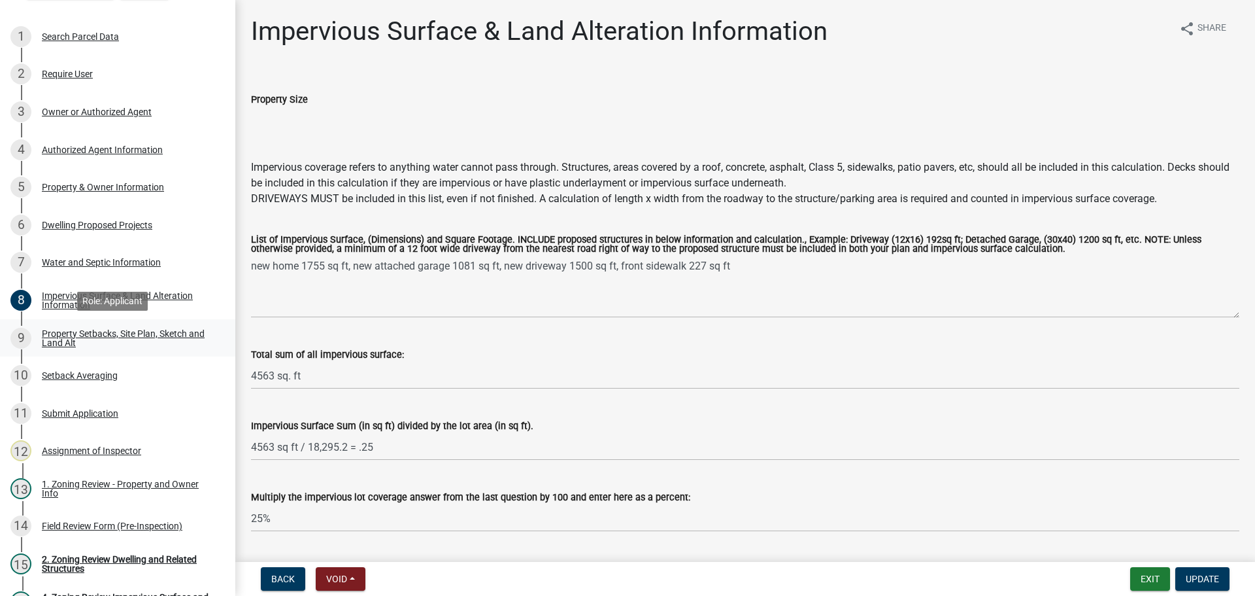
click at [151, 335] on div "Property Setbacks, Site Plan, Sketch and Land Alt" at bounding box center [128, 338] width 173 height 18
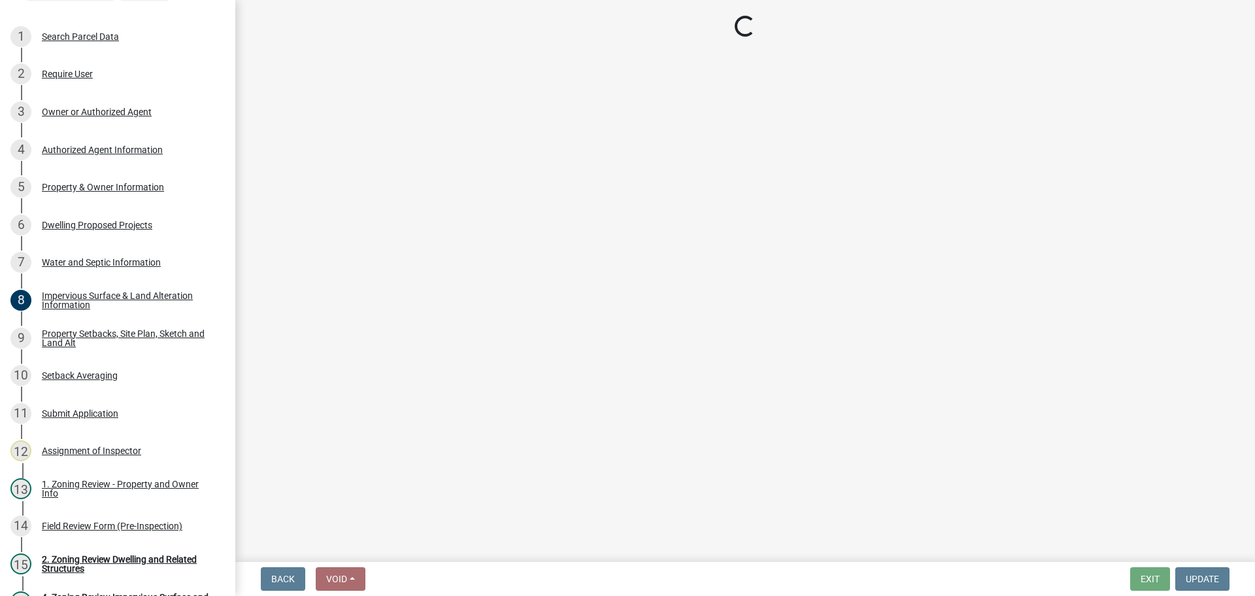
select select "7b13c63f-e699-4112-b373-98fbd28ec536"
select select "b827d36a-50e8-40dd-aeaa-a80d5c176b31"
select select "b56a4575-9846-47cf-8067-c59a4853da22"
select select "12f785fb-c378-4b18-841c-21c73dc99083"
select select "e8ab2dc3-aa3f-46f3-9b4a-37eb25ad84af"
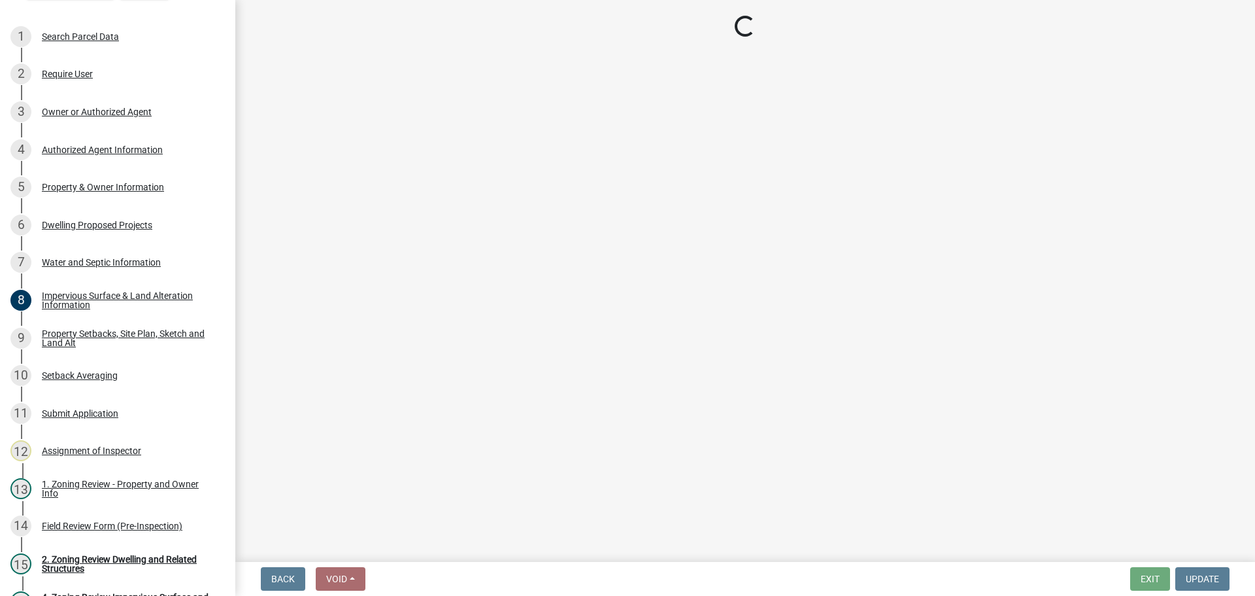
select select "27b2a8b4-abf6-463e-8c0c-7c5d2b4fe26f"
select select "5ad4ab64-b44e-481c-9000-9e5907aa74e1"
select select "e019de12-4845-45f2-ad10-5fb76eee0e55"
select select "c8b8ea71-7088-4e87-a493-7bc88cc2835b"
select select "d6c1d38b-8561-4345-845e-72dfbb0578a1"
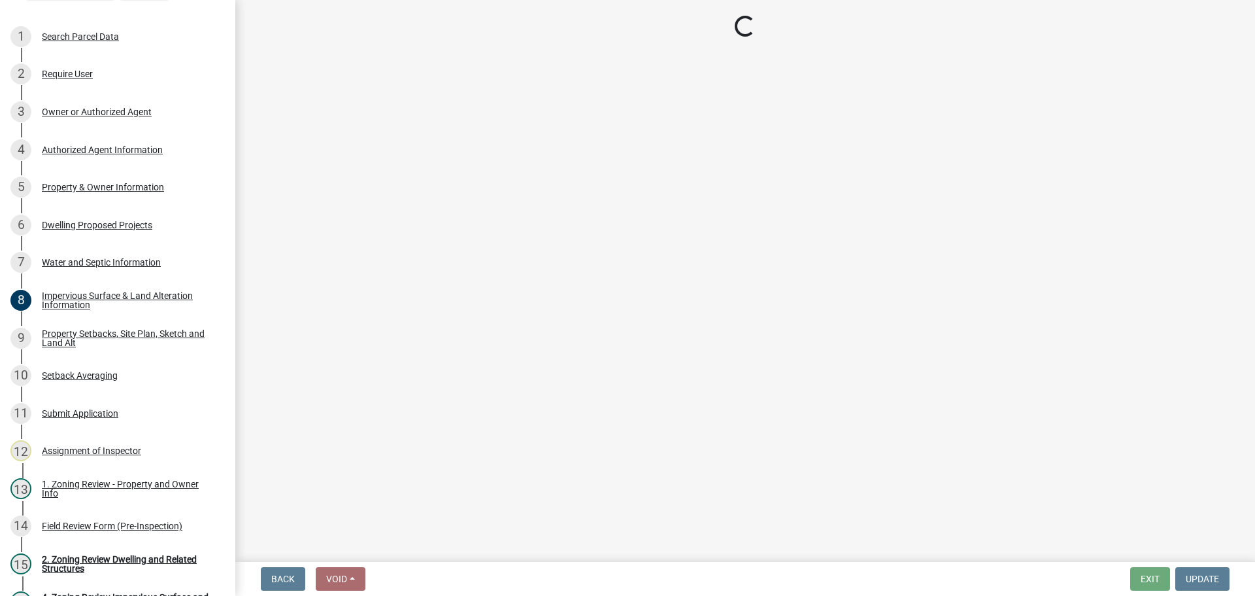
select select "f51aecae-0421-4f67-bd2d-0cff8a85c7cd"
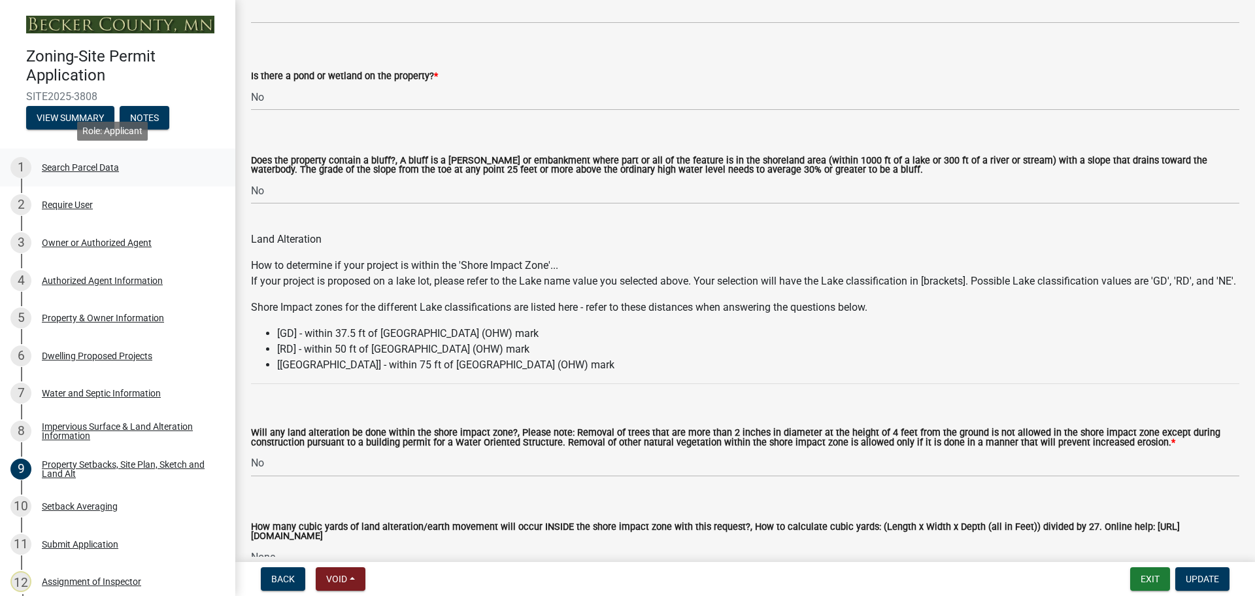
click at [86, 165] on div "Search Parcel Data" at bounding box center [80, 167] width 77 height 9
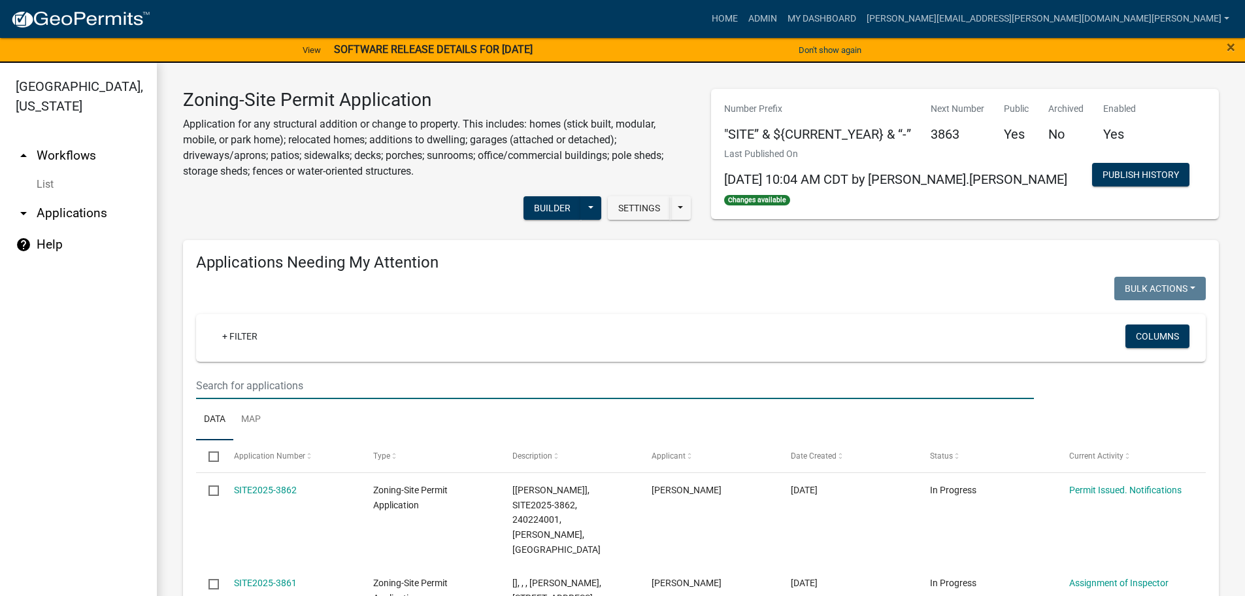
click at [261, 393] on input "text" at bounding box center [615, 385] width 838 height 27
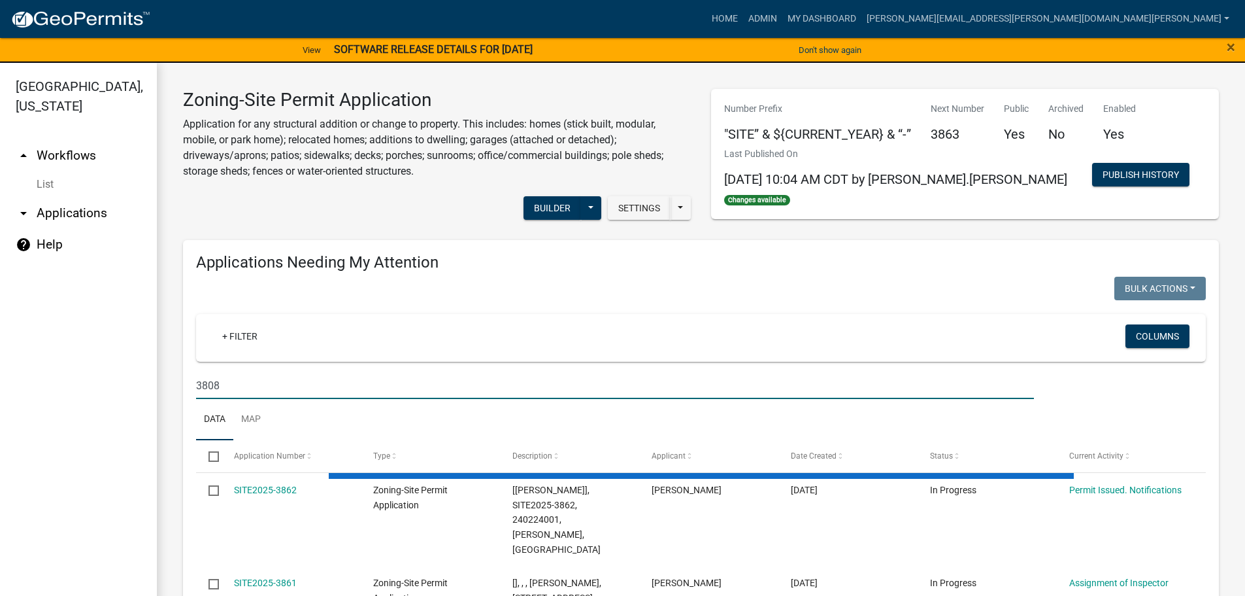
type input "3808"
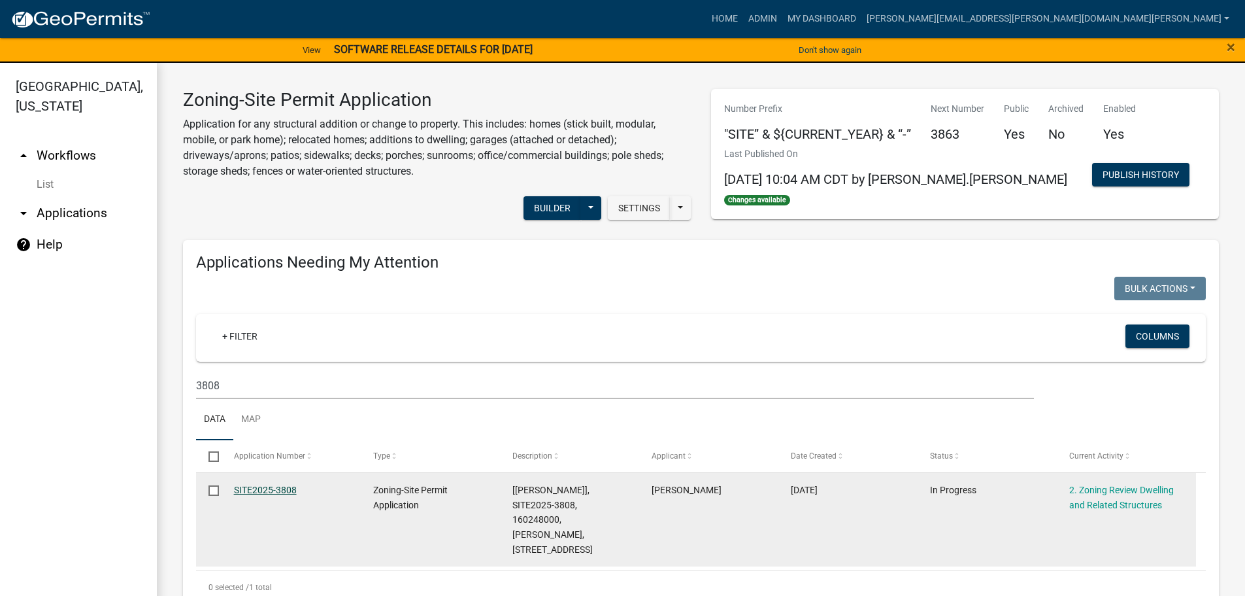
click at [278, 488] on link "SITE2025-3808" at bounding box center [265, 489] width 63 height 10
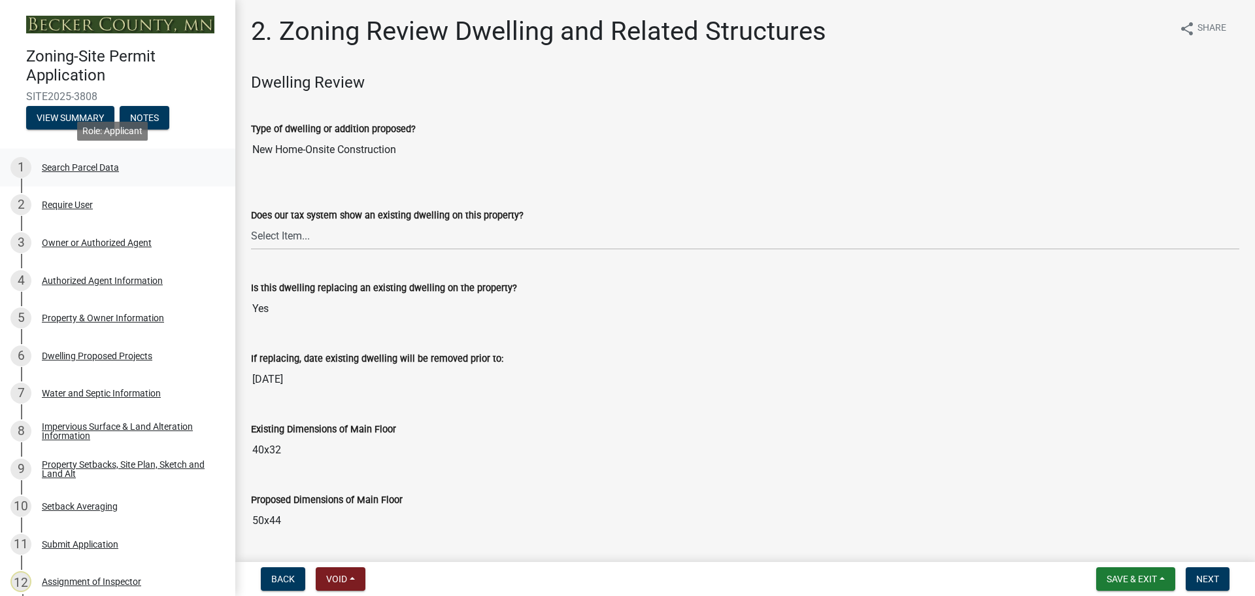
click at [84, 164] on div "Search Parcel Data" at bounding box center [80, 167] width 77 height 9
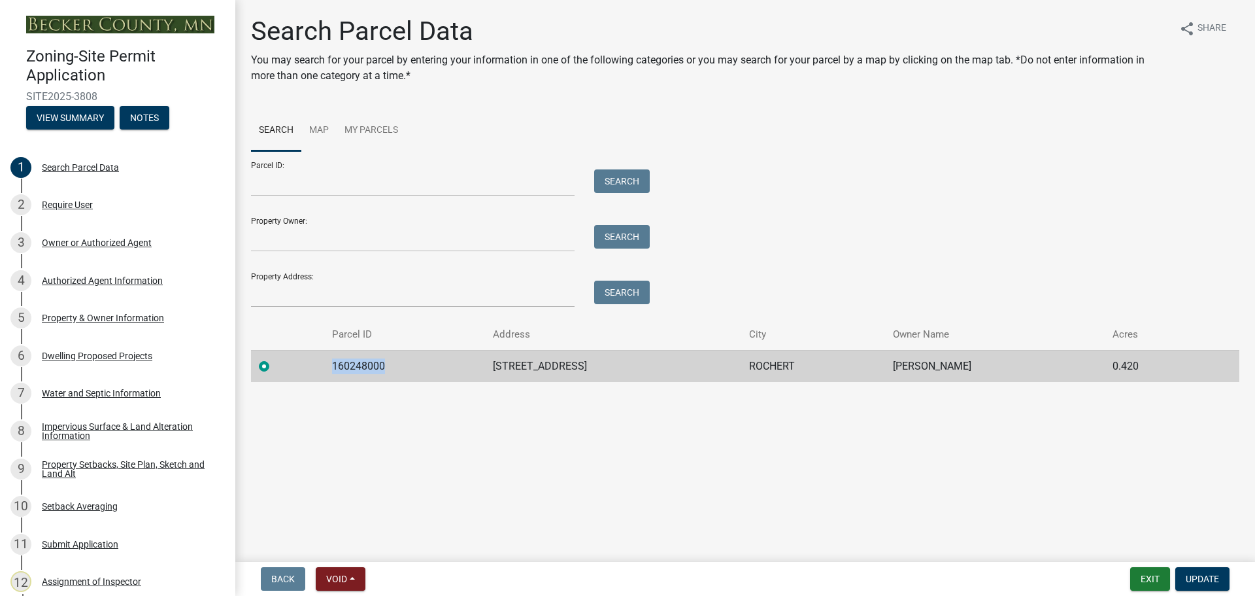
drag, startPoint x: 394, startPoint y: 362, endPoint x: 337, endPoint y: 364, distance: 56.9
click at [337, 364] on td "160248000" at bounding box center [404, 366] width 160 height 32
copy td "160248000"
click at [418, 424] on main "Search Parcel Data You may search for your parcel by entering your information …" at bounding box center [745, 278] width 1020 height 556
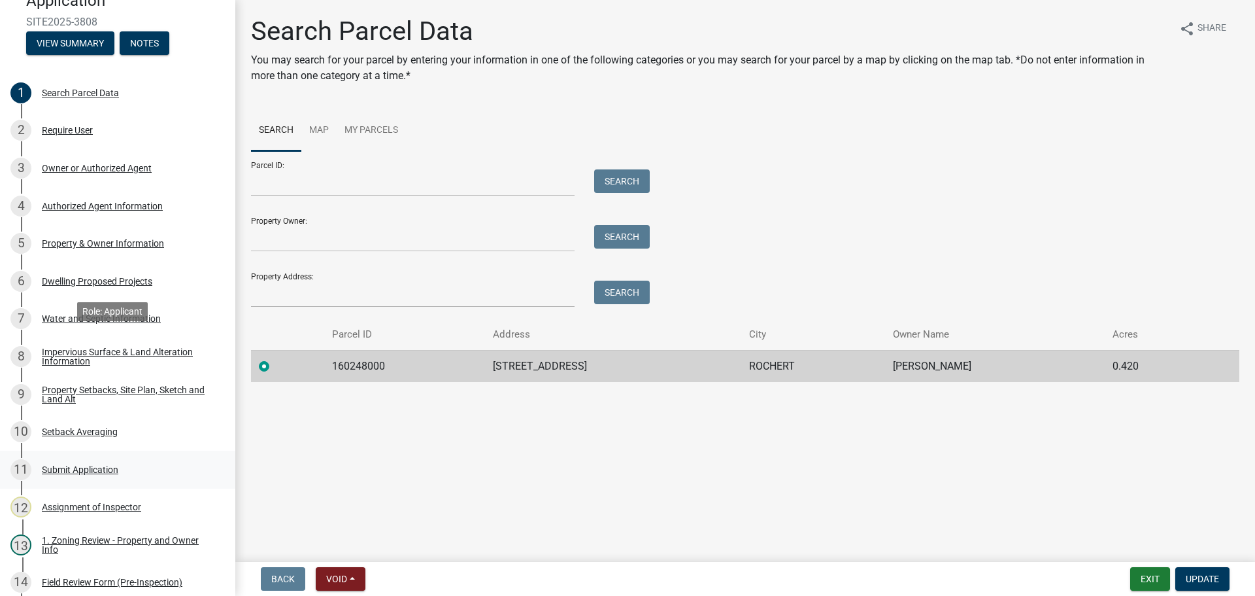
scroll to position [196, 0]
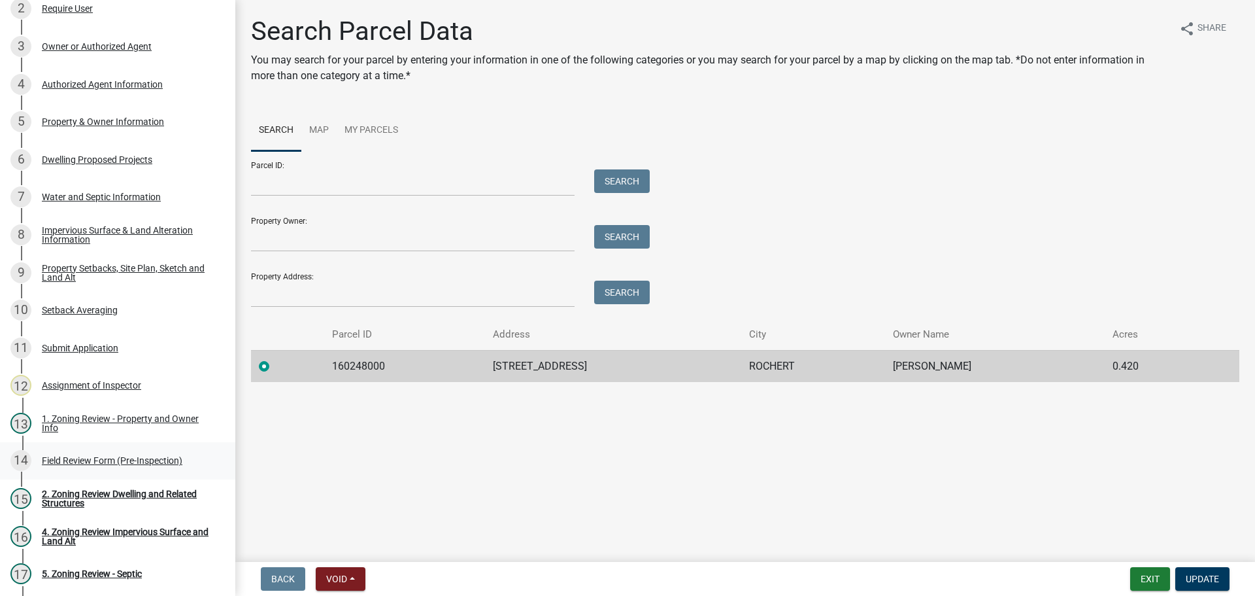
click at [85, 456] on div "Field Review Form (Pre-Inspection)" at bounding box center [112, 460] width 141 height 9
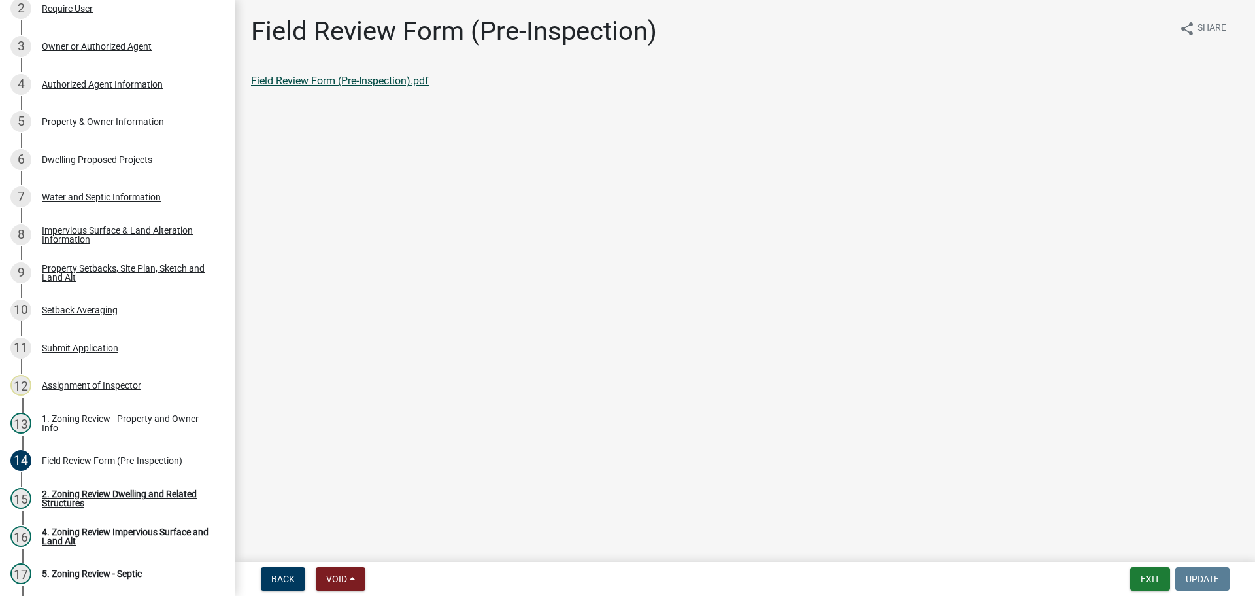
click at [320, 80] on link "Field Review Form (Pre-Inspection).pdf" at bounding box center [340, 81] width 178 height 12
click at [117, 265] on div "Property Setbacks, Site Plan, Sketch and Land Alt" at bounding box center [128, 272] width 173 height 18
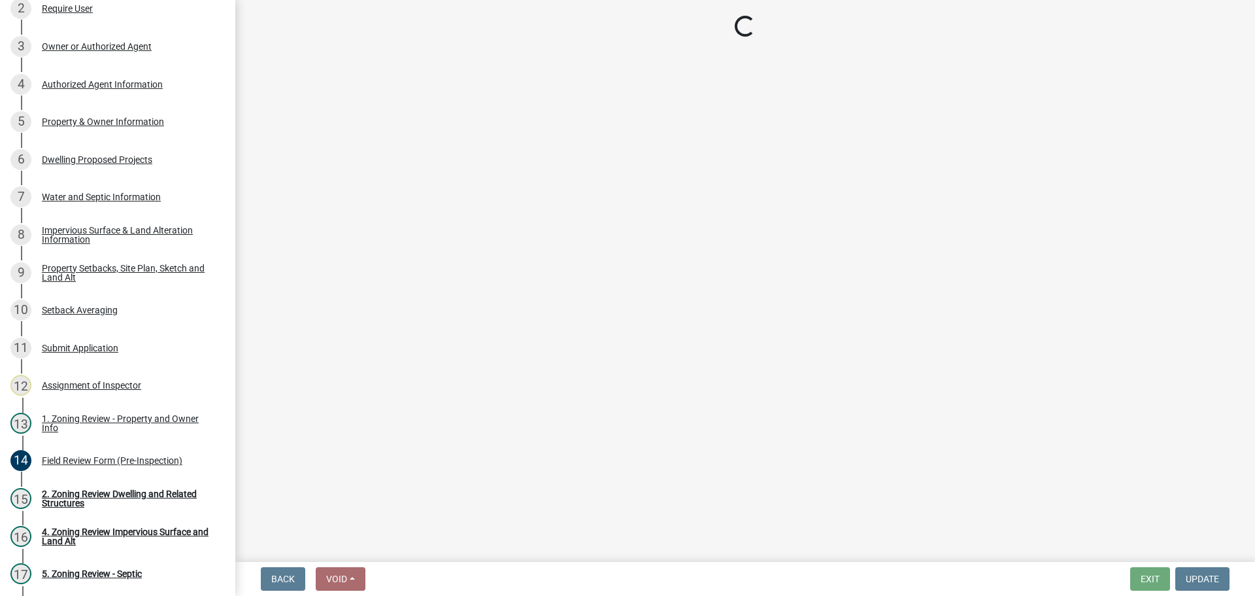
select select "7b13c63f-e699-4112-b373-98fbd28ec536"
select select "b827d36a-50e8-40dd-aeaa-a80d5c176b31"
select select "b56a4575-9846-47cf-8067-c59a4853da22"
select select "12f785fb-c378-4b18-841c-21c73dc99083"
select select "e8ab2dc3-aa3f-46f3-9b4a-37eb25ad84af"
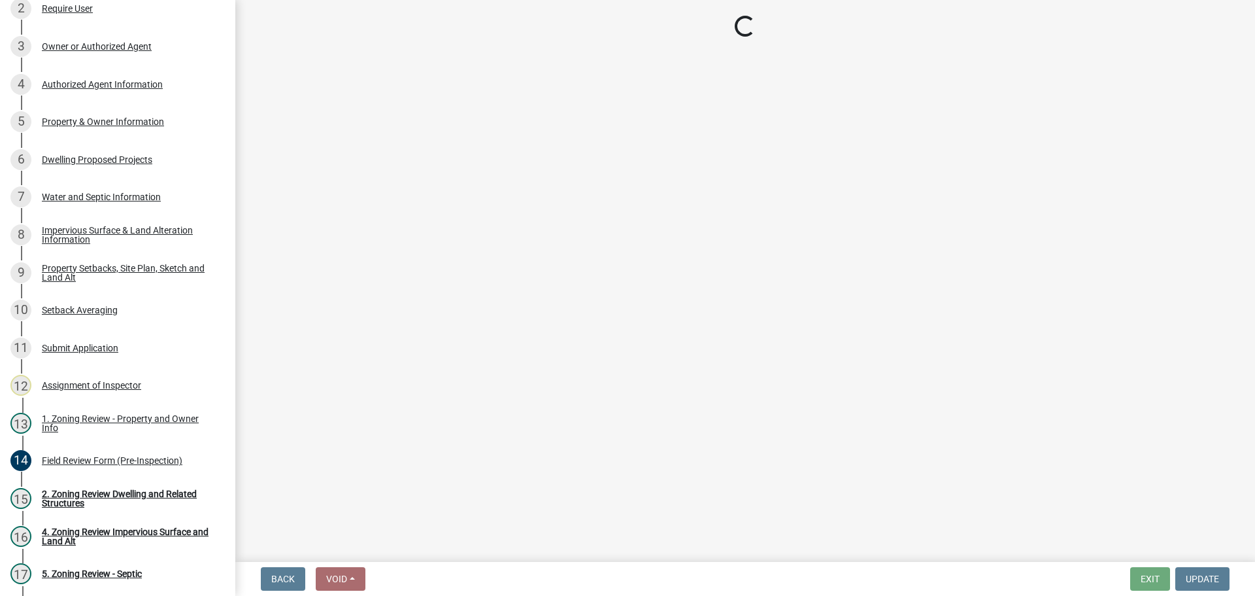
select select "27b2a8b4-abf6-463e-8c0c-7c5d2b4fe26f"
select select "5ad4ab64-b44e-481c-9000-9e5907aa74e1"
select select "e019de12-4845-45f2-ad10-5fb76eee0e55"
select select "c8b8ea71-7088-4e87-a493-7bc88cc2835b"
select select "d6c1d38b-8561-4345-845e-72dfbb0578a1"
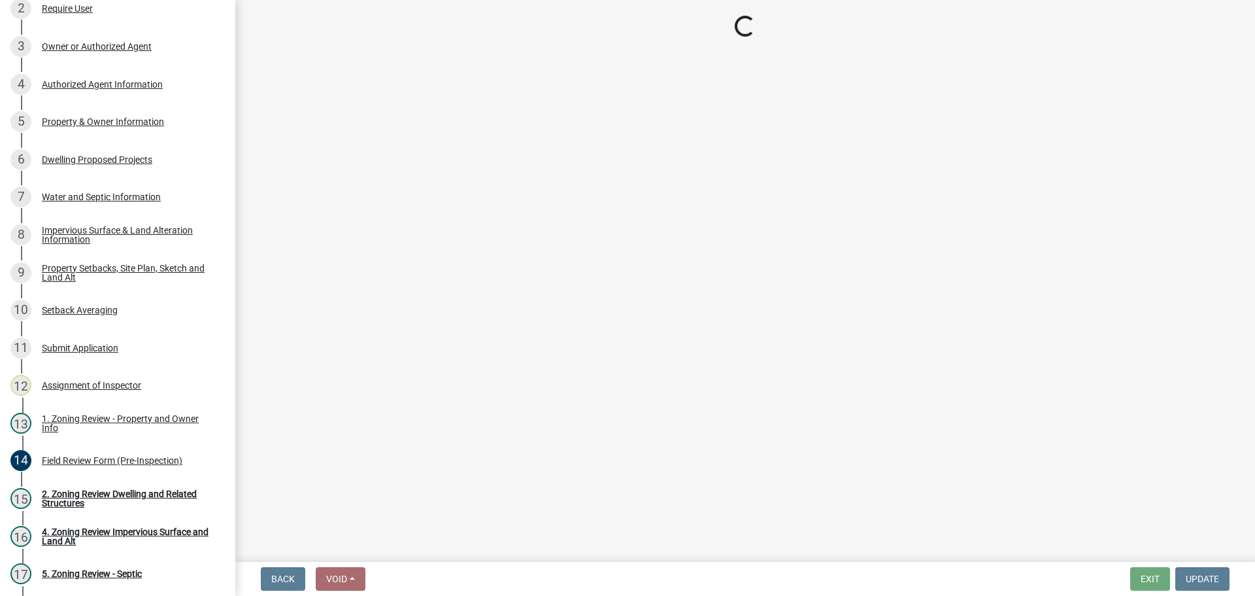
select select "f51aecae-0421-4f67-bd2d-0cff8a85c7cd"
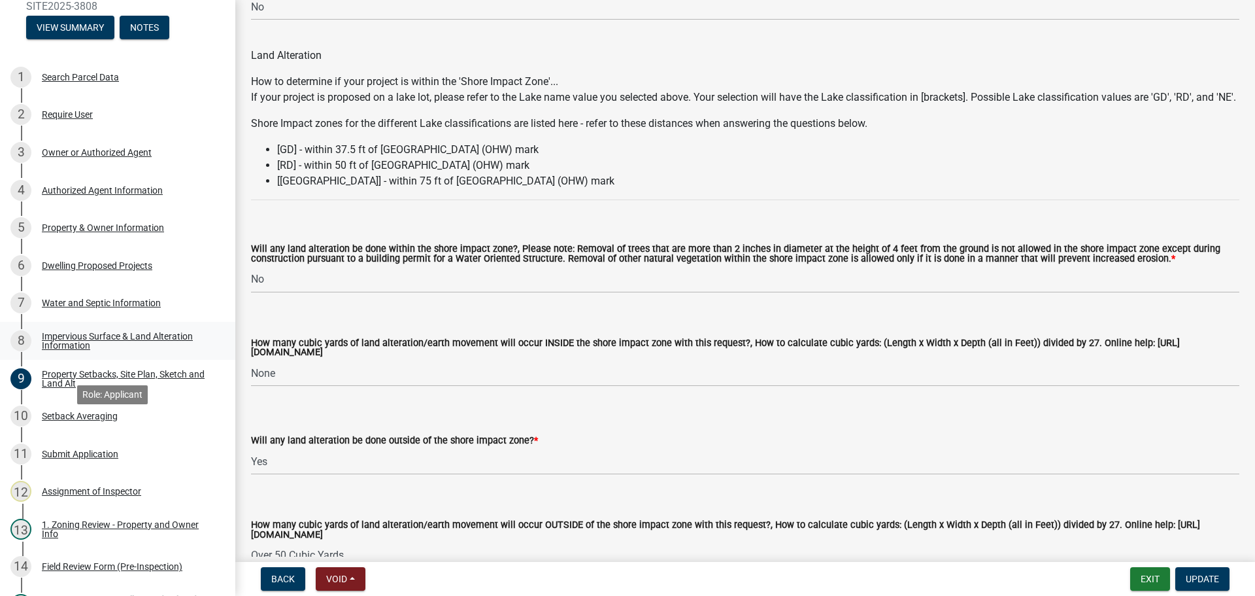
scroll to position [0, 0]
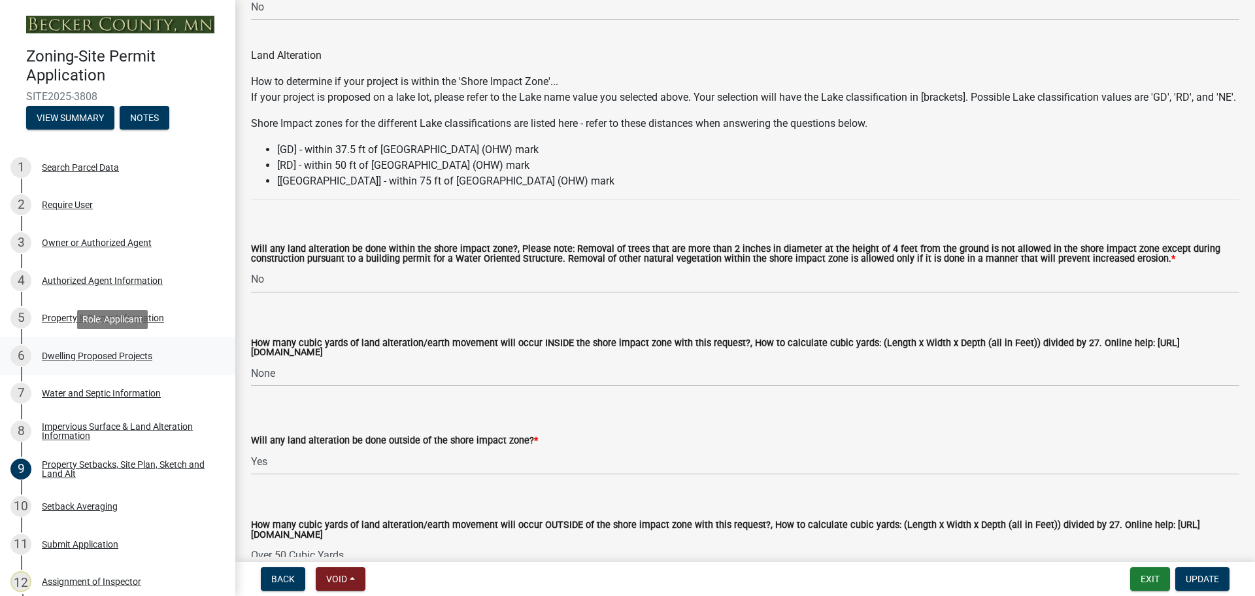
click at [88, 353] on div "Dwelling Proposed Projects" at bounding box center [97, 355] width 110 height 9
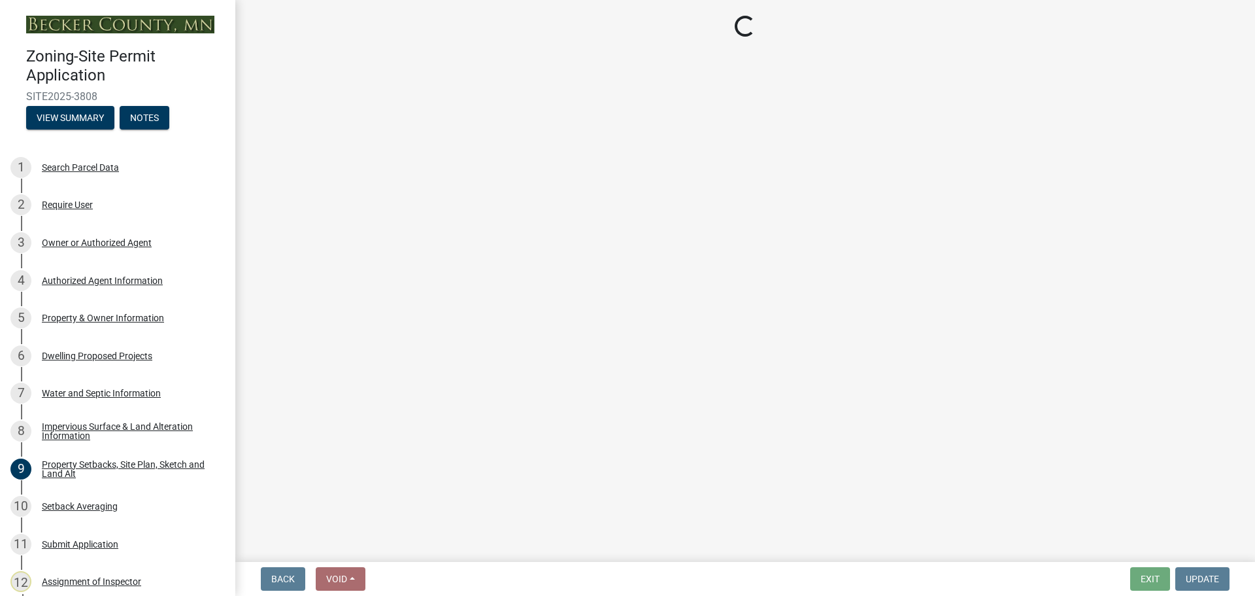
select select "5b8abcc6-67f7-49fb-8f25-c295ccc2b339"
select select "ba56d9f6-ced5-4c38-bdcc-33bfa85ac6de"
select select "59a6fdaa-56b6-4bcd-87b7-d867a7d784e6"
select select "4f5e2784-8c40-49a3-b0e9-8f1a3cbab4f4"
select select "e5b6e178-1d4e-46f3-8fba-19f7851c487a"
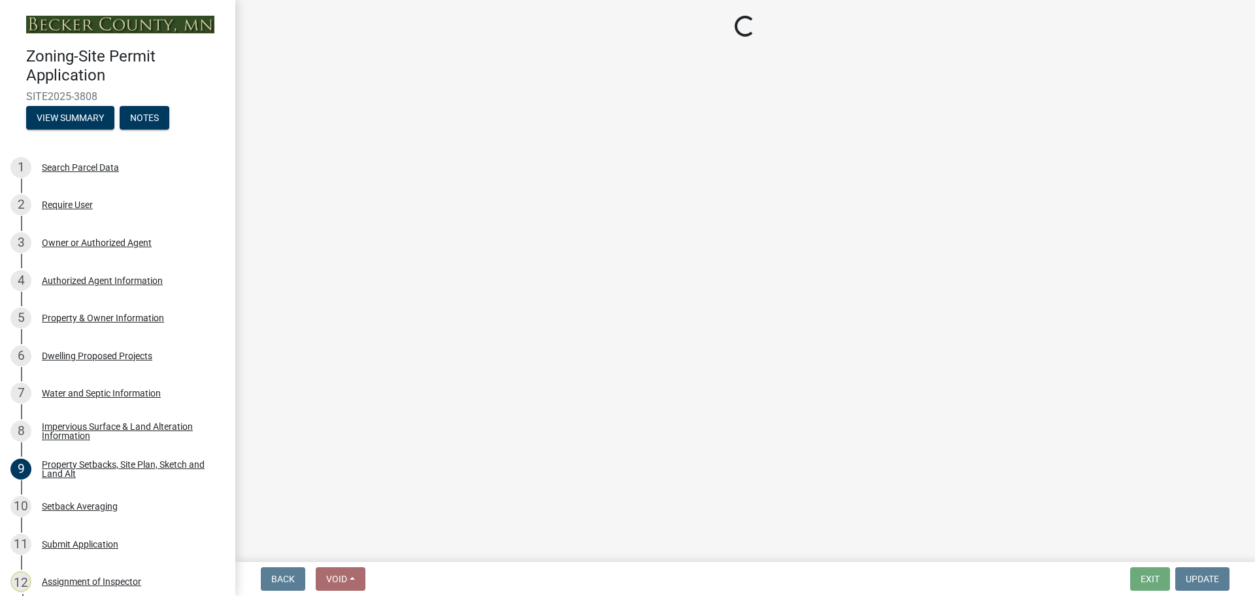
select select "ebb33175-329d-4f8e-9ee0-a71ca57f3362"
select select "5dd6cdd5-8b7d-4534-b791-478230f7b8b7"
select select "638dddef-31f4-4d73-b0b5-0ffc7b344434"
select select "0c863e3c-258e-4b1d-9985-47500660ce44"
select select "8786fdd2-7f96-462d-8069-e958fae6b9a0"
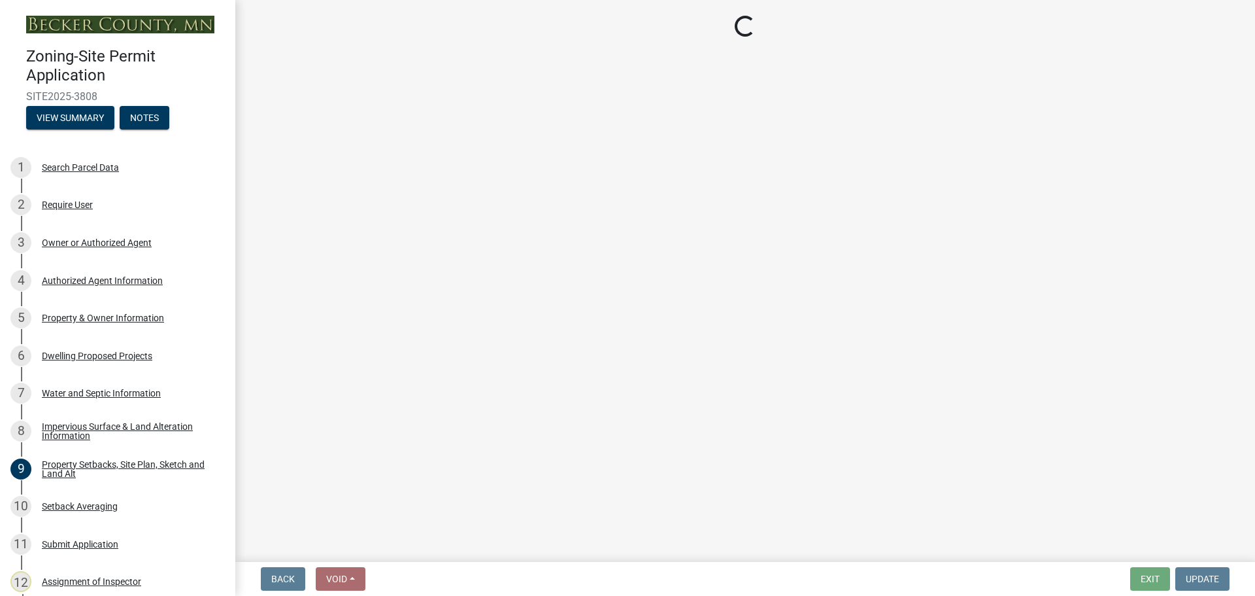
select select "a887a9bc-9b58-4ef9-9f6c-26d275076554"
select select "95a588f5-1928-44cb-95cb-f3dde79564ff"
select select "5c3531b8-bc96-4b07-92f8-845cfe46d7fc"
select select "8e4dc0e1-7dfa-4afc-85b9-5ad40795f204"
select select "ffb5c059-616d-4e71-8b5a-0d232edbecbf"
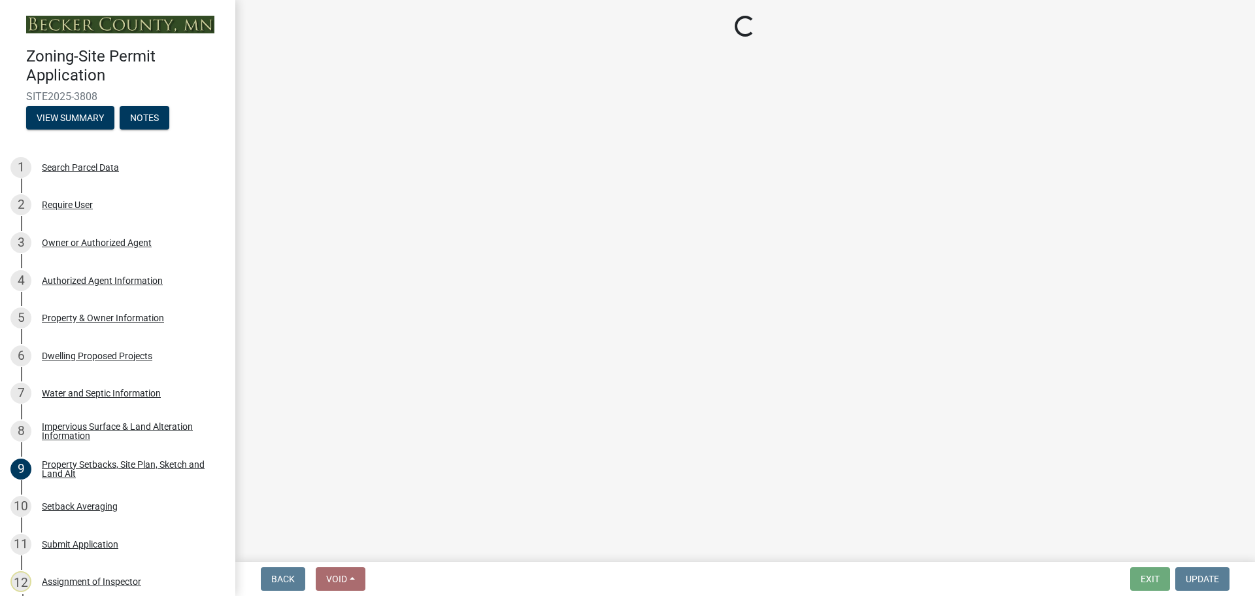
select select "dc6230dd-bdad-407f-bef0-b6909629af6d"
select select "7f420323-49a9-4fd0-9441-05b3dc777552"
select select "5c09849d-e6b9-47b1-a1e4-7038f384c9b1"
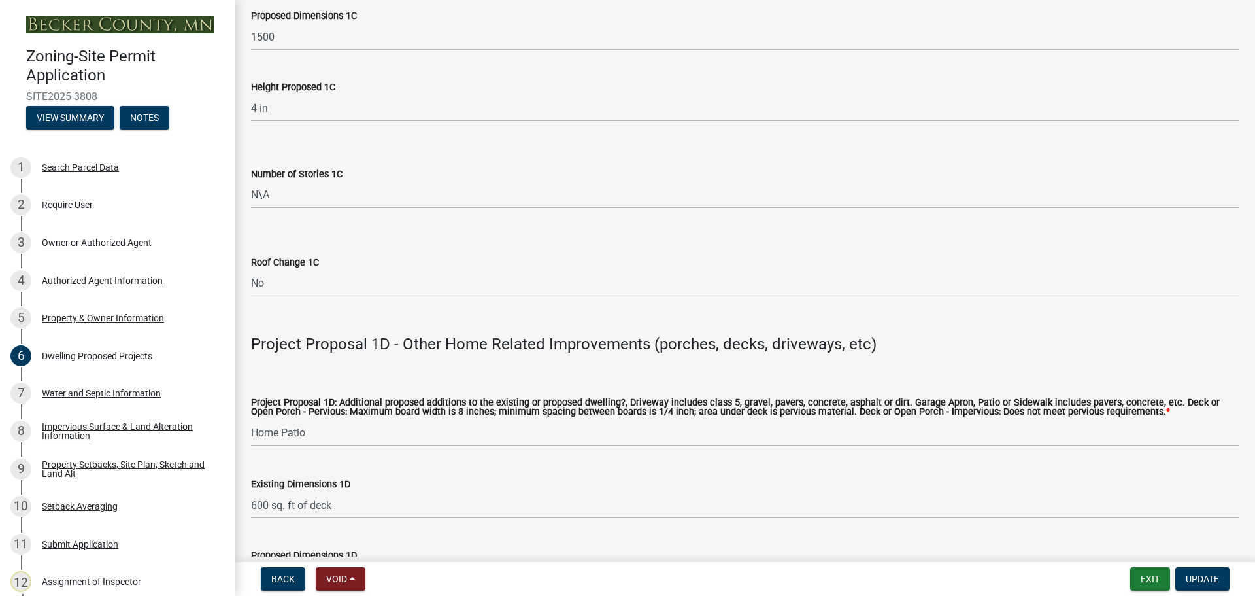
scroll to position [2746, 0]
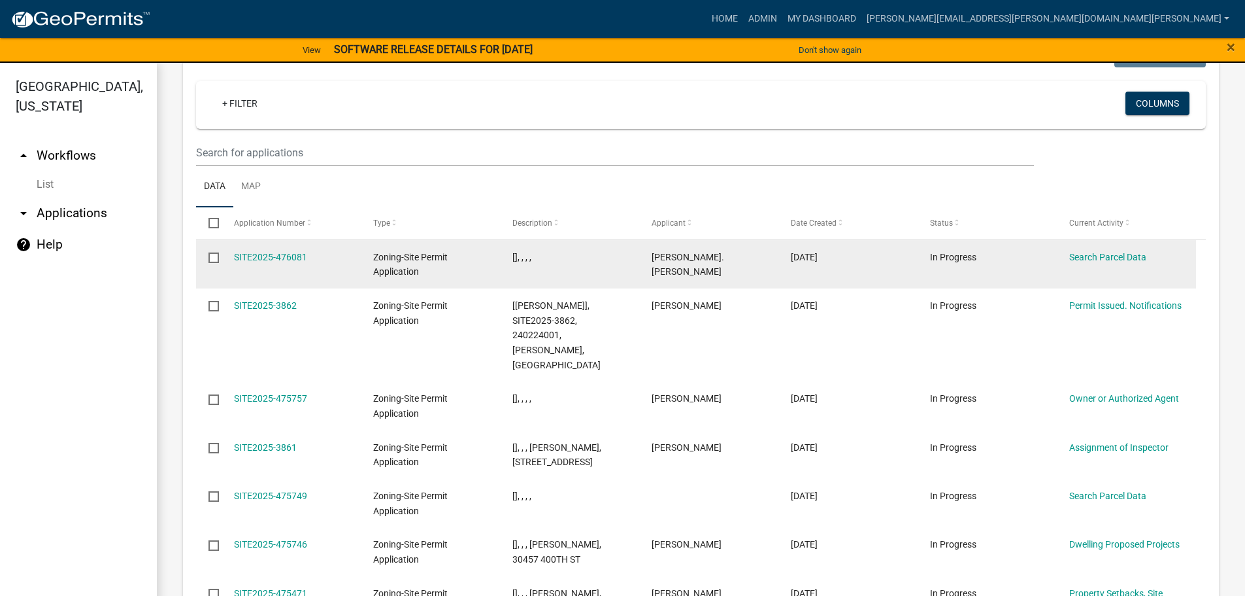
scroll to position [1321, 0]
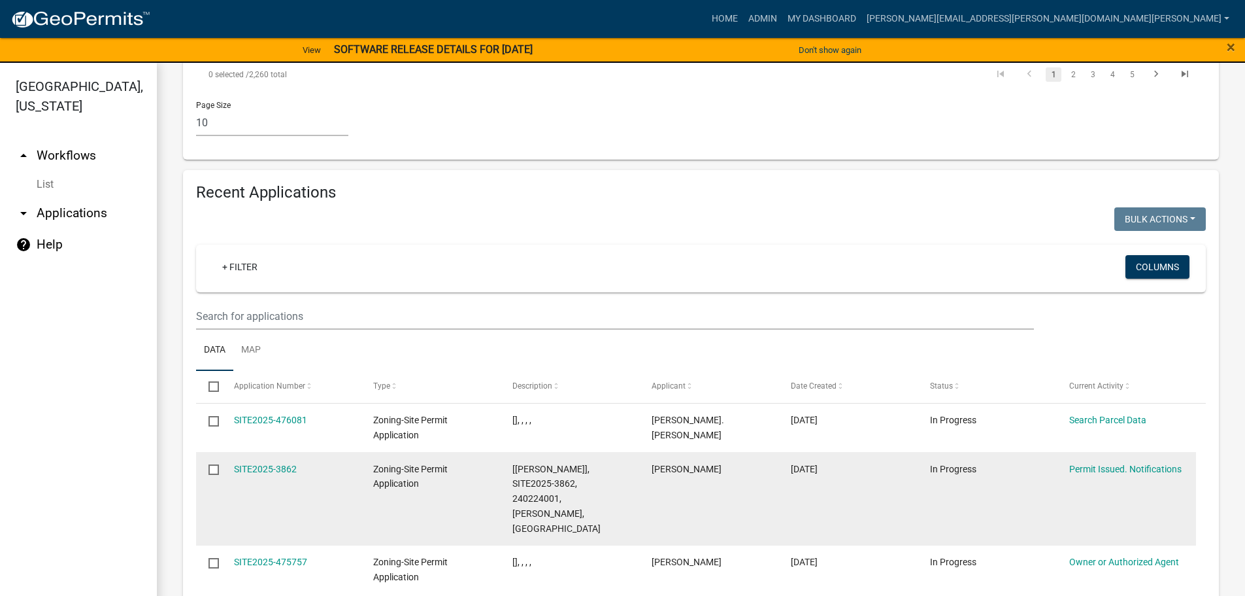
drag, startPoint x: 271, startPoint y: 297, endPoint x: 279, endPoint y: 316, distance: 20.5
click at [271, 462] on div "SITE2025-3862" at bounding box center [291, 469] width 114 height 15
click at [277, 464] on link "SITE2025-3862" at bounding box center [265, 469] width 63 height 10
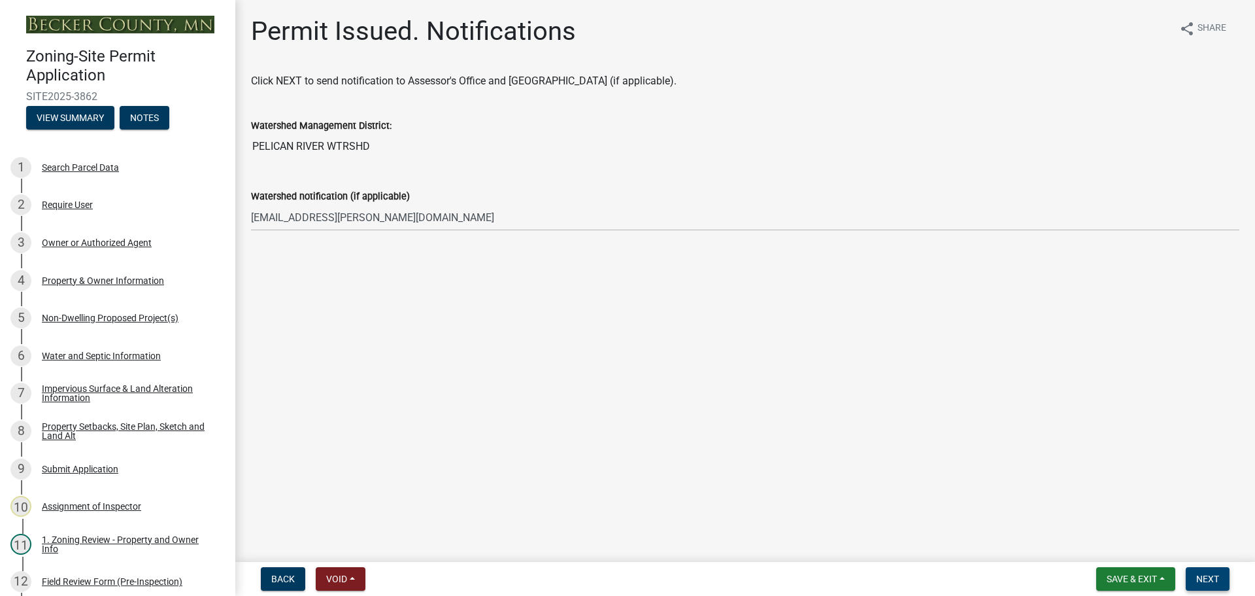
click at [1195, 576] on button "Next" at bounding box center [1208, 579] width 44 height 24
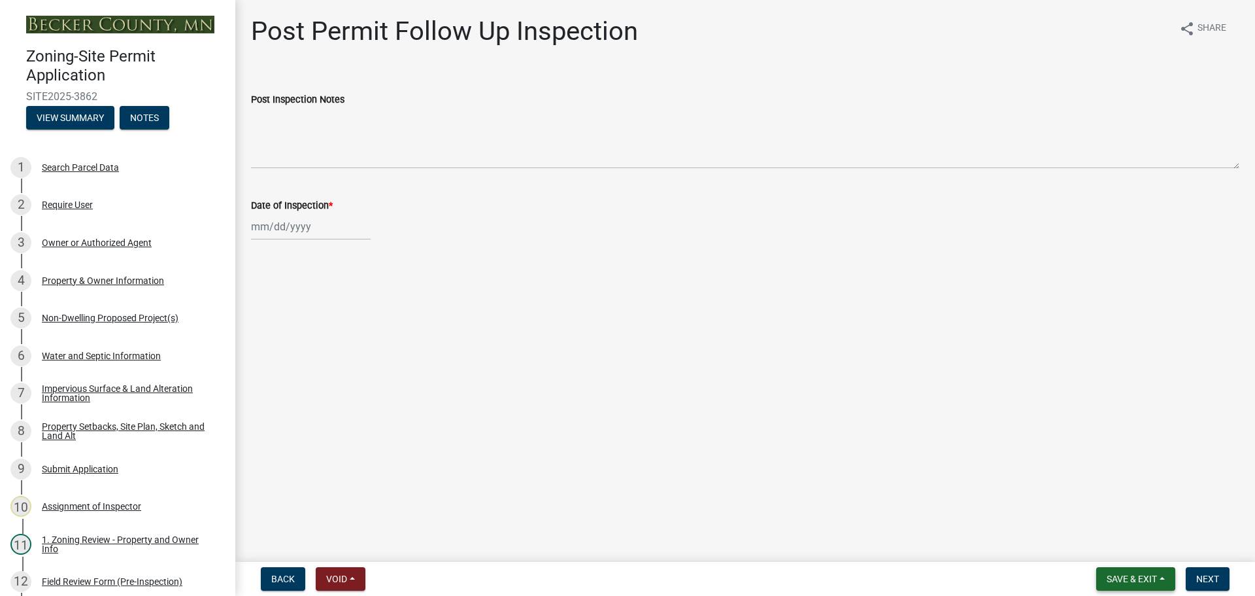
click at [1126, 573] on span "Save & Exit" at bounding box center [1132, 578] width 50 height 10
click at [1126, 543] on button "Save & Exit" at bounding box center [1123, 544] width 105 height 31
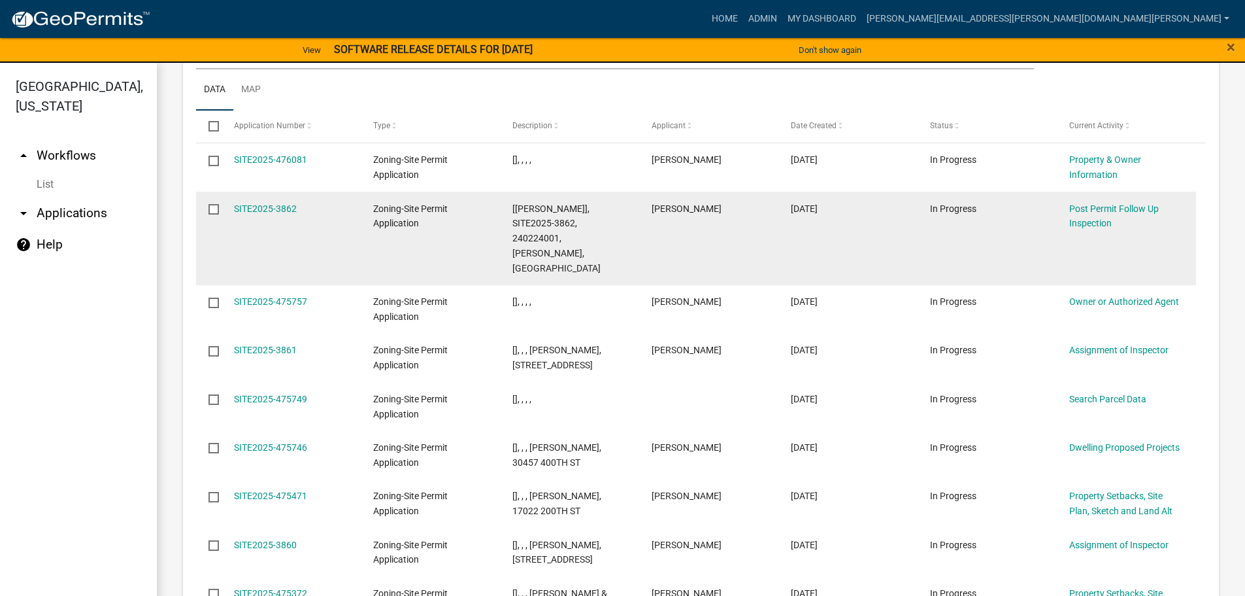
scroll to position [1582, 0]
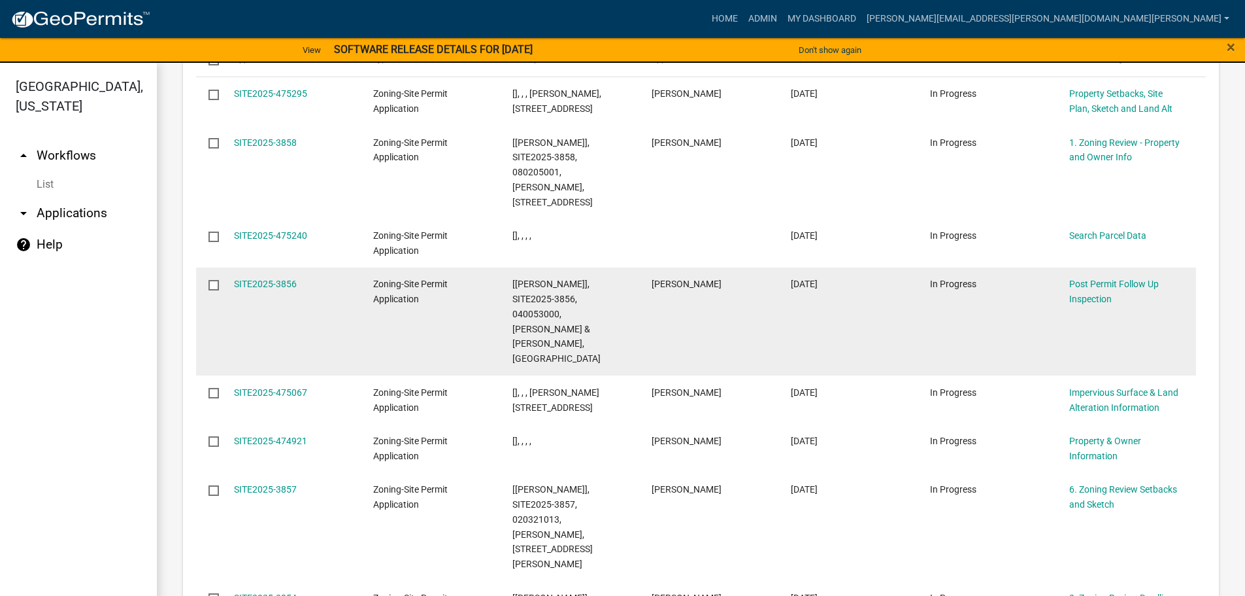
scroll to position [1687, 0]
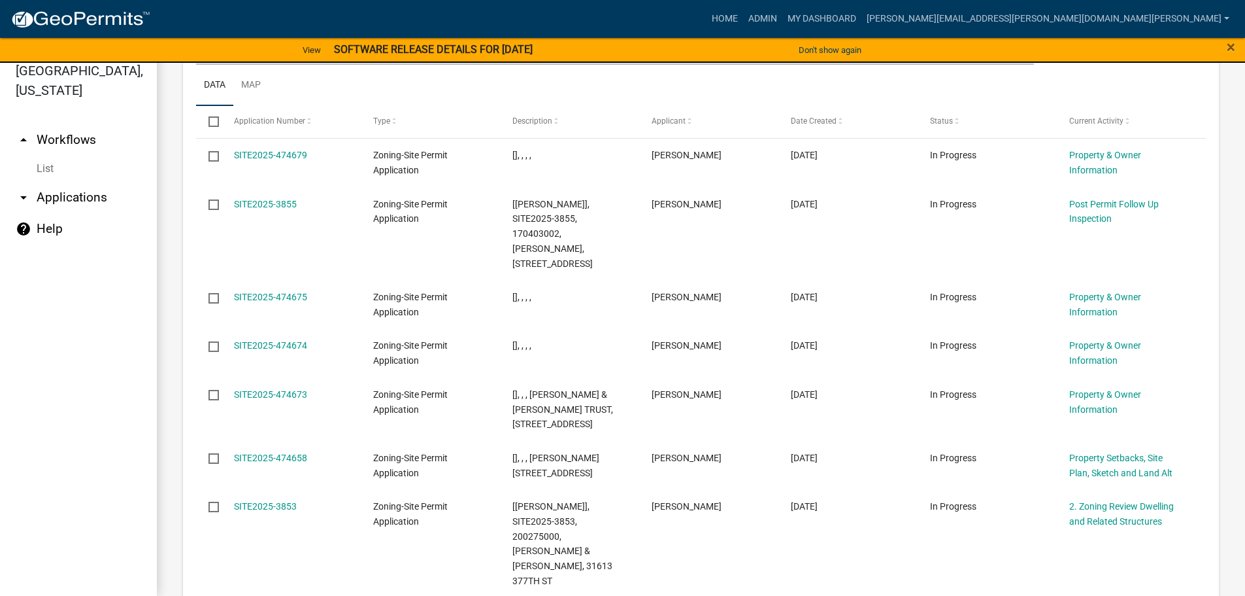
scroll to position [1701, 0]
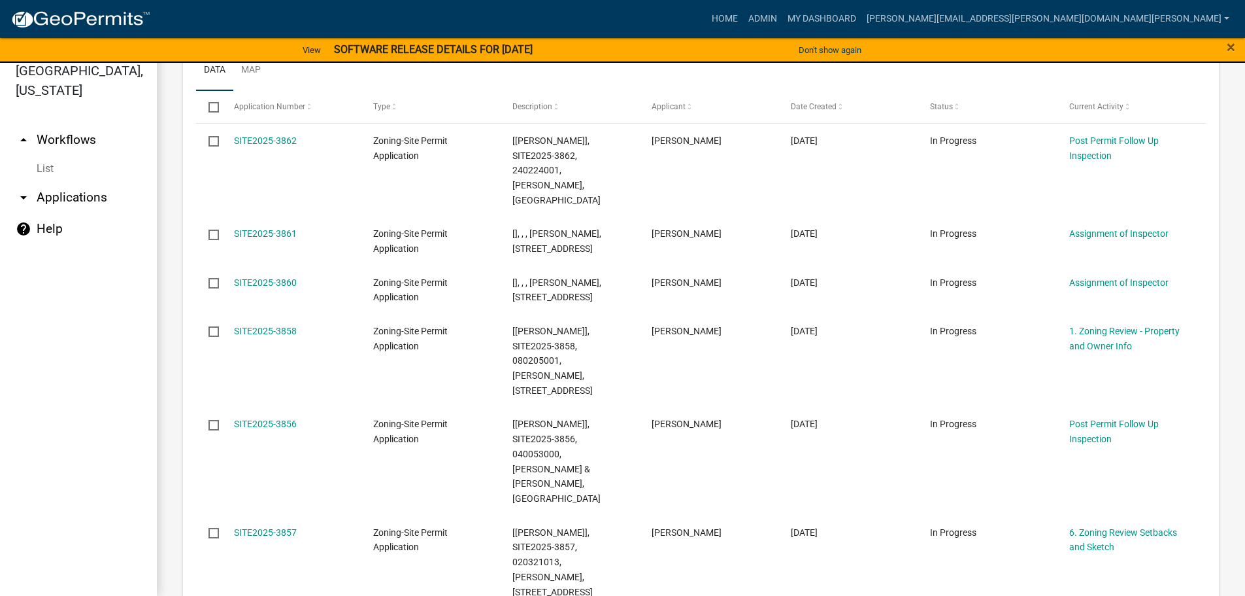
scroll to position [132, 0]
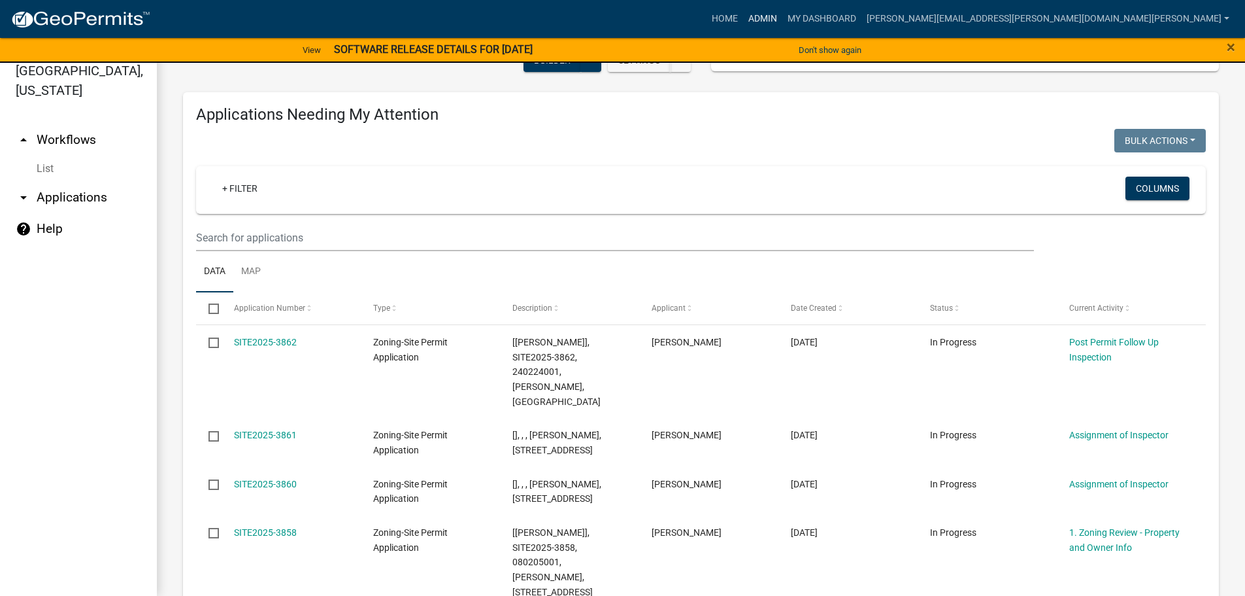
drag, startPoint x: 941, startPoint y: 13, endPoint x: 952, endPoint y: 10, distance: 11.4
click at [783, 13] on link "Admin" at bounding box center [762, 19] width 39 height 25
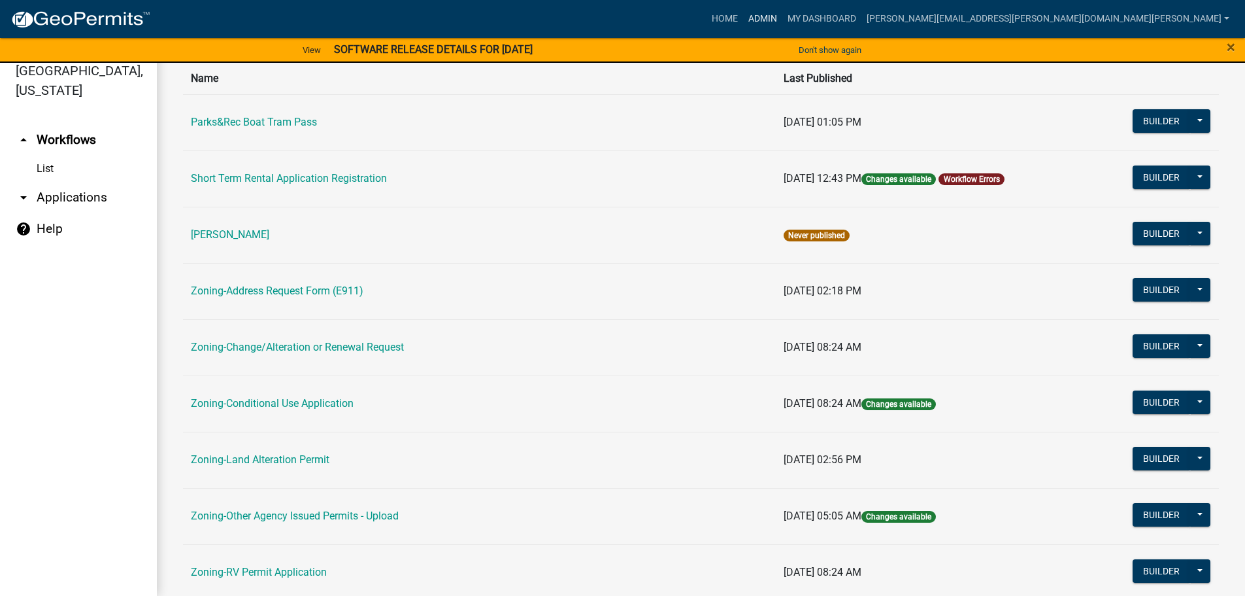
scroll to position [327, 0]
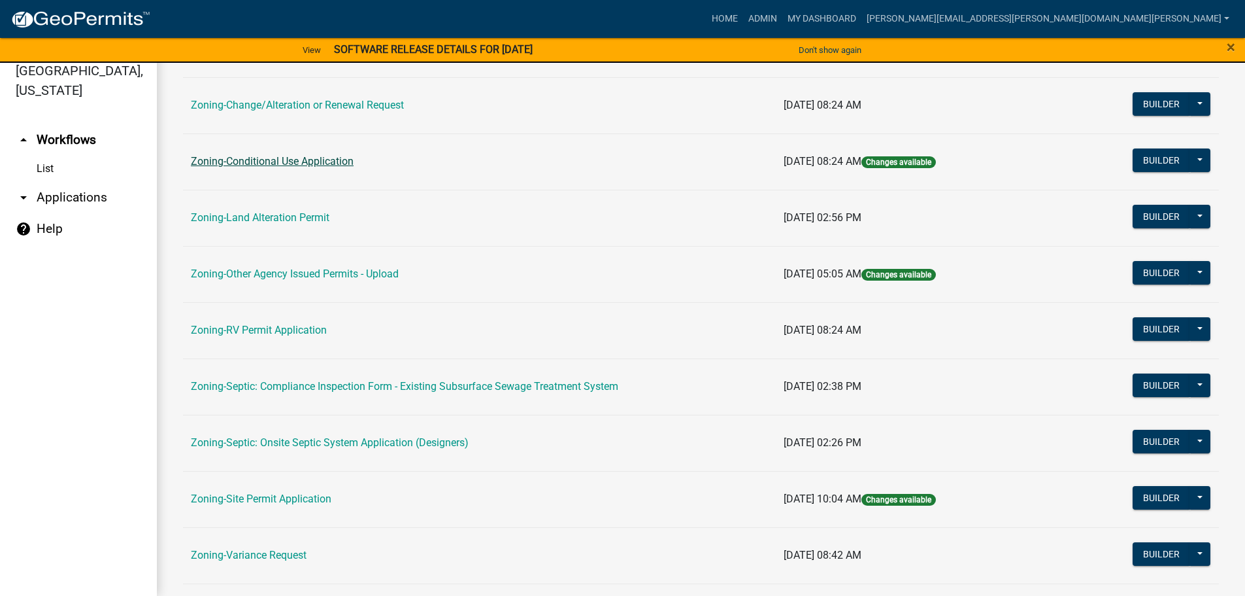
click at [299, 158] on link "Zoning-Conditional Use Application" at bounding box center [272, 161] width 163 height 12
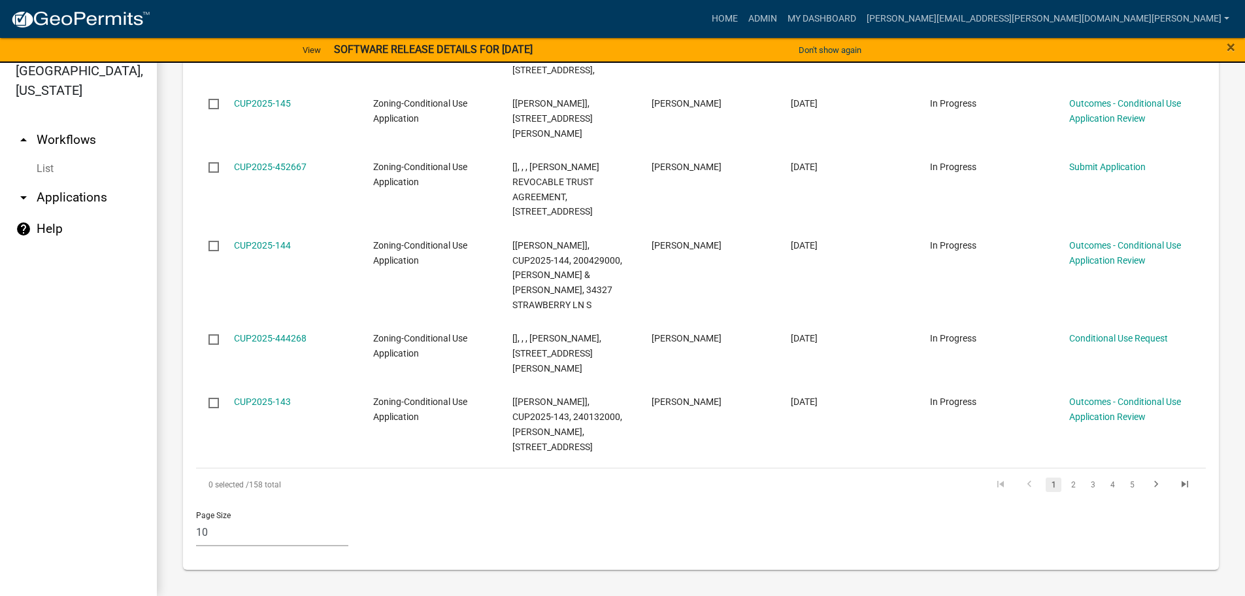
scroll to position [1836, 0]
click at [1066, 482] on link "2" at bounding box center [1074, 484] width 16 height 14
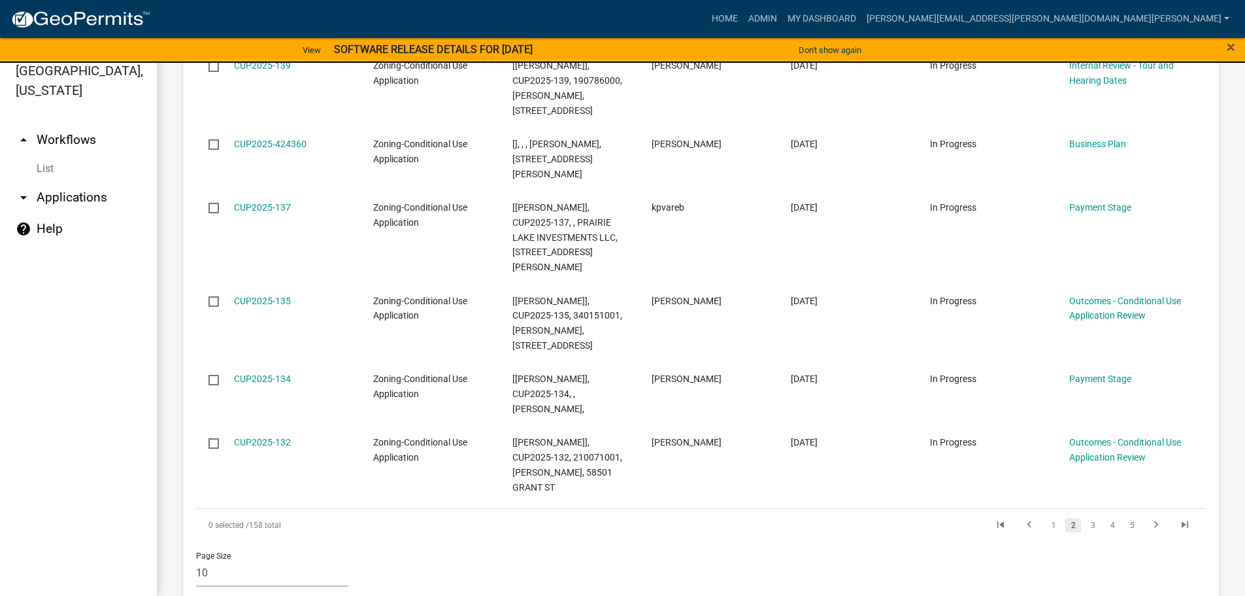
scroll to position [1836, 0]
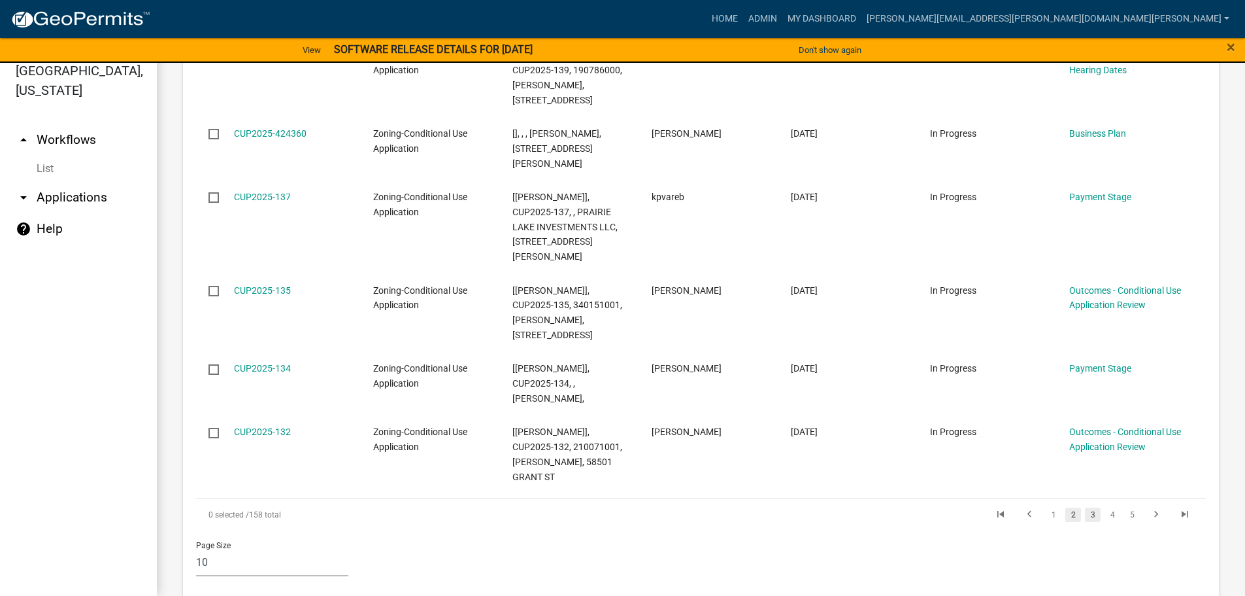
click at [1086, 507] on link "3" at bounding box center [1093, 514] width 16 height 14
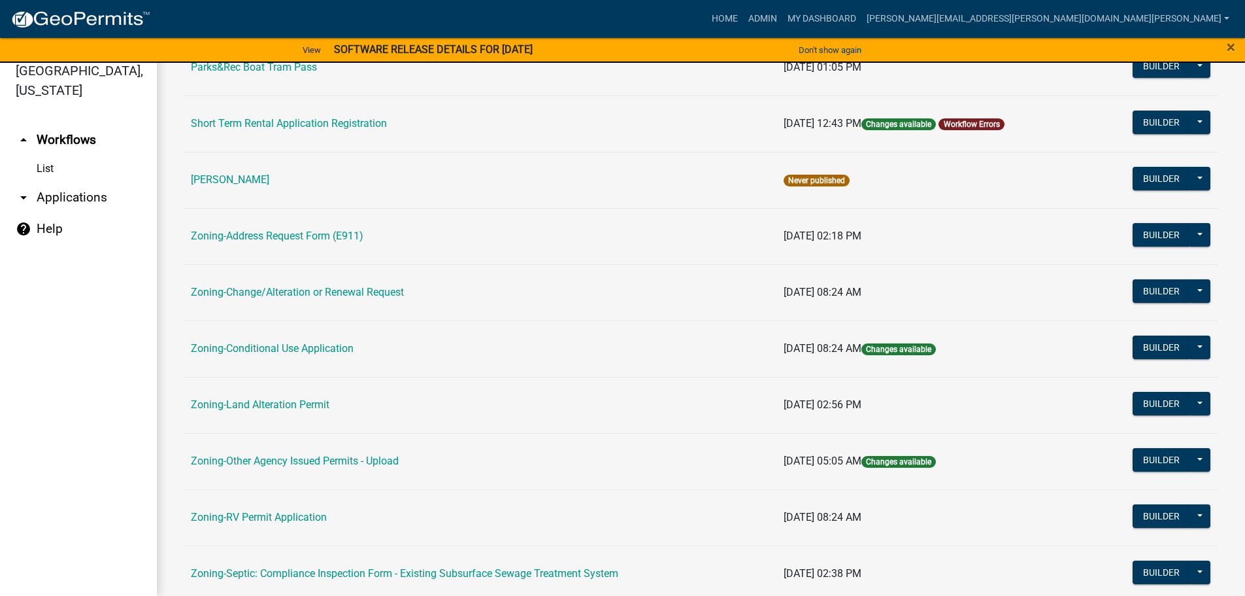
scroll to position [392, 0]
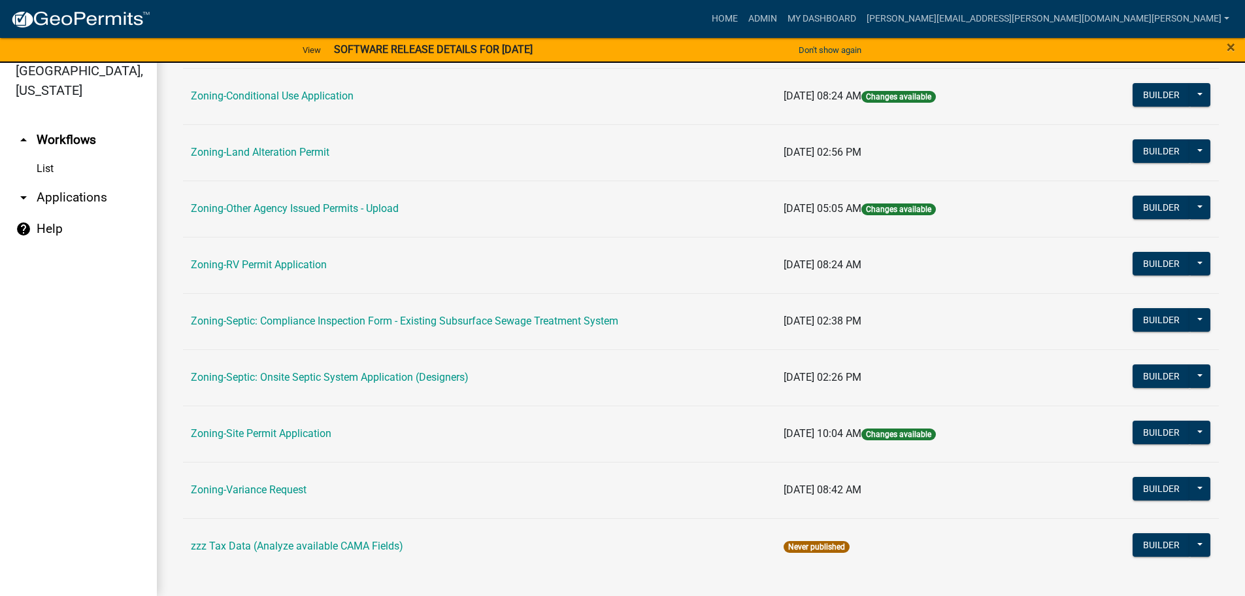
click at [270, 431] on link "Zoning-Site Permit Application" at bounding box center [261, 433] width 141 height 12
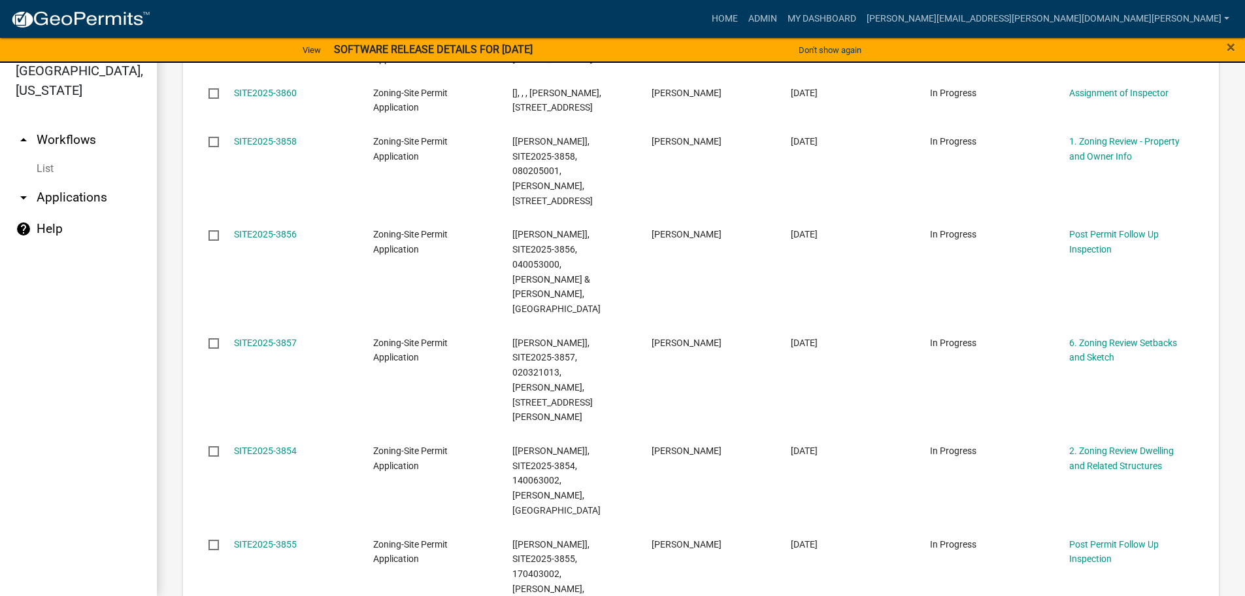
scroll to position [1321, 0]
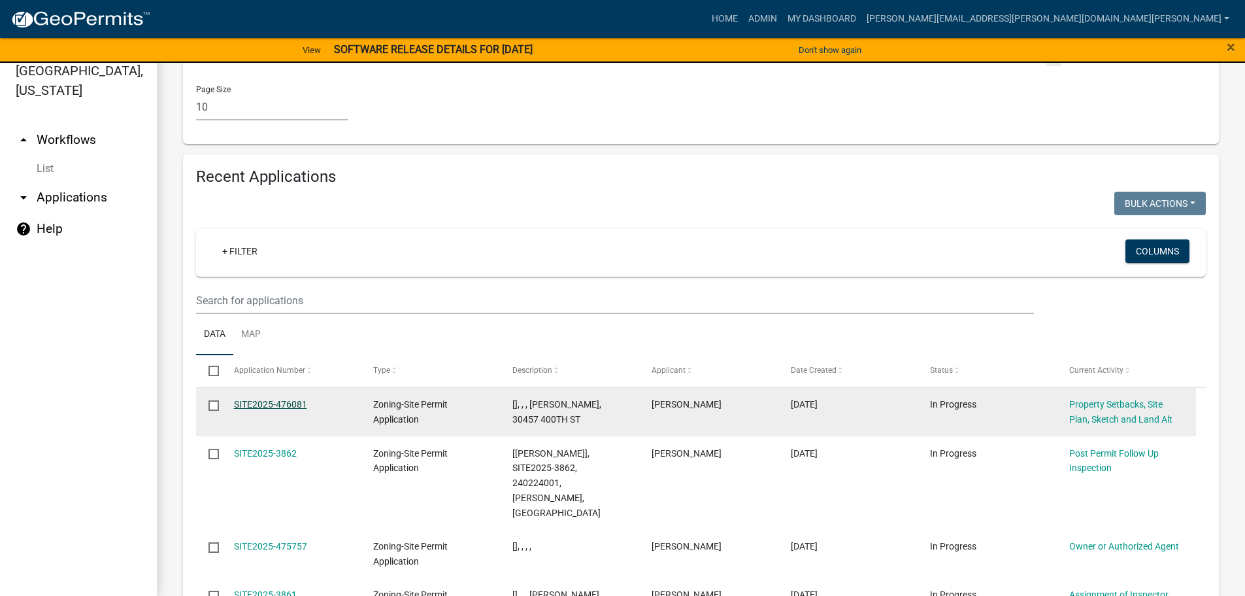
click at [297, 399] on link "SITE2025-476081" at bounding box center [270, 404] width 73 height 10
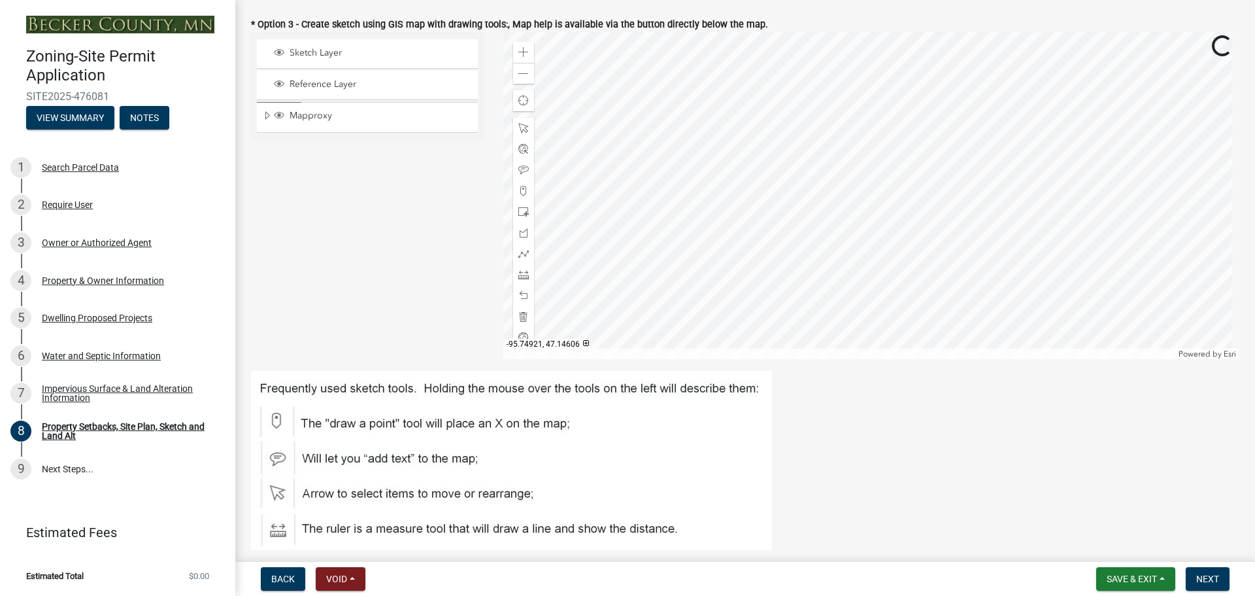
scroll to position [327, 0]
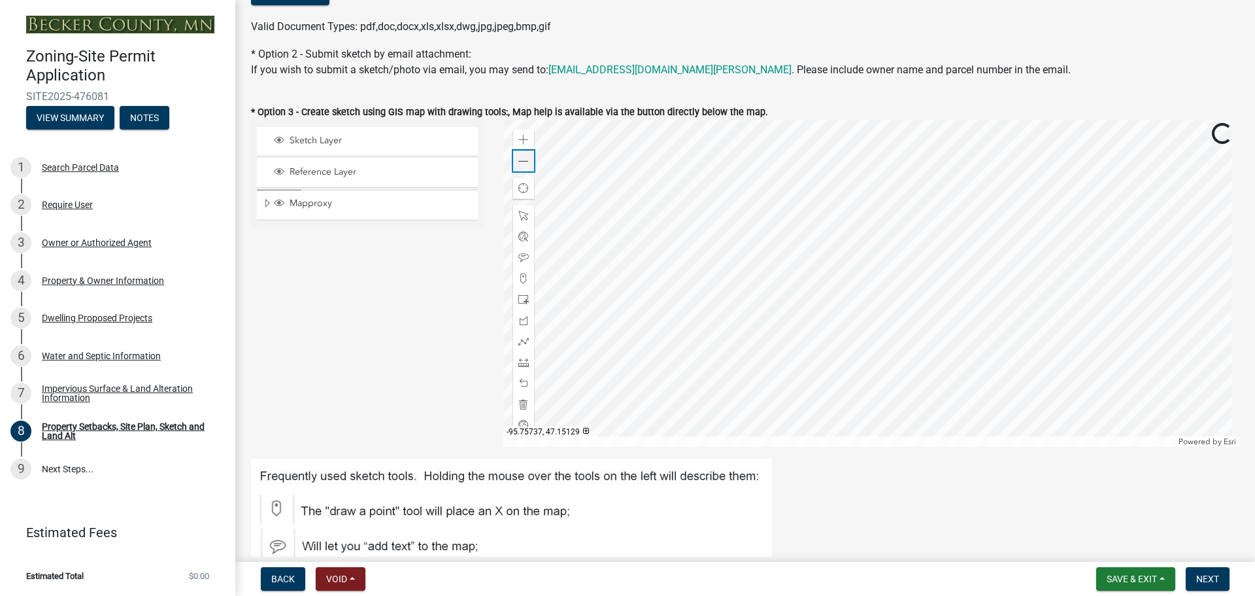
click at [521, 160] on span at bounding box center [523, 161] width 10 height 10
click at [92, 163] on div "Search Parcel Data" at bounding box center [80, 167] width 77 height 9
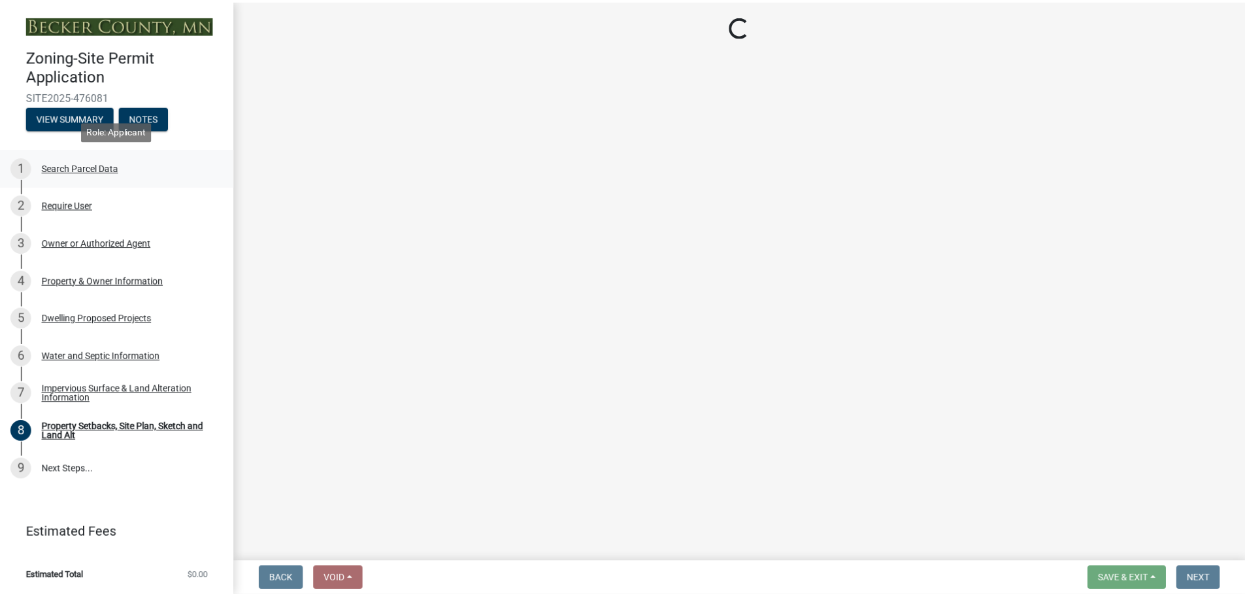
scroll to position [0, 0]
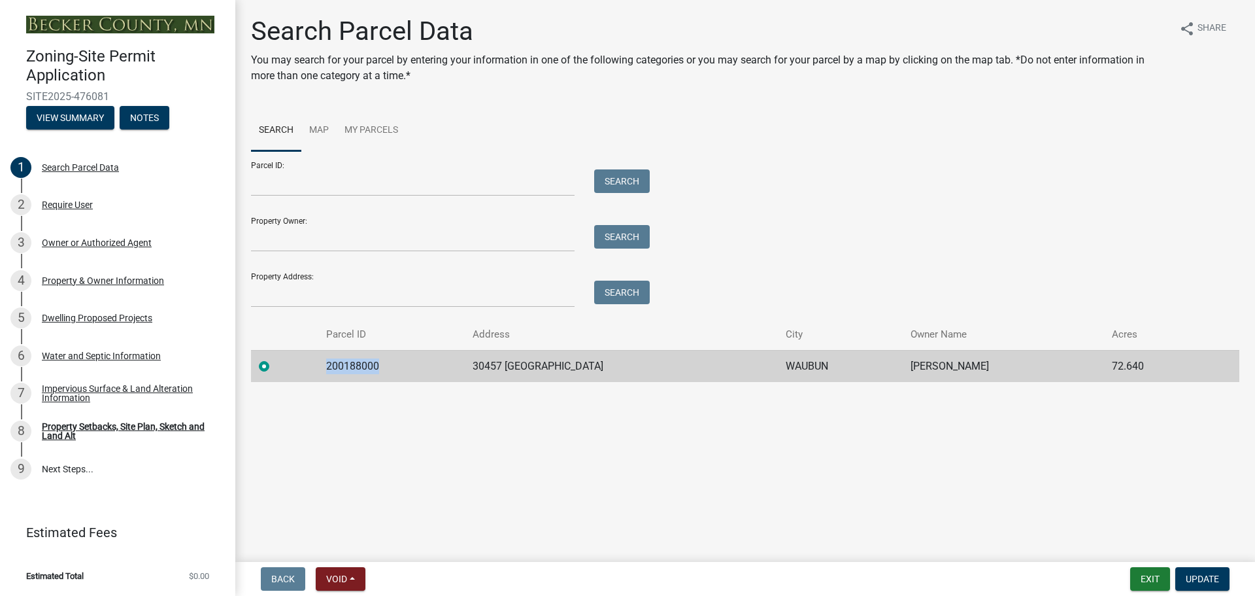
drag, startPoint x: 387, startPoint y: 361, endPoint x: 335, endPoint y: 360, distance: 52.3
click at [335, 360] on td "200188000" at bounding box center [391, 366] width 147 height 32
copy td "200188000"
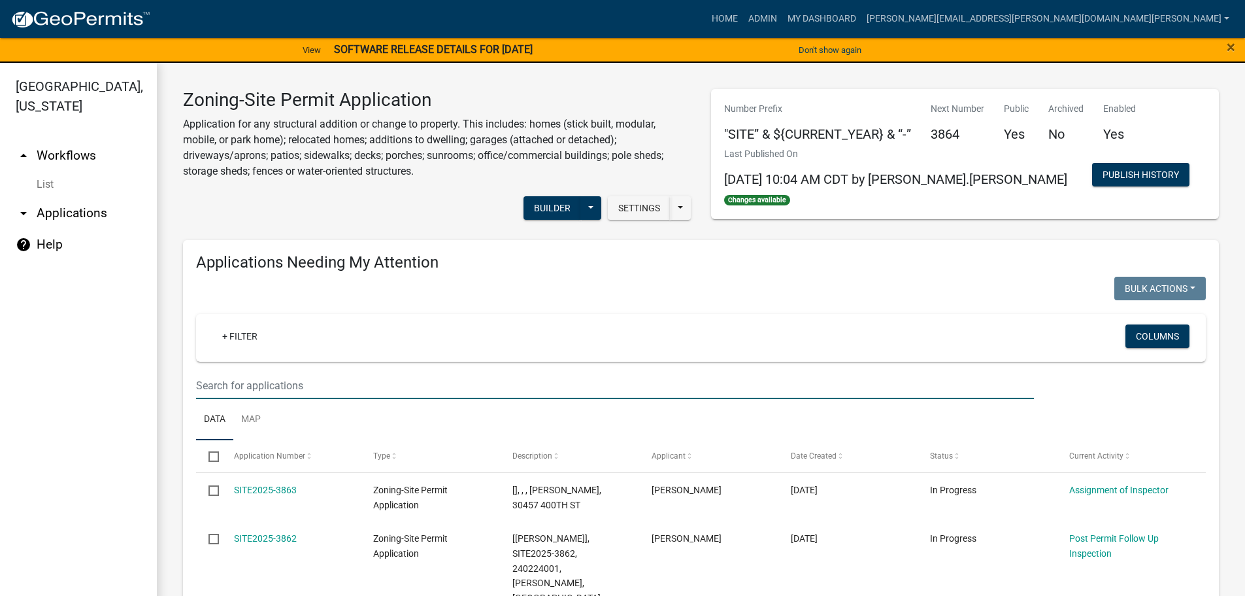
drag, startPoint x: 270, startPoint y: 387, endPoint x: 275, endPoint y: 381, distance: 8.4
click at [270, 387] on input "text" at bounding box center [615, 385] width 838 height 27
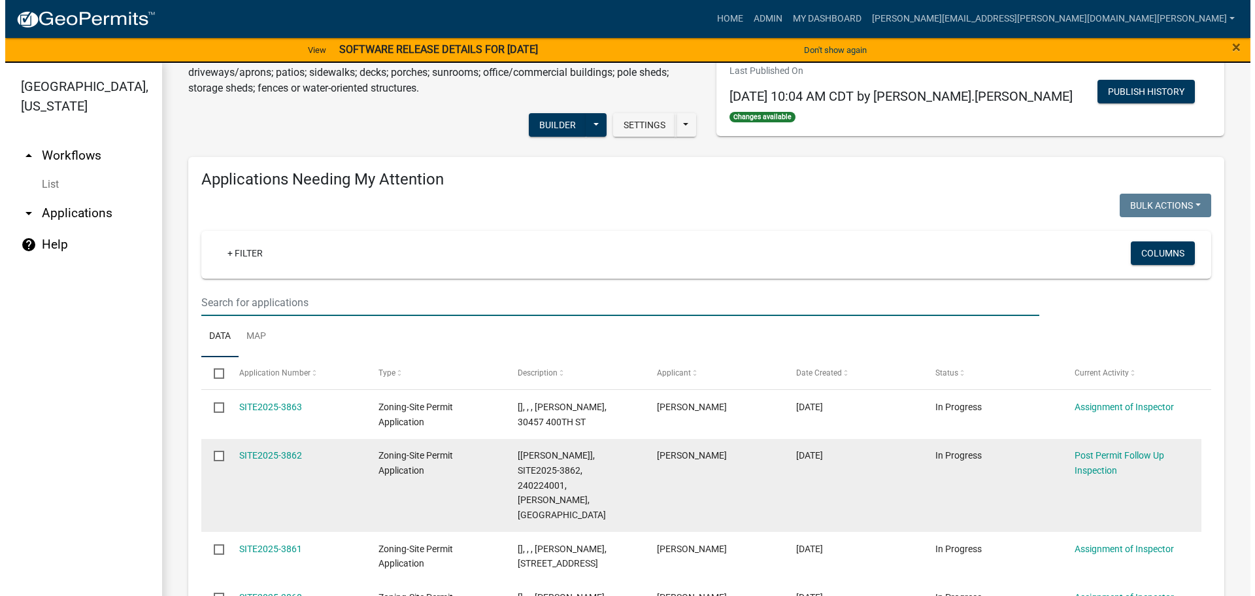
scroll to position [196, 0]
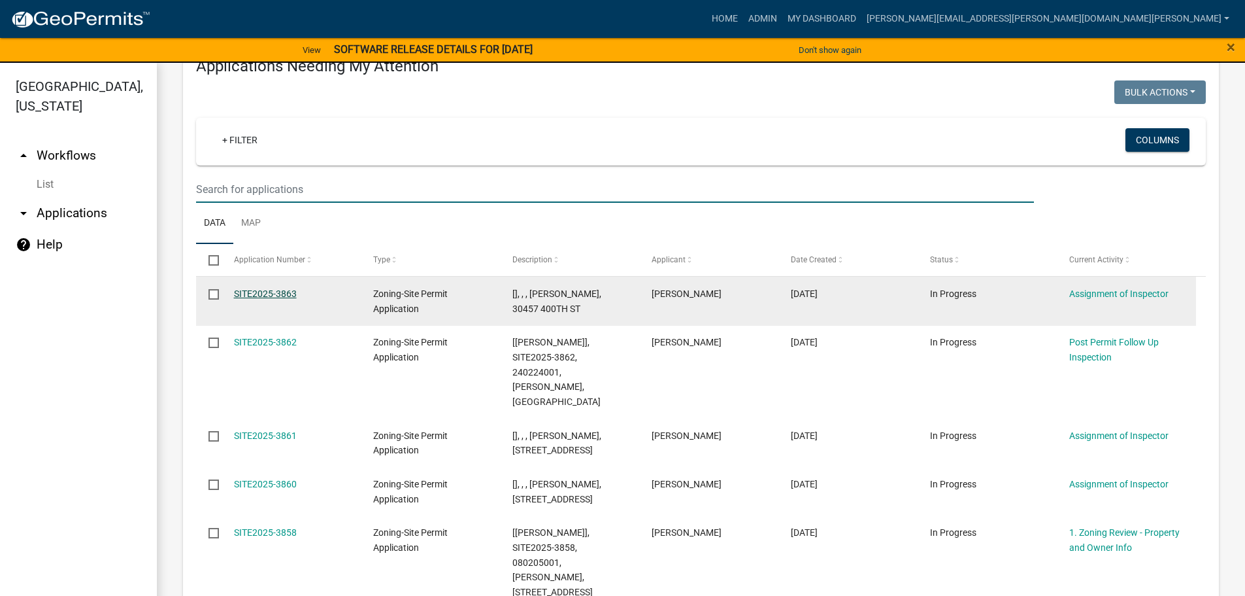
click at [282, 289] on link "SITE2025-3863" at bounding box center [265, 293] width 63 height 10
